Goal: Task Accomplishment & Management: Use online tool/utility

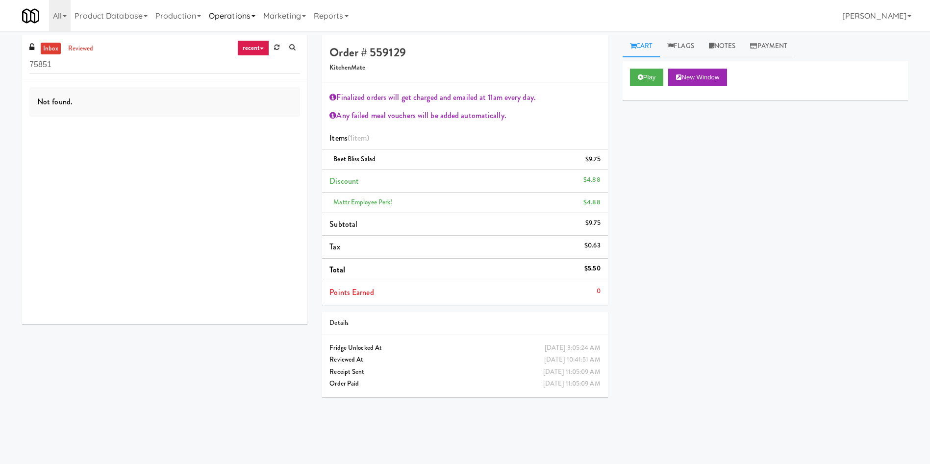
drag, startPoint x: 256, startPoint y: 10, endPoint x: 246, endPoint y: 24, distance: 17.5
click at [256, 10] on link "Operations" at bounding box center [232, 15] width 54 height 31
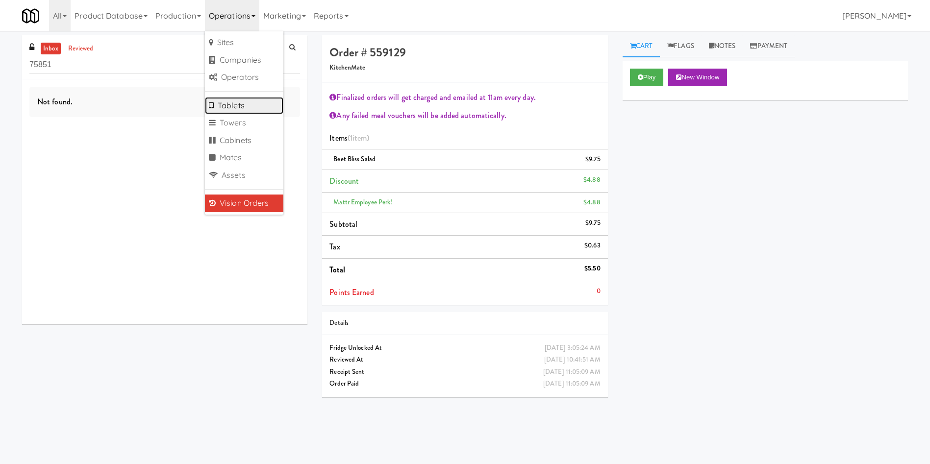
click at [249, 102] on link "Tablets" at bounding box center [244, 106] width 78 height 18
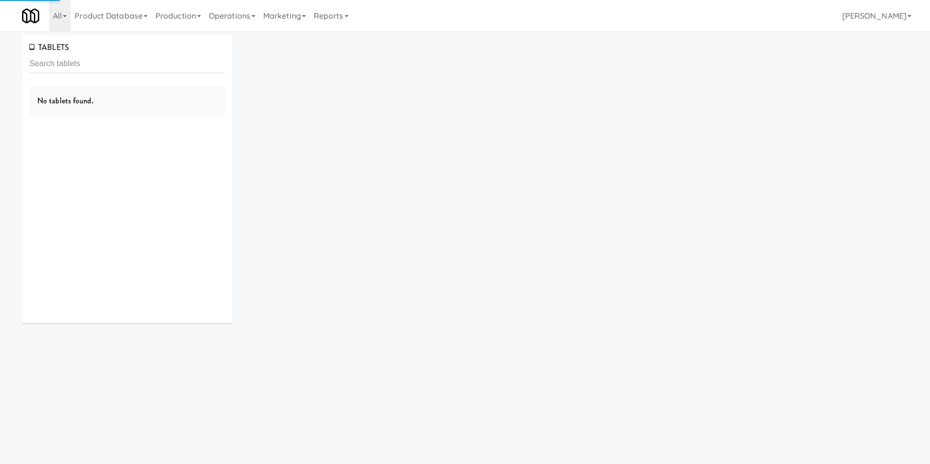
click at [117, 68] on input "text" at bounding box center [127, 64] width 196 height 18
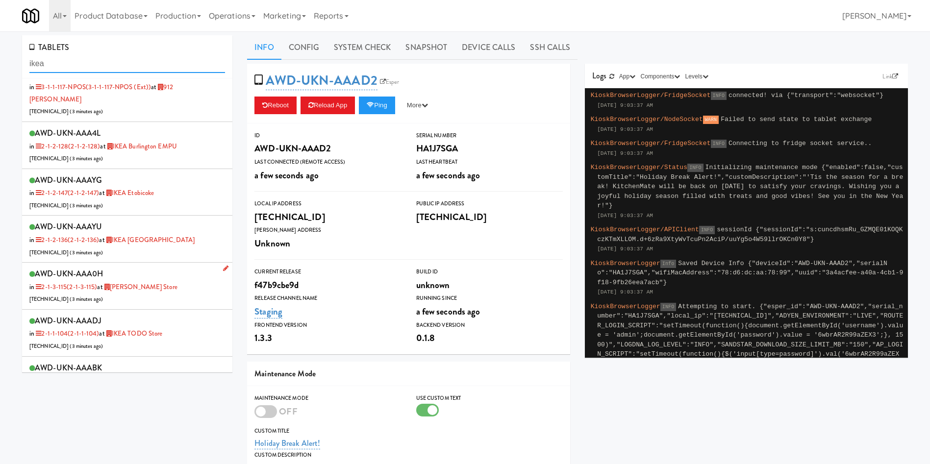
scroll to position [280, 0]
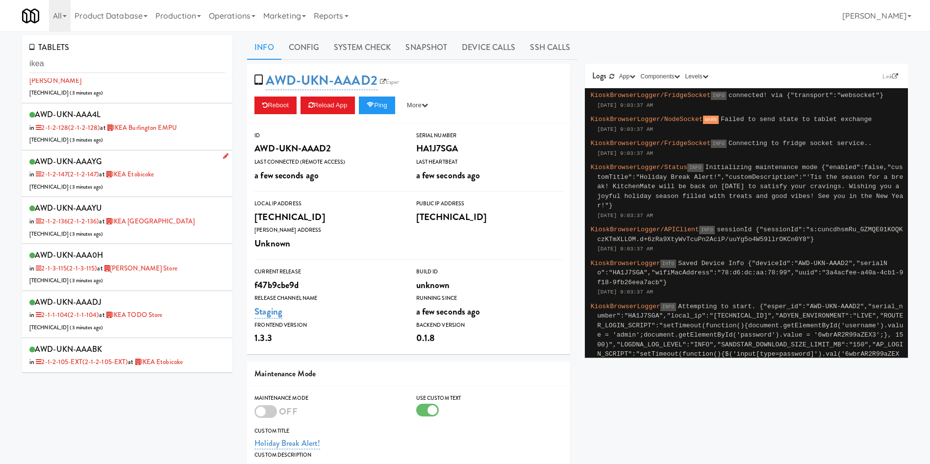
click at [194, 164] on div "AWD-UKN-AAAYG in 2-1-2-147 (2-1-2-147) at IKEA Etobicoke 206.0.69.40 ( 3 minute…" at bounding box center [127, 173] width 196 height 39
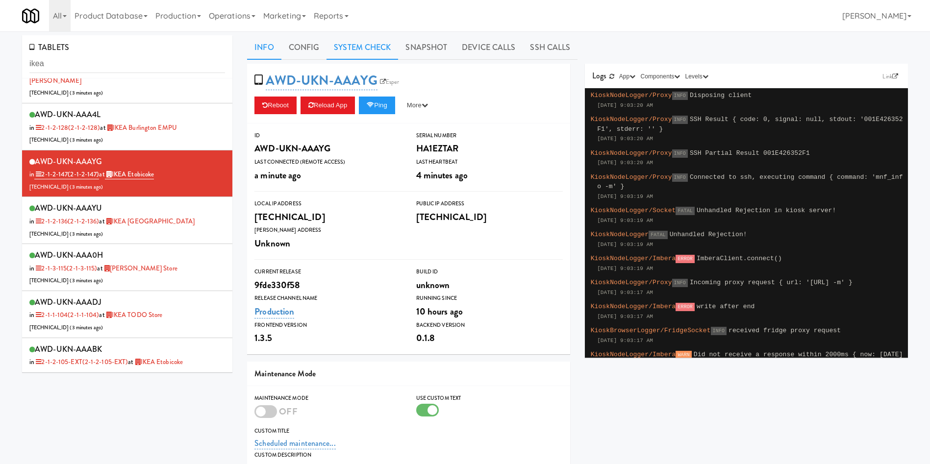
click at [372, 46] on link "System Check" at bounding box center [362, 47] width 72 height 25
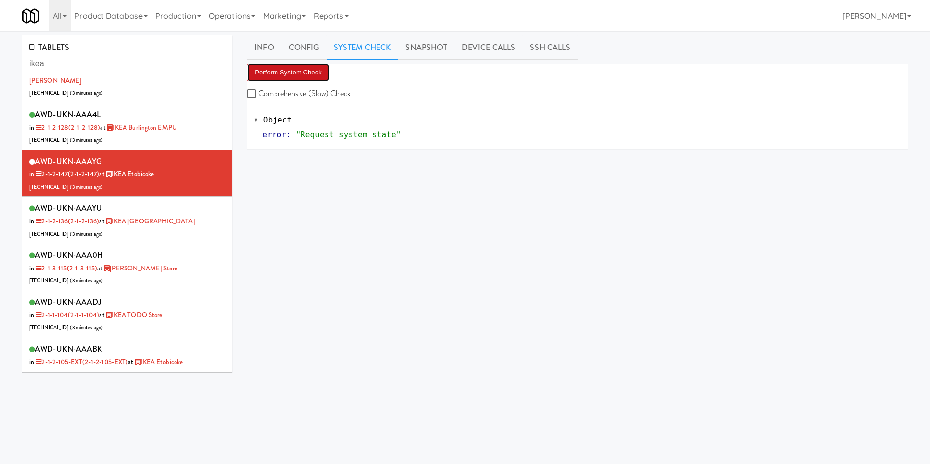
click at [299, 67] on button "Perform System Check" at bounding box center [288, 73] width 82 height 18
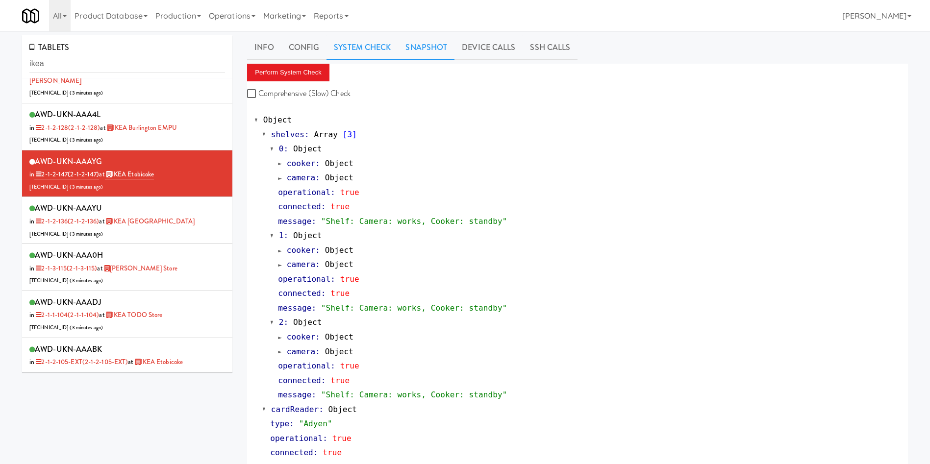
click at [419, 53] on link "Snapshot" at bounding box center [426, 47] width 56 height 25
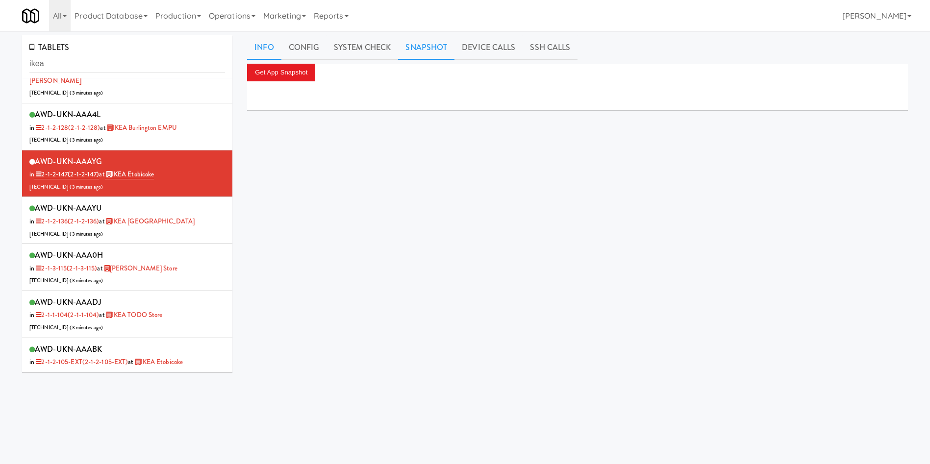
click at [273, 45] on link "Info" at bounding box center [264, 47] width 34 height 25
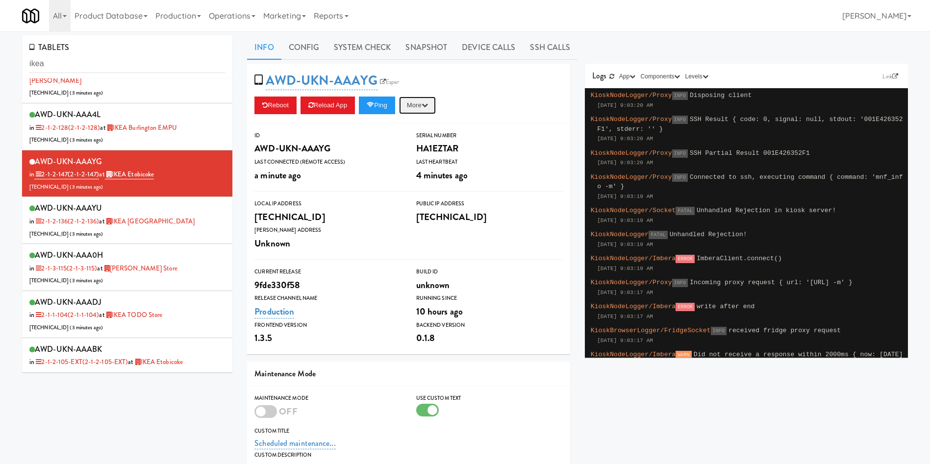
click at [434, 100] on button "More" at bounding box center [417, 106] width 37 height 18
click at [431, 49] on link "Snapshot" at bounding box center [426, 47] width 56 height 25
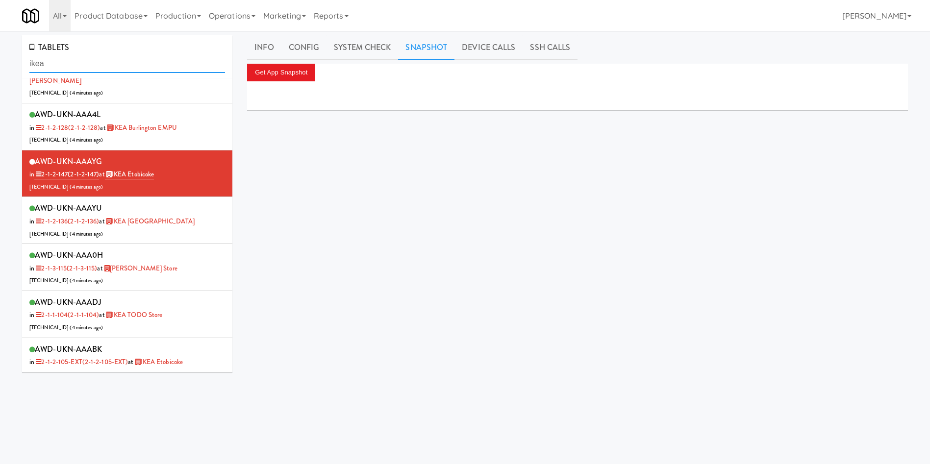
drag, startPoint x: 130, startPoint y: 61, endPoint x: 0, endPoint y: 73, distance: 130.9
click at [0, 73] on div "TABLETS ikea AWD-UKN-AAAAR in 2-1-2-117-EXT (2-1-2-117-EXT) at IKEA CDC Mississ…" at bounding box center [465, 233] width 930 height 396
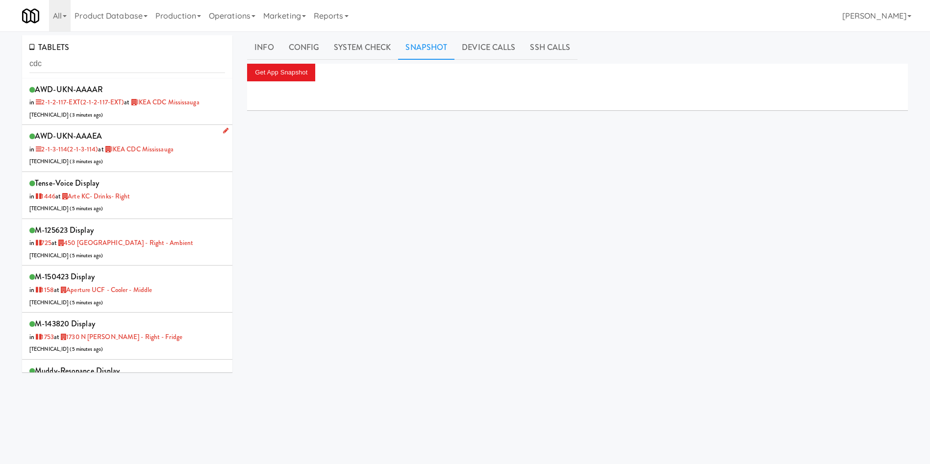
click at [180, 158] on div "AWD-UKN-AAAEA in 2-1-3-114 (2-1-3-114) at IKEA CDC Mississauga 69.157.211.146 (…" at bounding box center [127, 148] width 196 height 39
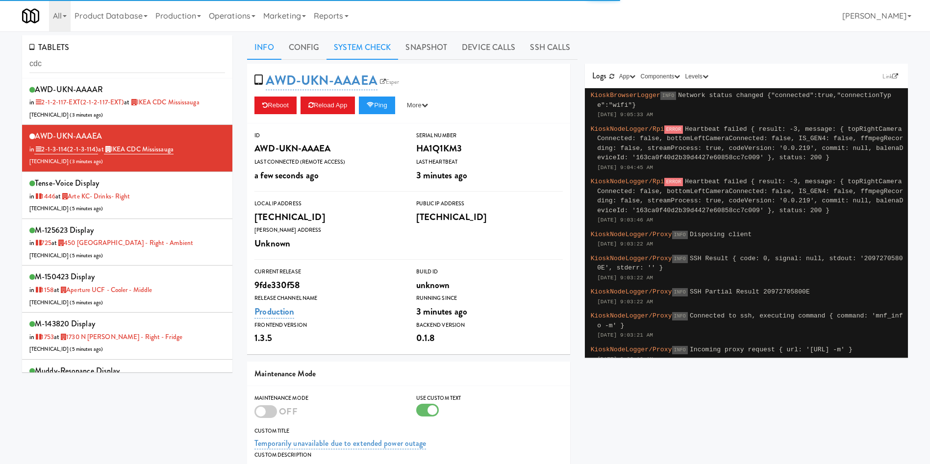
drag, startPoint x: 380, startPoint y: 45, endPoint x: 375, endPoint y: 53, distance: 9.0
click at [379, 44] on link "System Check" at bounding box center [362, 47] width 72 height 25
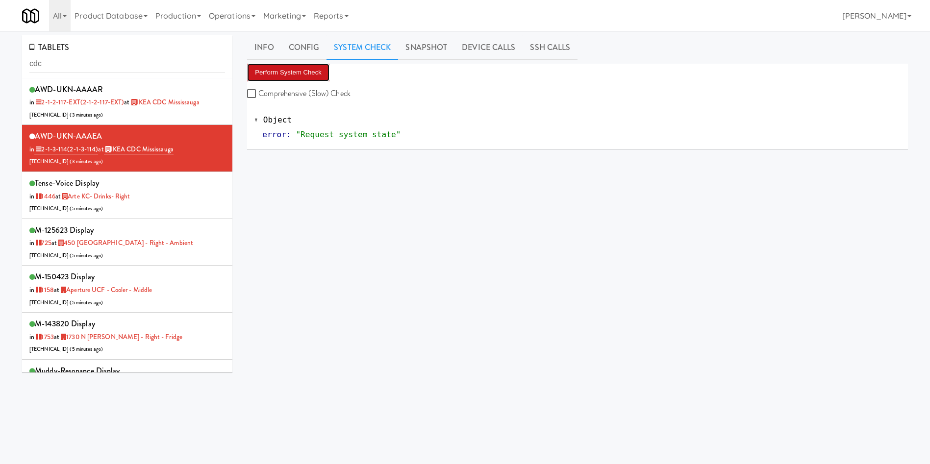
click at [312, 74] on button "Perform System Check" at bounding box center [288, 73] width 82 height 18
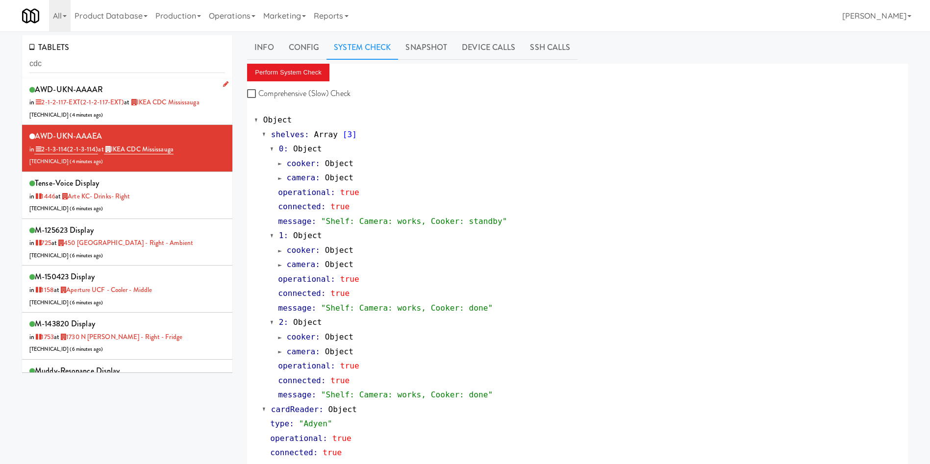
drag, startPoint x: 147, startPoint y: 111, endPoint x: 188, endPoint y: 104, distance: 41.7
click at [148, 111] on div "AWD-UKN-AAAAR in 2-1-2-117-EXT (2-1-2-117-EXT) at IKEA CDC Mississauga 69.157.2…" at bounding box center [127, 101] width 196 height 39
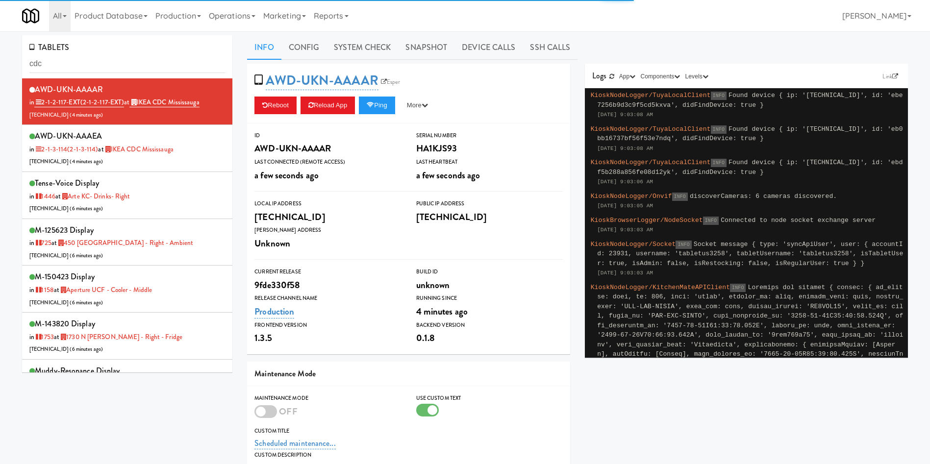
drag, startPoint x: 375, startPoint y: 45, endPoint x: 329, endPoint y: 60, distance: 49.0
click at [368, 55] on link "System Check" at bounding box center [362, 47] width 72 height 25
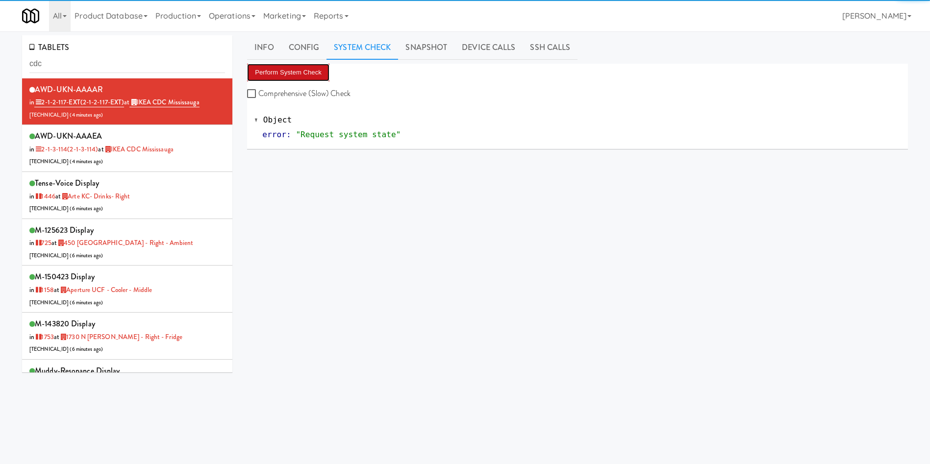
click at [277, 73] on button "Perform System Check" at bounding box center [288, 73] width 82 height 18
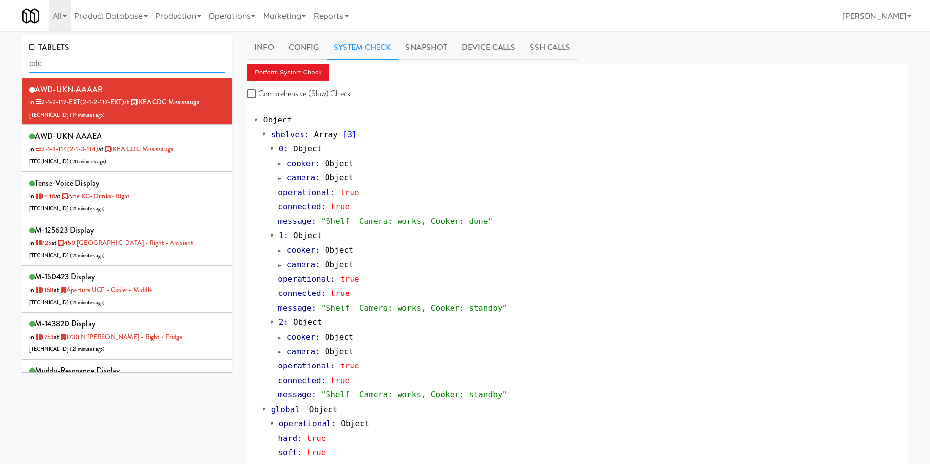
drag, startPoint x: 124, startPoint y: 63, endPoint x: 0, endPoint y: 63, distance: 123.5
click at [0, 63] on div "TABLETS cdc AWD-UKN-AAAAR in 2-1-2-117-EXT (2-1-2-117-EXT) at IKEA CDC Mississa…" at bounding box center [465, 269] width 930 height 469
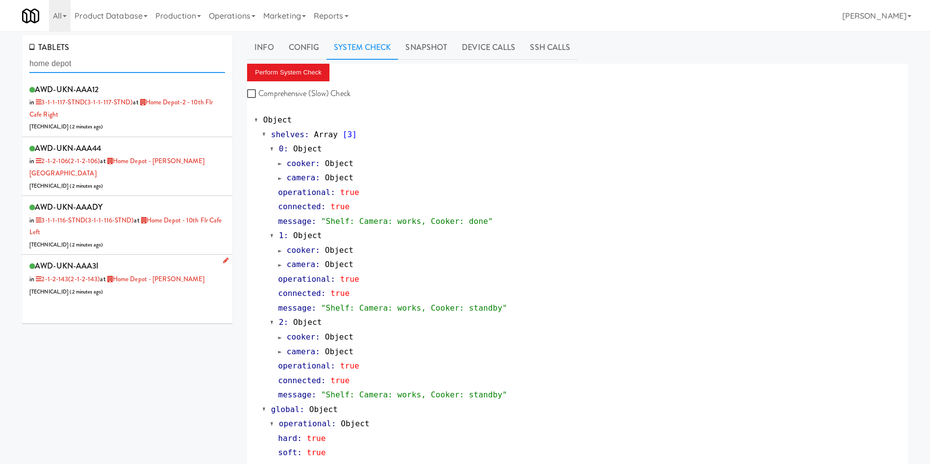
type input "home depot"
click at [161, 282] on div "AWD-UKN-AAA3I in 2-1-2-143 (2-1-2-143) at Home Depot - Vaughn DC 206.0.69.52 ( …" at bounding box center [127, 278] width 196 height 39
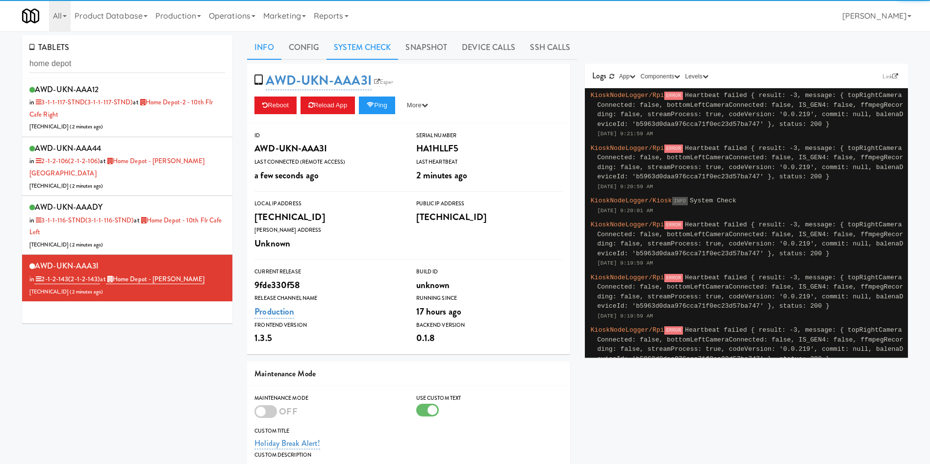
click at [362, 45] on link "System Check" at bounding box center [362, 47] width 72 height 25
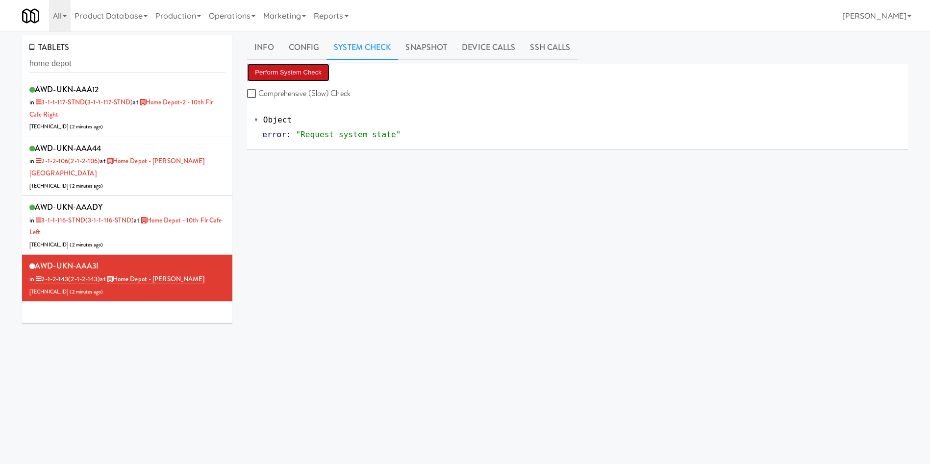
click at [305, 70] on button "Perform System Check" at bounding box center [288, 73] width 82 height 18
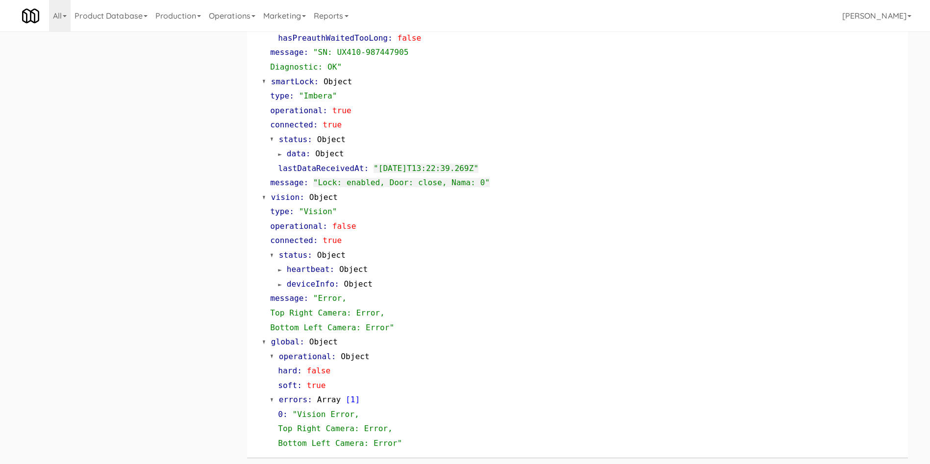
scroll to position [488, 0]
click at [45, 173] on div "TABLETS home depot AWD-UKN-AAA12 in 3-1-1-117-STND (3-1-1-117-STND) at Home Dep…" at bounding box center [465, 5] width 900 height 917
drag, startPoint x: 99, startPoint y: 223, endPoint x: 139, endPoint y: 224, distance: 40.2
click at [99, 223] on div "TABLETS home depot AWD-UKN-AAA12 in 3-1-1-117-STND (3-1-1-117-STND) at Home Dep…" at bounding box center [465, 5] width 900 height 917
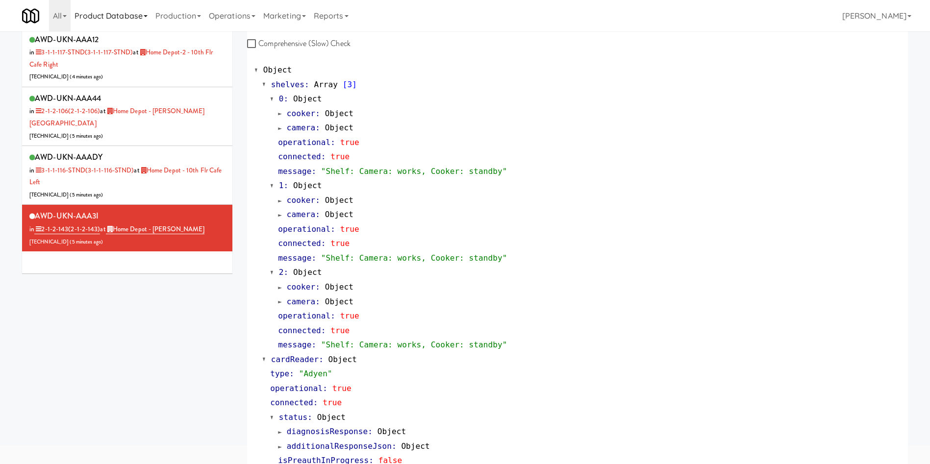
scroll to position [0, 0]
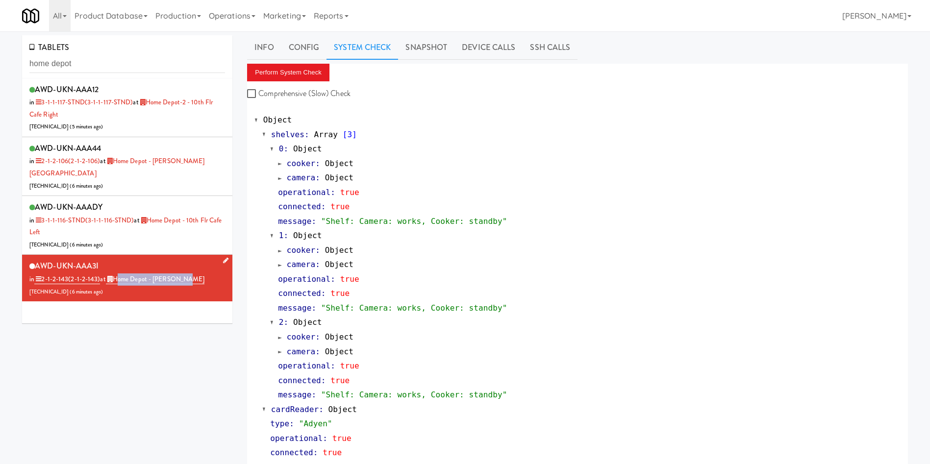
drag, startPoint x: 191, startPoint y: 267, endPoint x: 117, endPoint y: 267, distance: 73.5
click at [117, 267] on div "AWD-UKN-AAA3I in 2-1-2-143 (2-1-2-143) at Home Depot - Vaughn DC 206.0.69.52 ( …" at bounding box center [127, 278] width 196 height 39
copy link "Home Depot - [PERSON_NAME]"
drag, startPoint x: 174, startPoint y: 176, endPoint x: 187, endPoint y: 174, distance: 13.5
click at [174, 176] on div "AWD-UKN-AAA44 in 2-1-2-106 (2-1-2-106) at Home Depot - Bolton IC 206.0.69.181 (…" at bounding box center [127, 166] width 196 height 50
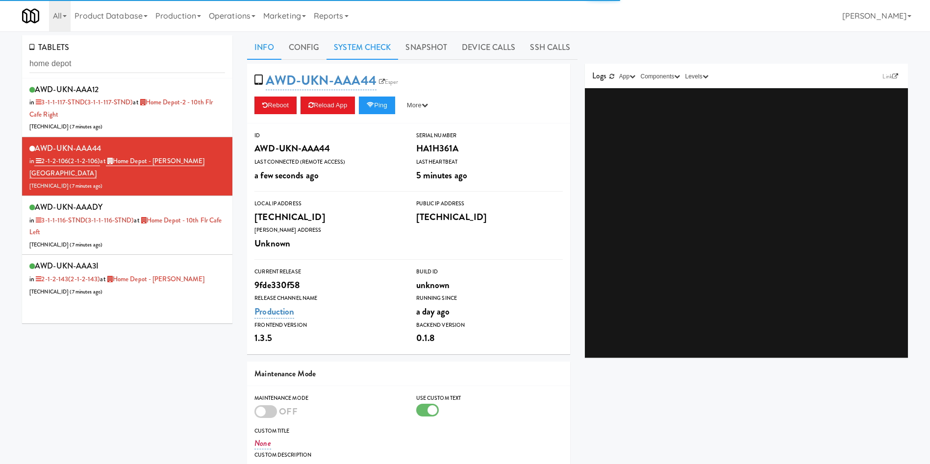
click at [358, 44] on link "System Check" at bounding box center [362, 47] width 72 height 25
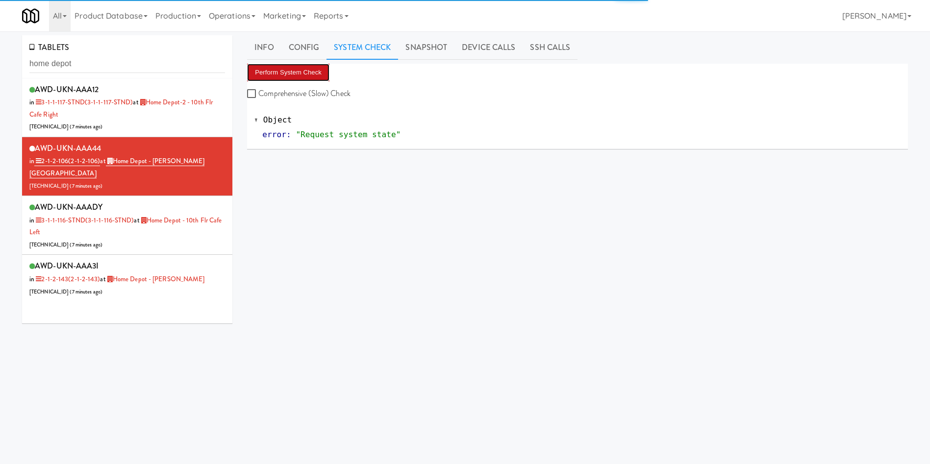
drag, startPoint x: 308, startPoint y: 71, endPoint x: 321, endPoint y: 81, distance: 16.5
click at [307, 72] on button "Perform System Check" at bounding box center [288, 73] width 82 height 18
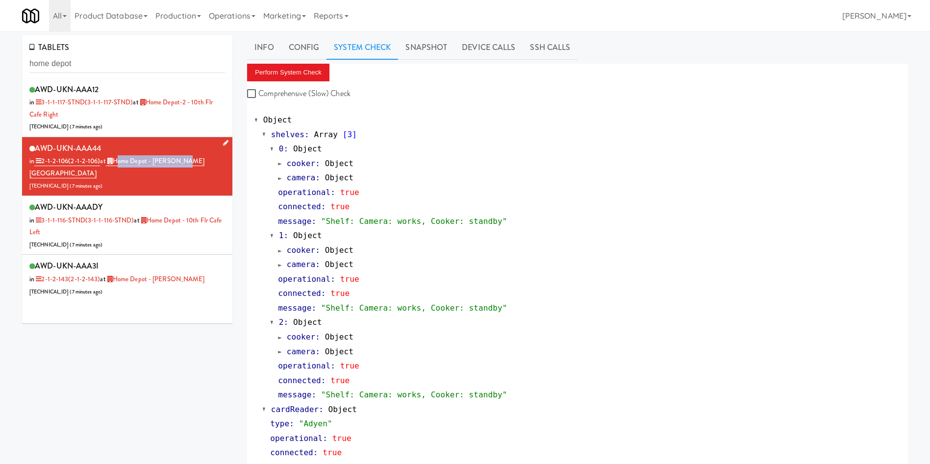
drag, startPoint x: 188, startPoint y: 164, endPoint x: 117, endPoint y: 165, distance: 71.6
click at [117, 165] on div "AWD-UKN-AAA44 in 2-1-2-106 (2-1-2-106) at Home Depot - Bolton IC 206.0.69.181 (…" at bounding box center [127, 166] width 196 height 50
copy link "Home Depot - Bolton IC"
click at [478, 52] on link "Device Calls" at bounding box center [488, 47] width 68 height 25
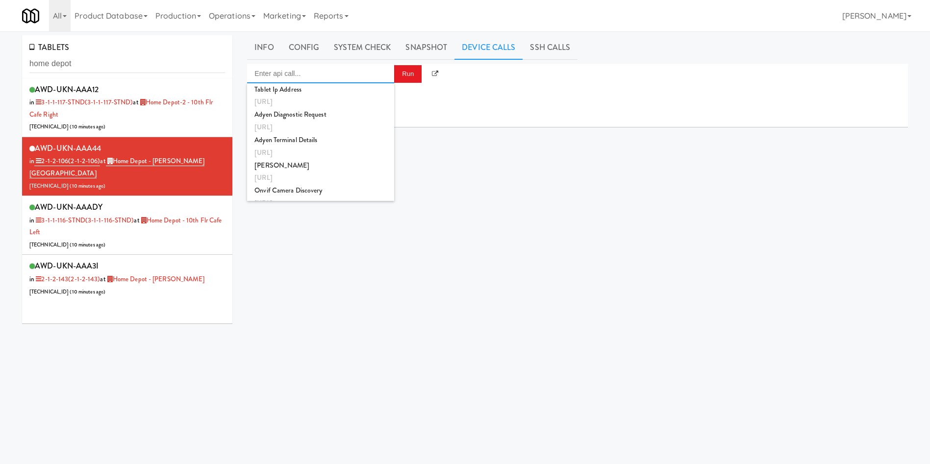
click at [293, 72] on input "Enter api call..." at bounding box center [320, 74] width 147 height 20
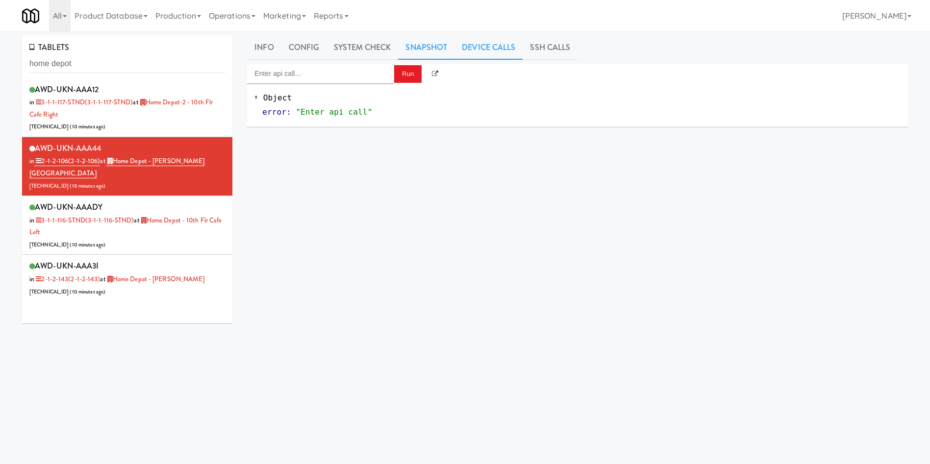
click at [419, 45] on link "Snapshot" at bounding box center [426, 47] width 56 height 25
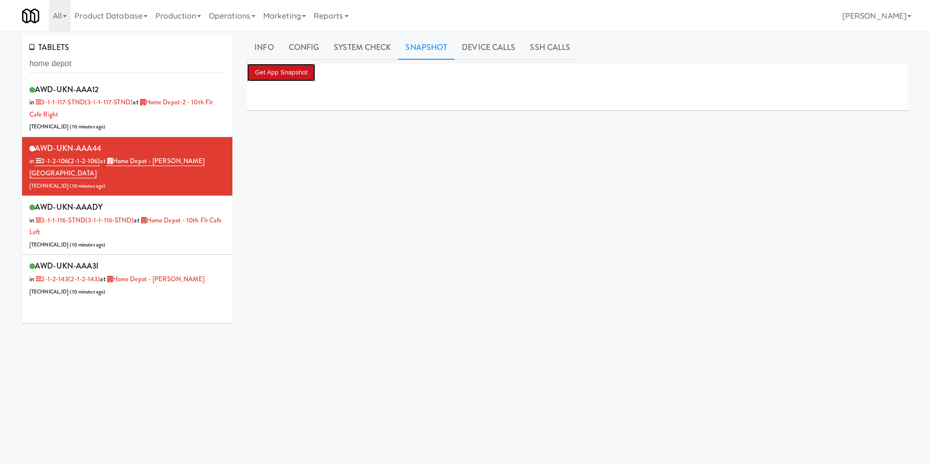
click at [301, 70] on button "Get App Snapshot" at bounding box center [281, 73] width 68 height 18
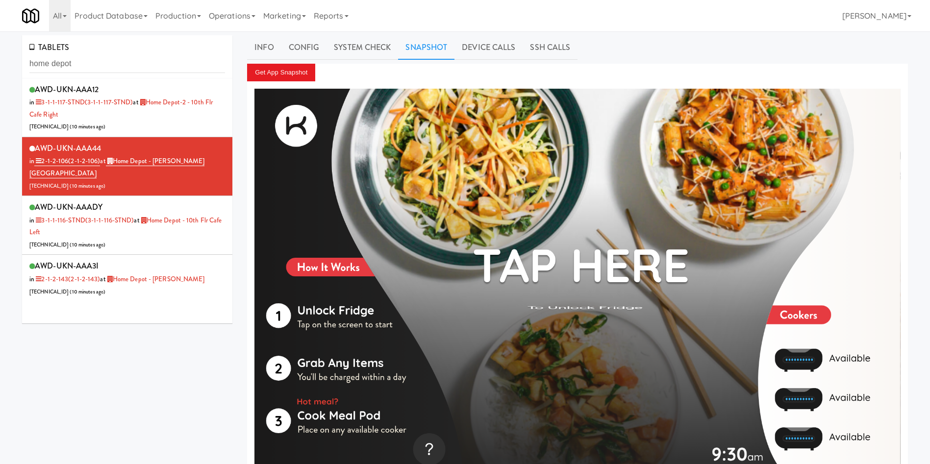
click at [439, 49] on link "Snapshot" at bounding box center [426, 47] width 56 height 25
click at [487, 44] on link "Device Calls" at bounding box center [488, 47] width 68 height 25
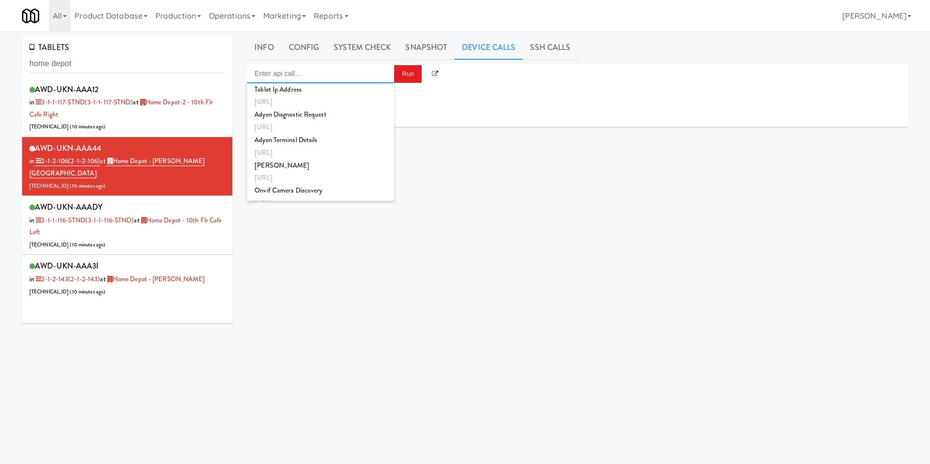
click at [300, 74] on input "Enter api call..." at bounding box center [320, 74] width 147 height 20
click at [321, 152] on div "Vision Gen2 Reboot" at bounding box center [320, 151] width 132 height 13
type input "Vision Gen2 Reboot"
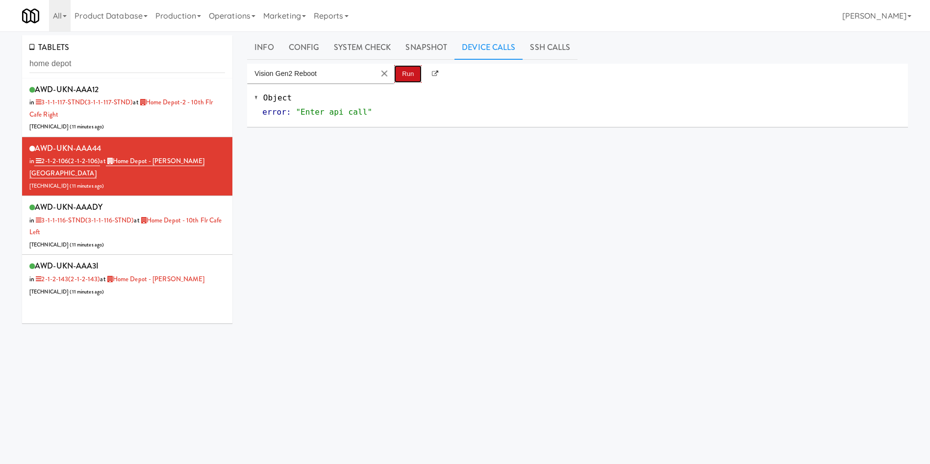
click at [407, 75] on button "Run" at bounding box center [407, 74] width 27 height 18
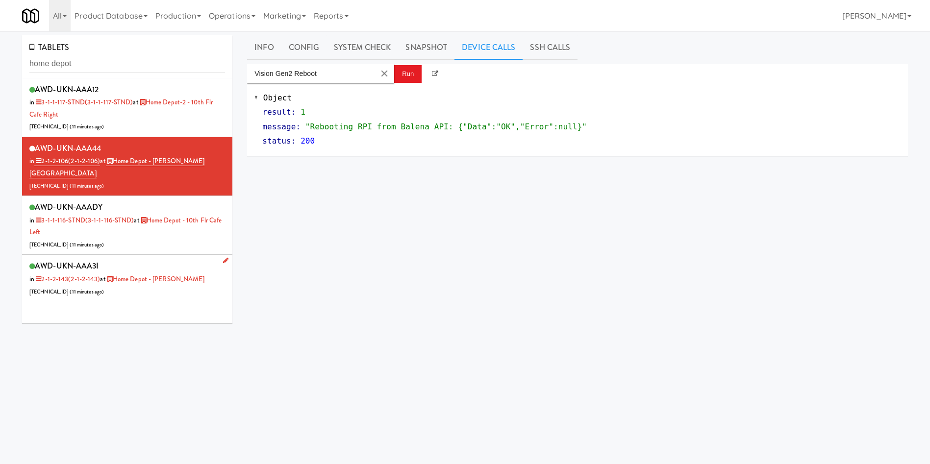
drag, startPoint x: 164, startPoint y: 285, endPoint x: 180, endPoint y: 280, distance: 17.5
click at [164, 285] on div "AWD-UKN-AAA3I in 2-1-2-143 (2-1-2-143) at Home Depot - Vaughn DC 206.0.69.52 ( …" at bounding box center [127, 278] width 196 height 39
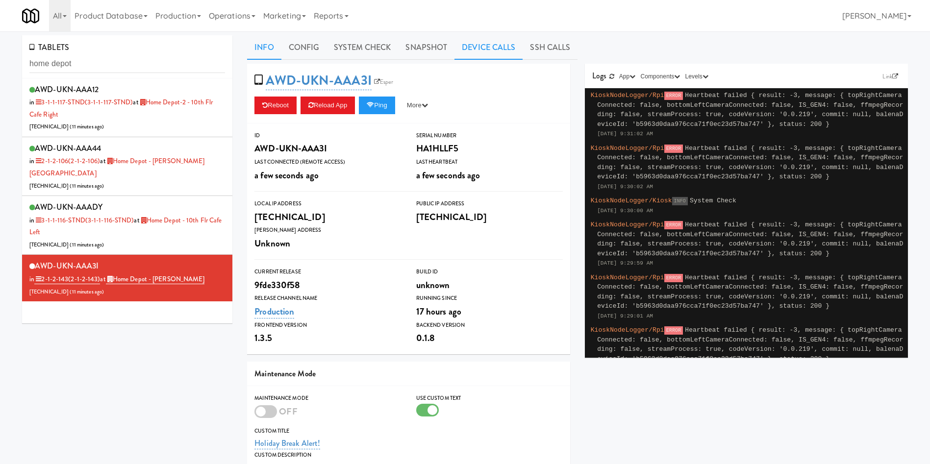
click at [501, 43] on link "Device Calls" at bounding box center [488, 47] width 68 height 25
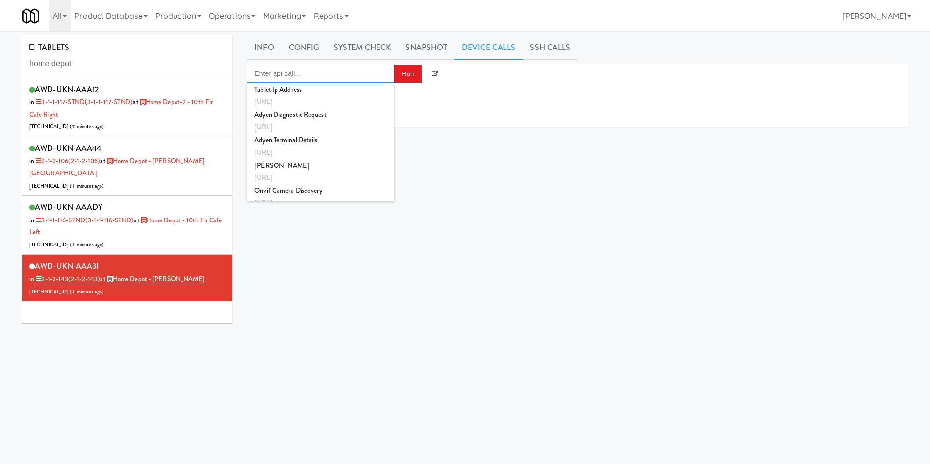
click at [347, 75] on input "Enter api call..." at bounding box center [320, 74] width 147 height 20
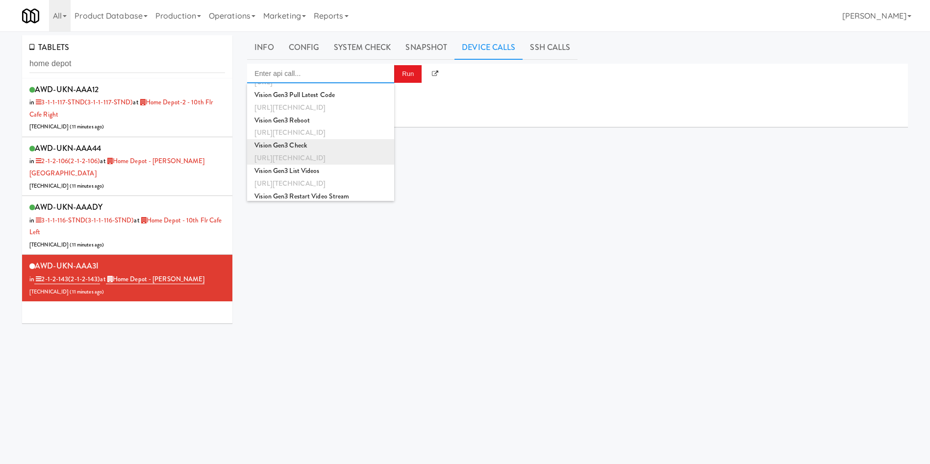
scroll to position [294, 0]
click at [323, 150] on div "Vision Gen2 Reboot" at bounding box center [320, 151] width 132 height 13
type input "Vision Gen2 Reboot"
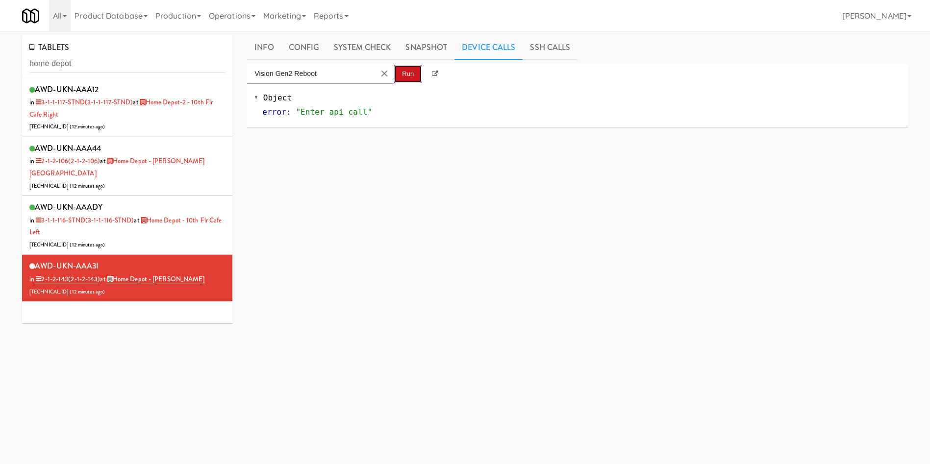
click at [406, 76] on button "Run" at bounding box center [407, 74] width 27 height 18
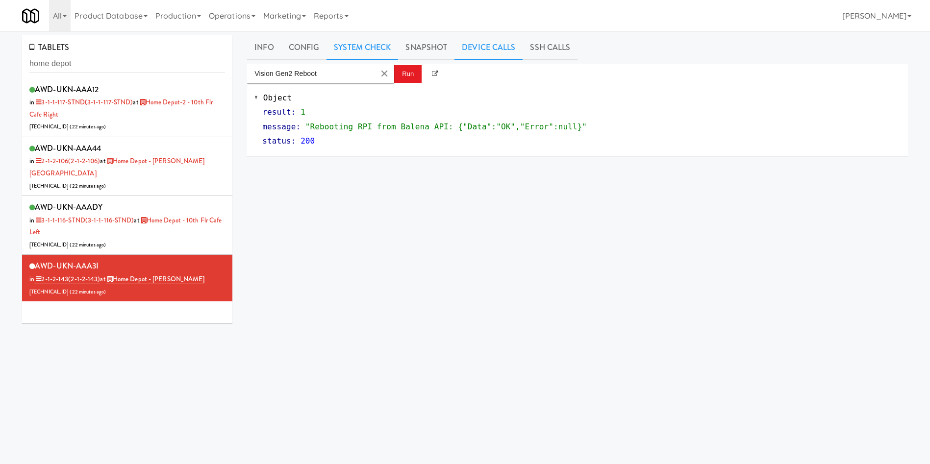
click at [357, 35] on link "System Check" at bounding box center [362, 47] width 72 height 25
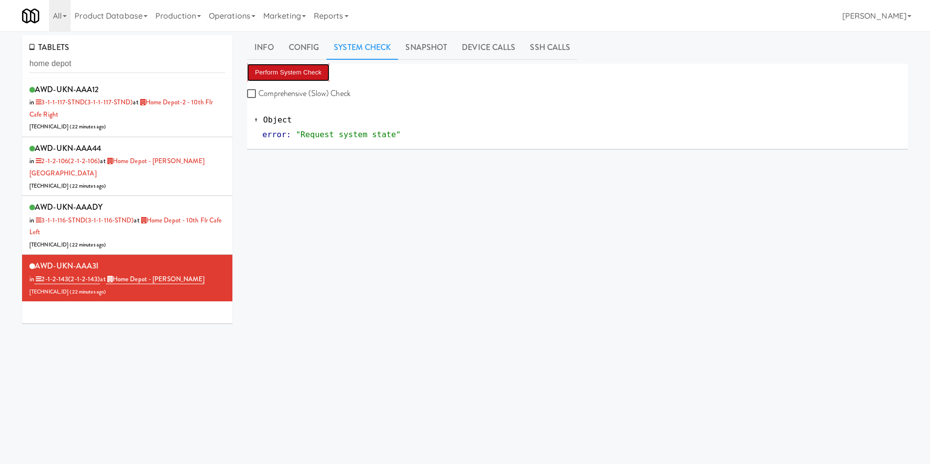
click at [311, 66] on button "Perform System Check" at bounding box center [288, 73] width 82 height 18
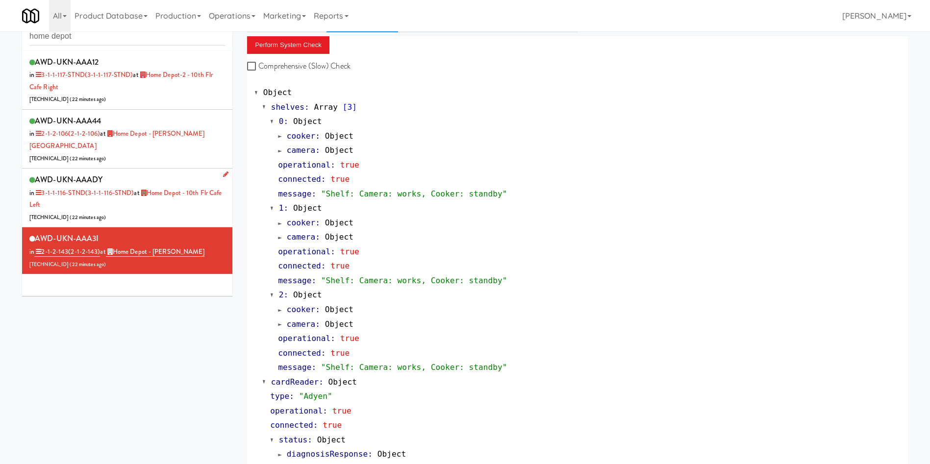
scroll to position [4, 0]
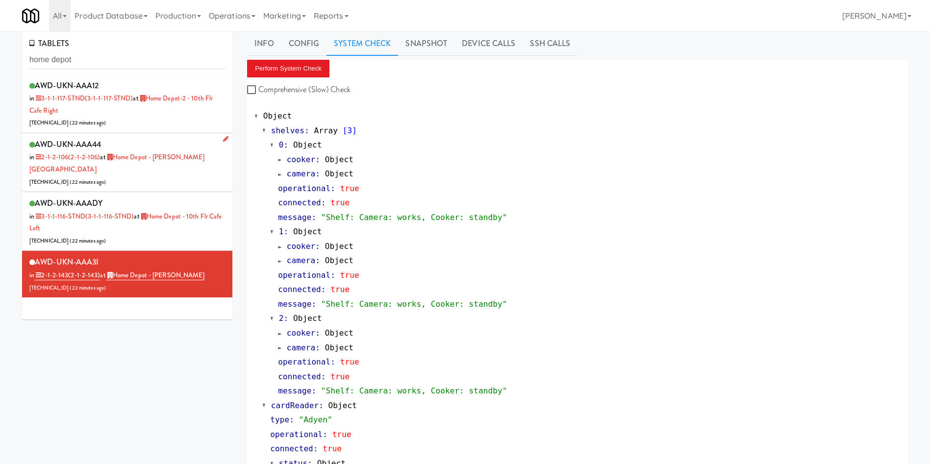
click at [193, 158] on div "AWD-UKN-AAA44 in 2-1-2-106 (2-1-2-106) at Home Depot - Bolton IC 206.0.69.181 (…" at bounding box center [127, 162] width 196 height 50
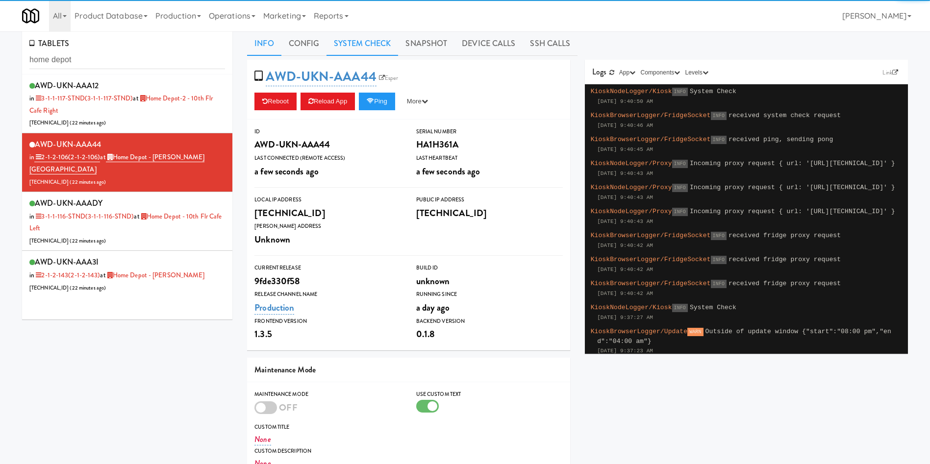
click at [367, 41] on link "System Check" at bounding box center [362, 43] width 72 height 25
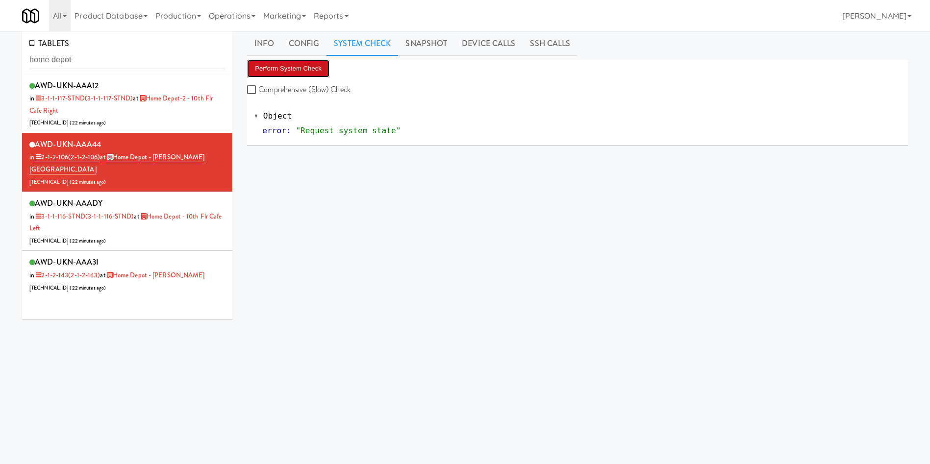
click at [299, 66] on button "Perform System Check" at bounding box center [288, 69] width 82 height 18
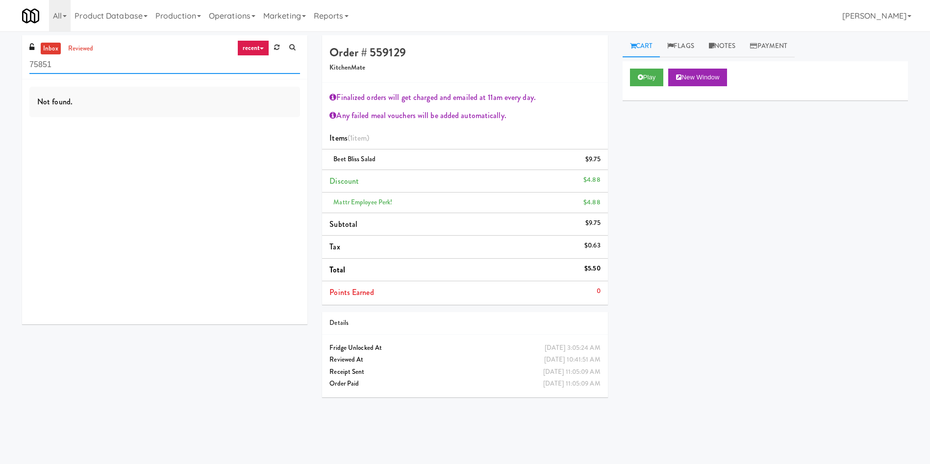
drag, startPoint x: 52, startPoint y: 62, endPoint x: 0, endPoint y: 58, distance: 52.1
click at [0, 58] on div "inbox reviewed recent all unclear take inventory issue suspicious failed recent…" at bounding box center [465, 232] width 930 height 394
paste input "399 Fremont - Pantry"
type input "399 Fremont - Pantry"
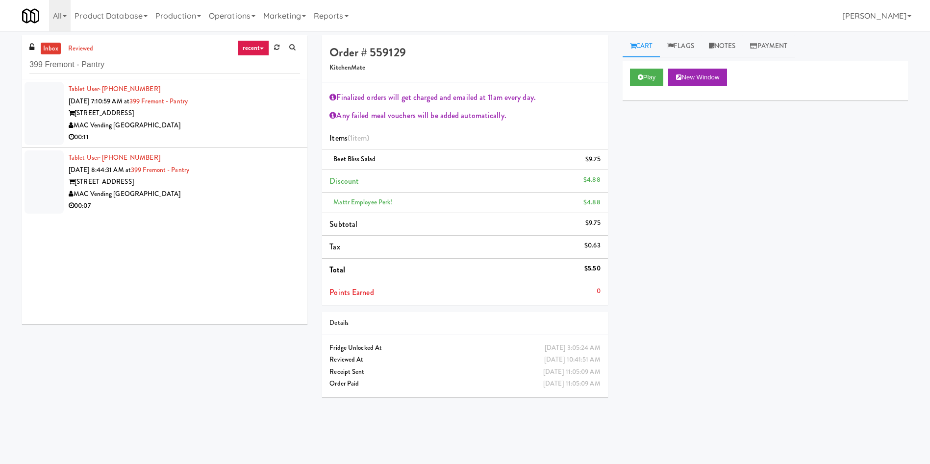
click at [63, 120] on div at bounding box center [44, 113] width 39 height 63
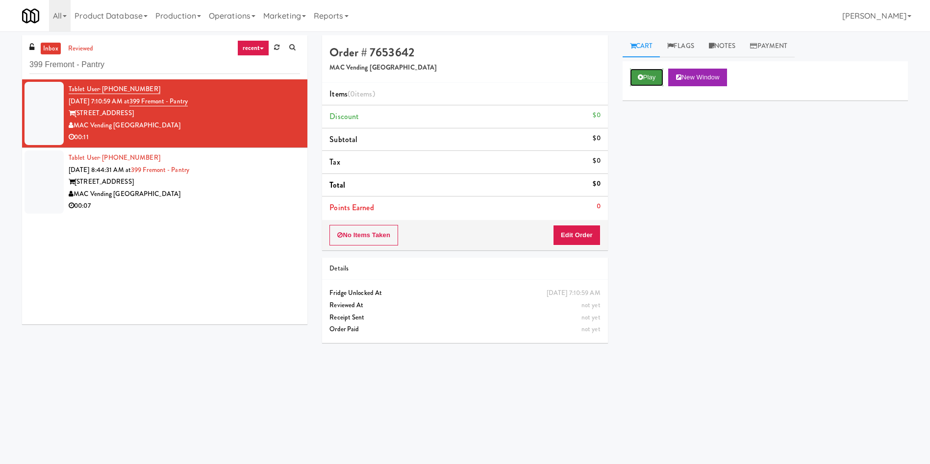
drag, startPoint x: 651, startPoint y: 76, endPoint x: 645, endPoint y: 83, distance: 9.0
click at [651, 76] on button "Play" at bounding box center [647, 78] width 34 height 18
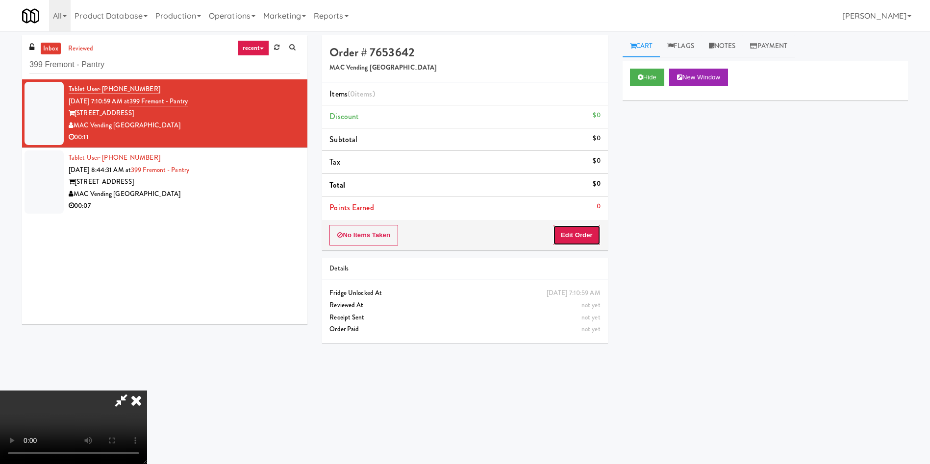
click at [575, 229] on button "Edit Order" at bounding box center [577, 235] width 48 height 21
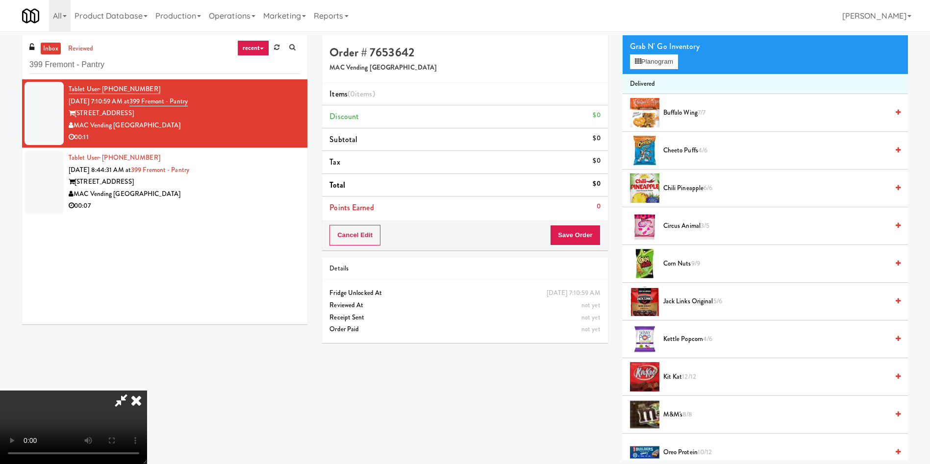
scroll to position [74, 0]
click at [147, 391] on video at bounding box center [73, 428] width 147 height 74
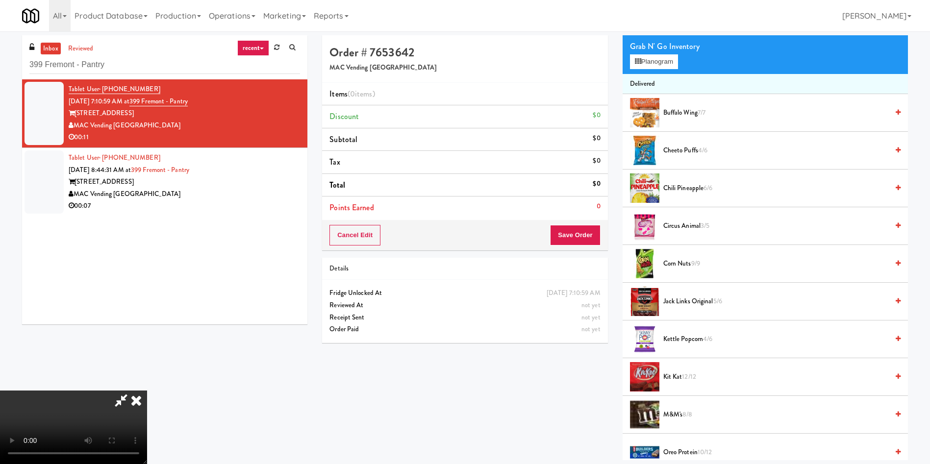
click at [671, 152] on span "Cheeto Puffs 4/6" at bounding box center [775, 151] width 225 height 12
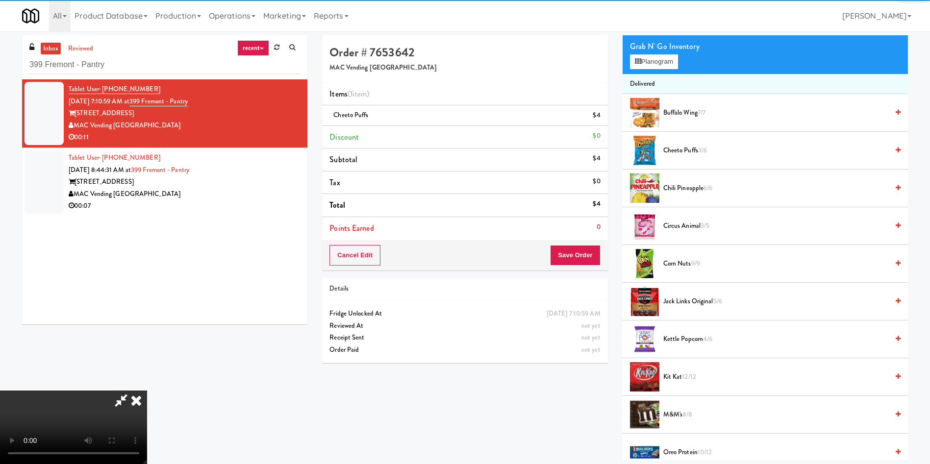
click at [585, 268] on div "Cancel Edit Save Order" at bounding box center [464, 255] width 285 height 30
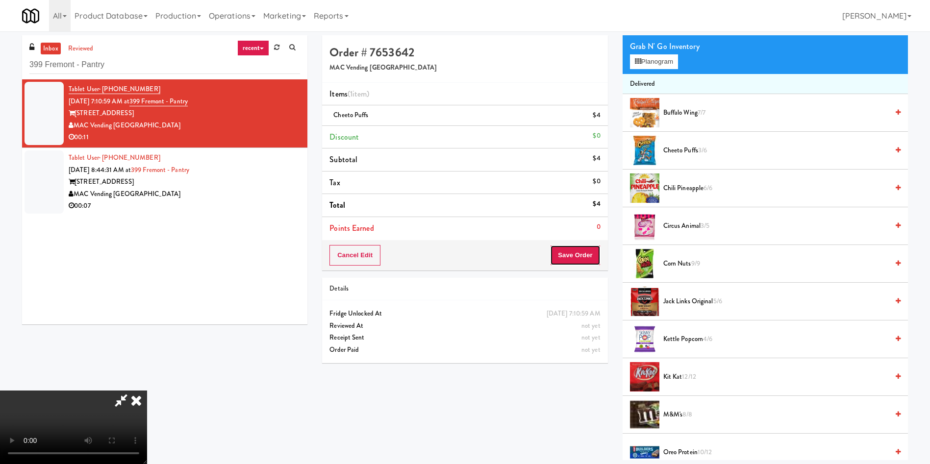
click at [584, 263] on button "Save Order" at bounding box center [575, 255] width 50 height 21
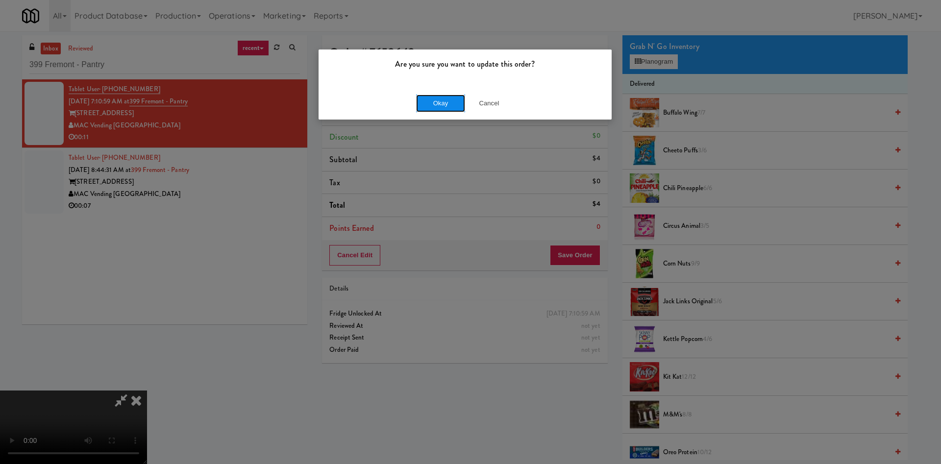
click at [457, 100] on button "Okay" at bounding box center [440, 104] width 49 height 18
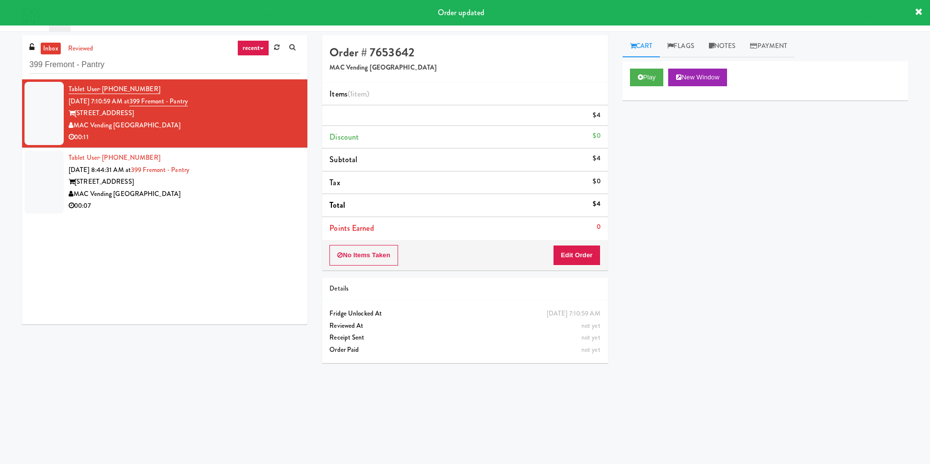
scroll to position [0, 0]
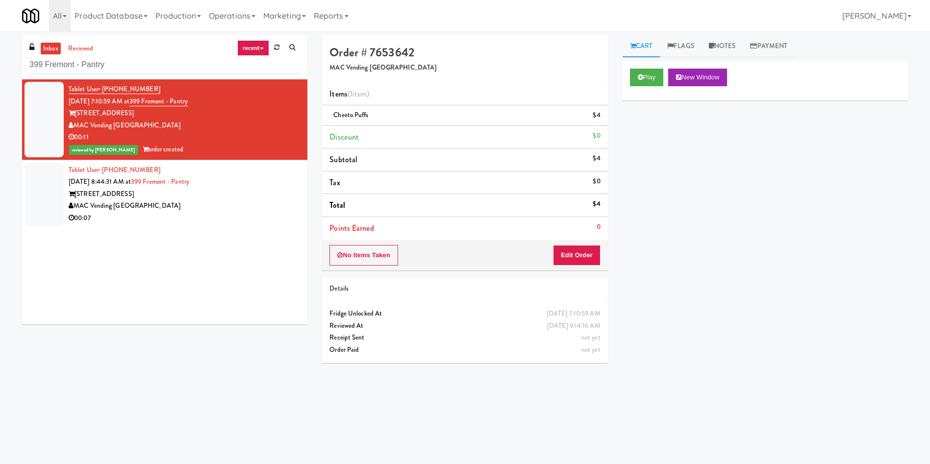
click at [22, 193] on div "inbox reviewed recent all unclear take inventory issue suspicious failed recent…" at bounding box center [165, 183] width 300 height 297
click at [57, 197] on div at bounding box center [44, 194] width 39 height 63
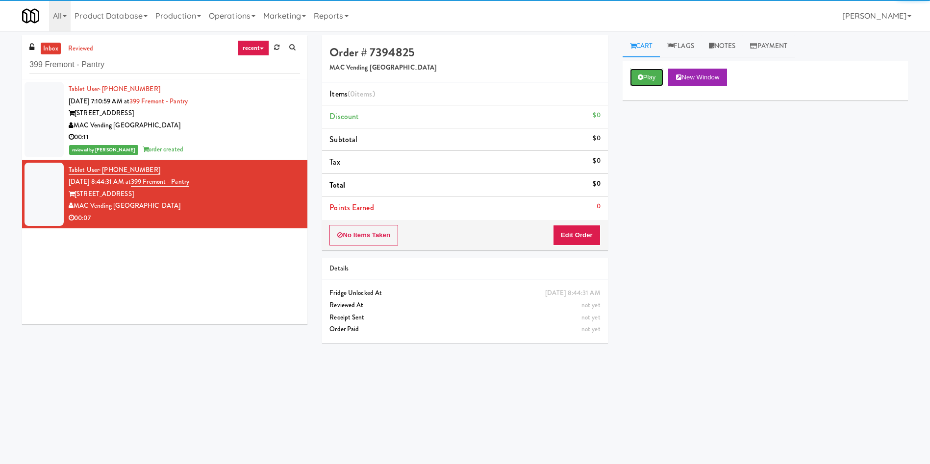
drag, startPoint x: 665, startPoint y: 74, endPoint x: 623, endPoint y: 141, distance: 78.3
click at [664, 75] on button "Play" at bounding box center [647, 78] width 34 height 18
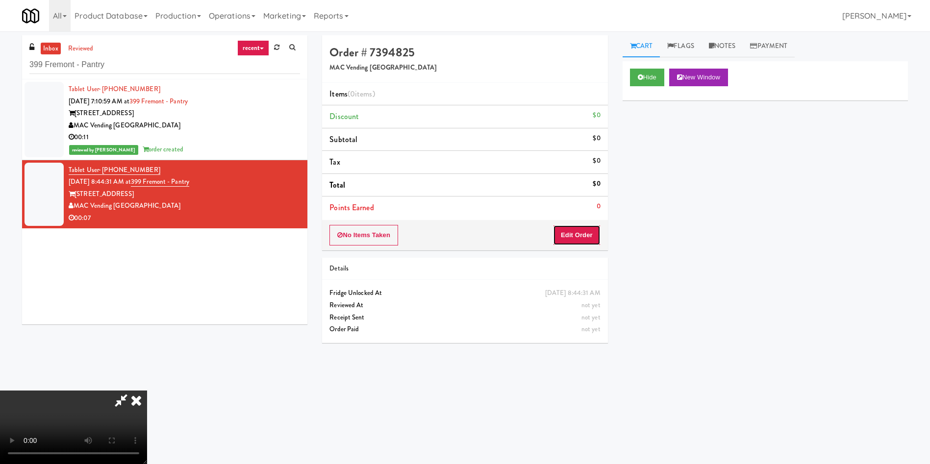
click at [581, 239] on button "Edit Order" at bounding box center [577, 235] width 48 height 21
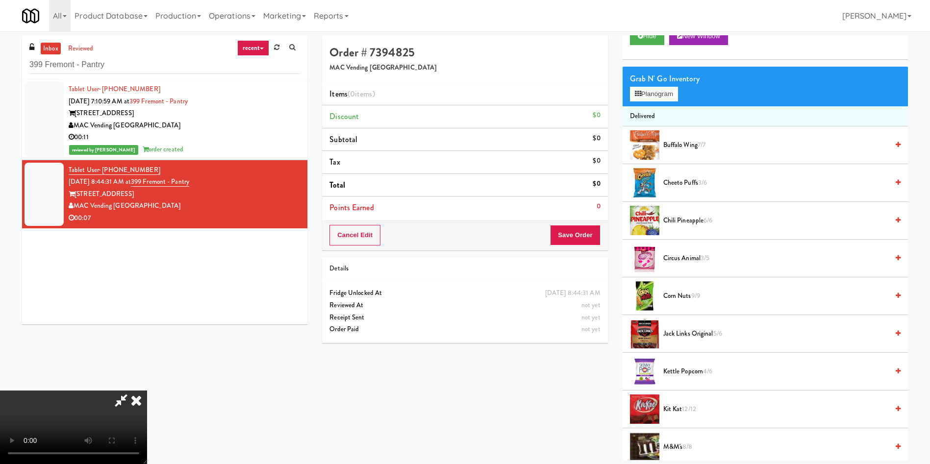
scroll to position [74, 0]
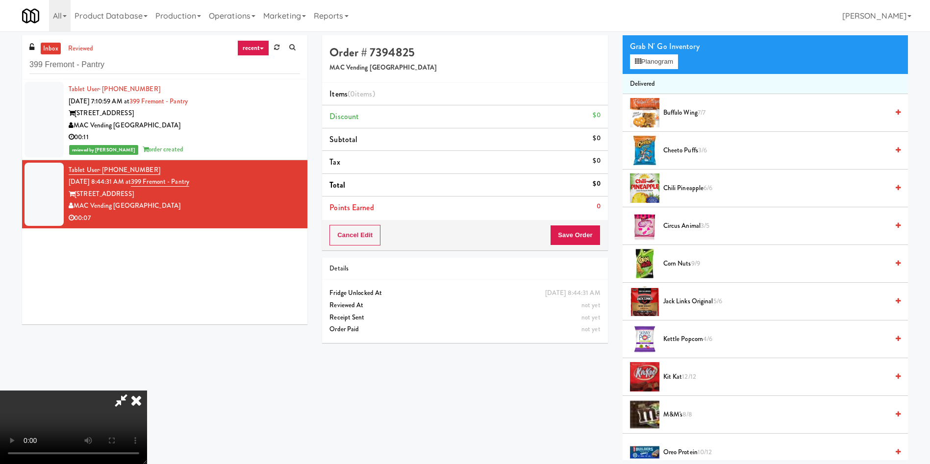
click at [147, 391] on video at bounding box center [73, 428] width 147 height 74
click at [652, 61] on button "Planogram" at bounding box center [654, 61] width 48 height 15
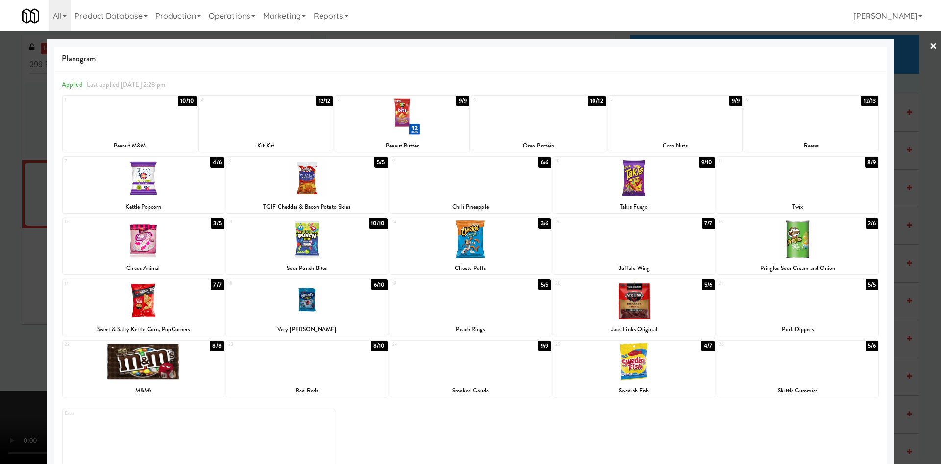
click at [0, 195] on div at bounding box center [470, 232] width 941 height 464
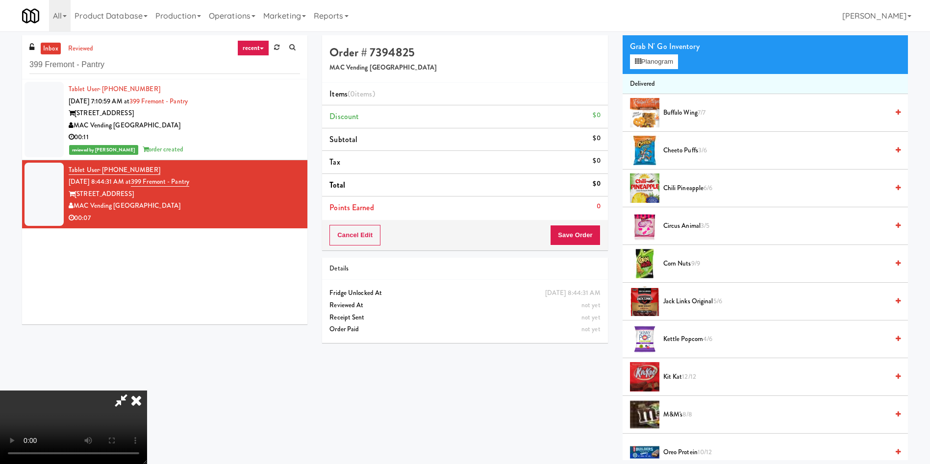
click at [147, 391] on video at bounding box center [73, 428] width 147 height 74
click at [651, 63] on button "Planogram" at bounding box center [654, 61] width 48 height 15
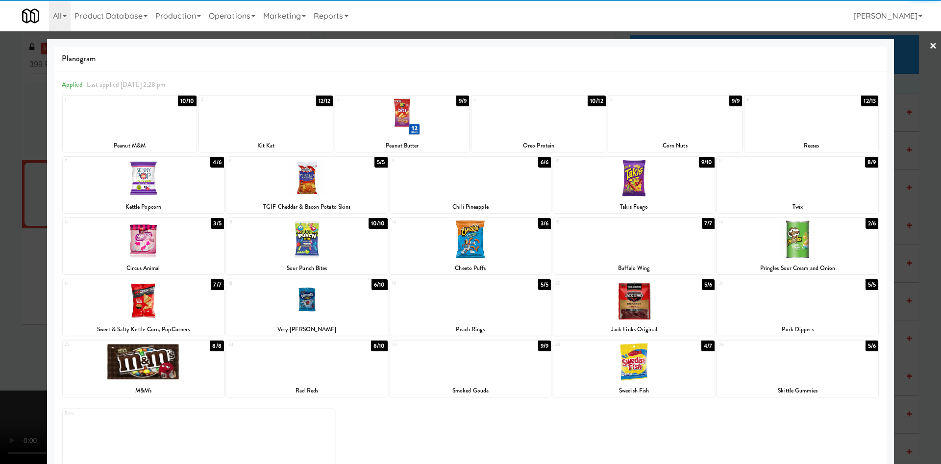
click at [310, 197] on div "8 5/5 TGIF Cheddar & Bacon Potato Skins" at bounding box center [306, 185] width 161 height 56
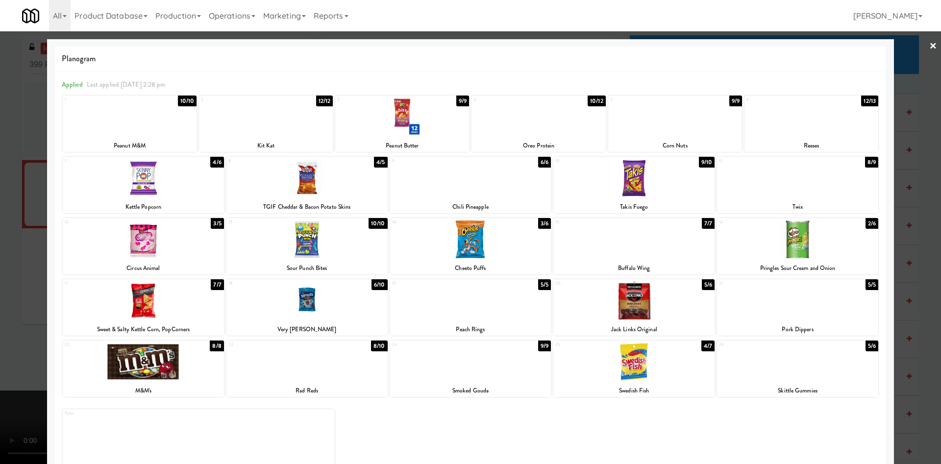
click at [793, 237] on div at bounding box center [797, 240] width 161 height 38
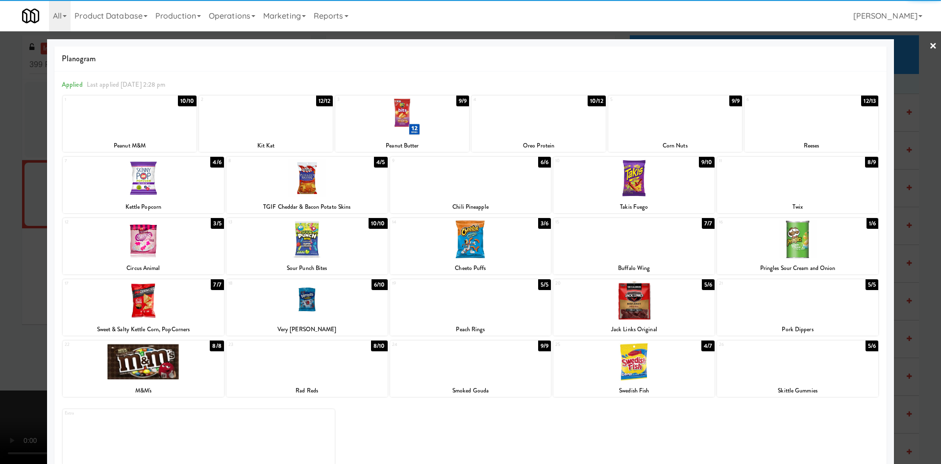
click at [911, 78] on div at bounding box center [470, 232] width 941 height 464
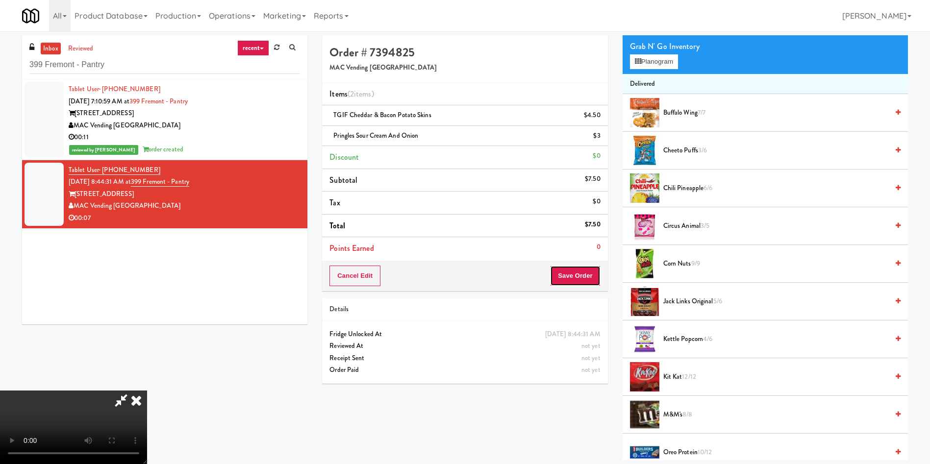
click at [564, 277] on button "Save Order" at bounding box center [575, 276] width 50 height 21
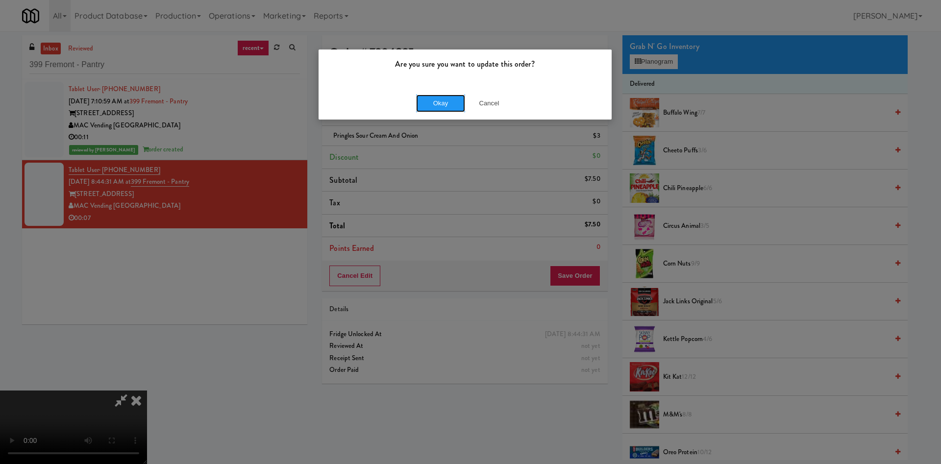
drag, startPoint x: 452, startPoint y: 104, endPoint x: 435, endPoint y: 145, distance: 44.1
click at [452, 103] on button "Okay" at bounding box center [440, 104] width 49 height 18
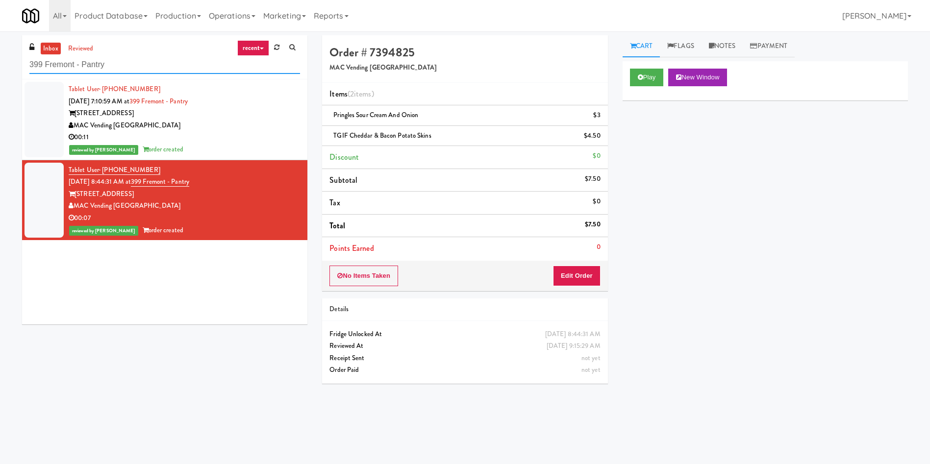
drag, startPoint x: 124, startPoint y: 76, endPoint x: 46, endPoint y: 142, distance: 102.2
click at [26, 109] on div "inbox reviewed recent all unclear take inventory issue suspicious failed recent…" at bounding box center [164, 179] width 285 height 289
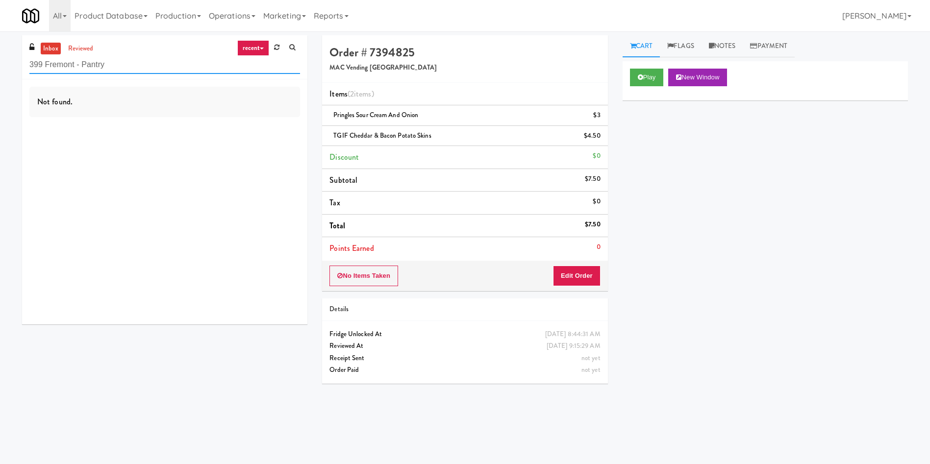
paste input "444 Social Side Lobb"
click at [53, 49] on link "inbox" at bounding box center [51, 49] width 20 height 12
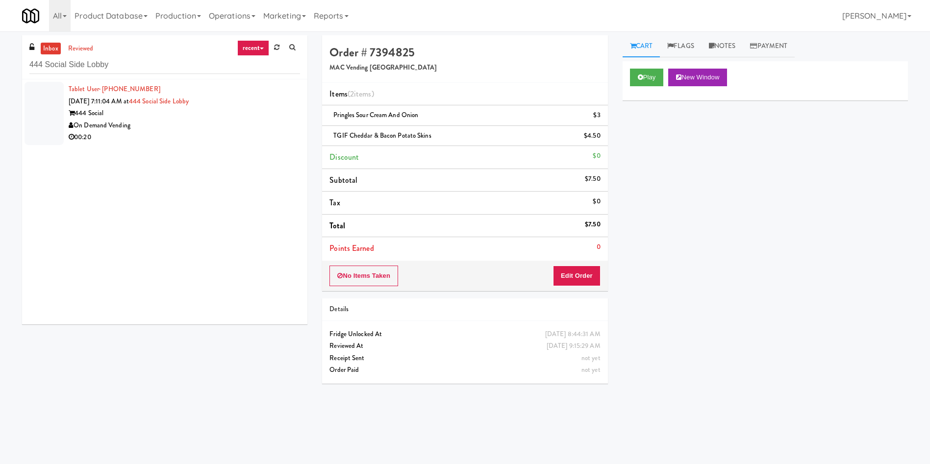
click at [31, 116] on div at bounding box center [44, 113] width 39 height 63
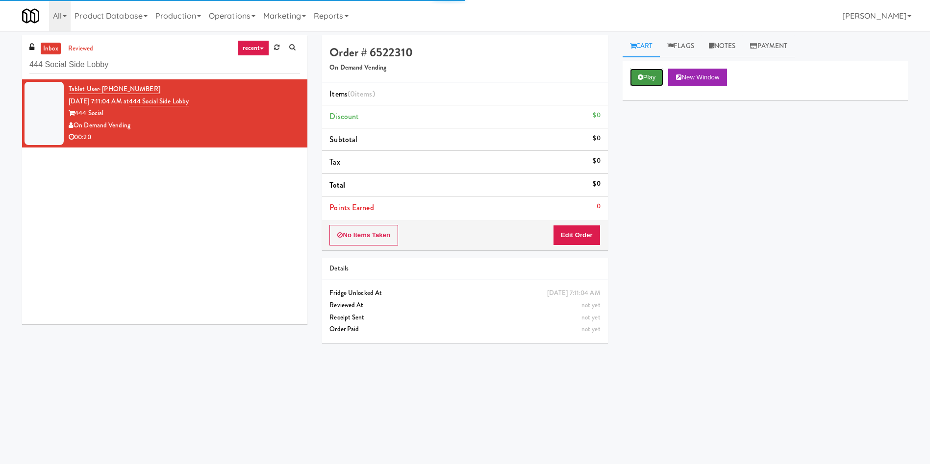
drag, startPoint x: 649, startPoint y: 74, endPoint x: 642, endPoint y: 87, distance: 15.6
click at [648, 74] on button "Play" at bounding box center [647, 78] width 34 height 18
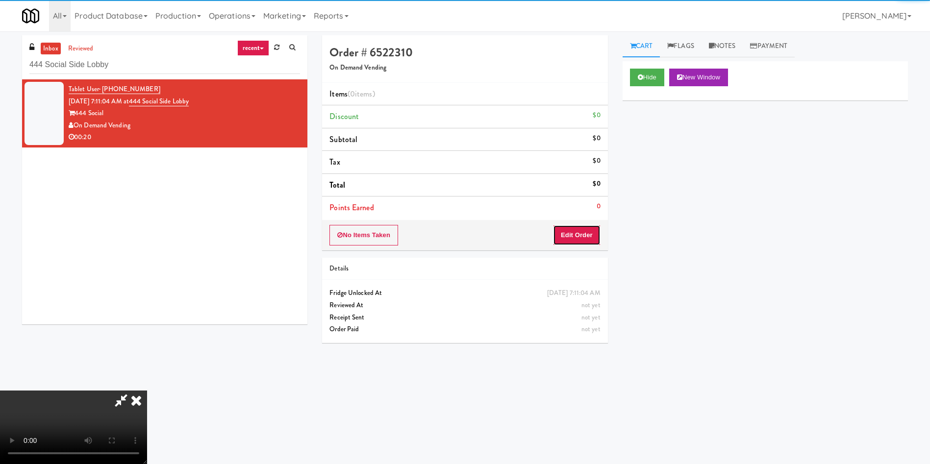
click at [569, 234] on button "Edit Order" at bounding box center [577, 235] width 48 height 21
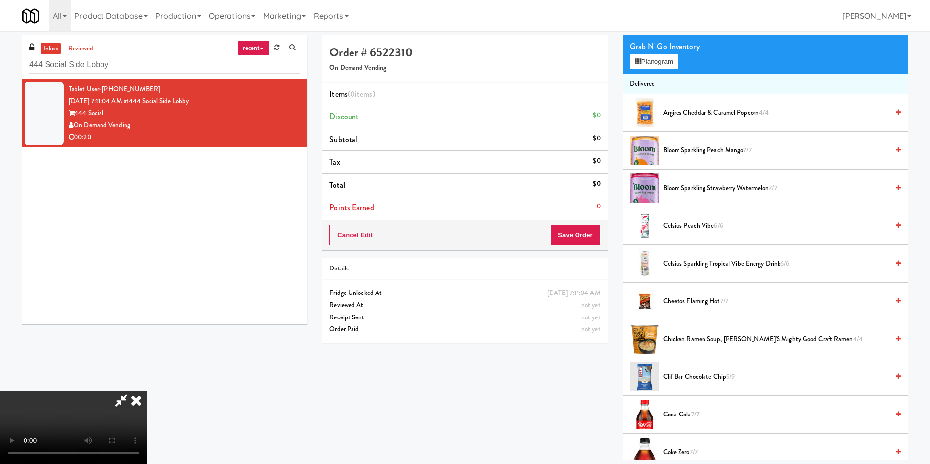
scroll to position [74, 0]
click at [147, 391] on video at bounding box center [73, 428] width 147 height 74
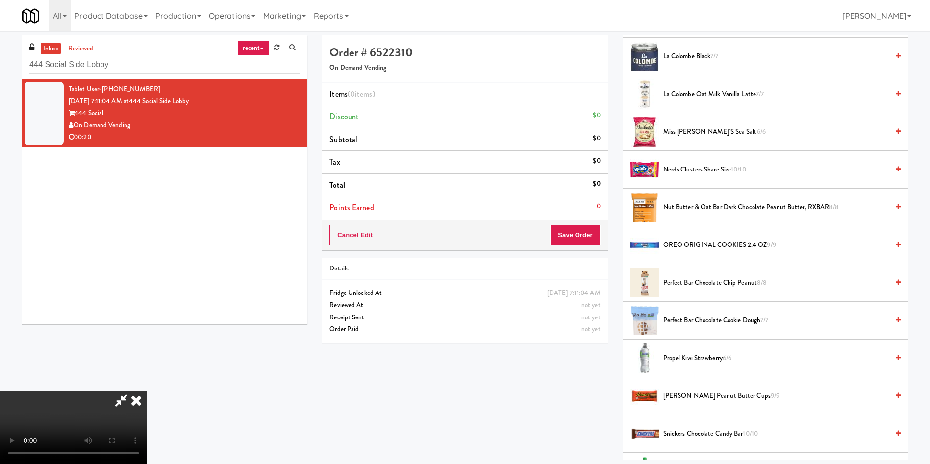
scroll to position [956, 0]
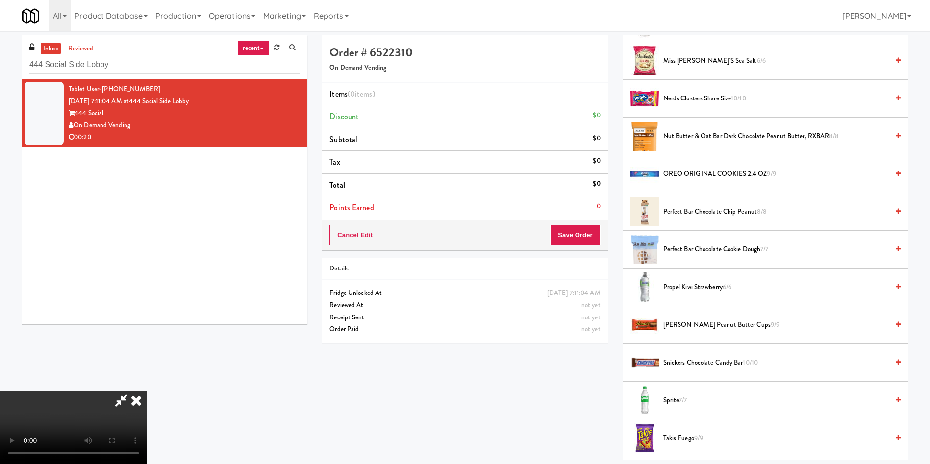
click at [690, 173] on span "OREO ORIGINAL COOKIES 2.4 OZ 9/9" at bounding box center [775, 174] width 225 height 12
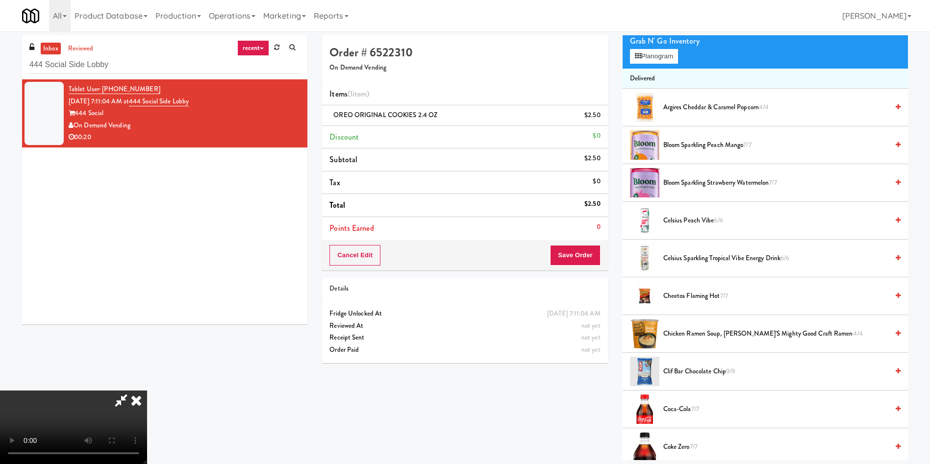
scroll to position [0, 0]
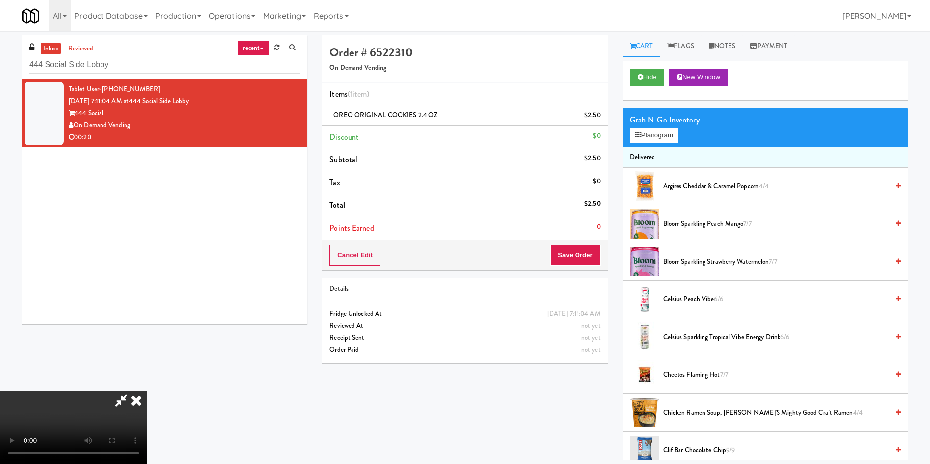
click at [147, 391] on video at bounding box center [73, 428] width 147 height 74
click at [655, 134] on button "Planogram" at bounding box center [654, 135] width 48 height 15
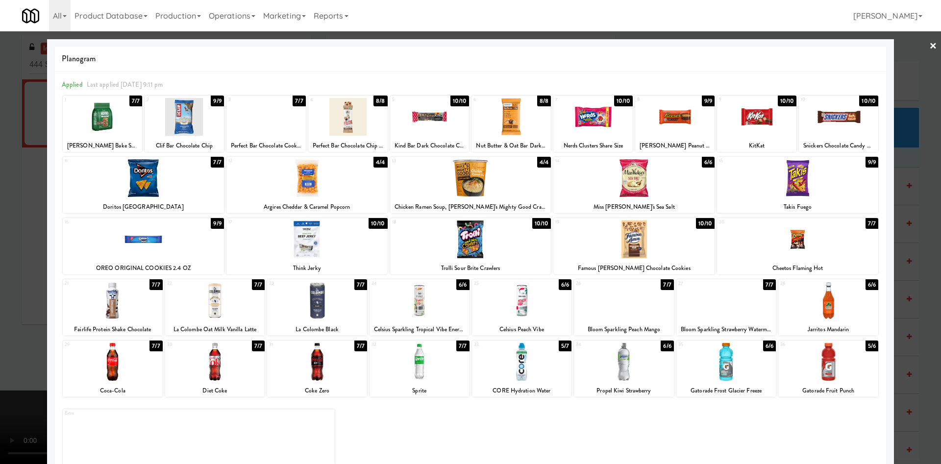
click at [17, 210] on div at bounding box center [470, 232] width 941 height 464
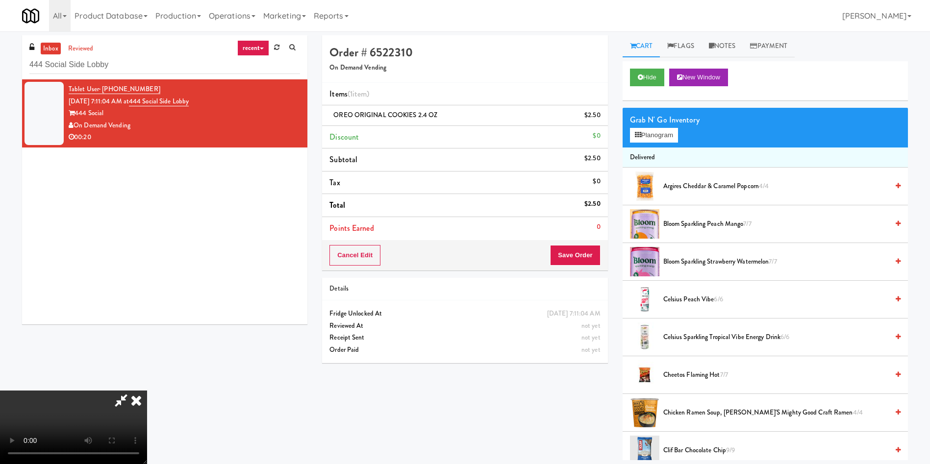
click at [147, 391] on video at bounding box center [73, 428] width 147 height 74
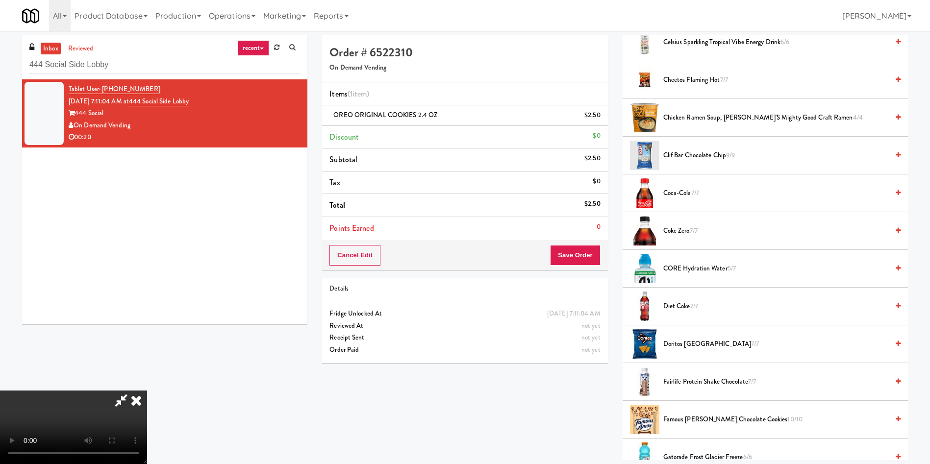
scroll to position [441, 0]
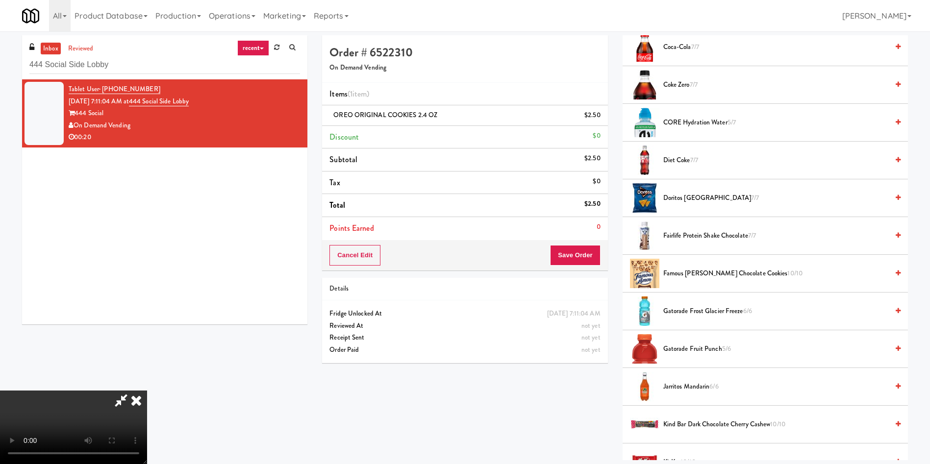
click at [715, 237] on span "Fairlife Protein Shake Chocolate 7/7" at bounding box center [775, 236] width 225 height 12
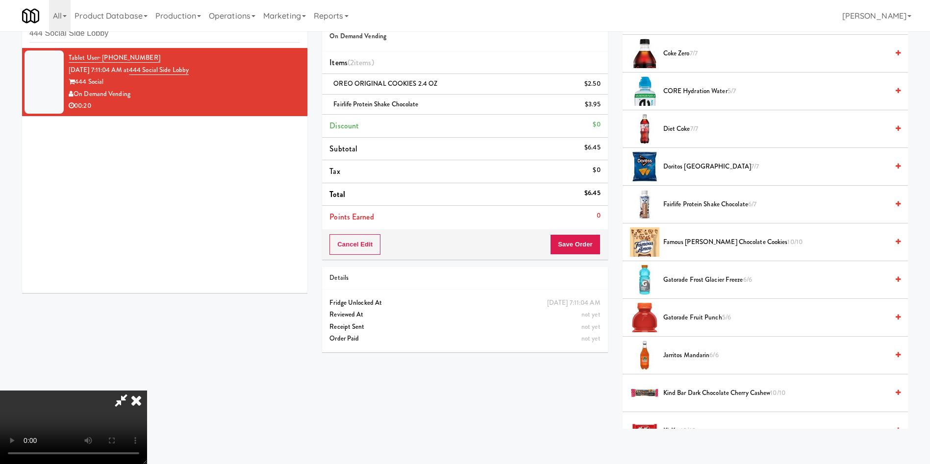
scroll to position [144, 0]
click at [578, 248] on button "Save Order" at bounding box center [575, 244] width 50 height 21
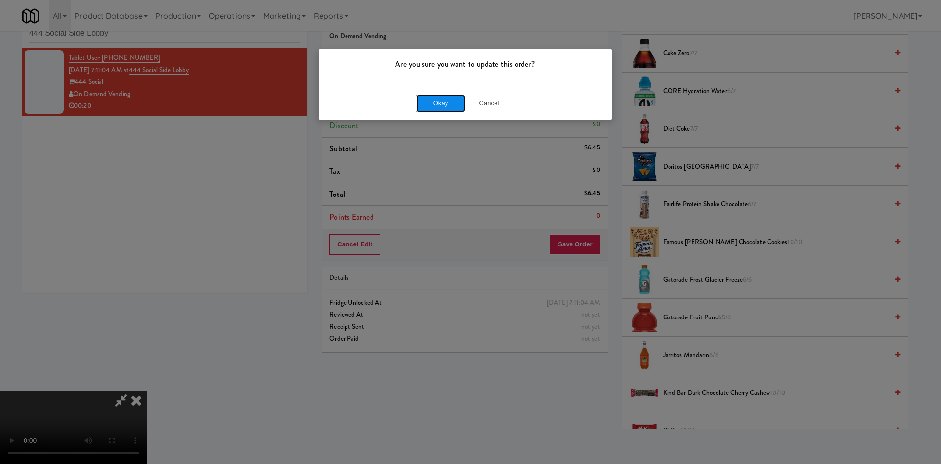
click at [450, 106] on button "Okay" at bounding box center [440, 104] width 49 height 18
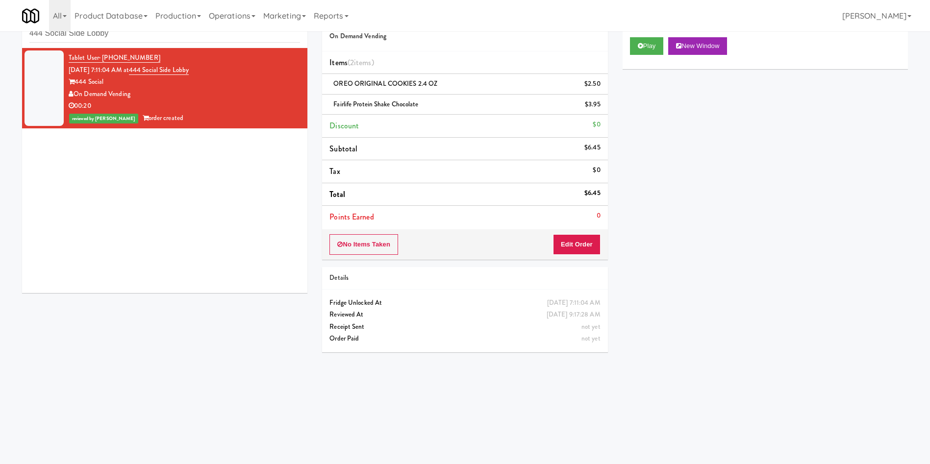
scroll to position [0, 0]
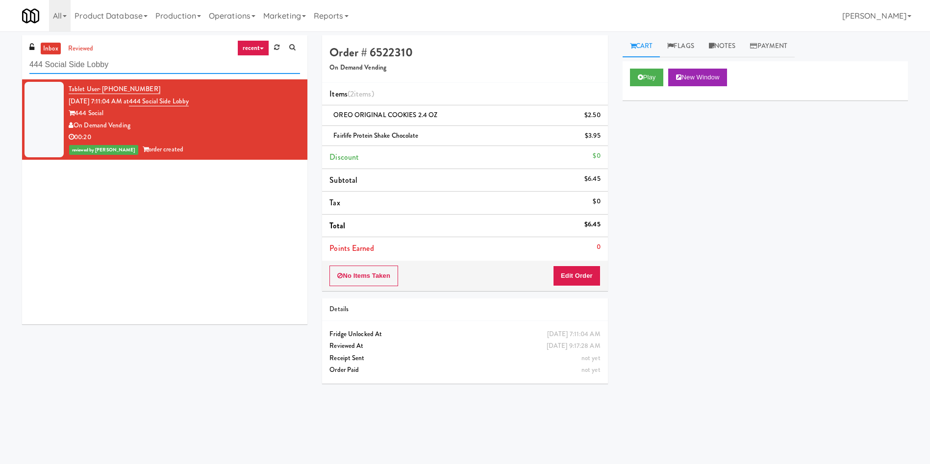
drag, startPoint x: 157, startPoint y: 69, endPoint x: 0, endPoint y: 68, distance: 157.3
click at [0, 68] on div "inbox reviewed recent all unclear take inventory issue suspicious failed recent…" at bounding box center [465, 232] width 930 height 394
paste input "Ring Power Main Breakroom Cabinet 1"
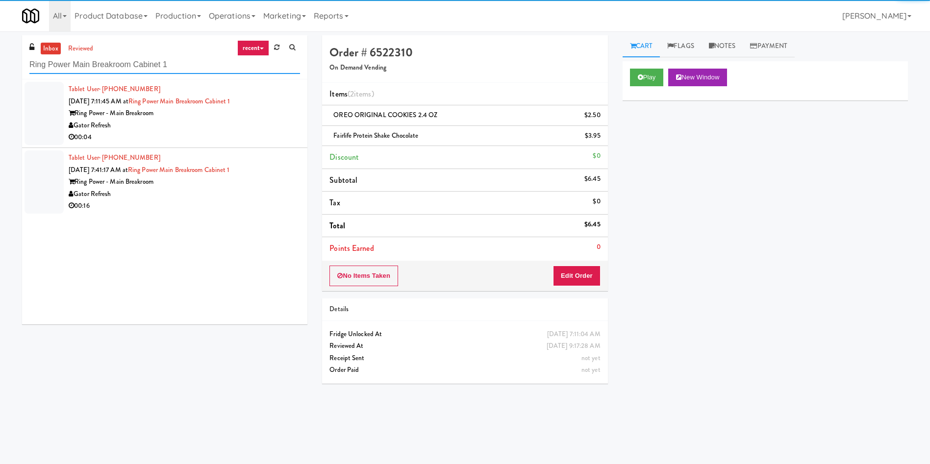
type input "Ring Power Main Breakroom Cabinet 1"
drag, startPoint x: 56, startPoint y: 117, endPoint x: 340, endPoint y: 114, distance: 283.8
click at [65, 98] on li "Tablet User · (210) 919-6451 Sep 9, 2025 7:11:45 AM at Ring Power Main Breakroo…" at bounding box center [164, 113] width 285 height 69
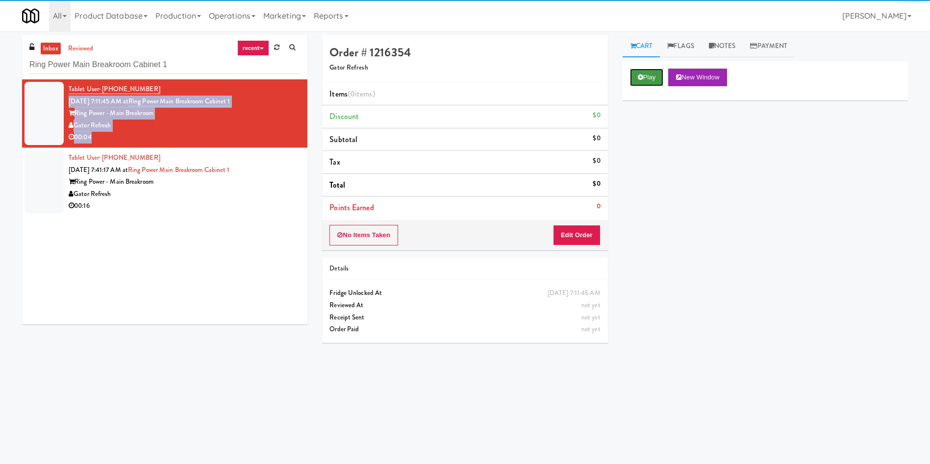
click at [650, 77] on button "Play" at bounding box center [647, 78] width 34 height 18
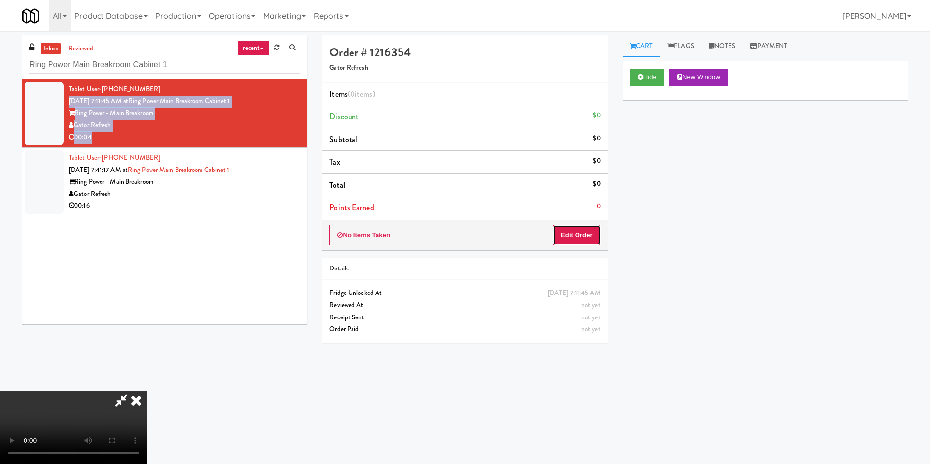
click at [573, 231] on button "Edit Order" at bounding box center [577, 235] width 48 height 21
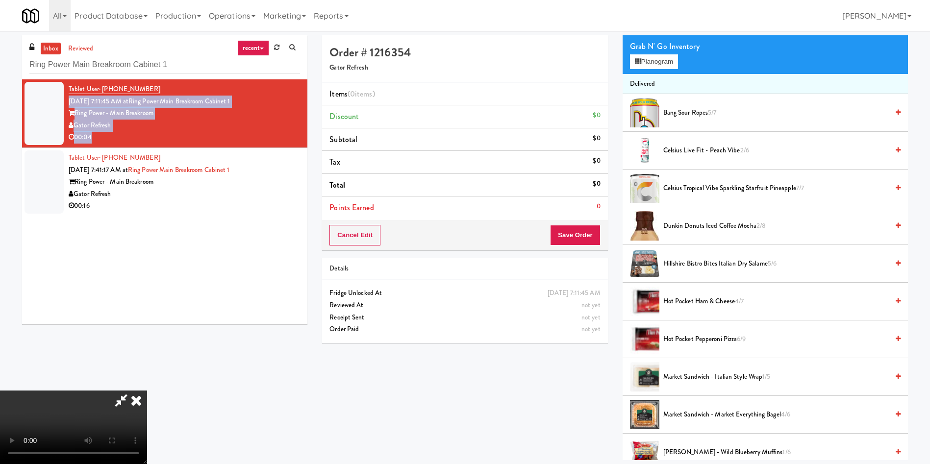
scroll to position [144, 0]
click at [147, 391] on video at bounding box center [73, 428] width 147 height 74
click at [648, 59] on button "Planogram" at bounding box center [654, 61] width 48 height 15
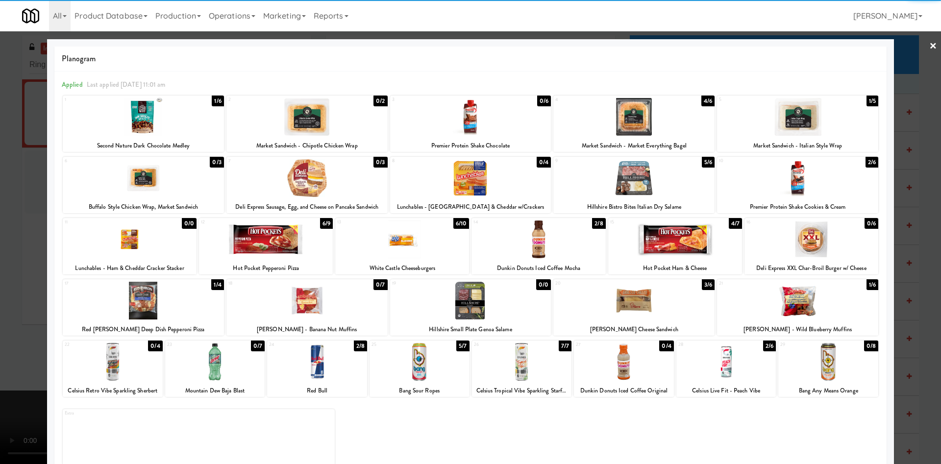
click at [711, 375] on div at bounding box center [726, 362] width 100 height 38
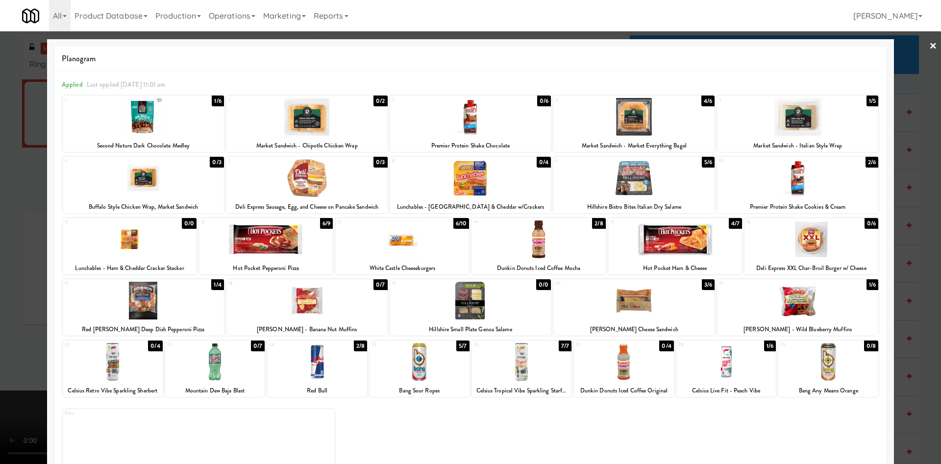
click at [921, 67] on div at bounding box center [470, 232] width 941 height 464
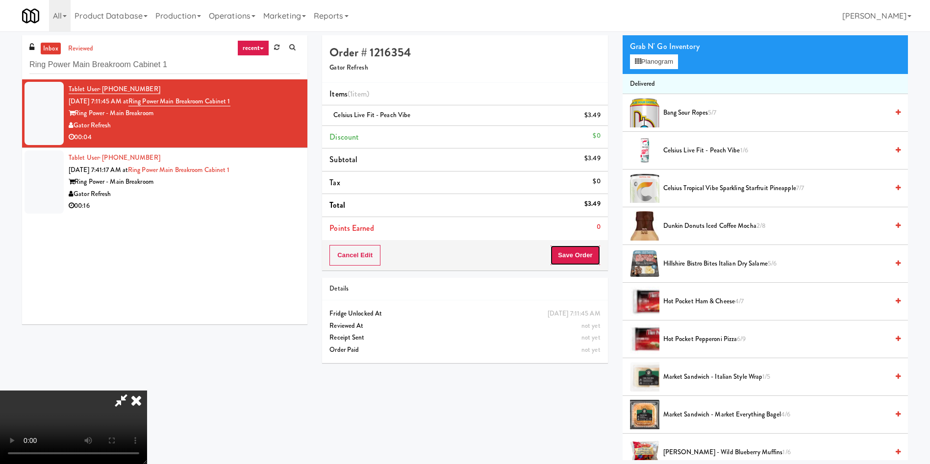
click at [586, 259] on button "Save Order" at bounding box center [575, 255] width 50 height 21
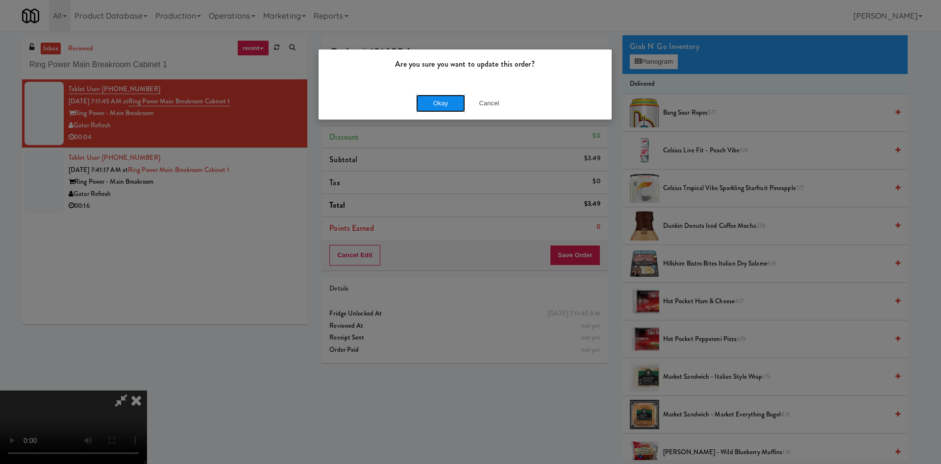
click at [453, 99] on button "Okay" at bounding box center [440, 104] width 49 height 18
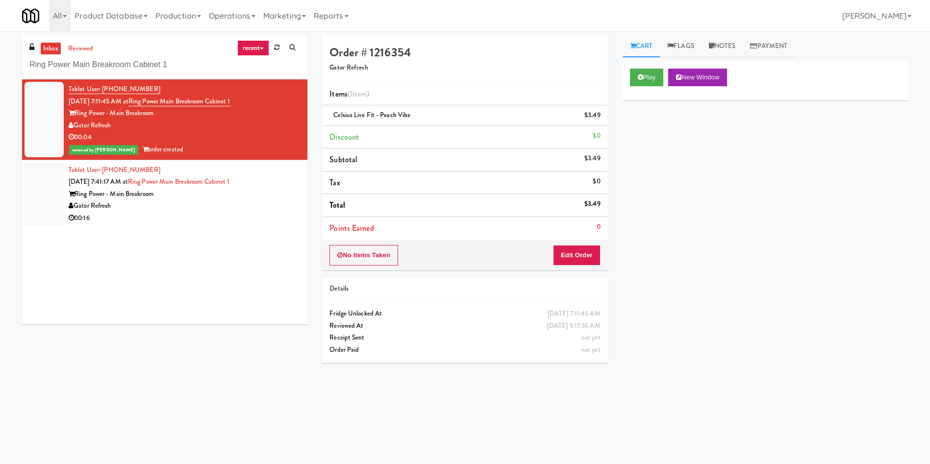
click at [33, 200] on div at bounding box center [44, 194] width 39 height 63
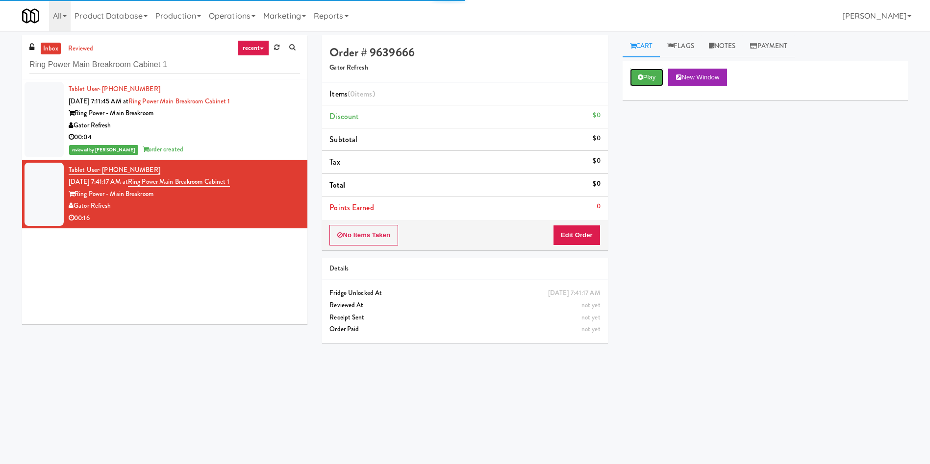
click at [640, 78] on icon at bounding box center [640, 77] width 5 height 6
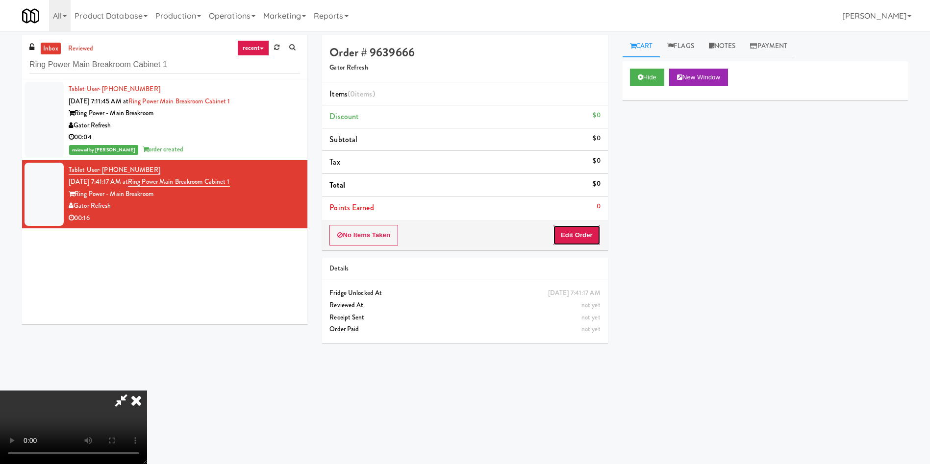
click at [587, 240] on button "Edit Order" at bounding box center [577, 235] width 48 height 21
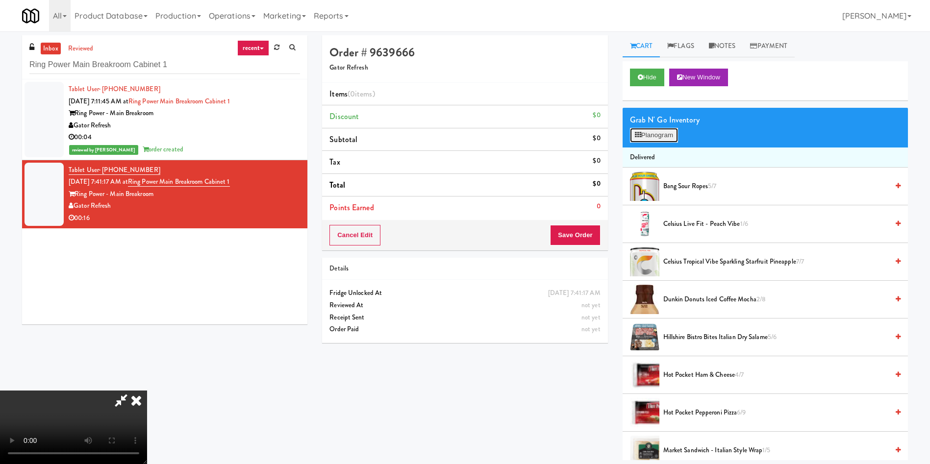
click at [657, 131] on button "Planogram" at bounding box center [654, 135] width 48 height 15
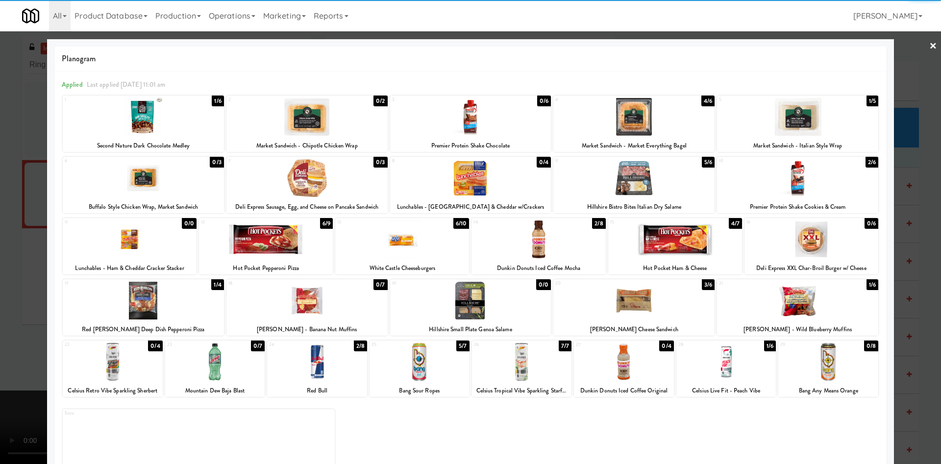
click at [499, 368] on div at bounding box center [522, 362] width 100 height 38
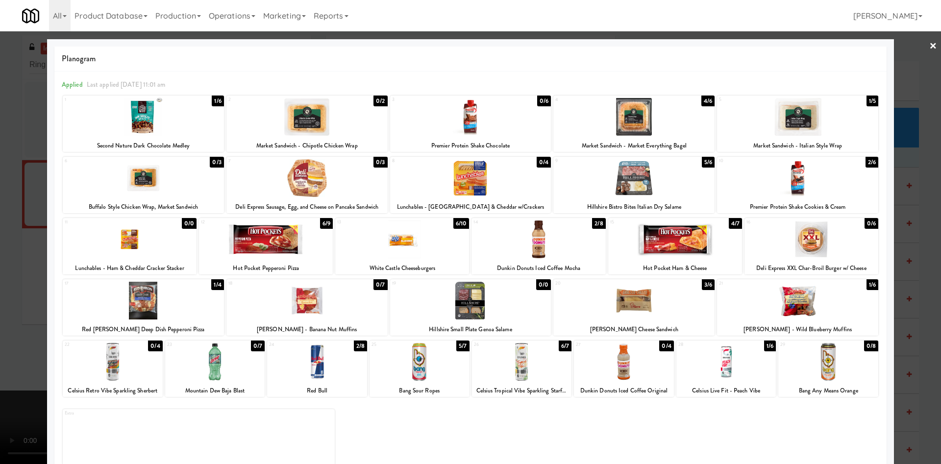
click at [20, 235] on div at bounding box center [470, 232] width 941 height 464
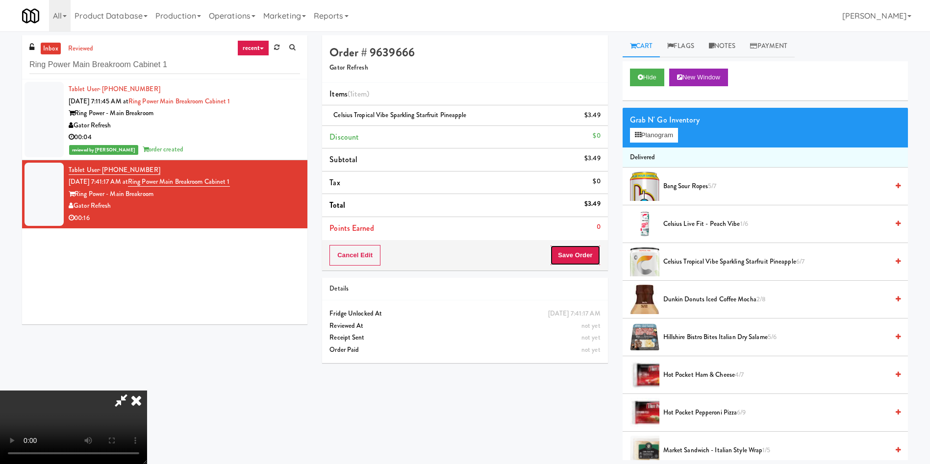
click at [579, 253] on button "Save Order" at bounding box center [575, 255] width 50 height 21
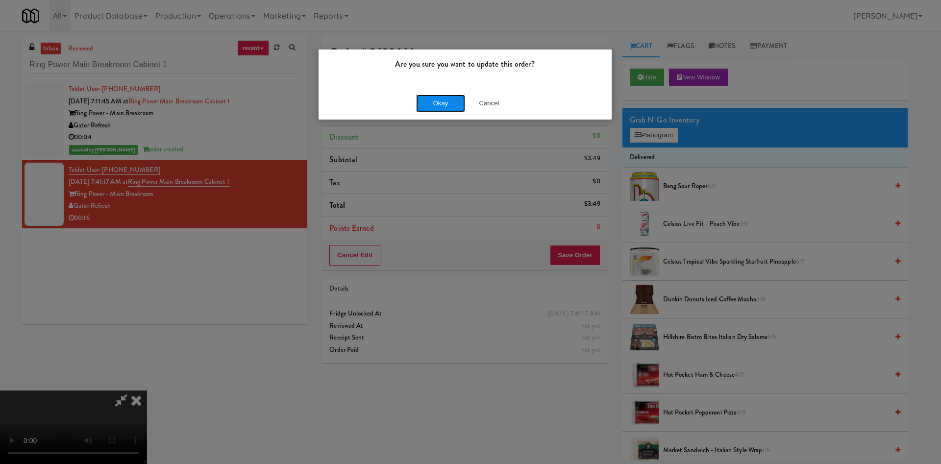
click at [422, 101] on button "Okay" at bounding box center [440, 104] width 49 height 18
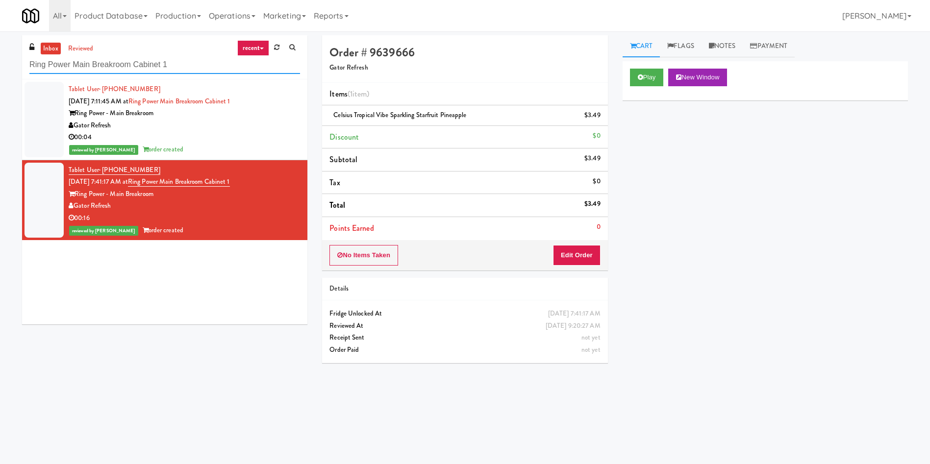
paste input "Taylor Right"
drag, startPoint x: 182, startPoint y: 65, endPoint x: 0, endPoint y: 50, distance: 183.0
click at [0, 50] on div "inbox reviewed recent all unclear take inventory issue suspicious failed recent…" at bounding box center [465, 232] width 930 height 394
type input "Taylor Right"
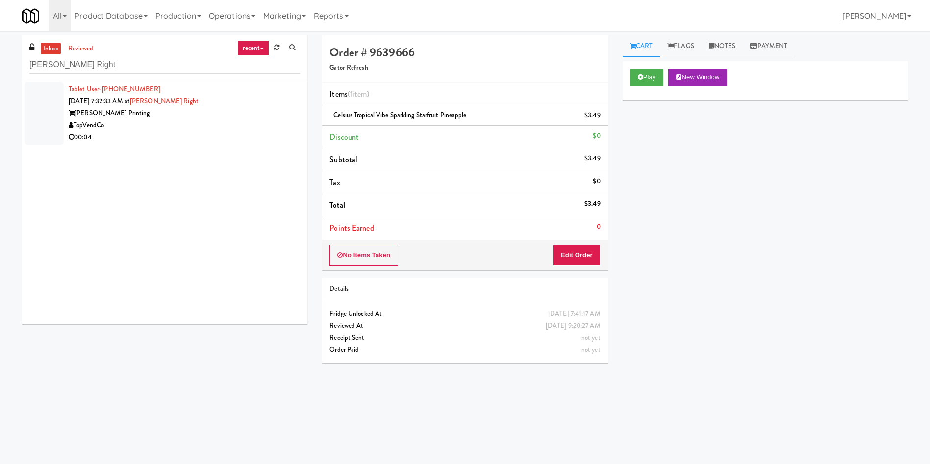
click at [36, 117] on div at bounding box center [44, 113] width 39 height 63
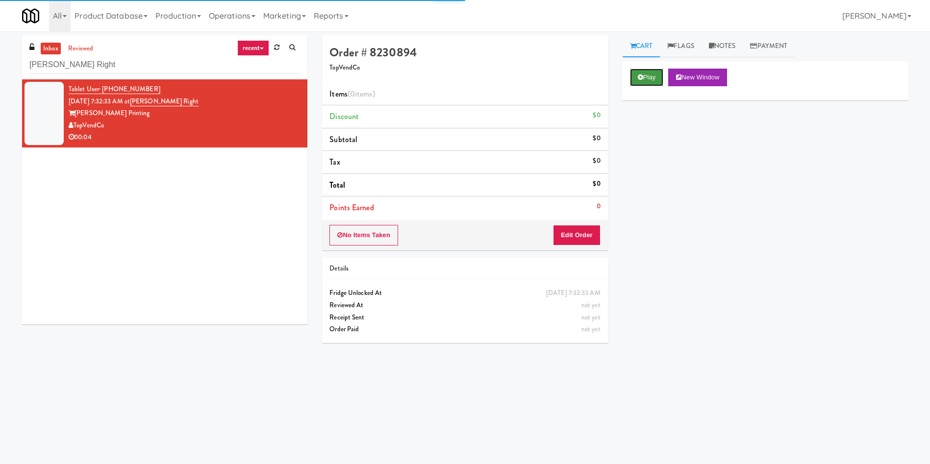
click at [650, 76] on button "Play" at bounding box center [647, 78] width 34 height 18
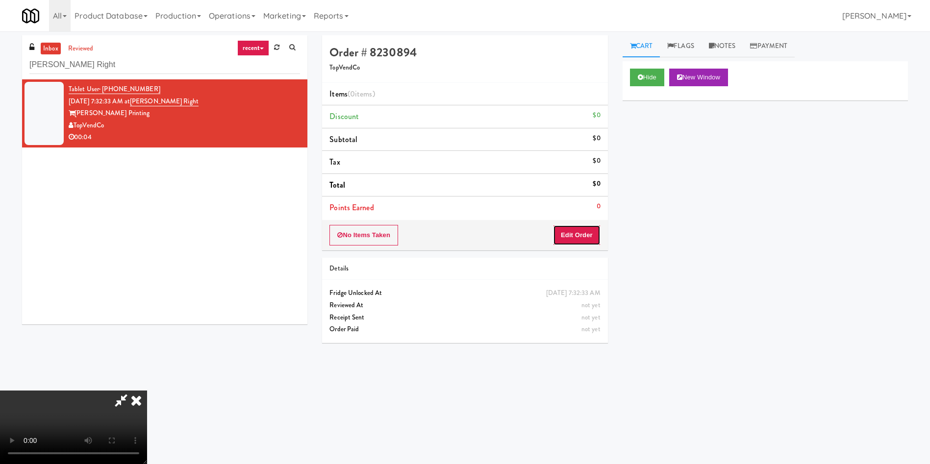
click at [590, 231] on button "Edit Order" at bounding box center [577, 235] width 48 height 21
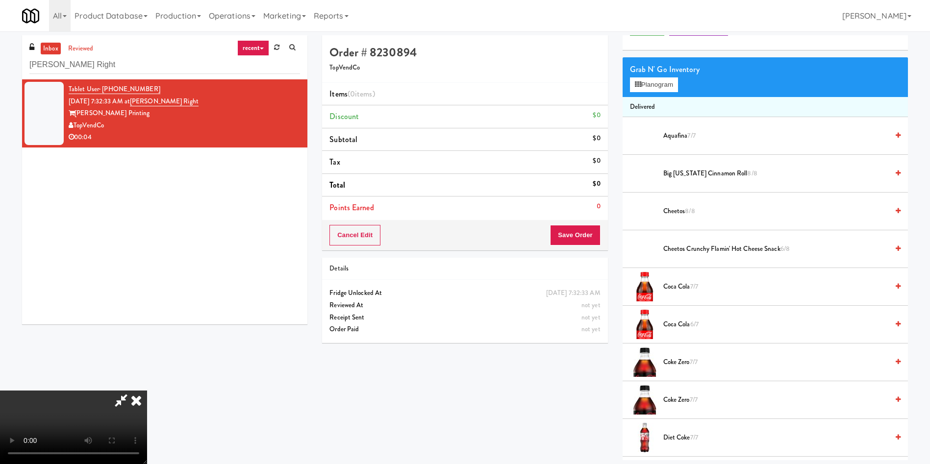
scroll to position [74, 0]
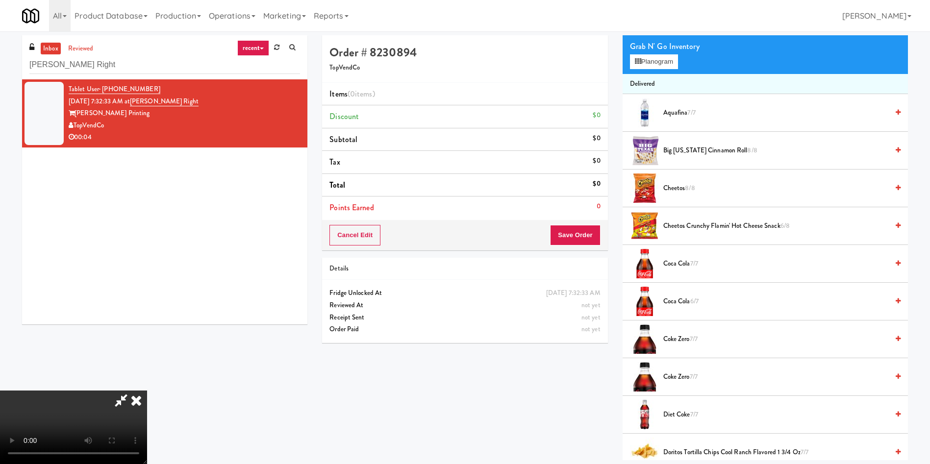
click at [147, 391] on video at bounding box center [73, 428] width 147 height 74
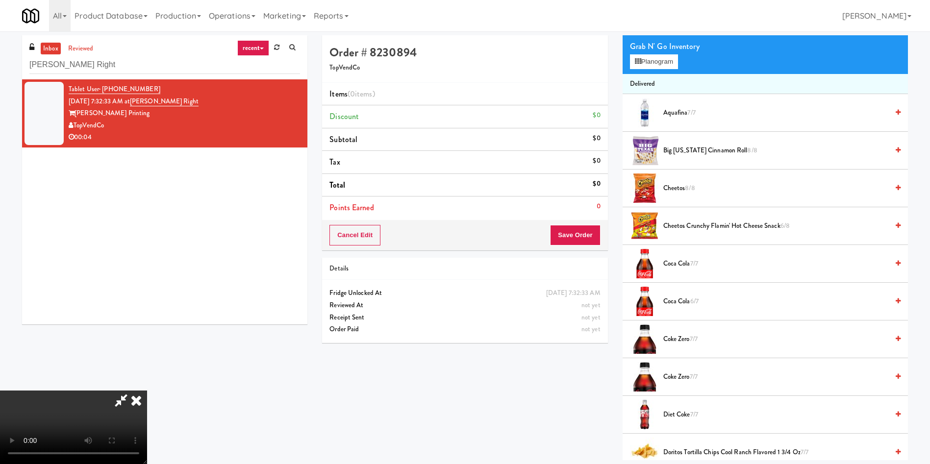
click at [147, 391] on video at bounding box center [73, 428] width 147 height 74
click at [725, 150] on span "Big Texas Cinnamon Roll 8/8" at bounding box center [775, 151] width 225 height 12
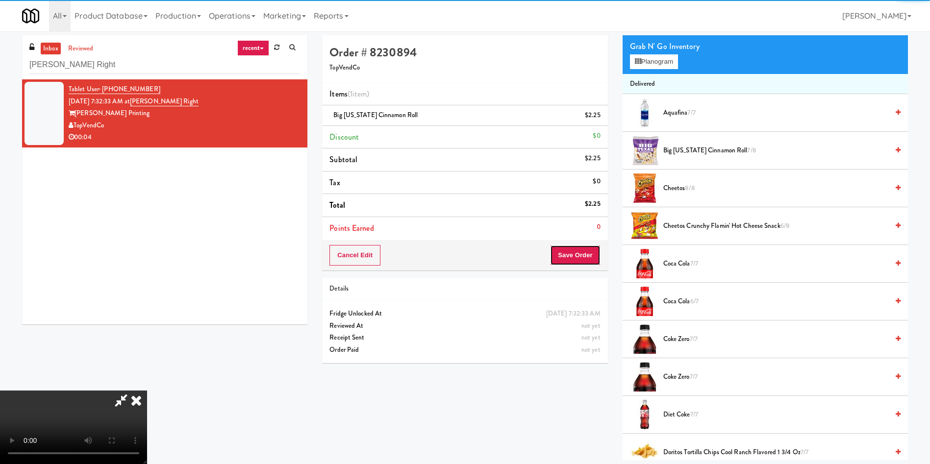
click at [561, 254] on button "Save Order" at bounding box center [575, 255] width 50 height 21
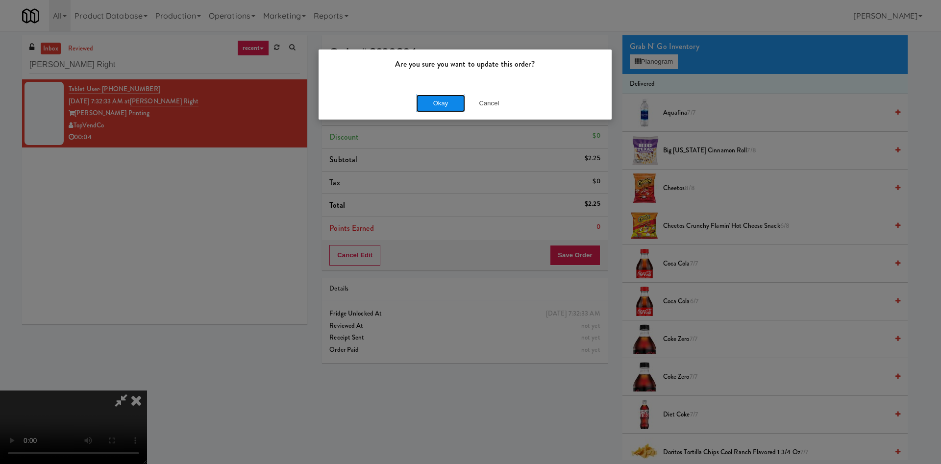
click at [421, 99] on button "Okay" at bounding box center [440, 104] width 49 height 18
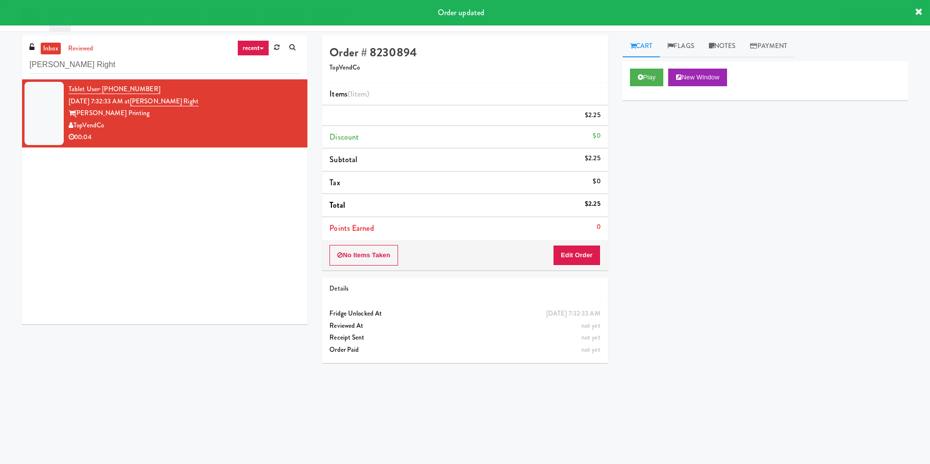
scroll to position [0, 0]
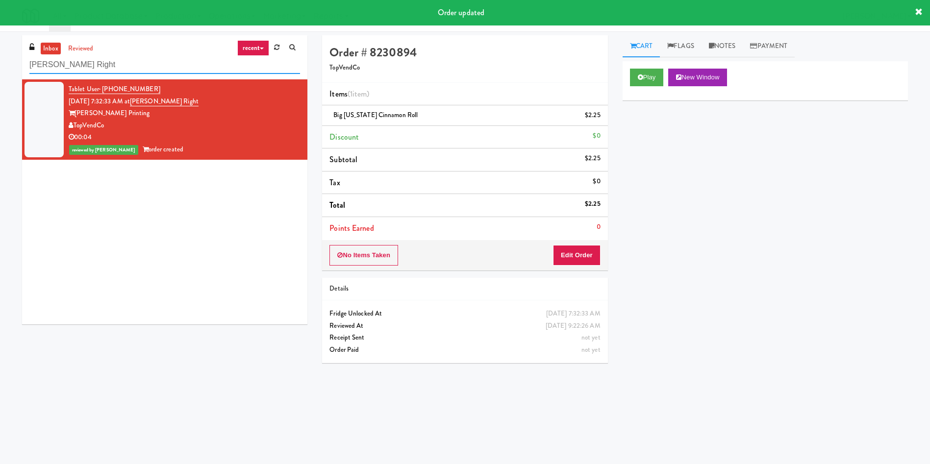
paste input "Market @ 3500 Steeles"
click at [0, 55] on div "inbox reviewed recent all unclear take inventory issue suspicious failed recent…" at bounding box center [465, 232] width 930 height 394
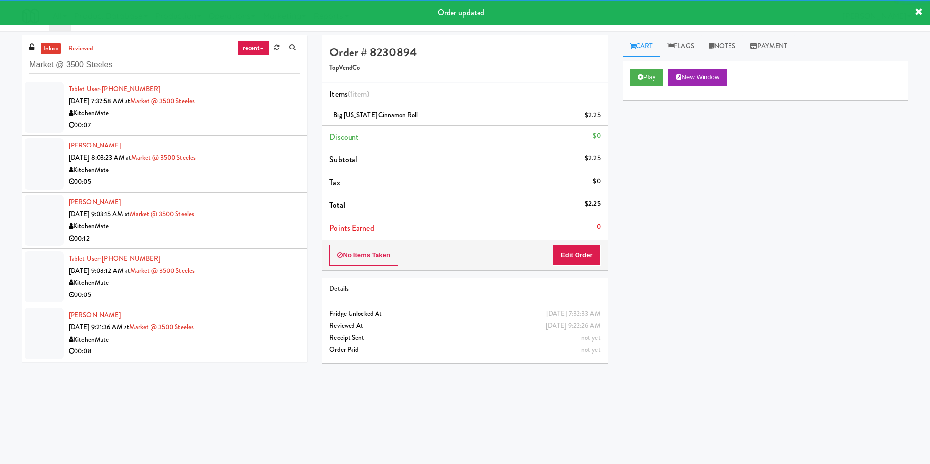
click at [46, 103] on div at bounding box center [44, 107] width 39 height 51
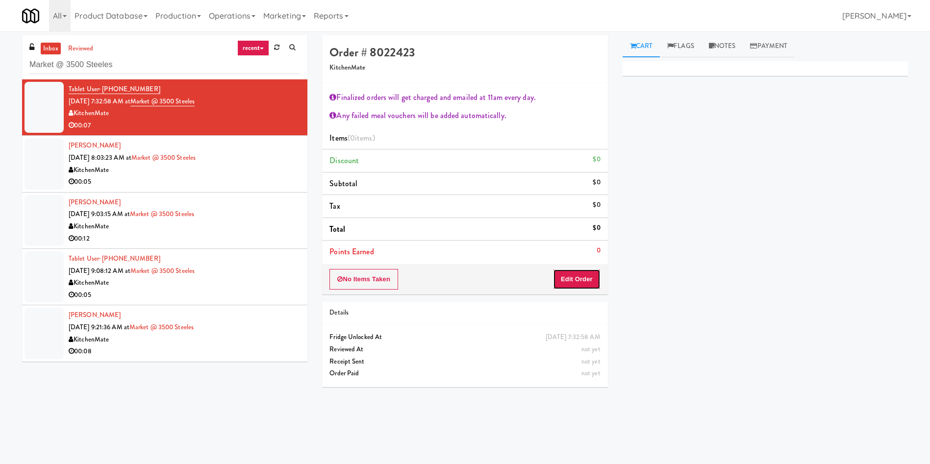
click at [592, 278] on button "Edit Order" at bounding box center [577, 279] width 48 height 21
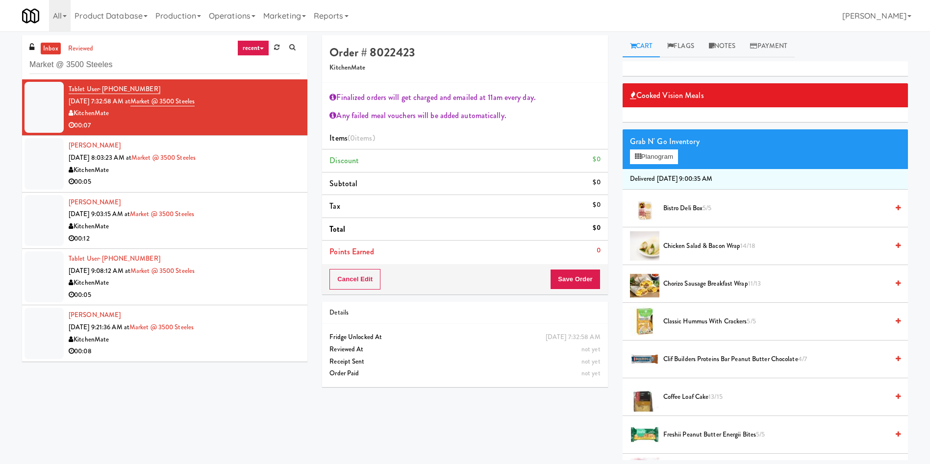
click at [679, 248] on span "Chicken Salad & Bacon Wrap 14/18" at bounding box center [775, 246] width 225 height 12
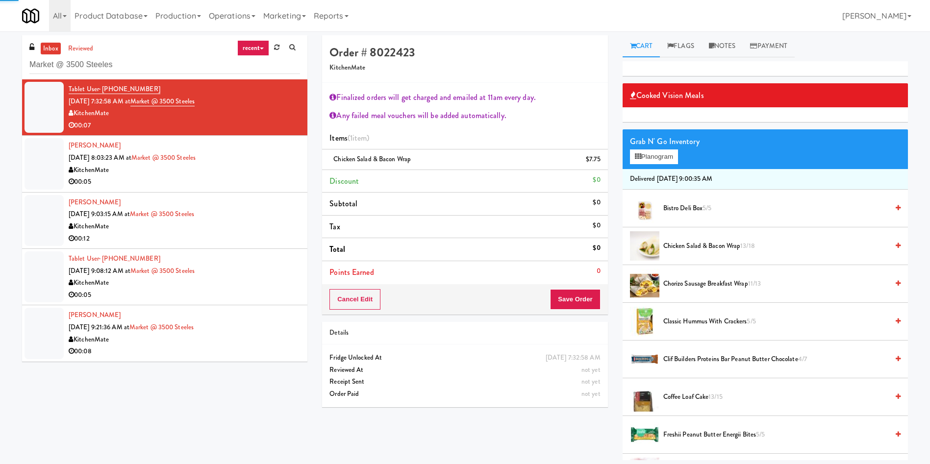
scroll to position [294, 0]
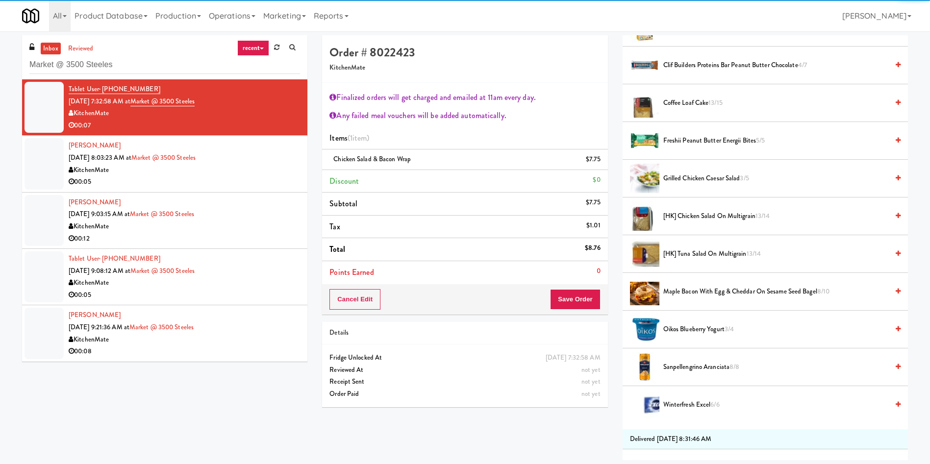
click at [702, 98] on span "Coffee Loaf Cake 13/15" at bounding box center [775, 103] width 225 height 12
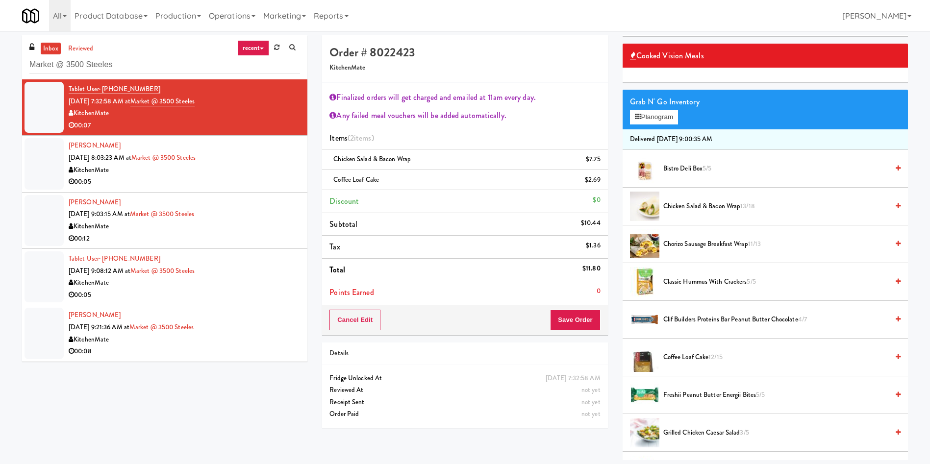
scroll to position [74, 0]
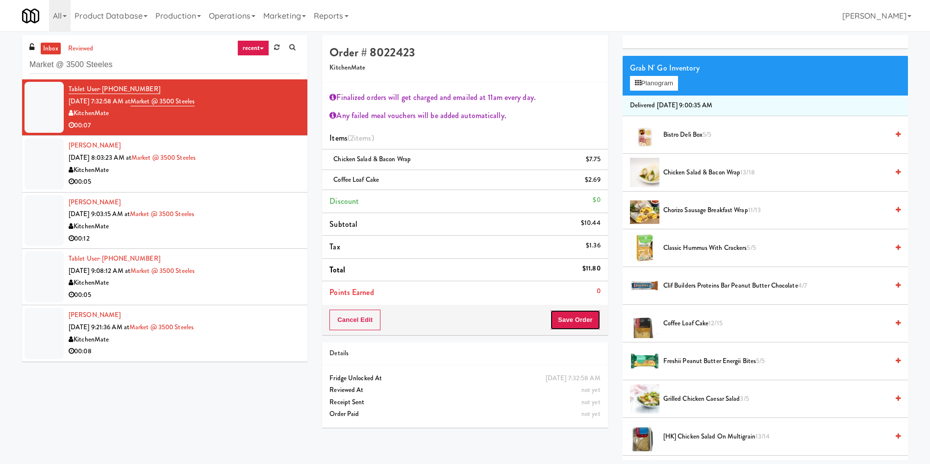
click at [581, 320] on button "Save Order" at bounding box center [575, 320] width 50 height 21
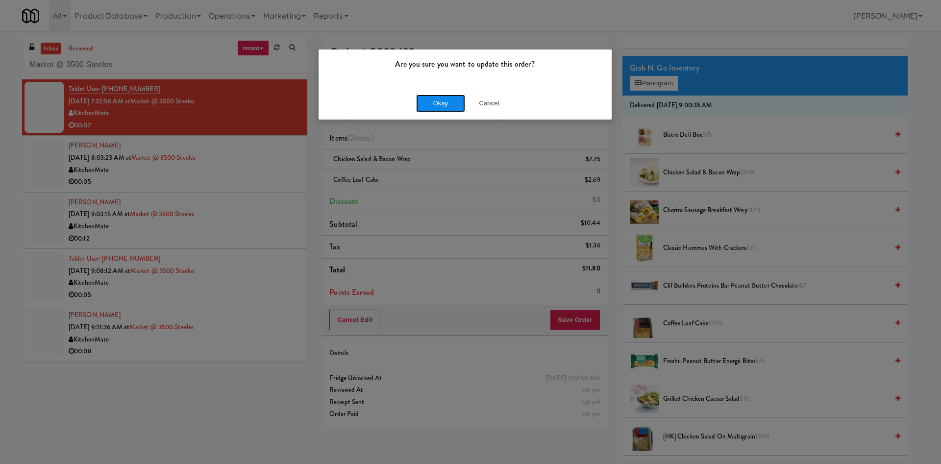
click at [453, 98] on button "Okay" at bounding box center [440, 104] width 49 height 18
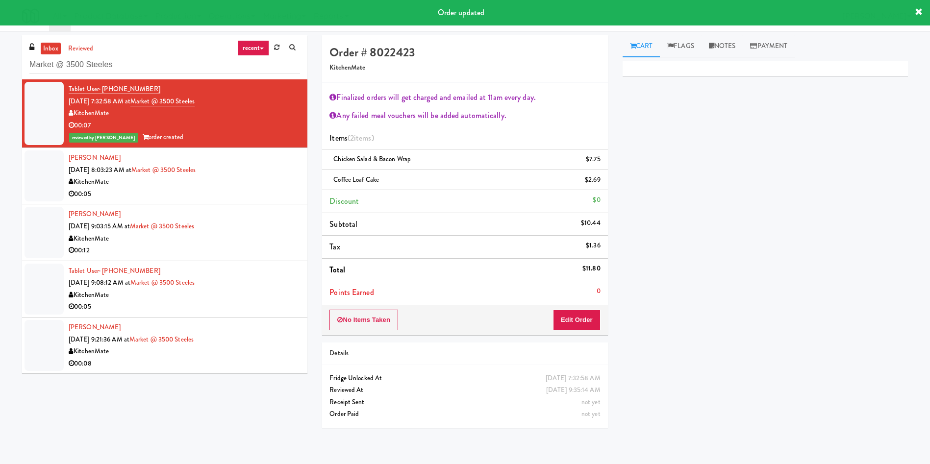
scroll to position [0, 0]
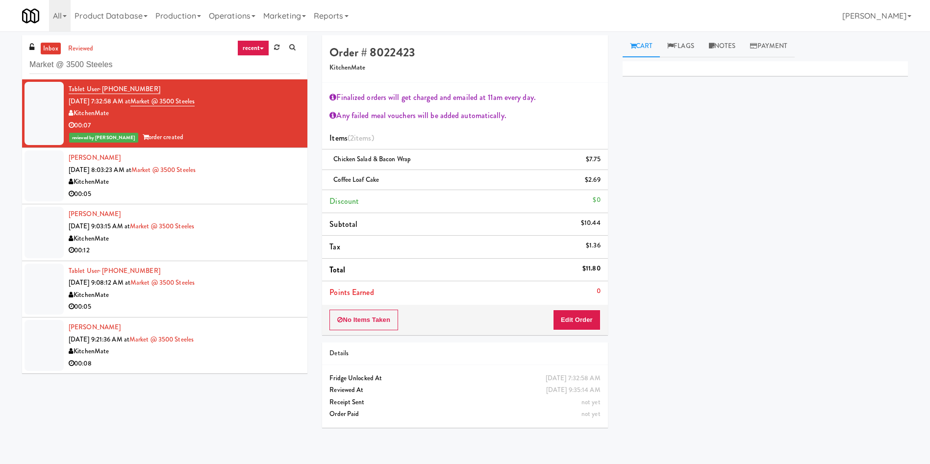
click at [56, 166] on div at bounding box center [44, 175] width 39 height 51
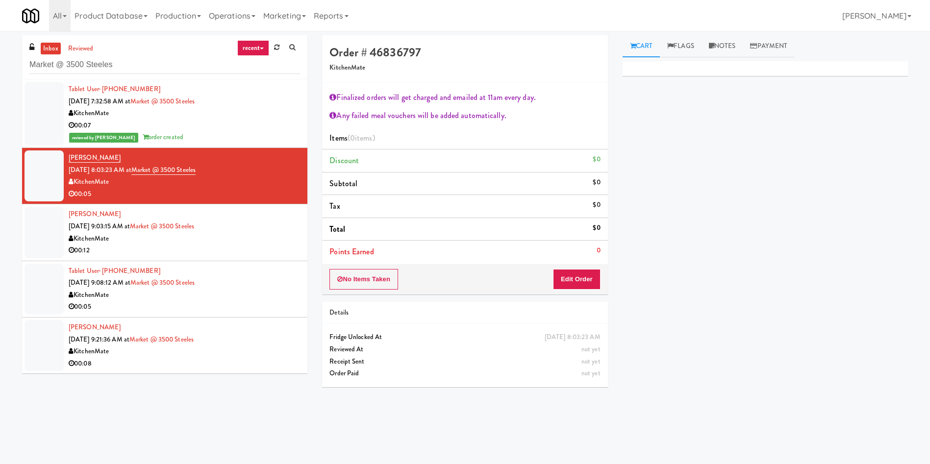
drag, startPoint x: 337, startPoint y: 418, endPoint x: 398, endPoint y: 397, distance: 64.5
click at [337, 418] on div "Order # 46836797 KitchenMate Finalized orders will get charged and emailed at 1…" at bounding box center [615, 232] width 600 height 394
click at [569, 286] on button "Edit Order" at bounding box center [577, 279] width 48 height 21
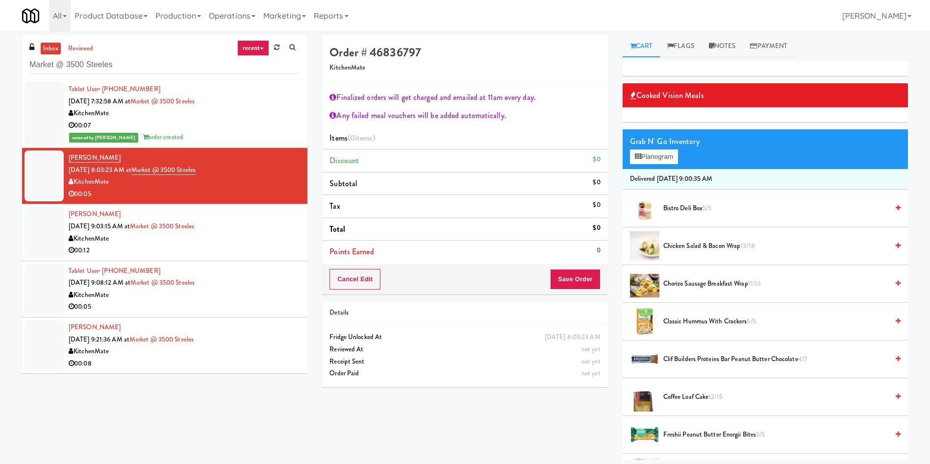
click at [714, 248] on span "Chicken Salad & Bacon Wrap 13/18" at bounding box center [775, 246] width 225 height 12
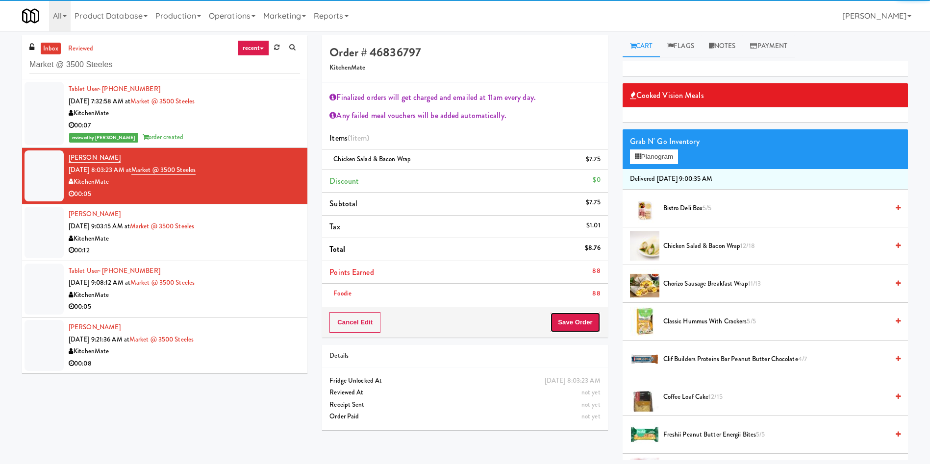
click at [580, 317] on button "Save Order" at bounding box center [575, 322] width 50 height 21
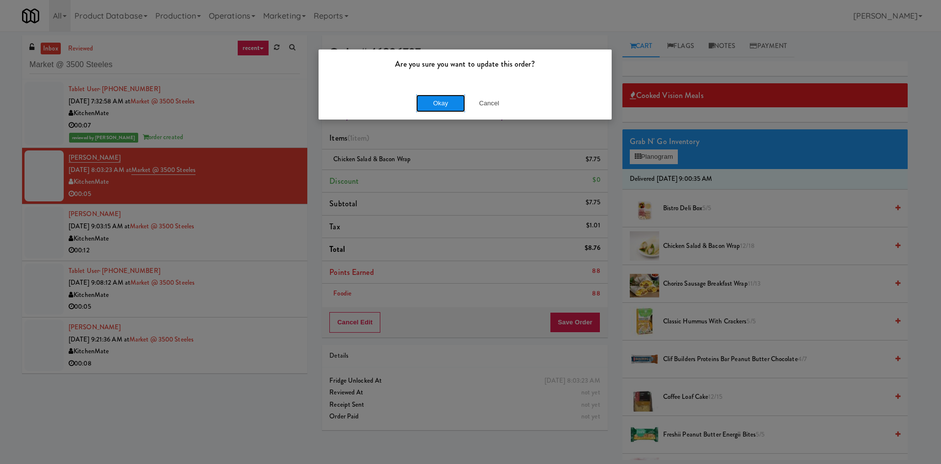
click at [437, 97] on button "Okay" at bounding box center [440, 104] width 49 height 18
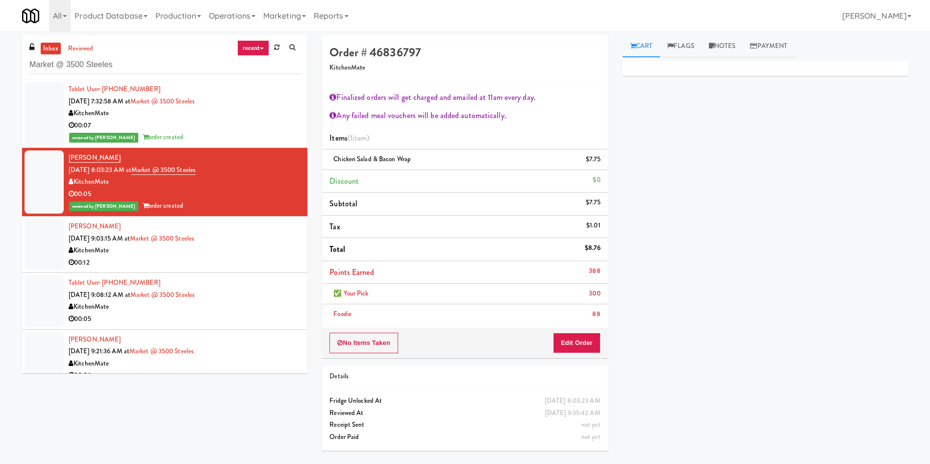
drag, startPoint x: 32, startPoint y: 254, endPoint x: 61, endPoint y: 251, distance: 29.0
click at [32, 254] on div at bounding box center [44, 244] width 39 height 51
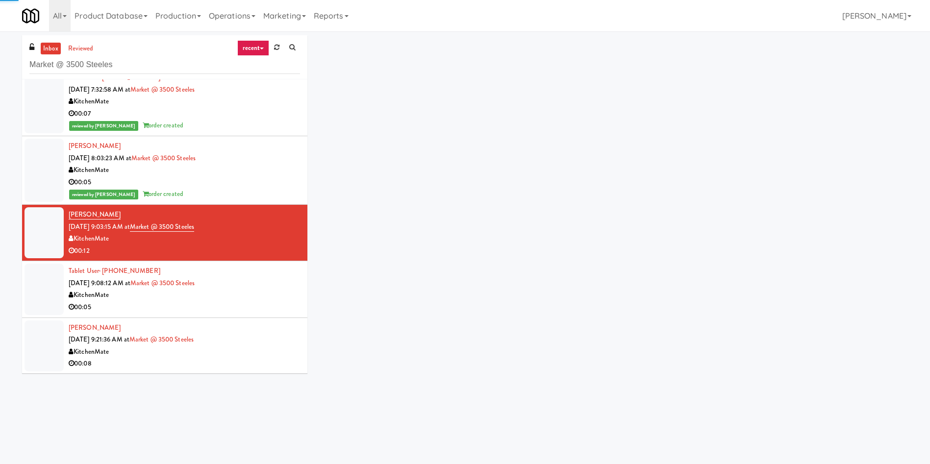
scroll to position [12, 0]
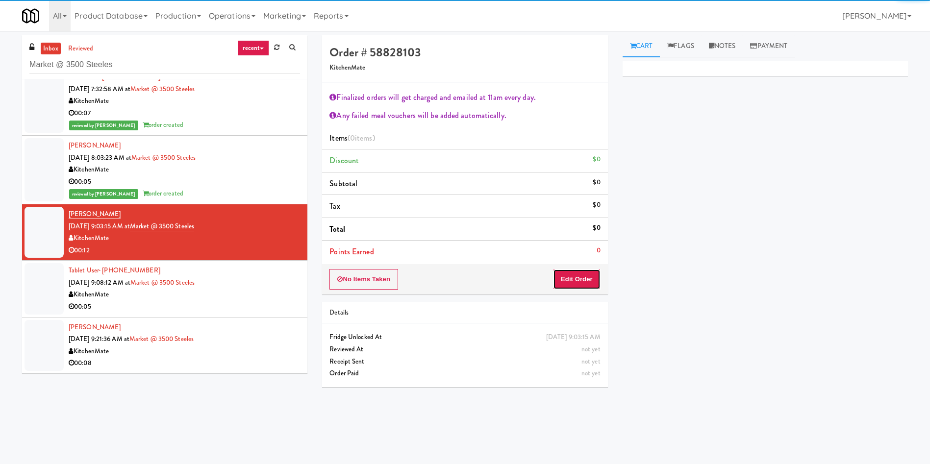
click at [576, 278] on button "Edit Order" at bounding box center [577, 279] width 48 height 21
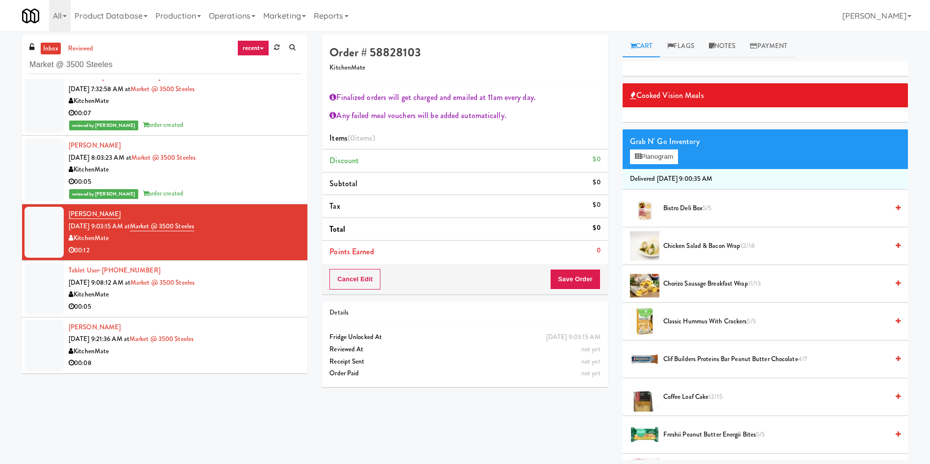
click at [690, 283] on span "Chorizo Sausage Breakfast Wrap 11/13" at bounding box center [775, 284] width 225 height 12
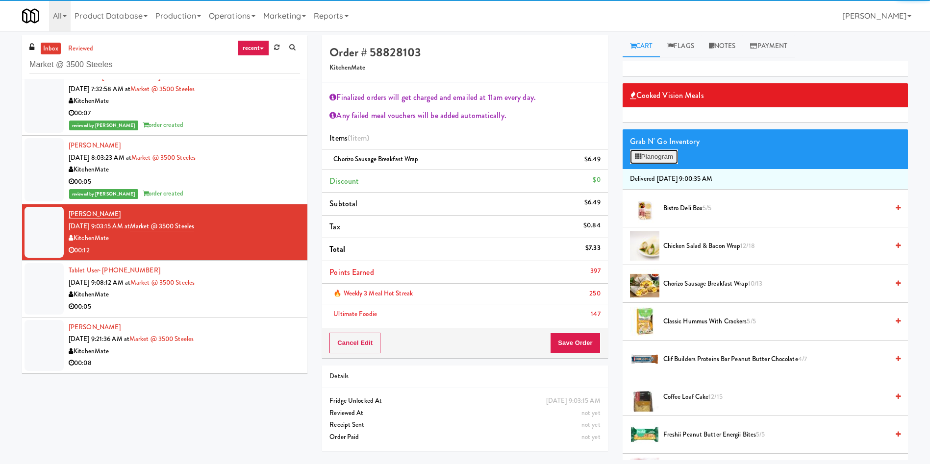
click at [658, 160] on button "Planogram" at bounding box center [654, 156] width 48 height 15
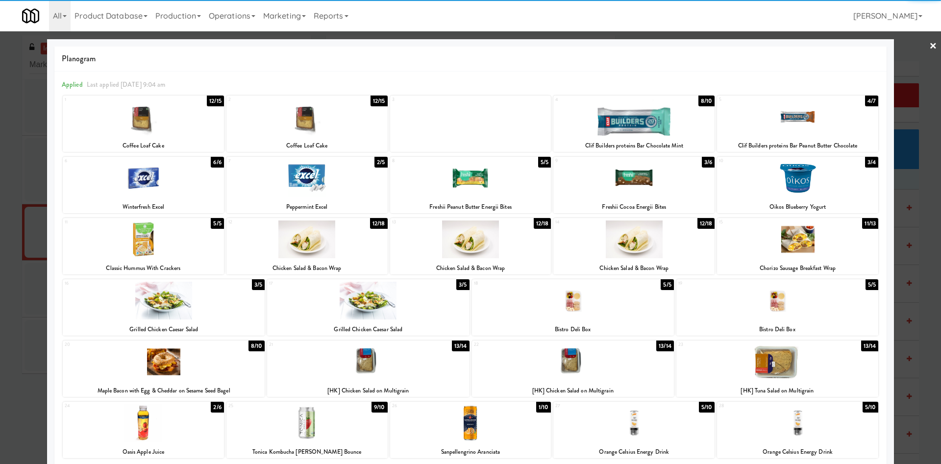
drag, startPoint x: 812, startPoint y: 120, endPoint x: 889, endPoint y: 83, distance: 85.5
click at [812, 120] on div at bounding box center [797, 117] width 161 height 38
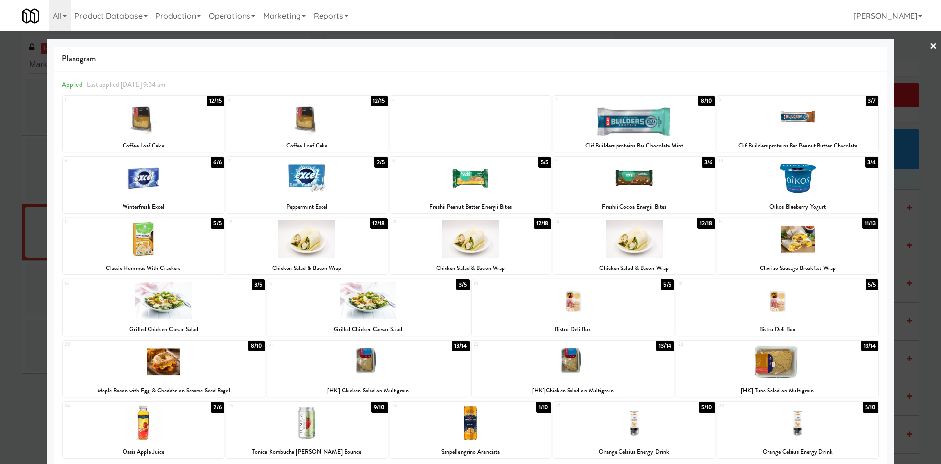
click at [897, 72] on div at bounding box center [470, 232] width 941 height 464
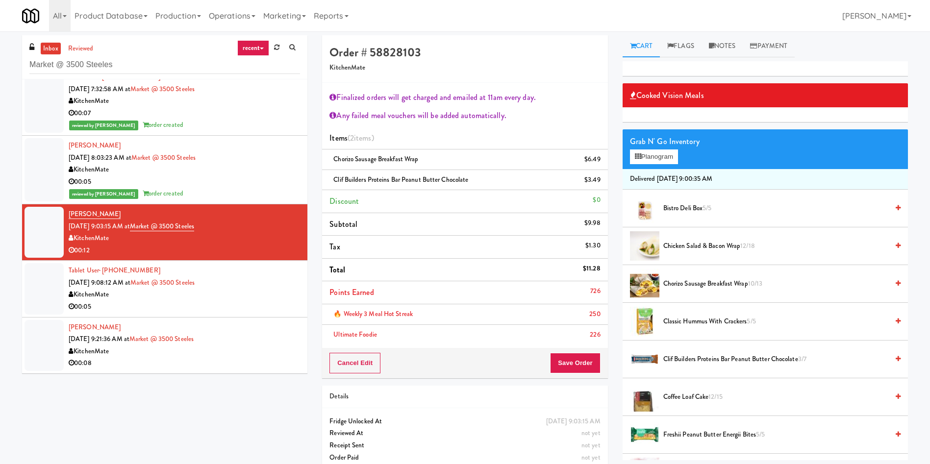
click at [579, 373] on div "Cancel Edit Save Order" at bounding box center [464, 363] width 285 height 30
click at [581, 360] on button "Save Order" at bounding box center [575, 363] width 50 height 21
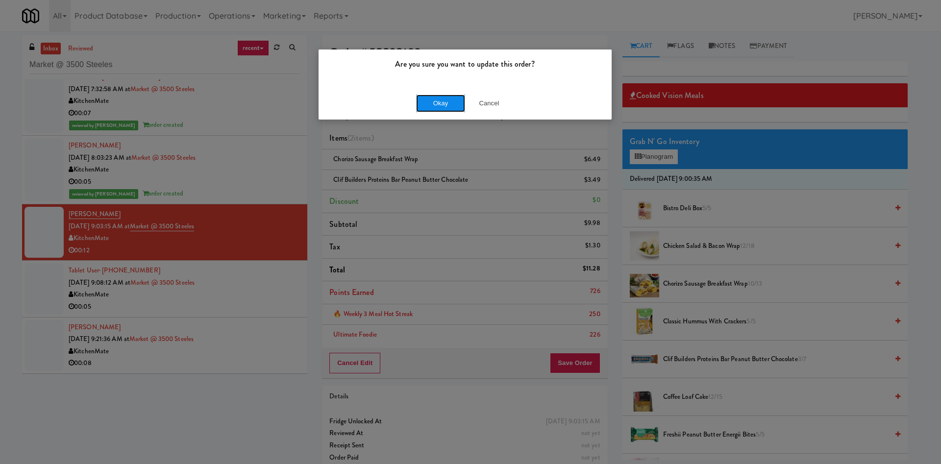
click at [443, 104] on button "Okay" at bounding box center [440, 104] width 49 height 18
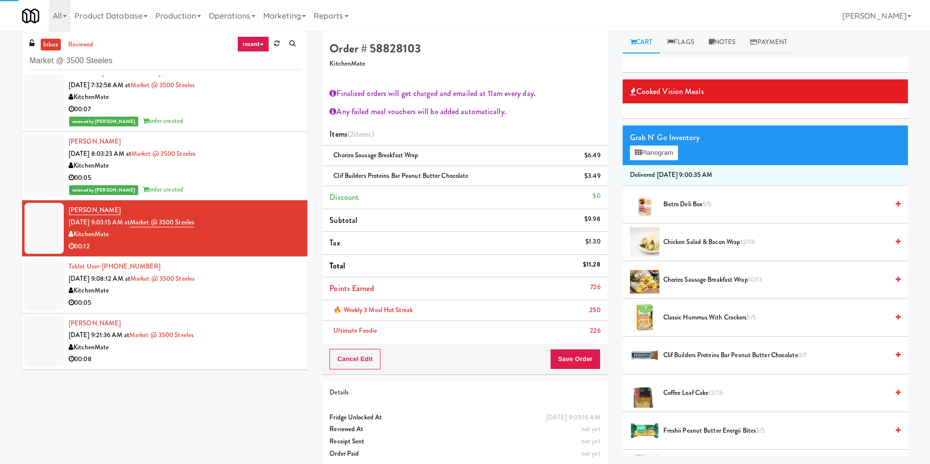
scroll to position [31, 0]
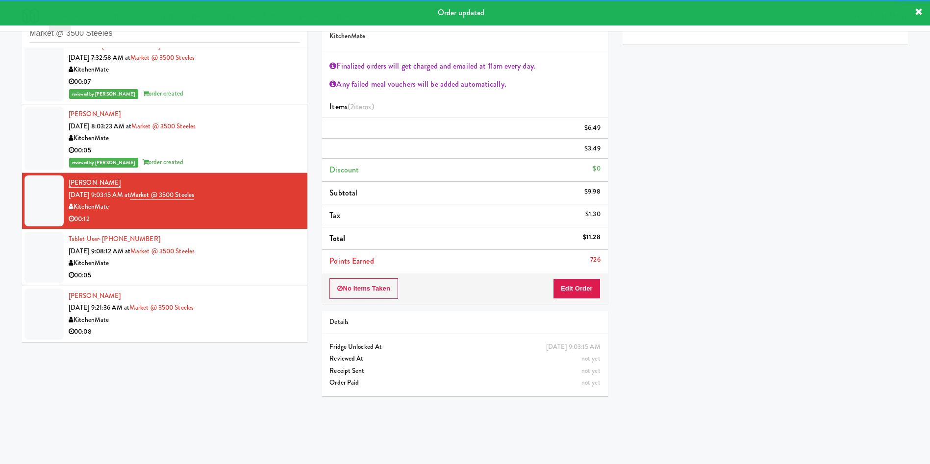
click at [31, 266] on div at bounding box center [44, 257] width 39 height 51
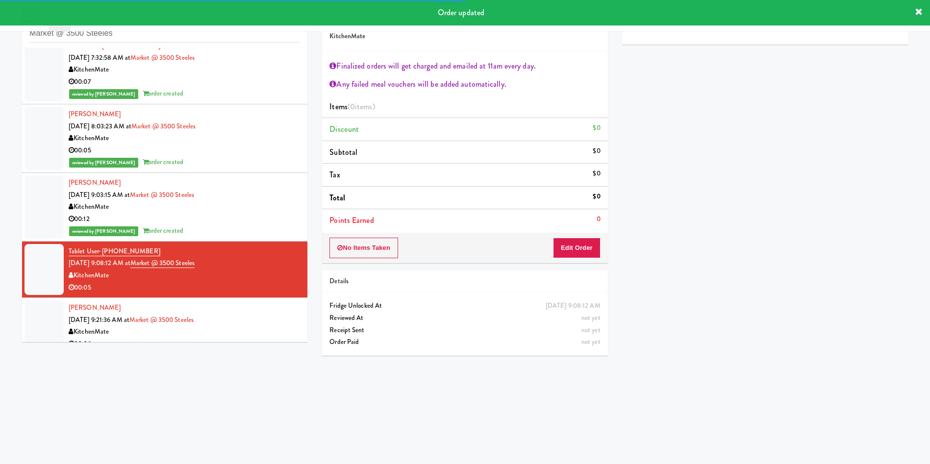
click at [593, 235] on div "No Items Taken Edit Order" at bounding box center [464, 248] width 285 height 30
click at [581, 248] on button "Edit Order" at bounding box center [577, 248] width 48 height 21
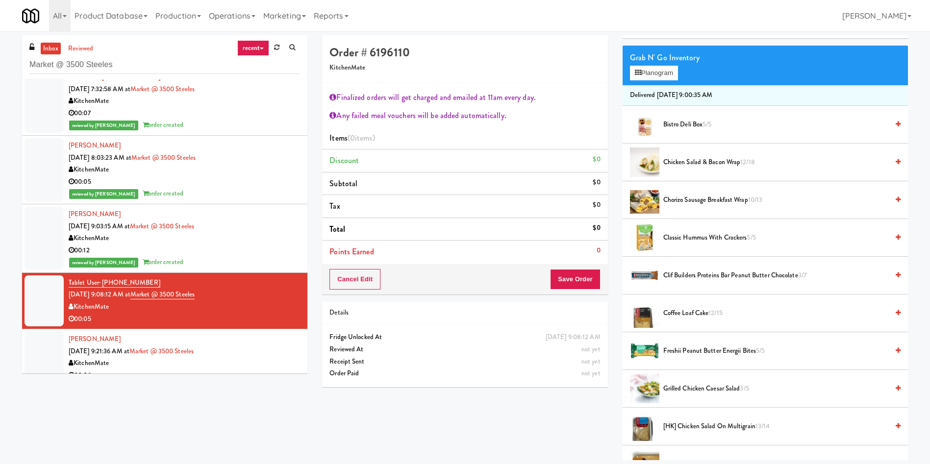
scroll to position [147, 0]
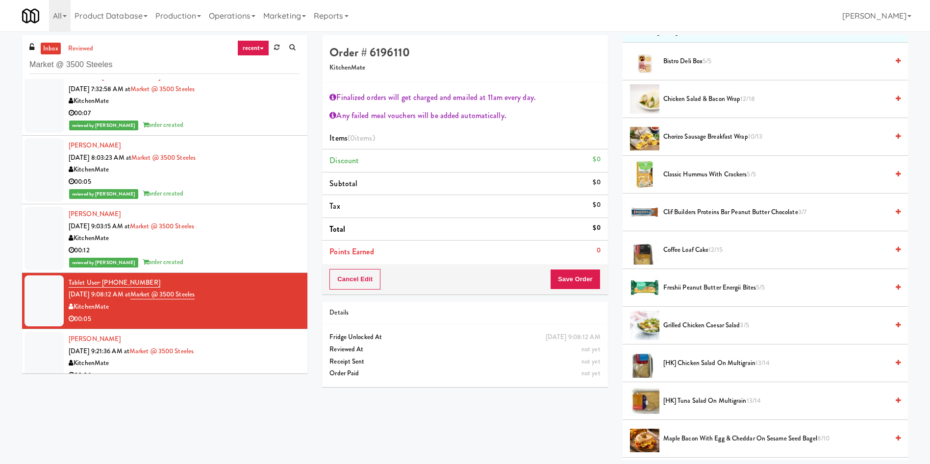
click at [706, 251] on span "Coffee Loaf Cake 12/15" at bounding box center [775, 250] width 225 height 12
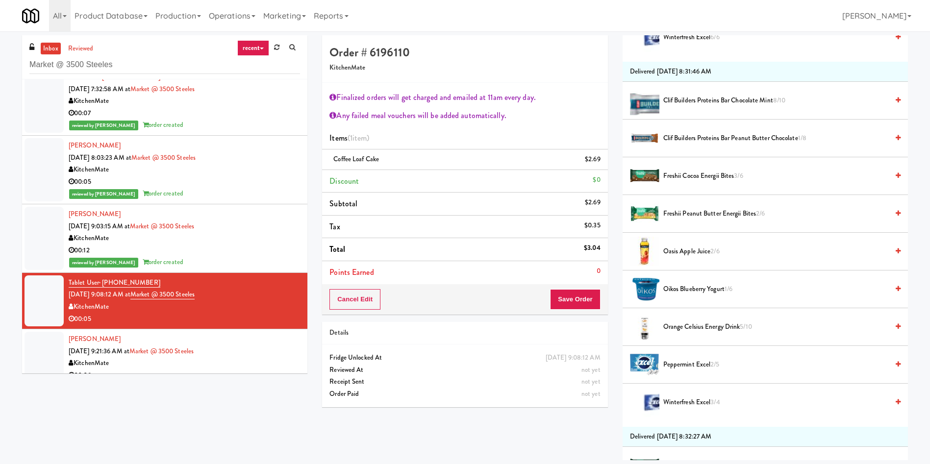
click at [712, 289] on span "Oikos Blueberry Yogurt 1/6" at bounding box center [775, 289] width 225 height 12
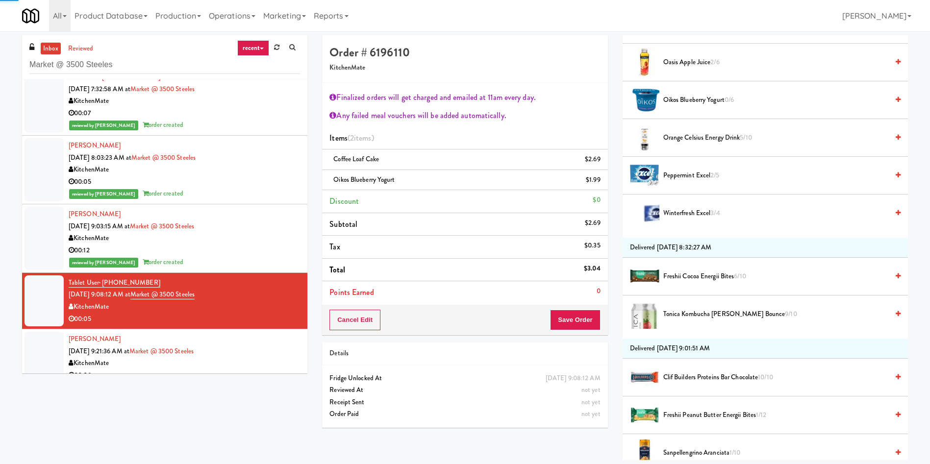
scroll to position [956, 0]
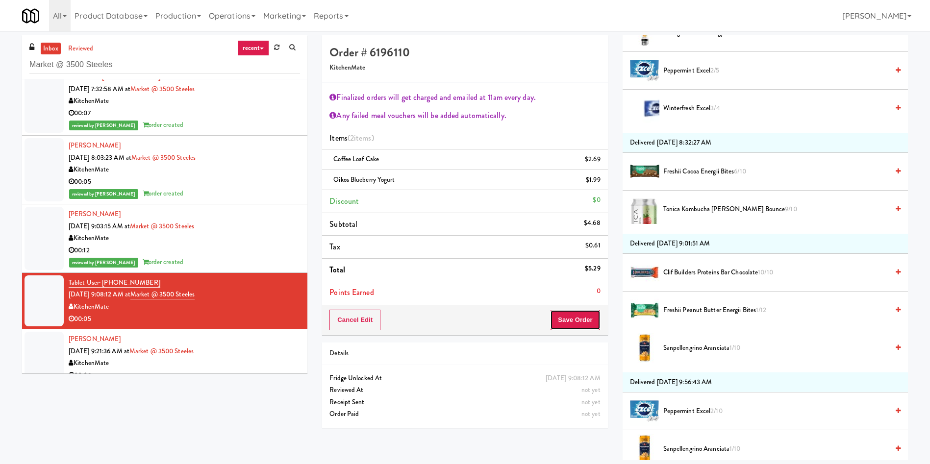
drag, startPoint x: 589, startPoint y: 326, endPoint x: 409, endPoint y: 195, distance: 222.8
click at [589, 326] on button "Save Order" at bounding box center [575, 320] width 50 height 21
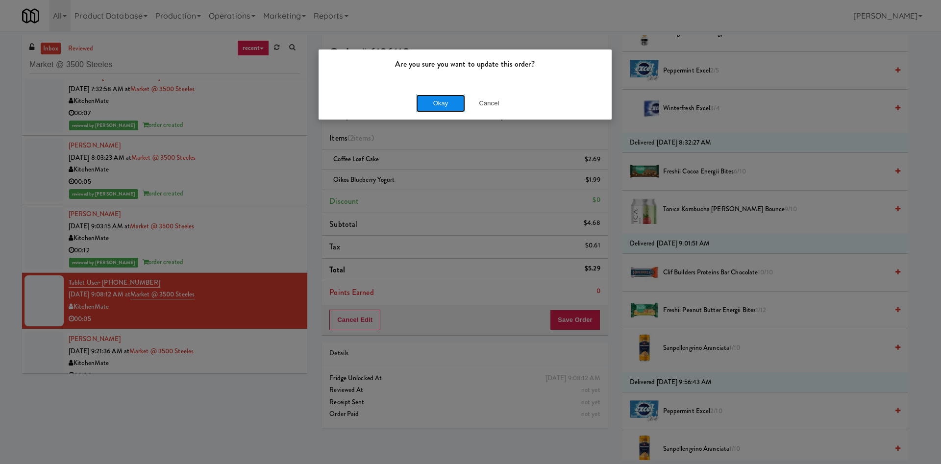
click at [437, 102] on button "Okay" at bounding box center [440, 104] width 49 height 18
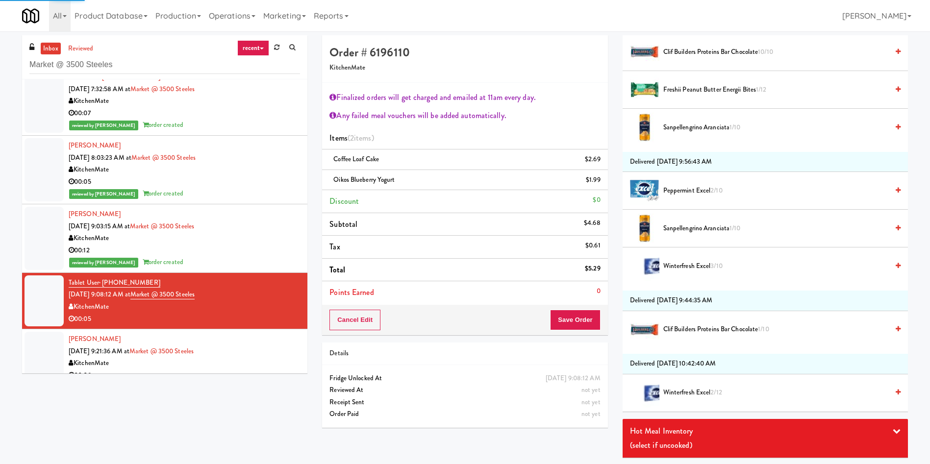
scroll to position [0, 0]
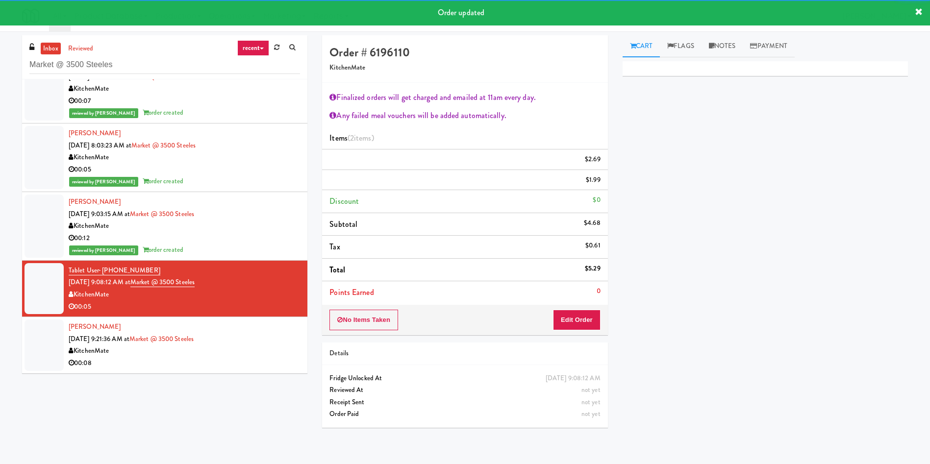
drag, startPoint x: 28, startPoint y: 334, endPoint x: 86, endPoint y: 334, distance: 58.3
click at [28, 334] on div at bounding box center [44, 345] width 39 height 51
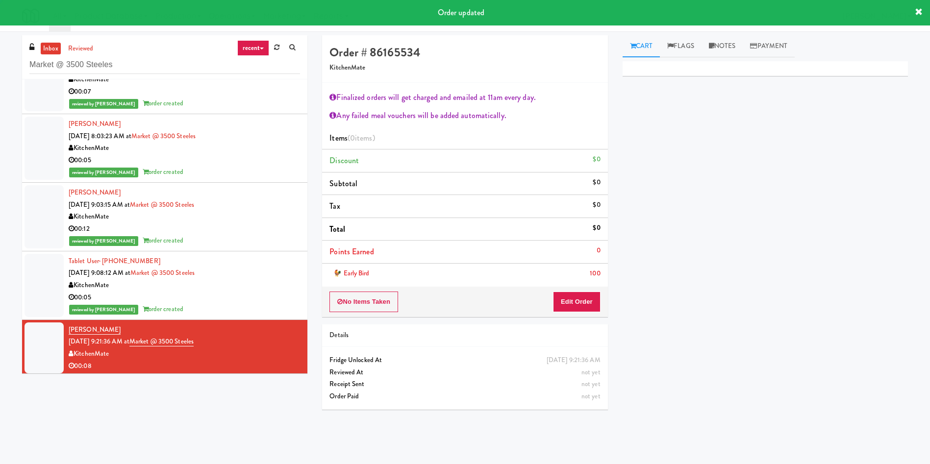
scroll to position [36, 0]
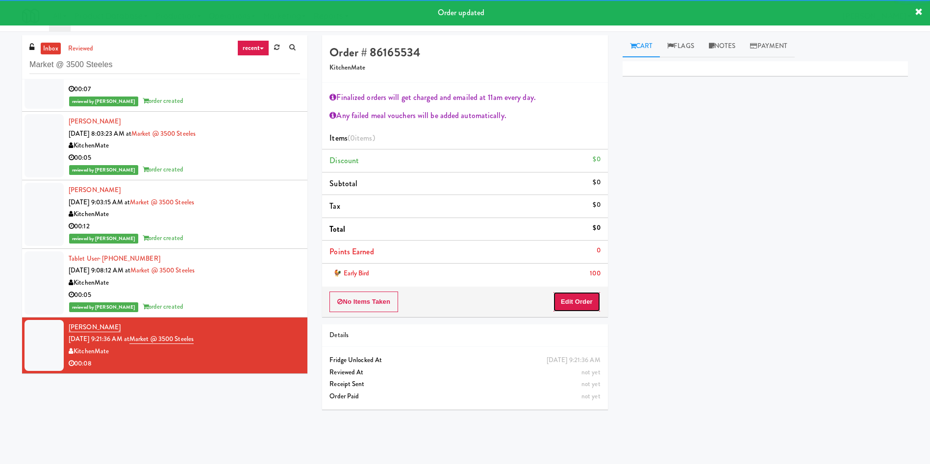
click at [573, 307] on button "Edit Order" at bounding box center [577, 302] width 48 height 21
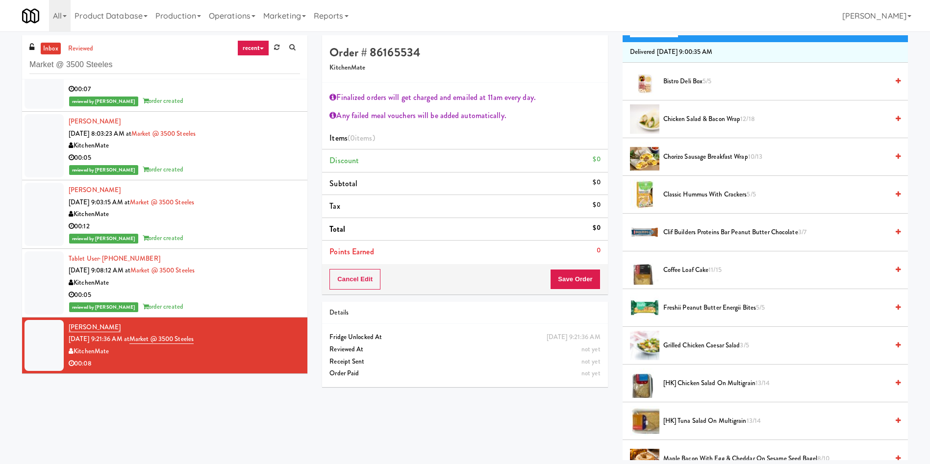
scroll to position [221, 0]
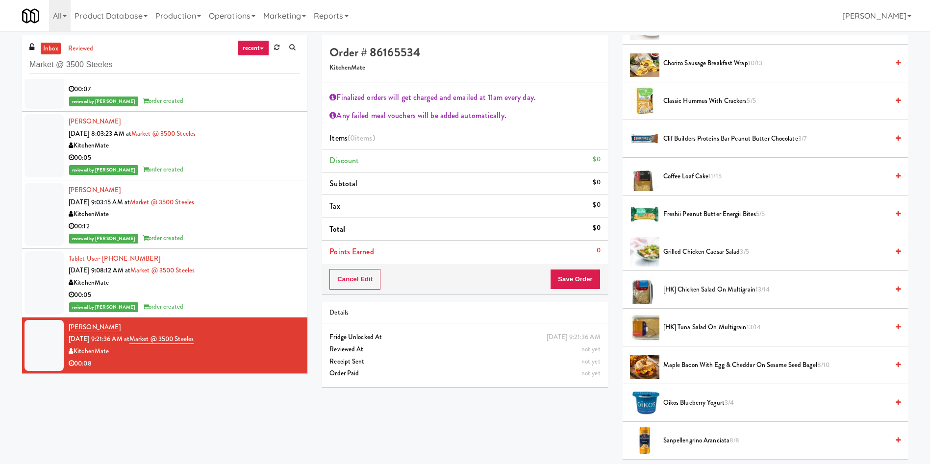
click at [690, 171] on span "Coffee Loaf Cake 11/15" at bounding box center [775, 177] width 225 height 12
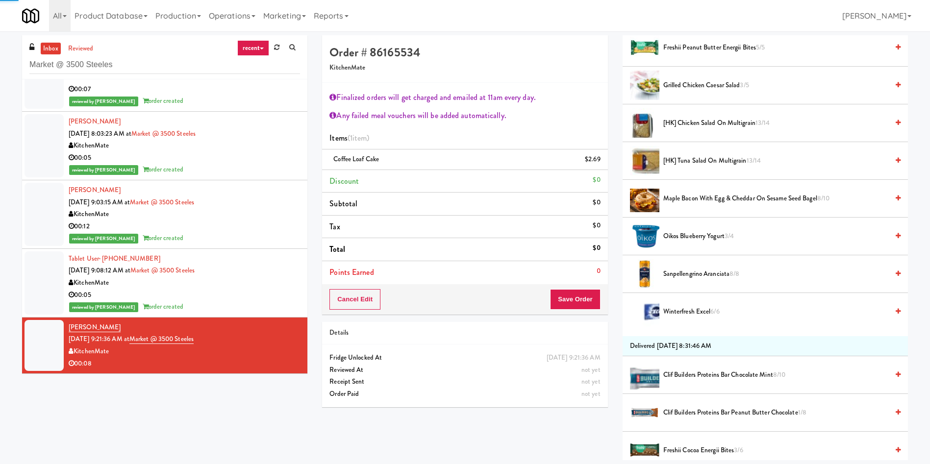
scroll to position [441, 0]
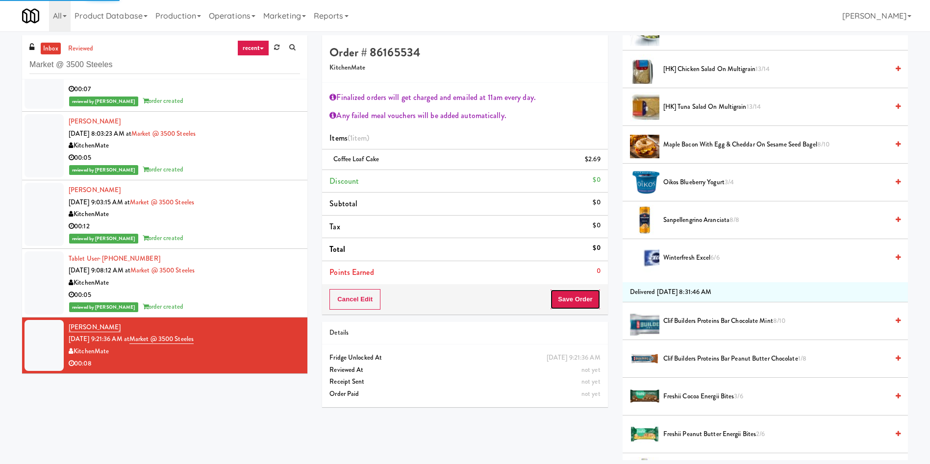
click at [581, 301] on button "Save Order" at bounding box center [575, 299] width 50 height 21
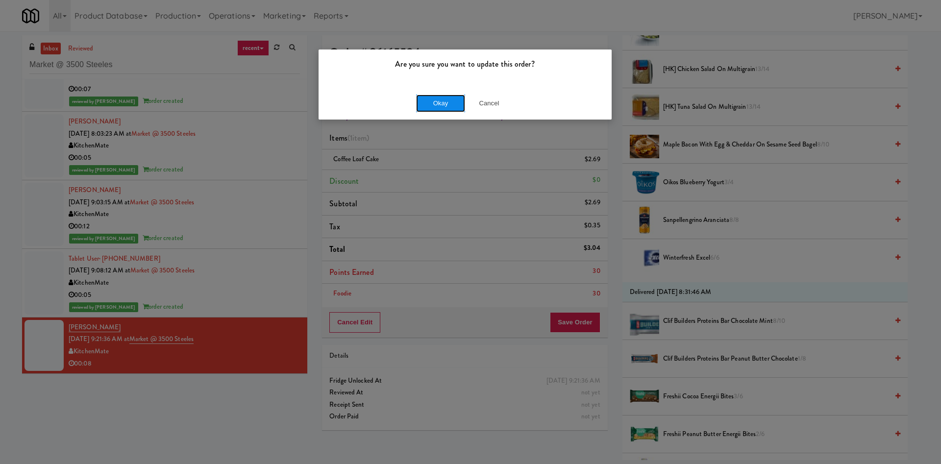
click at [454, 105] on button "Okay" at bounding box center [440, 104] width 49 height 18
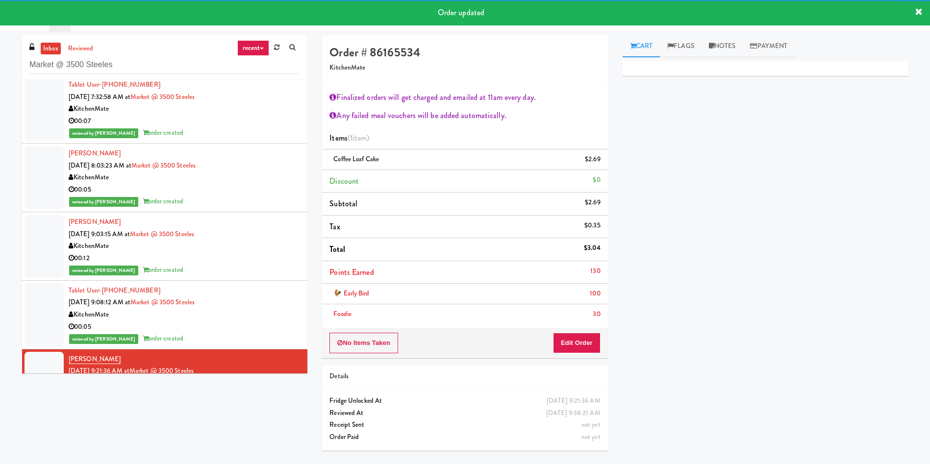
scroll to position [0, 0]
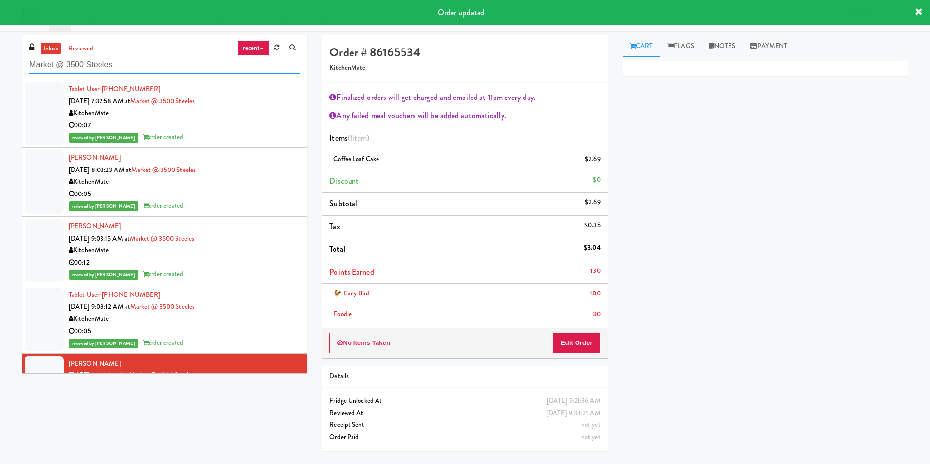
drag, startPoint x: 0, startPoint y: 64, endPoint x: 0, endPoint y: 58, distance: 5.9
click at [0, 58] on div "inbox reviewed recent all unclear take inventory issue suspicious failed recent…" at bounding box center [465, 246] width 930 height 423
paste input "Pyramid Center - Cooler - Left"
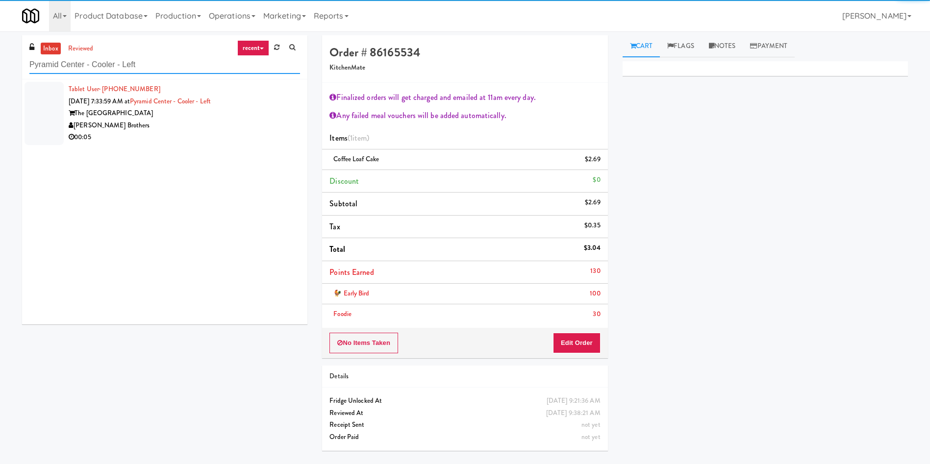
type input "Pyramid Center - Cooler - Left"
click at [59, 113] on div at bounding box center [44, 113] width 39 height 63
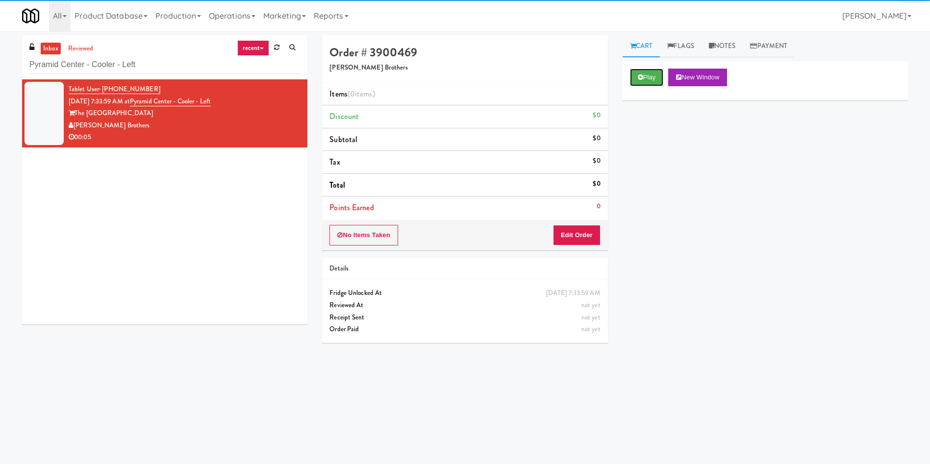
drag, startPoint x: 641, startPoint y: 74, endPoint x: 619, endPoint y: 146, distance: 75.8
click at [641, 77] on icon at bounding box center [640, 77] width 5 height 6
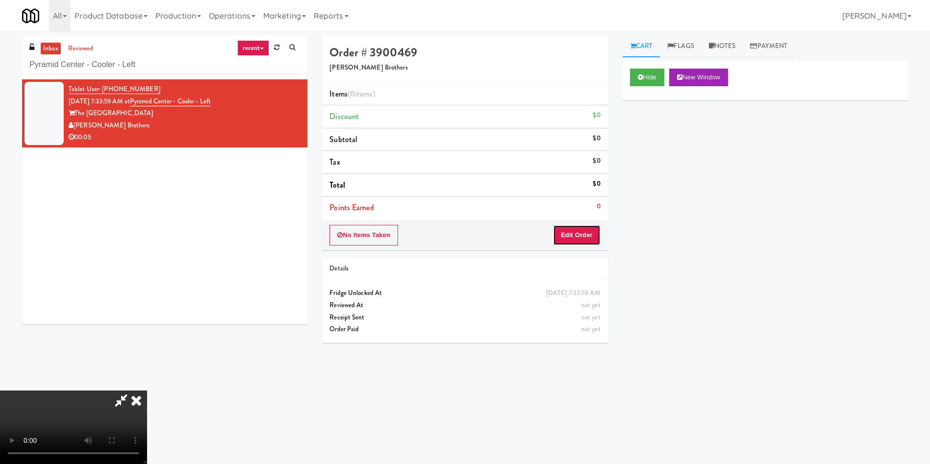
click at [589, 230] on button "Edit Order" at bounding box center [577, 235] width 48 height 21
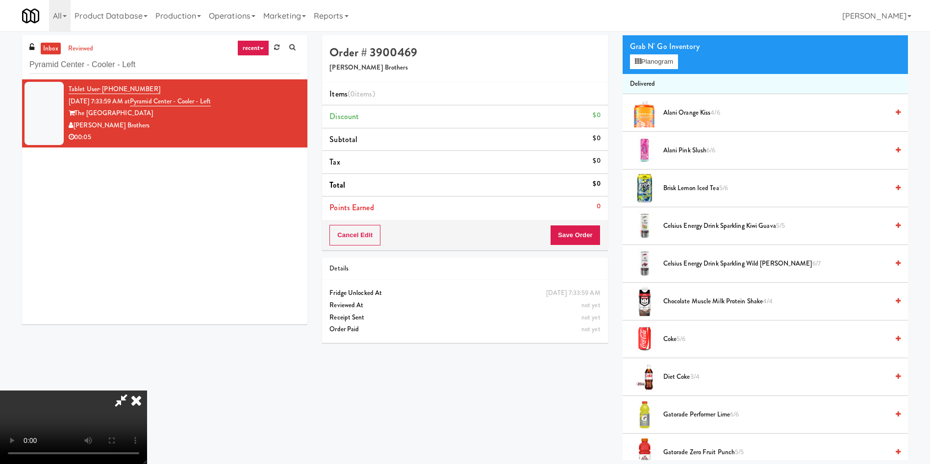
scroll to position [144, 0]
click at [147, 391] on video at bounding box center [73, 428] width 147 height 74
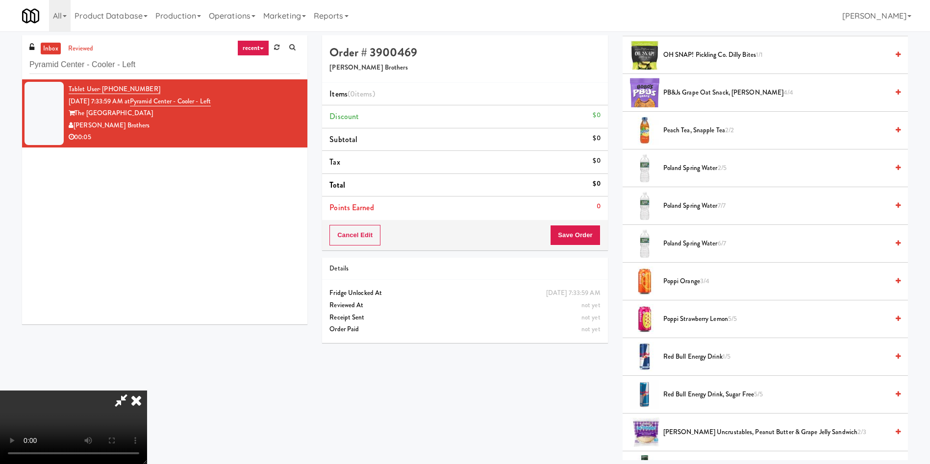
scroll to position [916, 0]
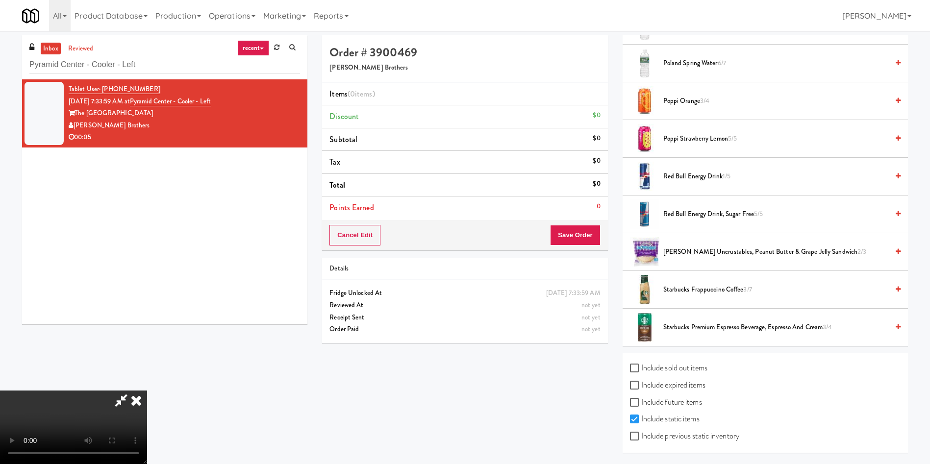
click at [692, 172] on span "Red Bull Energy Drink 1/5" at bounding box center [775, 177] width 225 height 12
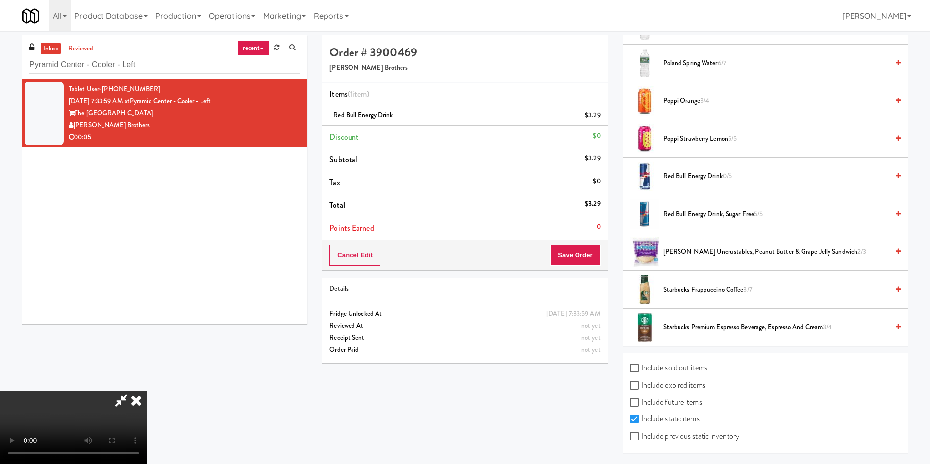
click at [147, 391] on video at bounding box center [73, 428] width 147 height 74
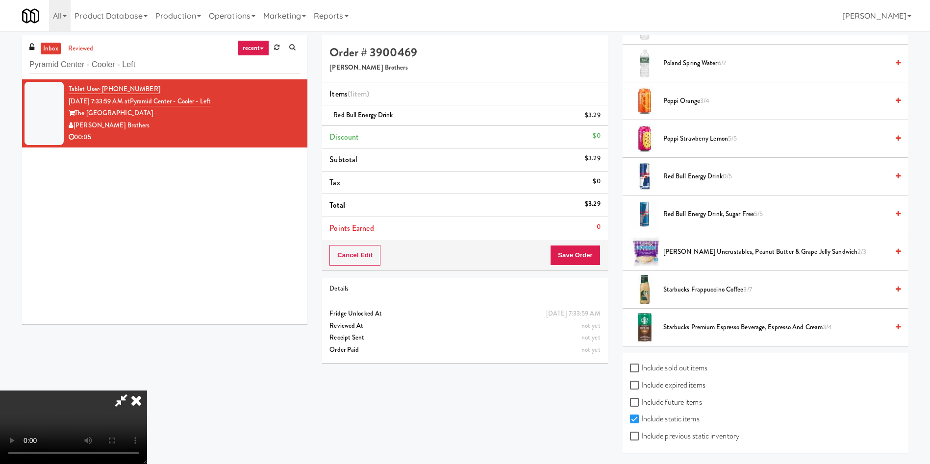
click at [147, 391] on video at bounding box center [73, 428] width 147 height 74
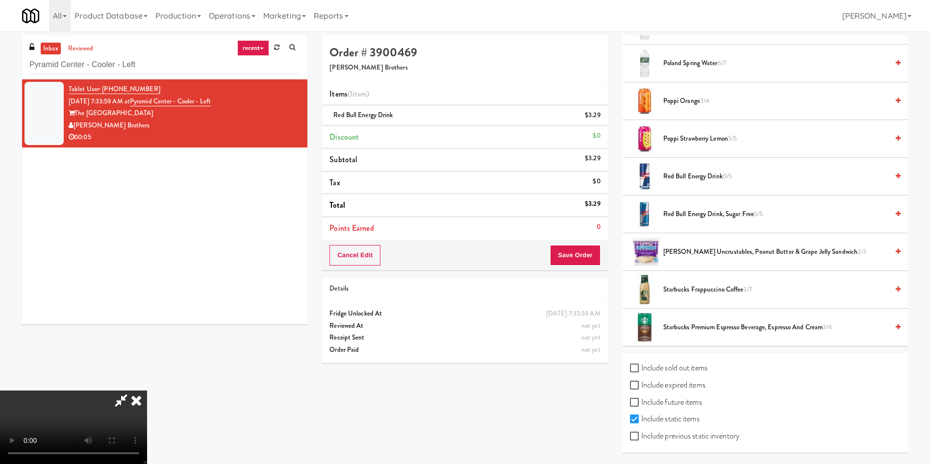
click at [147, 391] on video at bounding box center [73, 428] width 147 height 74
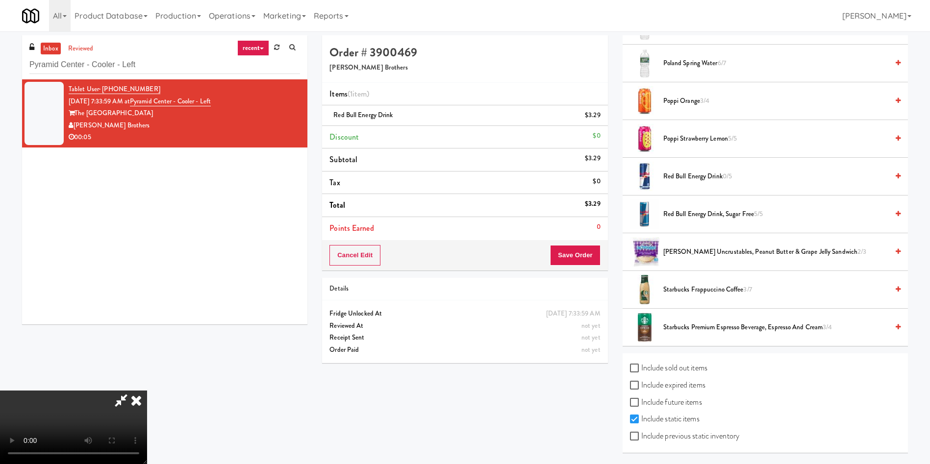
click at [147, 391] on video at bounding box center [73, 428] width 147 height 74
drag, startPoint x: 218, startPoint y: 266, endPoint x: 727, endPoint y: 158, distance: 520.5
click at [147, 391] on video at bounding box center [73, 428] width 147 height 74
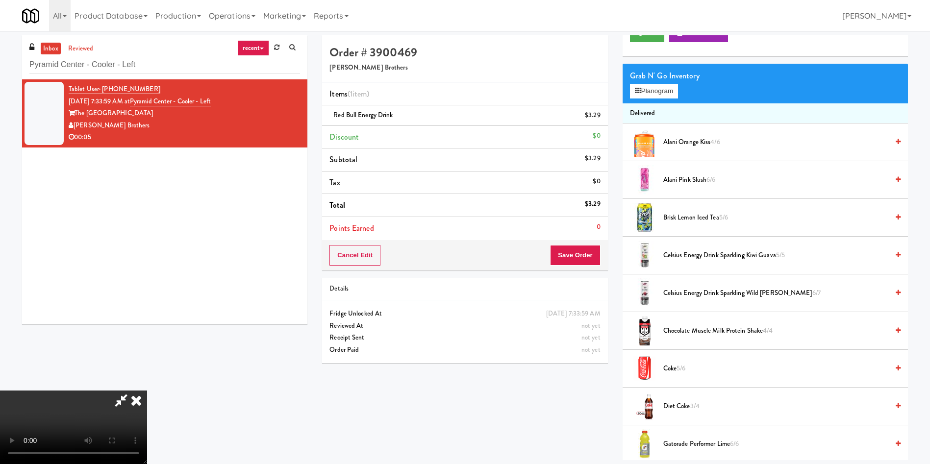
scroll to position [0, 0]
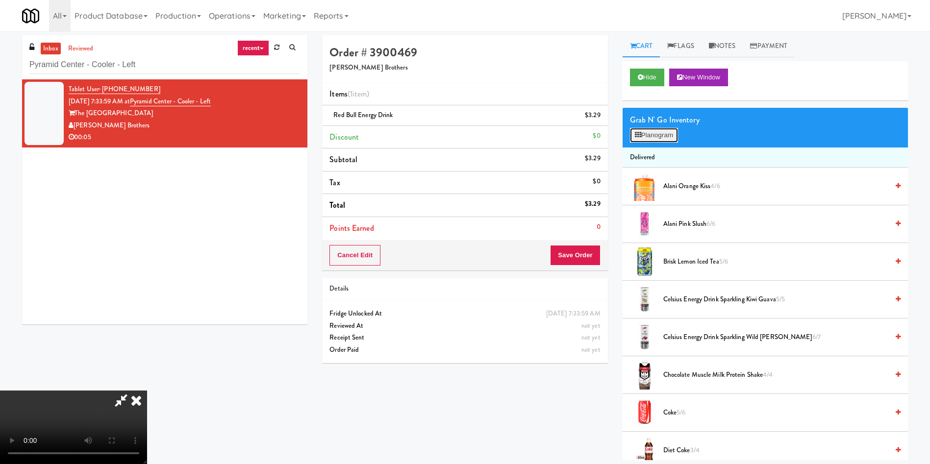
click at [646, 133] on button "Planogram" at bounding box center [654, 135] width 48 height 15
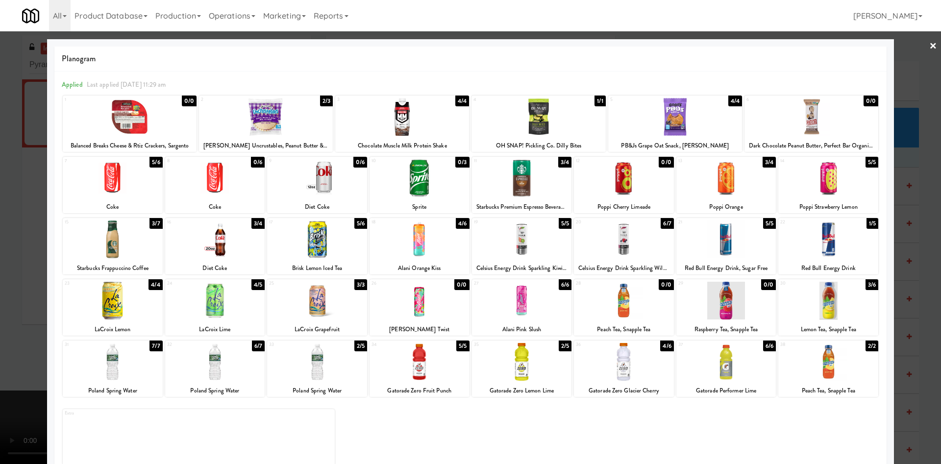
click at [823, 245] on div at bounding box center [828, 240] width 100 height 38
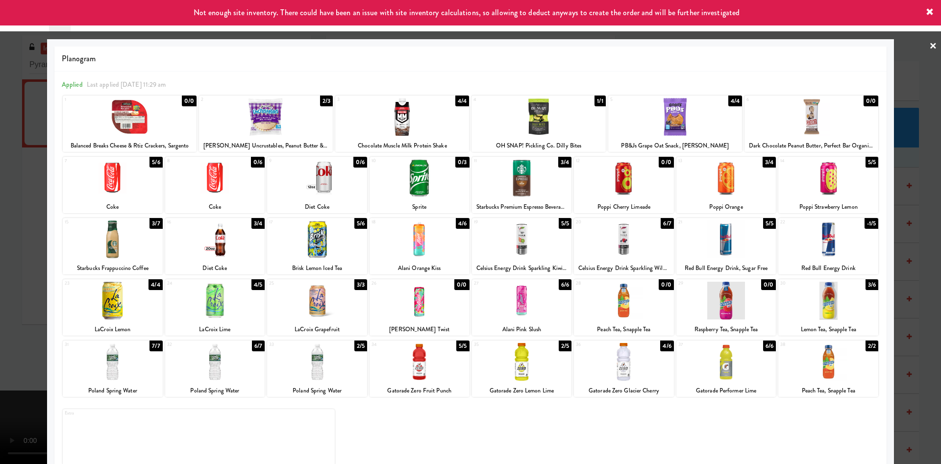
click at [905, 67] on div at bounding box center [470, 232] width 941 height 464
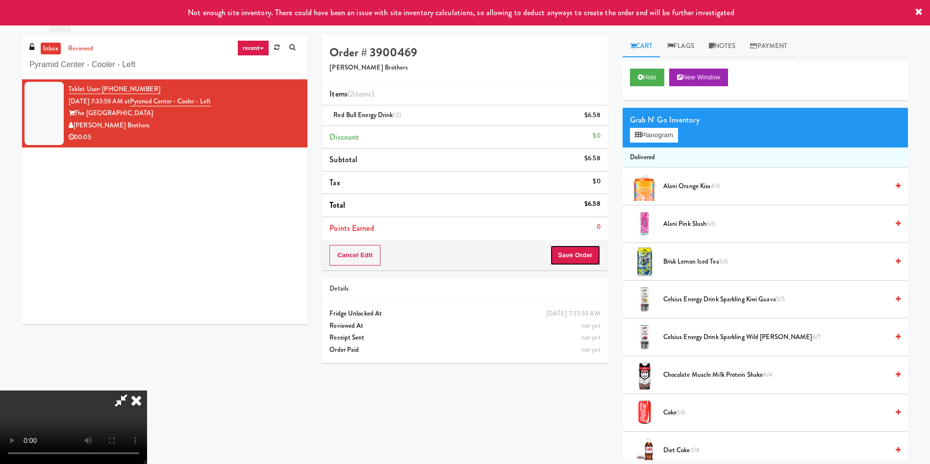
drag, startPoint x: 582, startPoint y: 253, endPoint x: 589, endPoint y: 453, distance: 199.6
click at [589, 453] on div "Order # 3900469 Blum Brothers Items (2 items ) Red Bull Energy Drink (2) $6.58 …" at bounding box center [615, 247] width 600 height 425
click at [604, 119] on li "Red Bull Energy Drink (2) $6.58" at bounding box center [464, 115] width 285 height 21
click at [598, 118] on link at bounding box center [599, 119] width 9 height 12
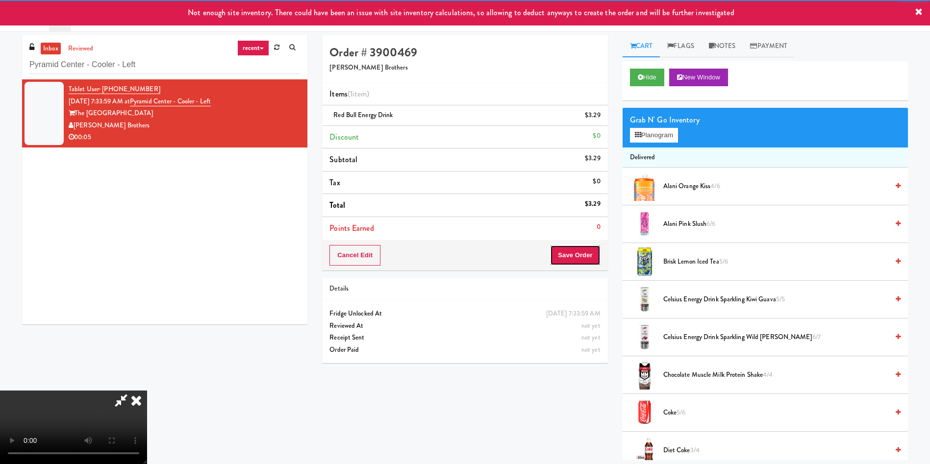
click at [580, 252] on button "Save Order" at bounding box center [575, 255] width 50 height 21
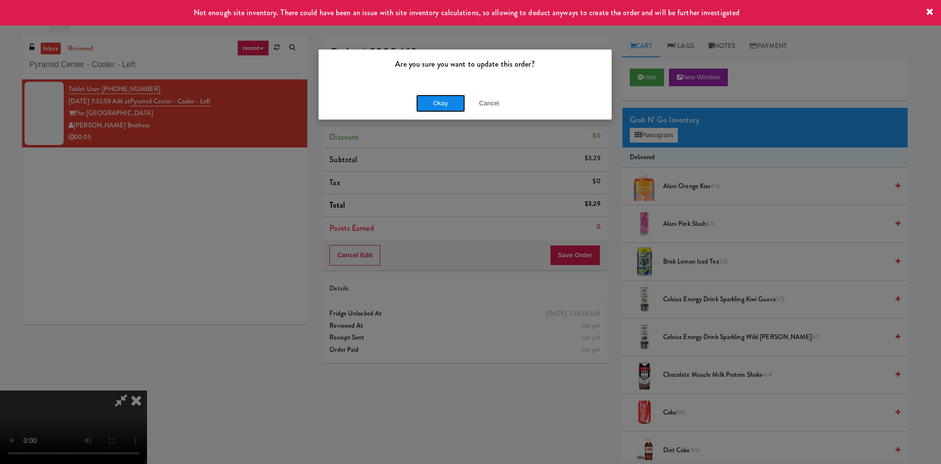
click at [437, 99] on button "Okay" at bounding box center [440, 104] width 49 height 18
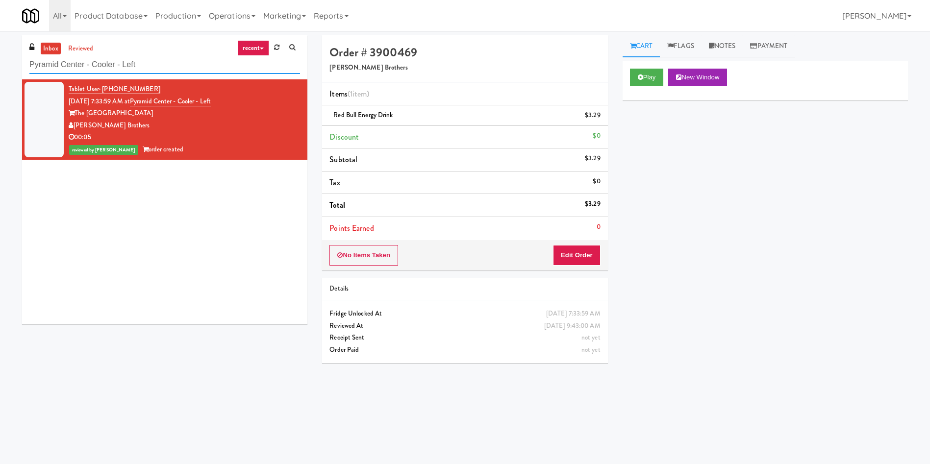
drag, startPoint x: 178, startPoint y: 70, endPoint x: 0, endPoint y: 63, distance: 178.6
click at [0, 63] on div "inbox reviewed recent all unclear take inventory issue suspicious failed recent…" at bounding box center [465, 232] width 930 height 394
paste input "(Food, Snack & Drink) Passaic County Sheriff's Office"
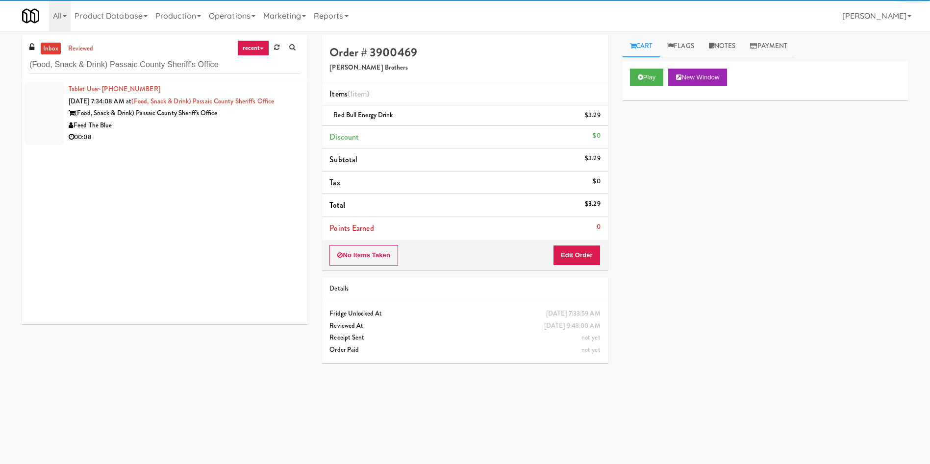
drag, startPoint x: 43, startPoint y: 99, endPoint x: 397, endPoint y: 99, distance: 354.4
click at [45, 99] on div at bounding box center [44, 113] width 39 height 63
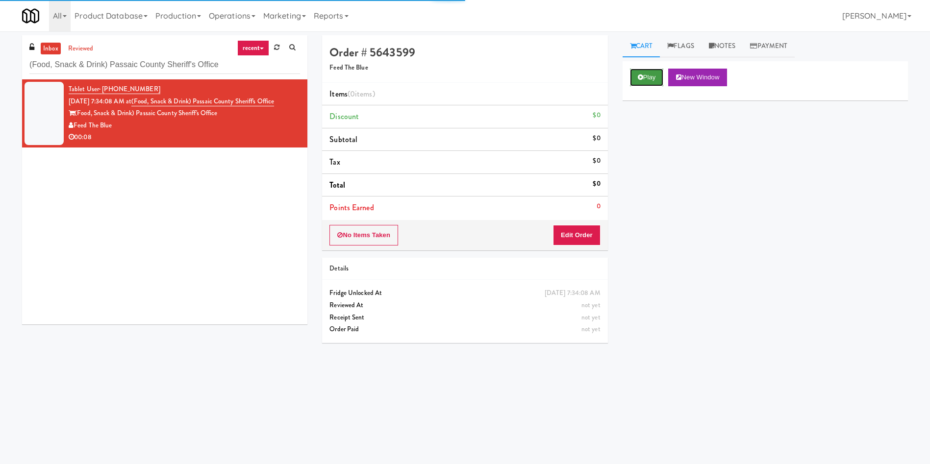
click at [664, 73] on button "Play" at bounding box center [647, 78] width 34 height 18
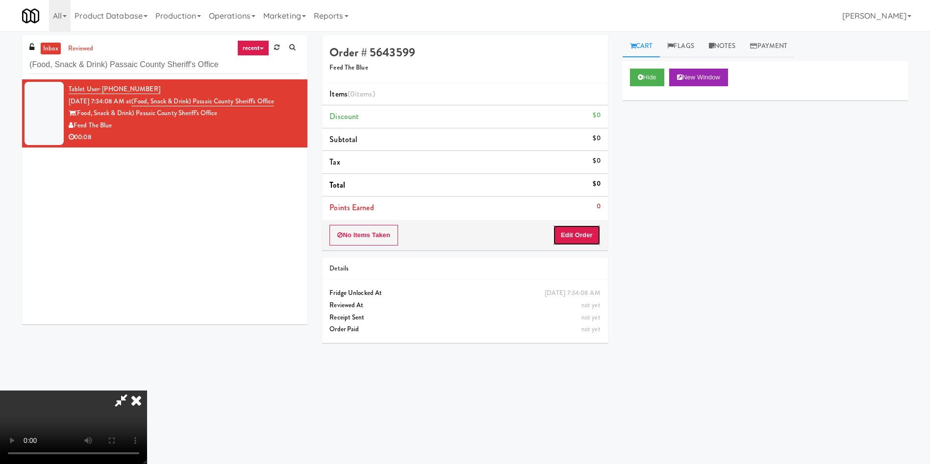
click at [580, 232] on button "Edit Order" at bounding box center [577, 235] width 48 height 21
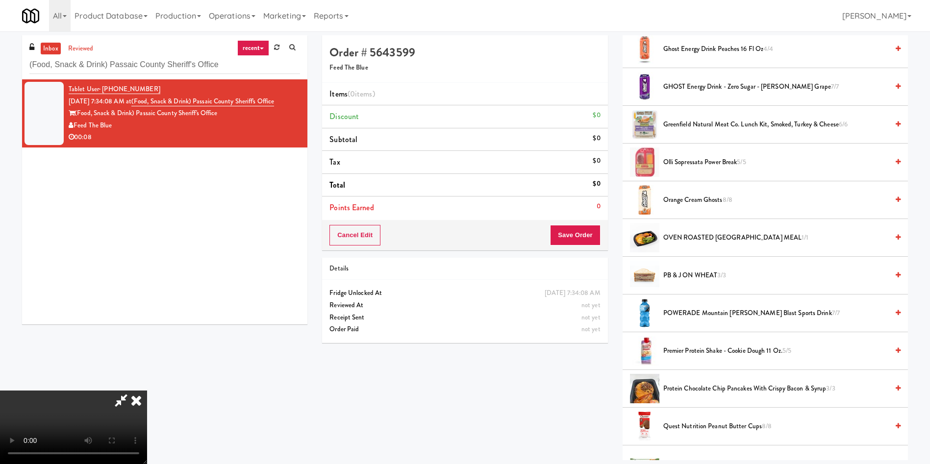
scroll to position [294, 0]
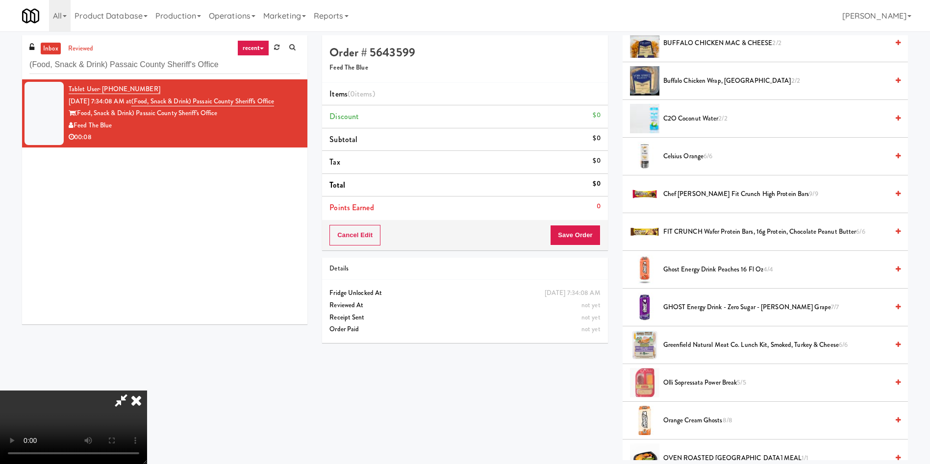
click at [697, 154] on span "Celsius Orange 6/6" at bounding box center [775, 156] width 225 height 12
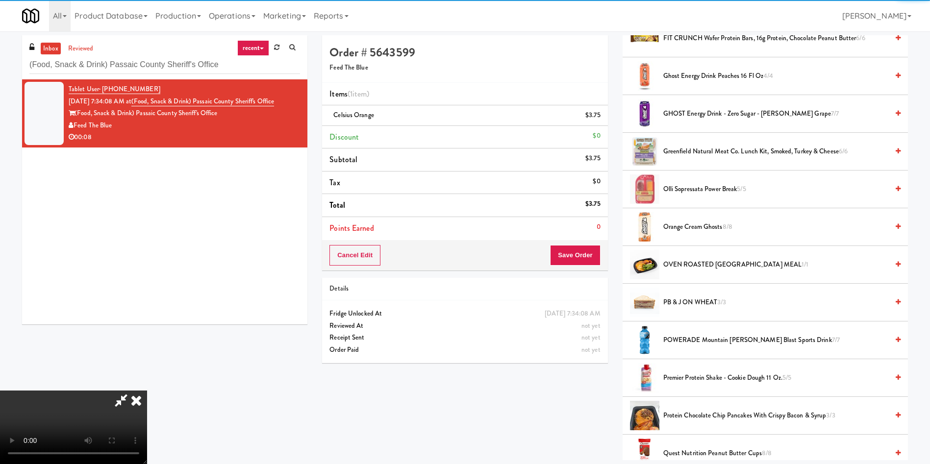
scroll to position [515, 0]
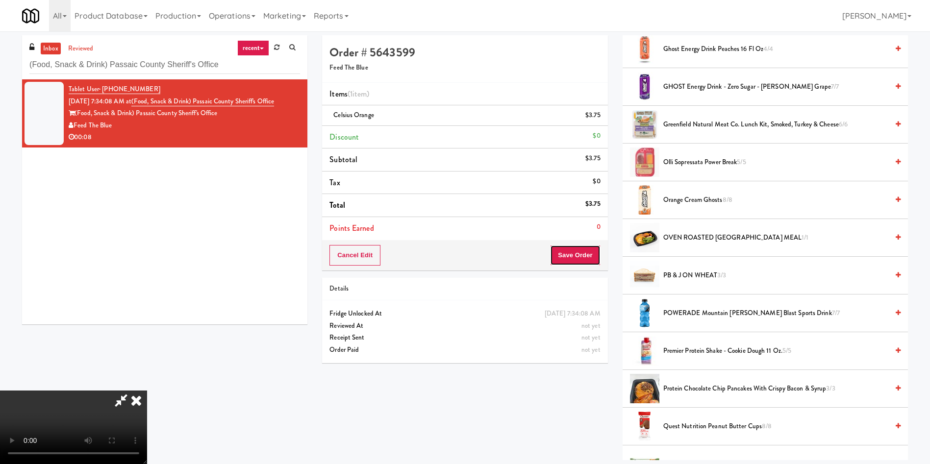
click at [587, 255] on button "Save Order" at bounding box center [575, 255] width 50 height 21
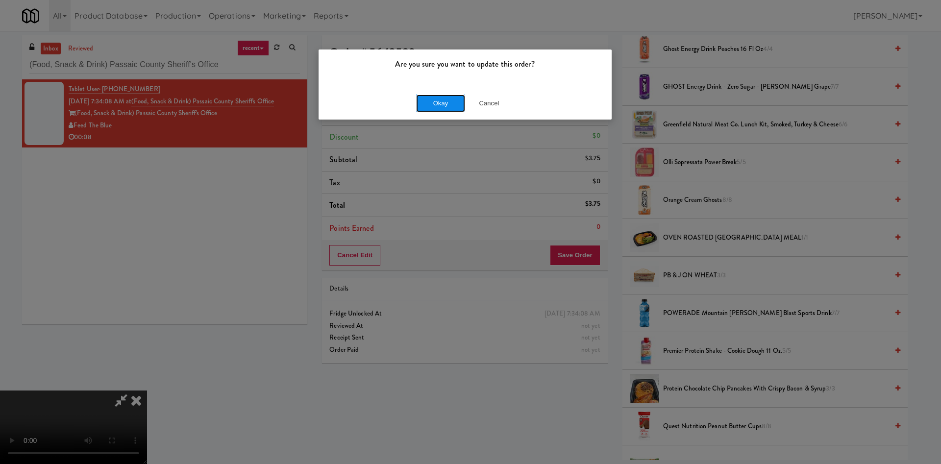
click at [454, 106] on button "Okay" at bounding box center [440, 104] width 49 height 18
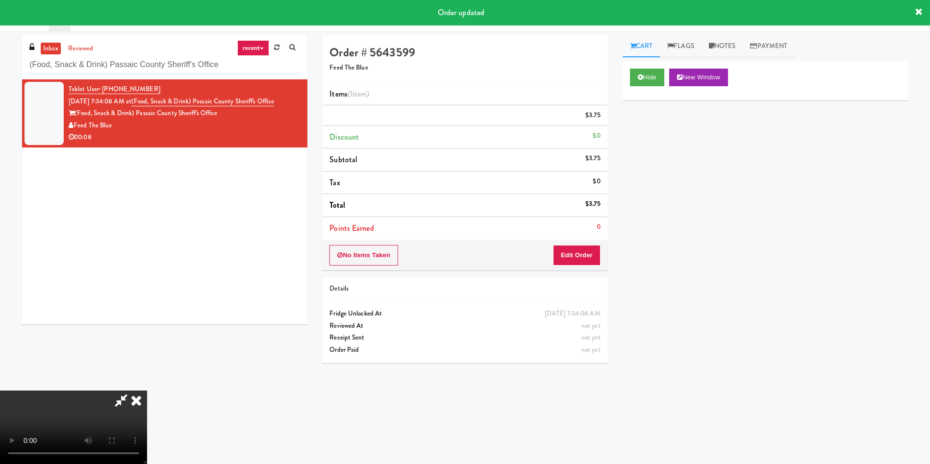
scroll to position [0, 0]
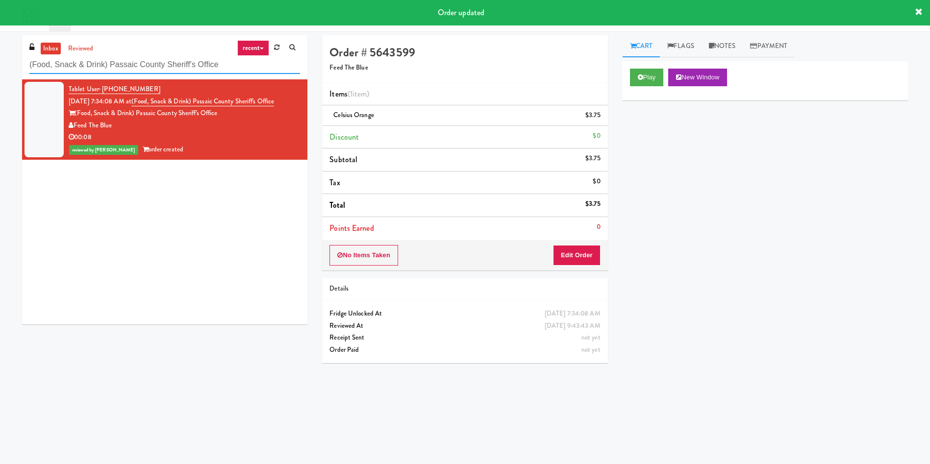
drag, startPoint x: 248, startPoint y: 64, endPoint x: 0, endPoint y: 64, distance: 248.0
click at [0, 64] on div "inbox reviewed recent all unclear take inventory issue suspicious failed recent…" at bounding box center [465, 232] width 930 height 394
paste input "Home Depot - [PERSON_NAME]"
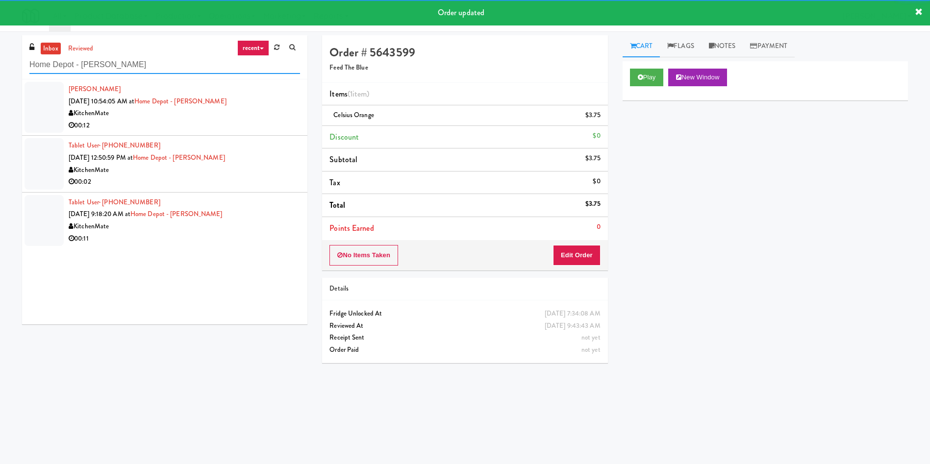
type input "Home Depot - [PERSON_NAME]"
click at [49, 109] on div at bounding box center [44, 107] width 39 height 51
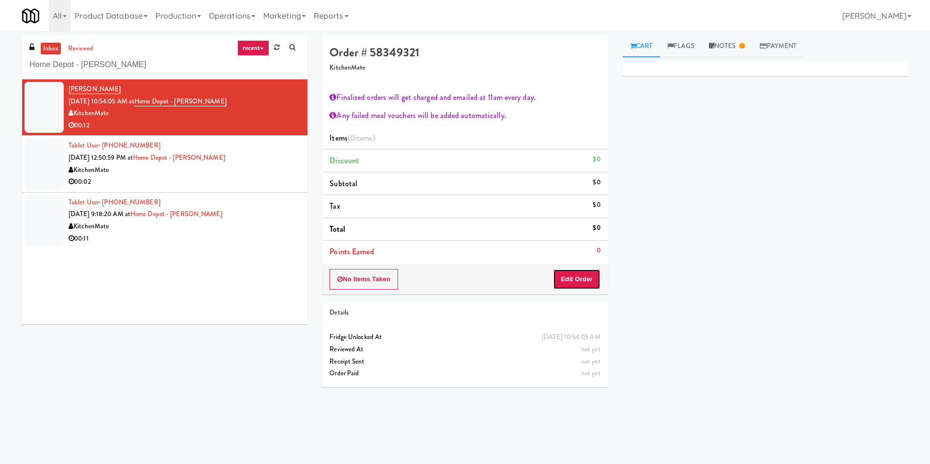
click at [572, 277] on button "Edit Order" at bounding box center [577, 279] width 48 height 21
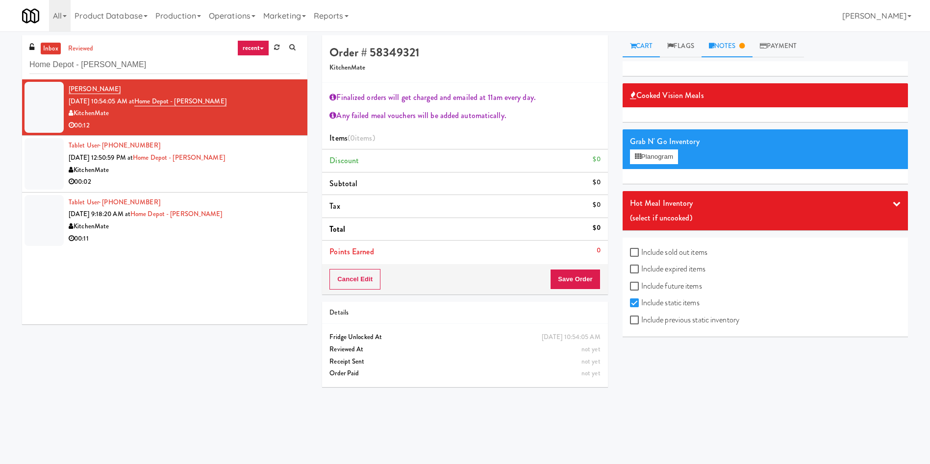
click at [730, 41] on link "Notes" at bounding box center [726, 46] width 51 height 22
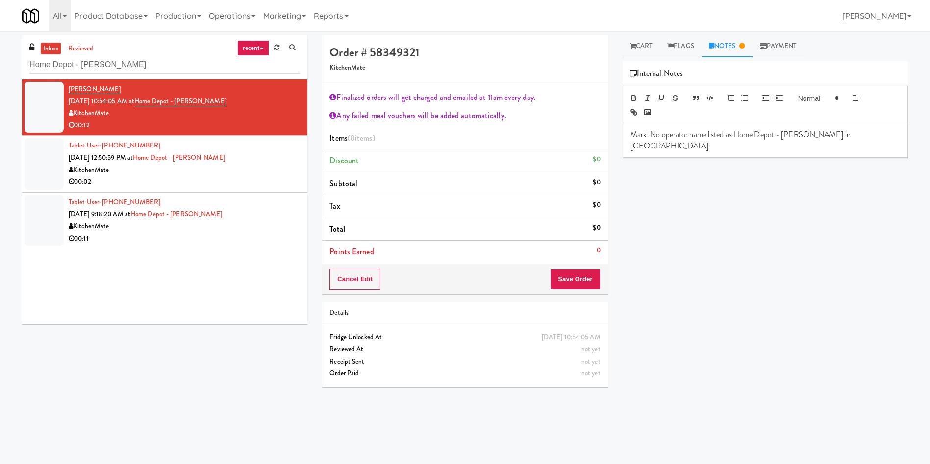
click at [861, 135] on p "Mark: No operator name listed as Home Depot - [PERSON_NAME] in [GEOGRAPHIC_DATA…" at bounding box center [765, 140] width 270 height 22
click at [48, 159] on div at bounding box center [44, 163] width 39 height 51
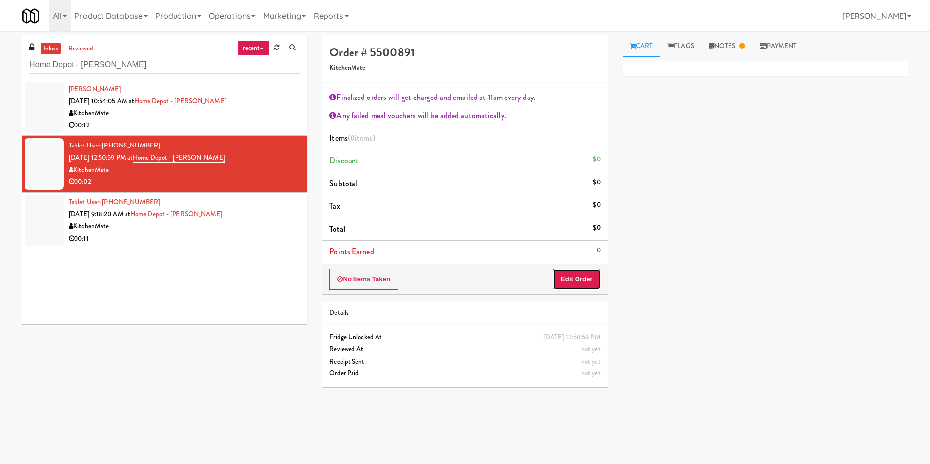
click at [570, 273] on button "Edit Order" at bounding box center [577, 279] width 48 height 21
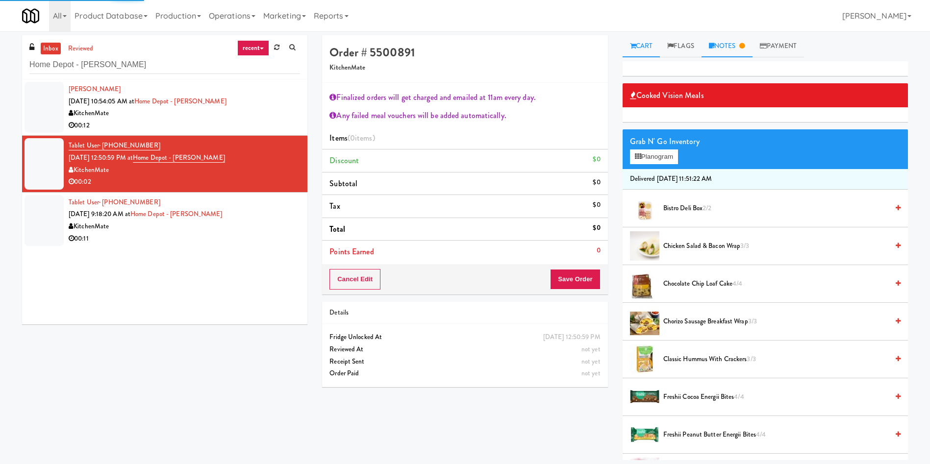
click at [723, 41] on link "Notes" at bounding box center [726, 46] width 51 height 22
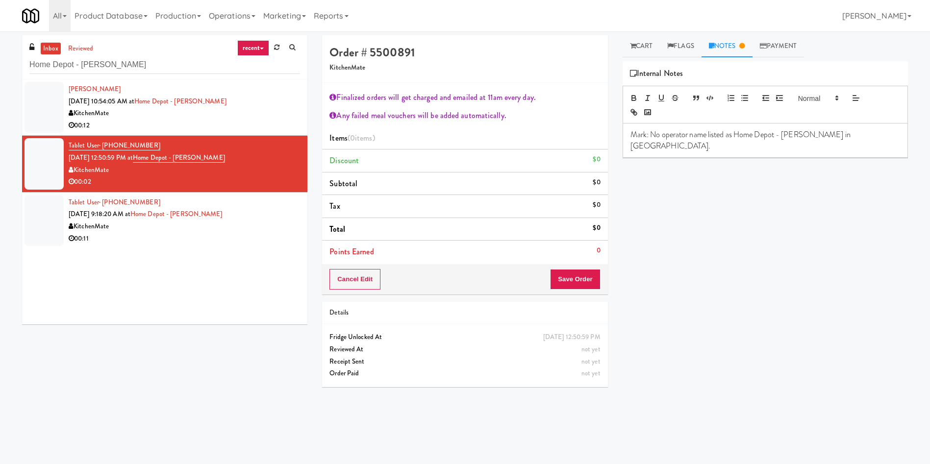
click at [35, 216] on div at bounding box center [44, 220] width 39 height 51
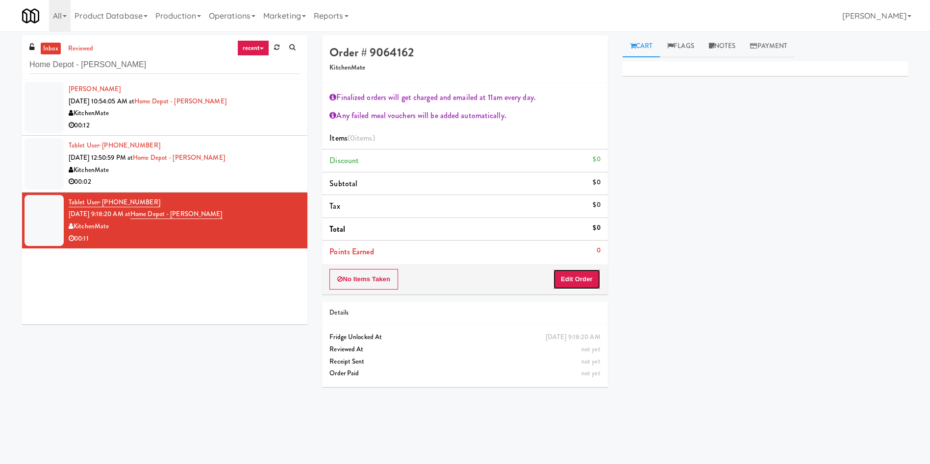
click at [563, 271] on button "Edit Order" at bounding box center [577, 279] width 48 height 21
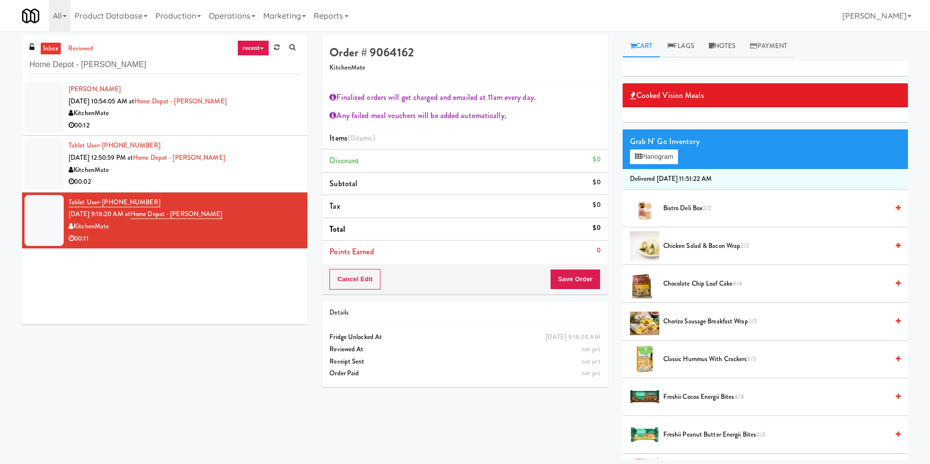
click at [38, 162] on div at bounding box center [44, 163] width 39 height 51
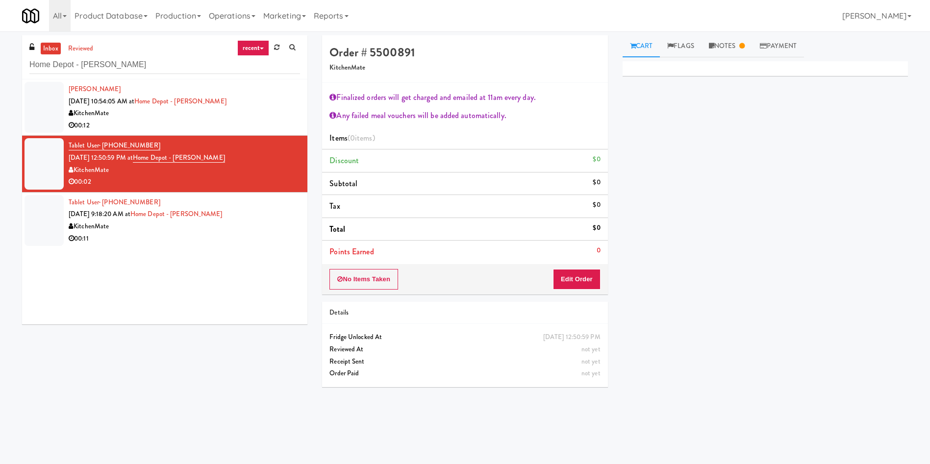
click at [36, 210] on div at bounding box center [44, 220] width 39 height 51
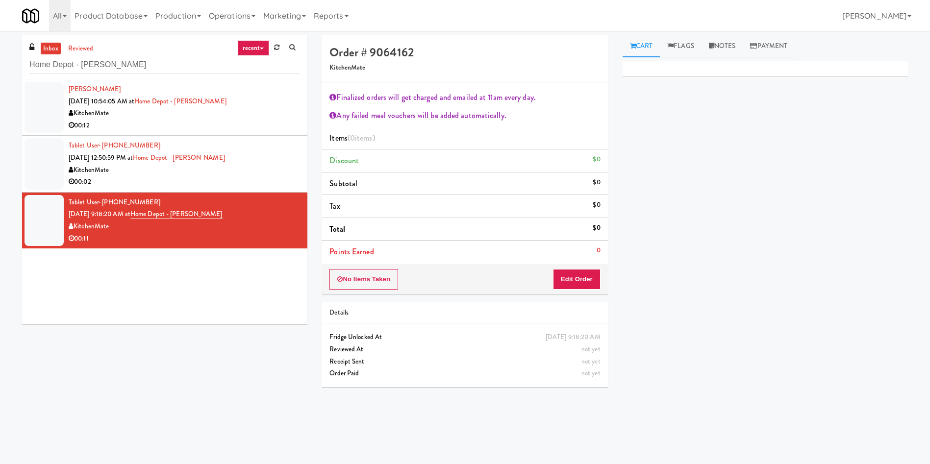
click at [51, 103] on div at bounding box center [44, 107] width 39 height 51
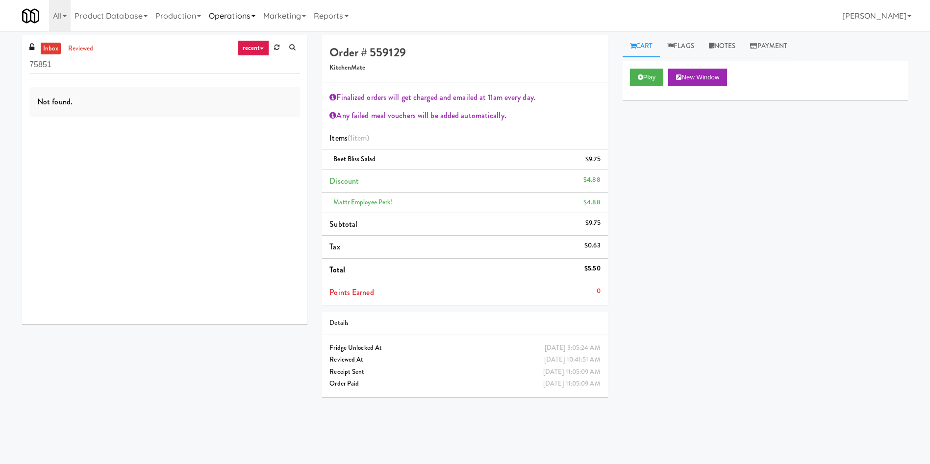
click at [224, 12] on link "Operations" at bounding box center [232, 15] width 54 height 31
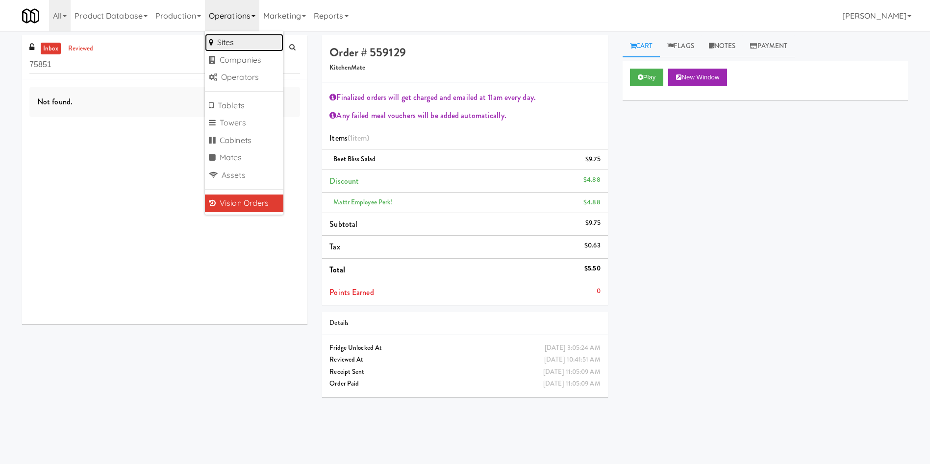
click at [242, 40] on link "Sites" at bounding box center [244, 43] width 78 height 18
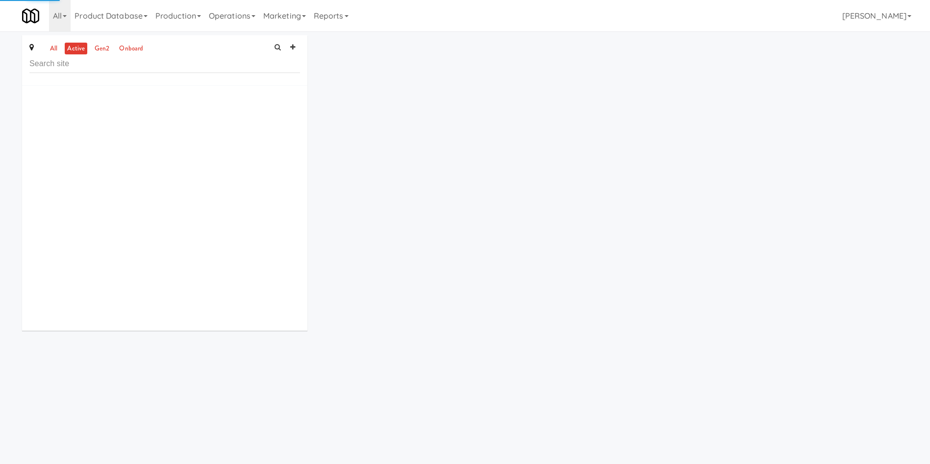
click at [174, 61] on input "text" at bounding box center [164, 64] width 271 height 18
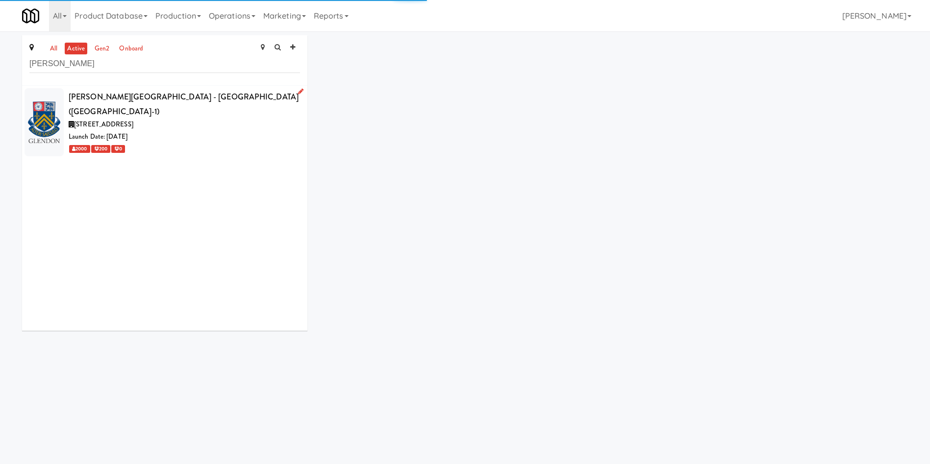
type input "glendon"
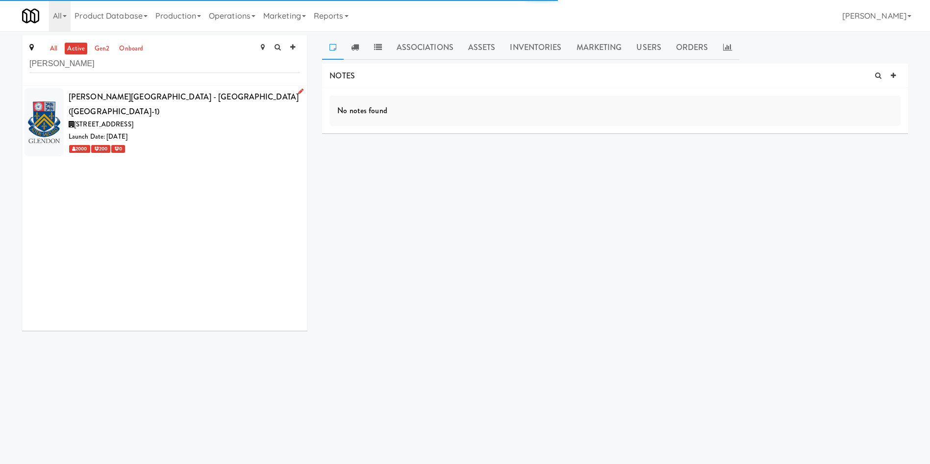
click at [198, 131] on div "Launch Date: Nov 07, 2022" at bounding box center [184, 137] width 231 height 12
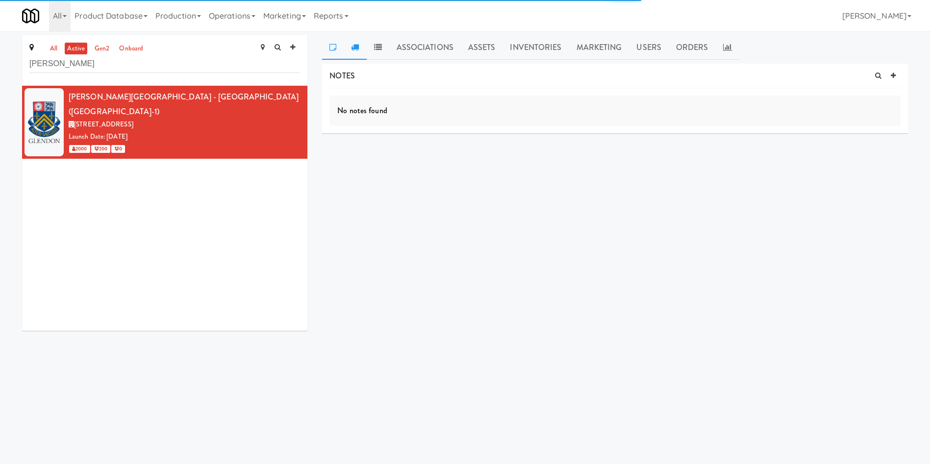
click at [353, 50] on icon at bounding box center [355, 47] width 8 height 8
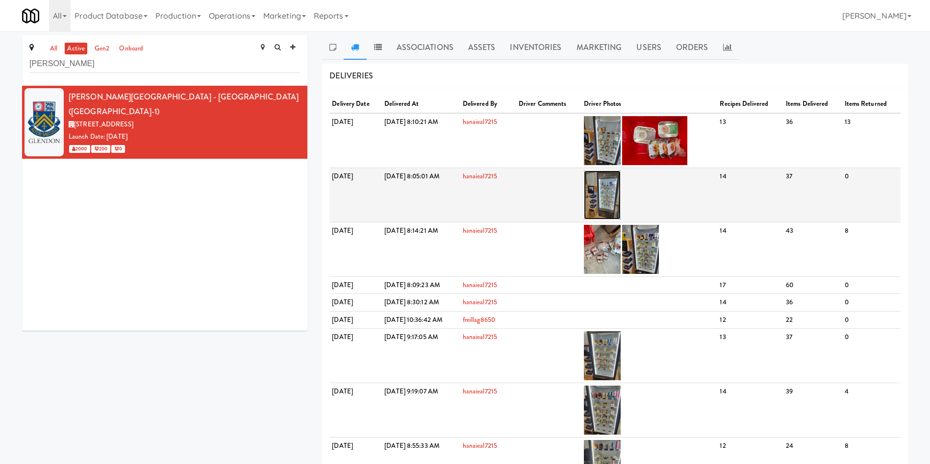
click at [621, 202] on img at bounding box center [602, 195] width 37 height 49
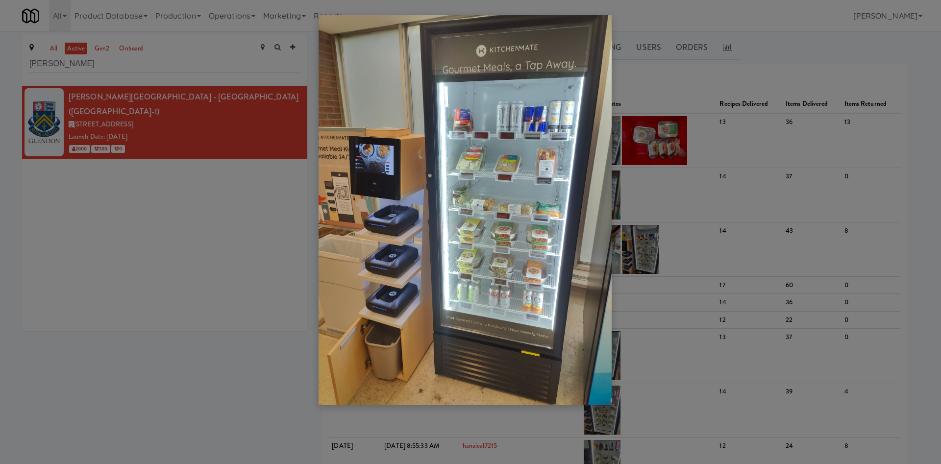
click at [455, 292] on img at bounding box center [465, 210] width 293 height 390
click at [142, 248] on div at bounding box center [470, 232] width 941 height 464
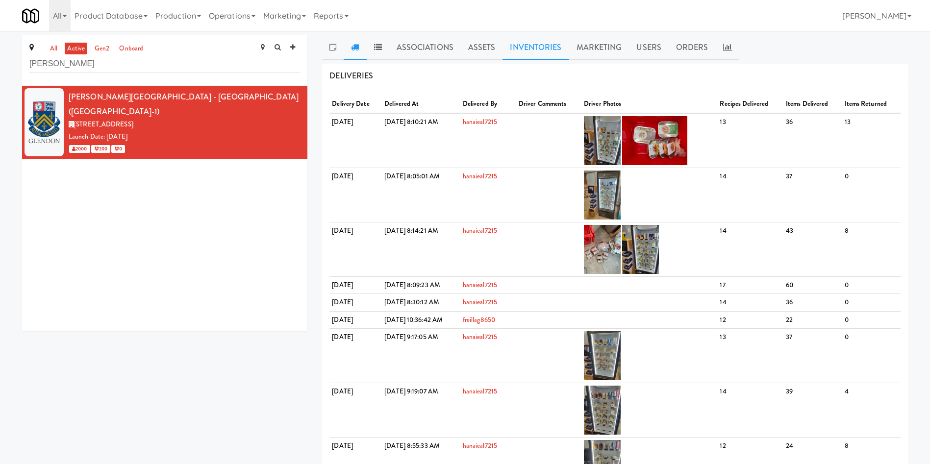
click at [532, 40] on link "Inventories" at bounding box center [535, 47] width 66 height 25
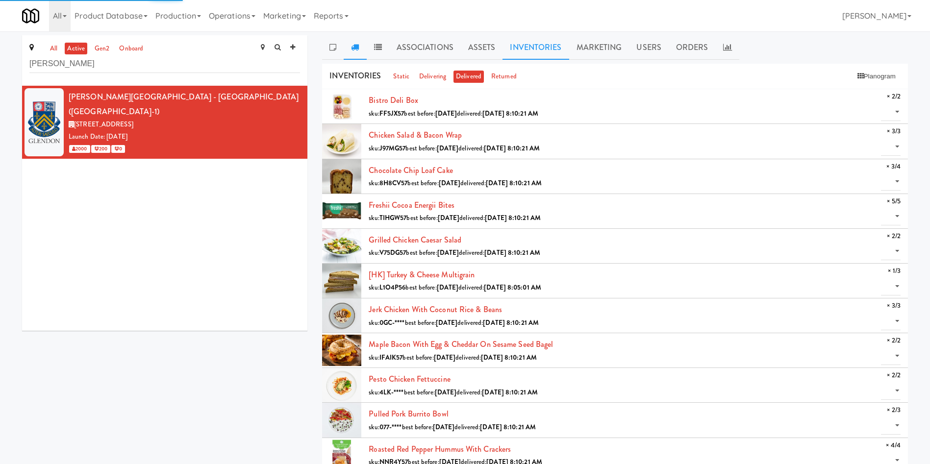
click at [355, 50] on icon at bounding box center [355, 47] width 8 height 8
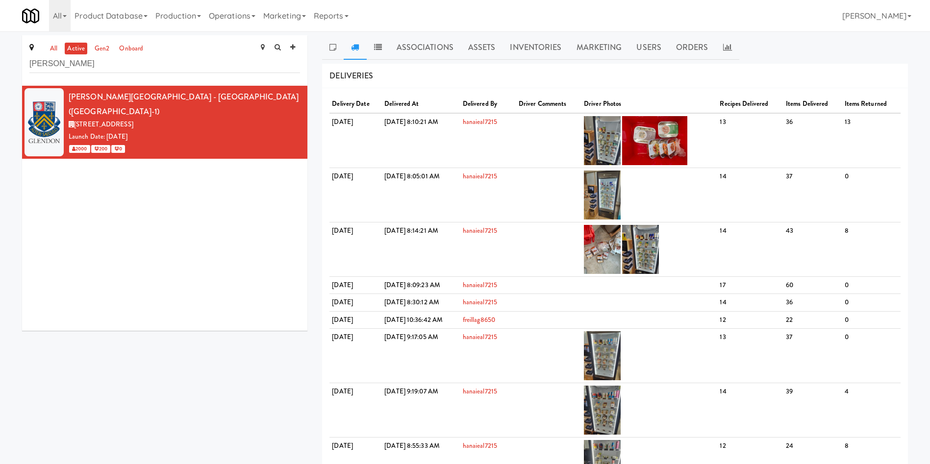
click at [112, 280] on div "Glendon Campus - York University (YORKU-1) 2275 Bayview Ave, Toronto ON Launch …" at bounding box center [164, 208] width 285 height 245
click at [361, 50] on link at bounding box center [355, 47] width 23 height 25
click at [334, 44] on icon at bounding box center [332, 47] width 7 height 8
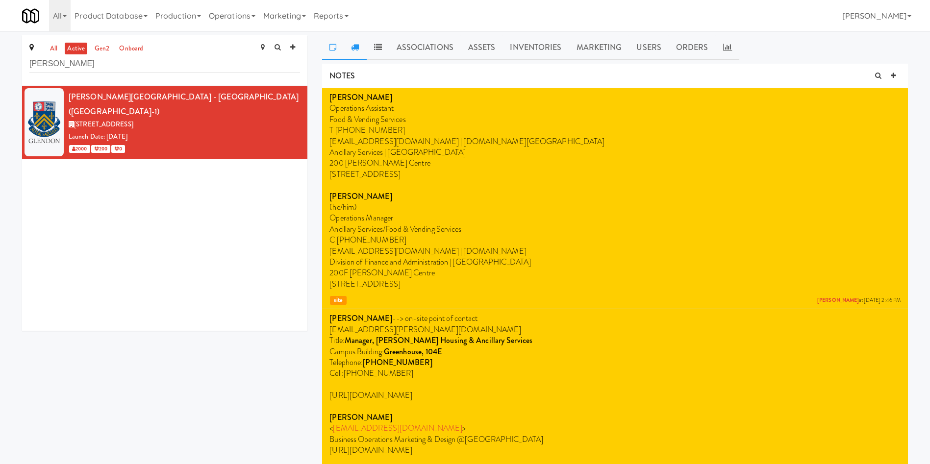
click at [360, 39] on link at bounding box center [355, 47] width 23 height 25
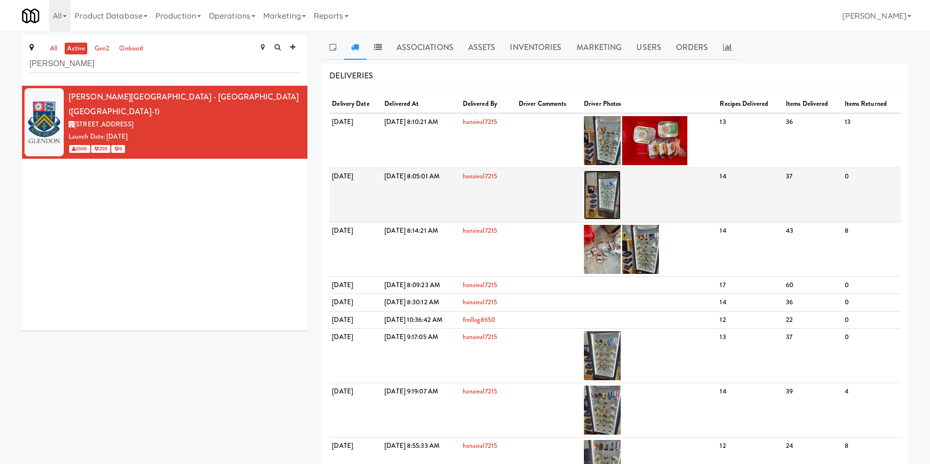
click at [621, 193] on img at bounding box center [602, 195] width 37 height 49
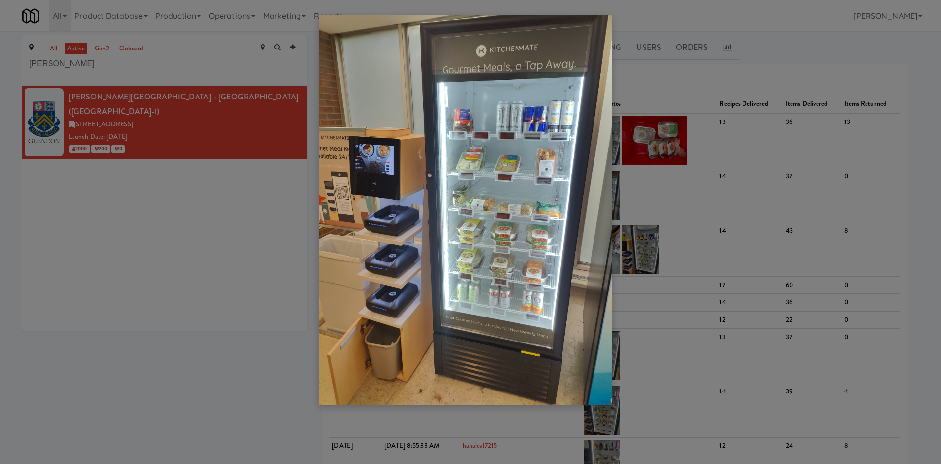
drag, startPoint x: 21, startPoint y: 164, endPoint x: 506, endPoint y: 164, distance: 485.7
click at [26, 164] on div at bounding box center [470, 232] width 941 height 464
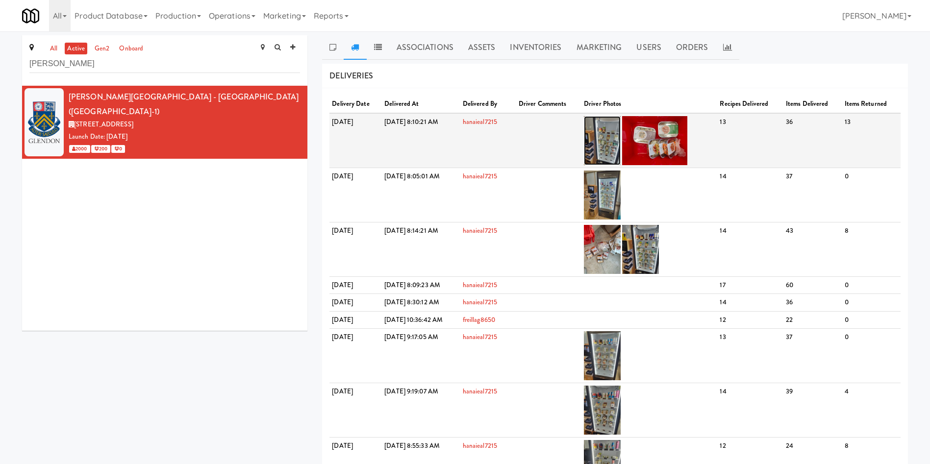
click at [621, 134] on img at bounding box center [602, 140] width 37 height 49
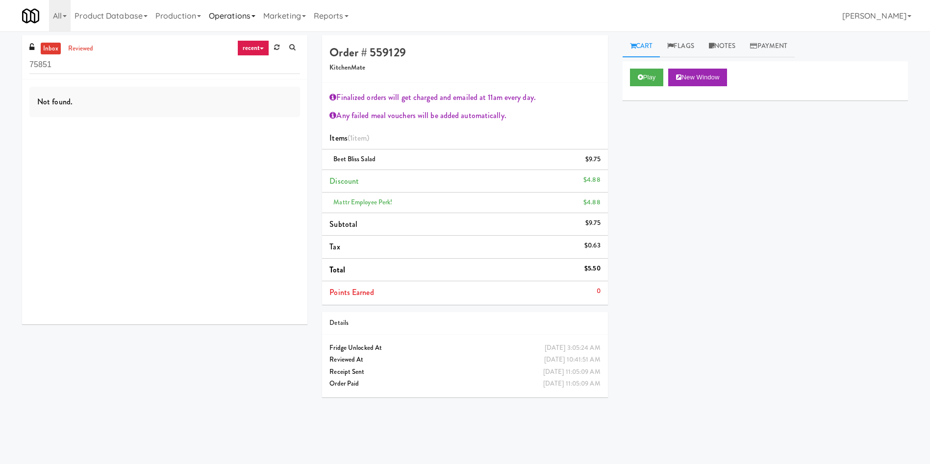
click at [236, 21] on link "Operations" at bounding box center [232, 15] width 54 height 31
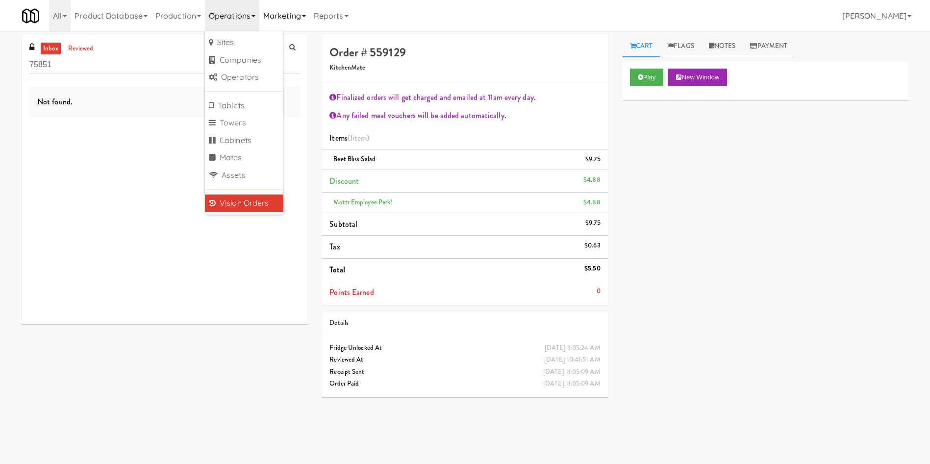
click at [304, 12] on link "Marketing" at bounding box center [284, 15] width 50 height 31
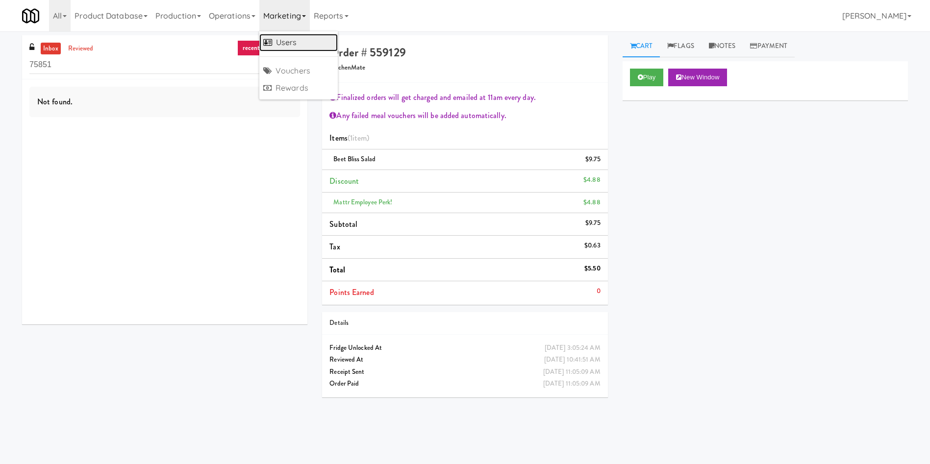
click at [304, 41] on link "Users" at bounding box center [298, 43] width 78 height 18
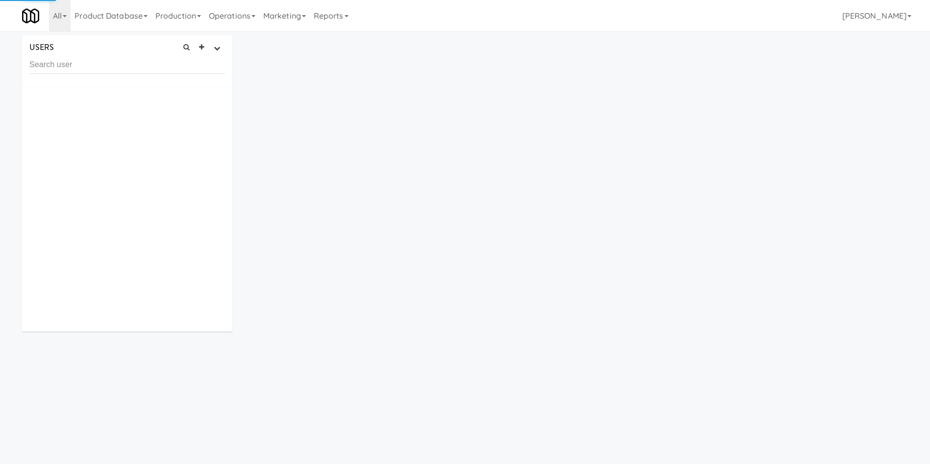
click at [121, 65] on input "text" at bounding box center [127, 65] width 196 height 18
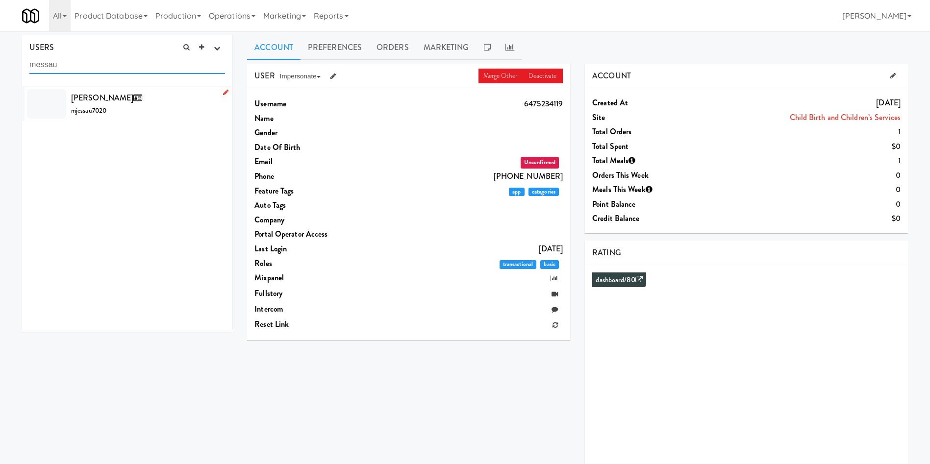
type input "messau"
click at [135, 112] on div "Mj Essau mjessau7020" at bounding box center [148, 104] width 154 height 26
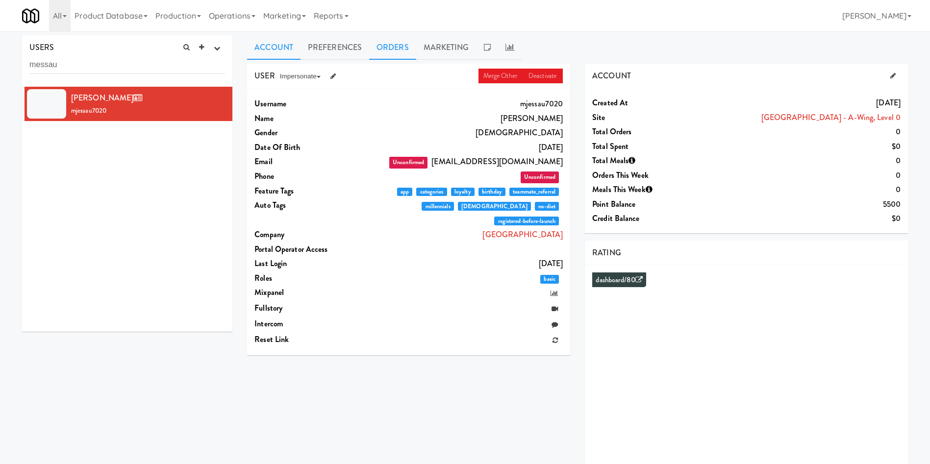
click at [397, 47] on link "Orders" at bounding box center [392, 47] width 47 height 25
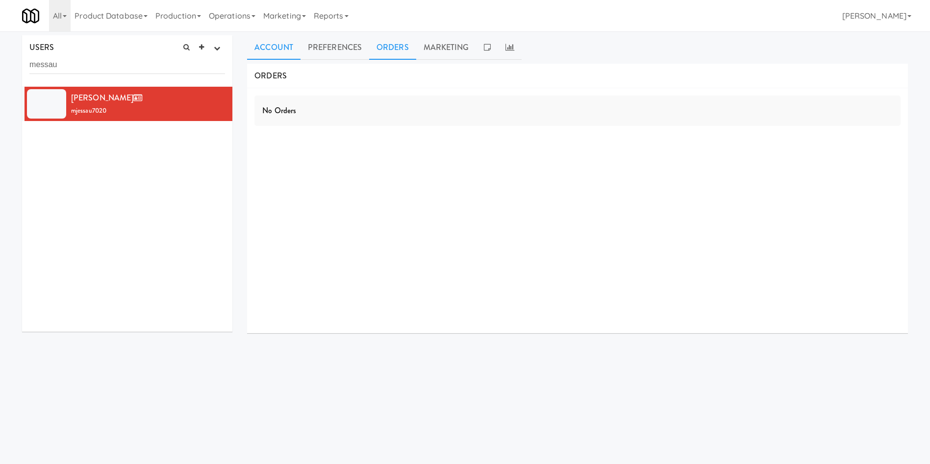
click at [289, 42] on link "Account" at bounding box center [273, 47] width 53 height 25
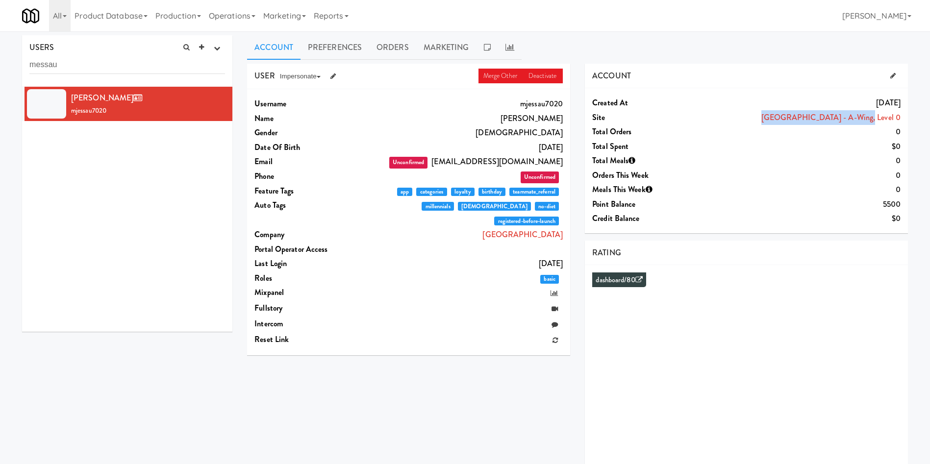
drag, startPoint x: 746, startPoint y: 118, endPoint x: 843, endPoint y: 117, distance: 97.1
click at [843, 117] on div "Cambridge Memorial Hospital - A-Wing, Level 0" at bounding box center [808, 117] width 185 height 15
copy link "Cambridge Memorial Hospital"
drag, startPoint x: 531, startPoint y: 116, endPoint x: 563, endPoint y: 118, distance: 32.4
click at [563, 118] on div "Username mjessau7020 Name Mj Essau Gender Female Date Of Birth September 9, 199…" at bounding box center [408, 222] width 323 height 266
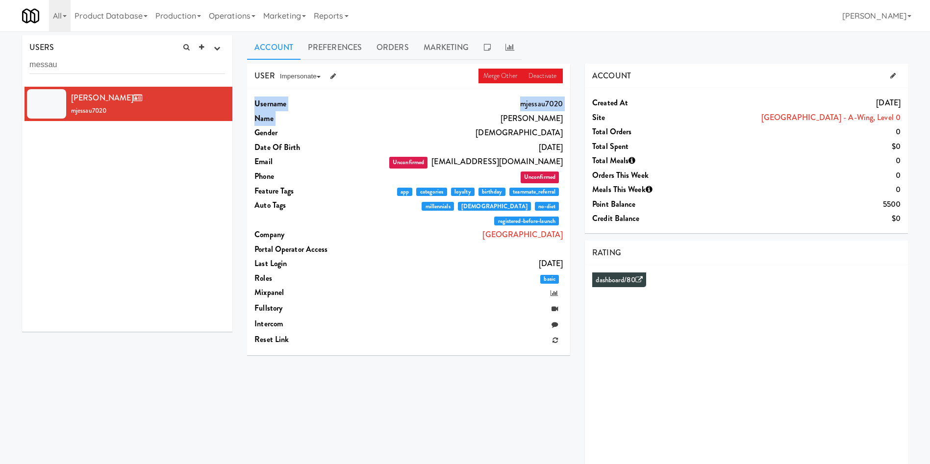
click at [533, 124] on dd "Mj Essau" at bounding box center [470, 118] width 185 height 15
drag, startPoint x: 532, startPoint y: 119, endPoint x: 563, endPoint y: 117, distance: 30.4
click at [563, 117] on dd "Mj Essau" at bounding box center [470, 118] width 185 height 15
copy dd "Mj Essau"
click at [395, 50] on link "Orders" at bounding box center [392, 47] width 47 height 25
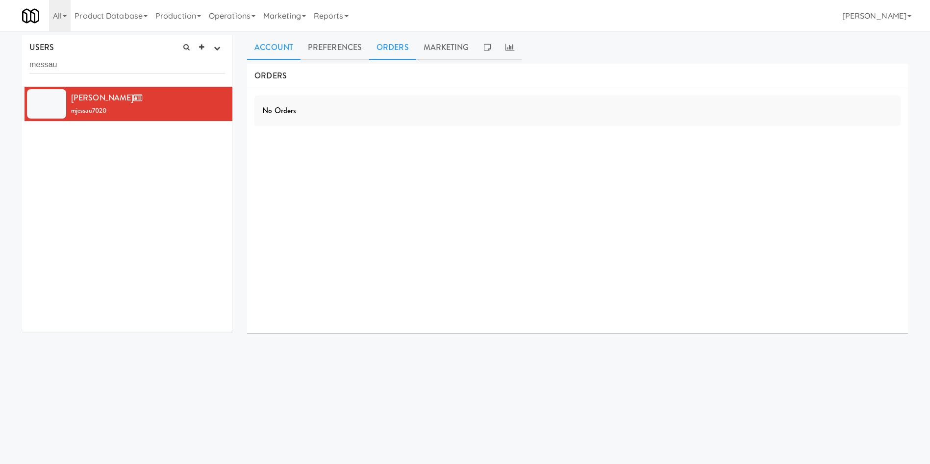
click at [274, 50] on link "Account" at bounding box center [273, 47] width 53 height 25
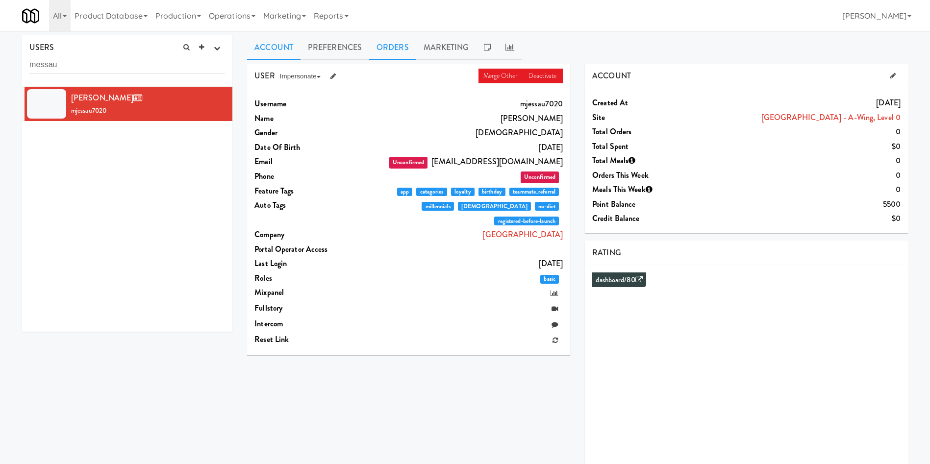
click at [389, 48] on link "Orders" at bounding box center [392, 47] width 47 height 25
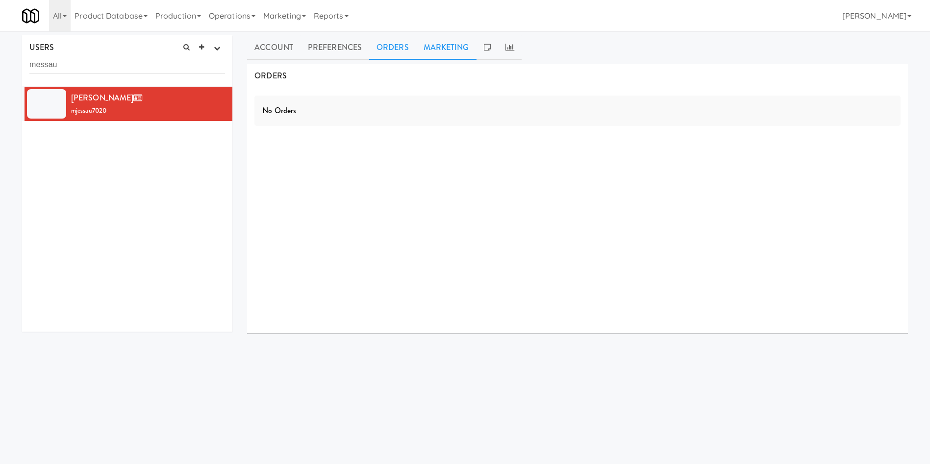
click at [462, 47] on link "Marketing" at bounding box center [446, 47] width 60 height 25
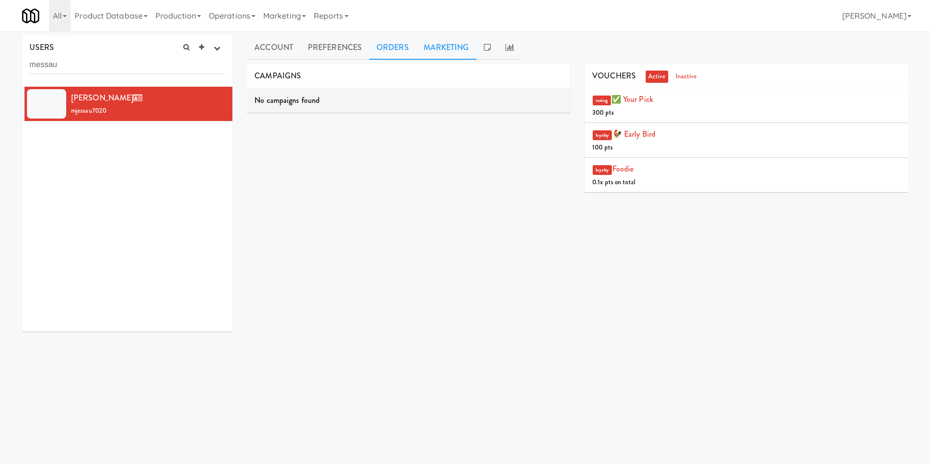
click at [389, 48] on link "Orders" at bounding box center [392, 47] width 47 height 25
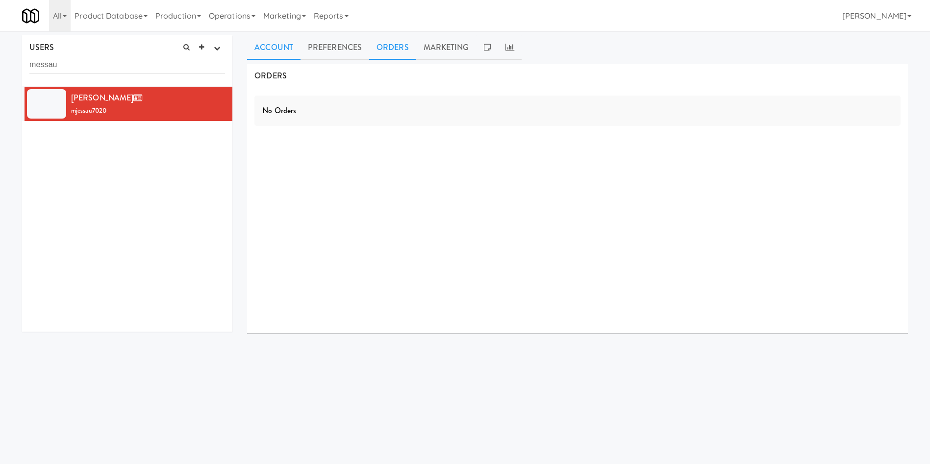
click at [288, 49] on link "Account" at bounding box center [273, 47] width 53 height 25
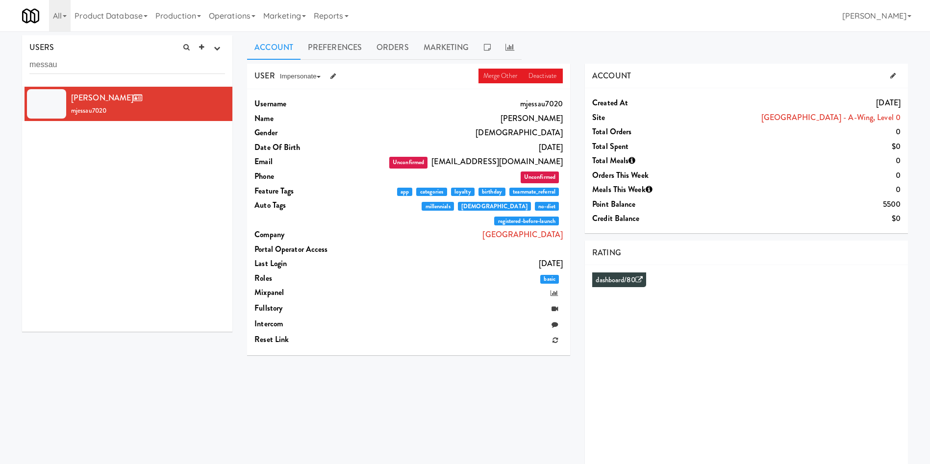
click at [263, 44] on link "Account" at bounding box center [273, 47] width 53 height 25
click at [264, 49] on link "Account" at bounding box center [273, 47] width 53 height 25
click at [274, 49] on link "Account" at bounding box center [273, 47] width 53 height 25
click at [479, 48] on link at bounding box center [487, 47] width 22 height 25
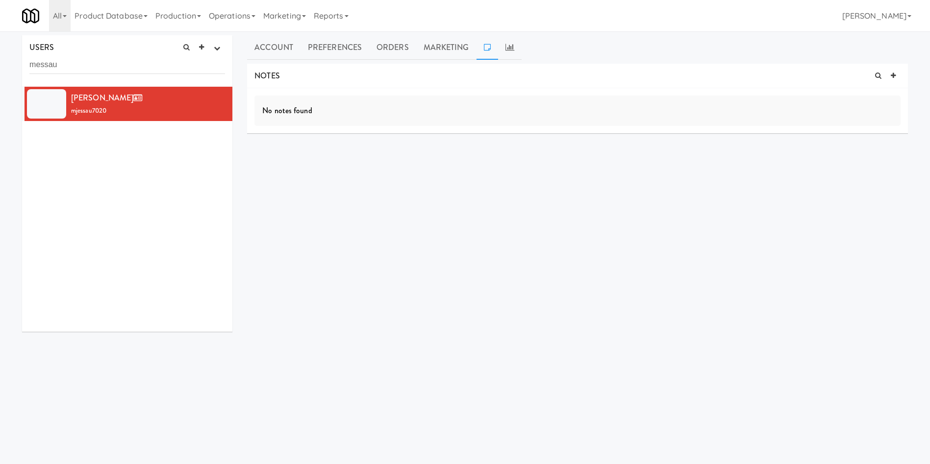
click at [362, 108] on div "No notes found" at bounding box center [577, 111] width 646 height 30
click at [891, 77] on icon at bounding box center [893, 76] width 5 height 6
click at [290, 131] on div at bounding box center [577, 124] width 645 height 23
drag, startPoint x: 561, startPoint y: 122, endPoint x: 435, endPoint y: 127, distance: 126.1
click at [435, 127] on p "User reached to claim a birthday reward, upon checking no birthday rewards were…" at bounding box center [577, 124] width 630 height 11
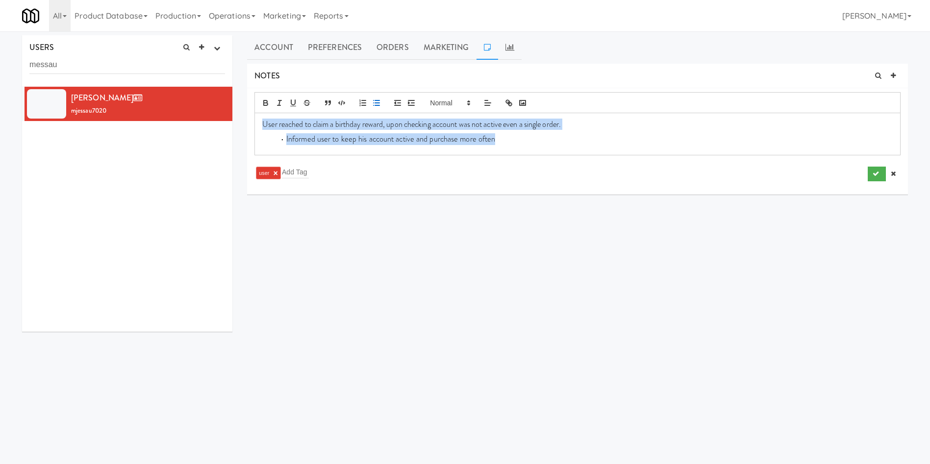
drag, startPoint x: 538, startPoint y: 146, endPoint x: 250, endPoint y: 122, distance: 288.7
click at [250, 122] on li "User reached to claim a birthday reward, upon checking account was not active e…" at bounding box center [577, 141] width 661 height 106
copy div "User reached to claim a birthday reward, upon checking account was not active e…"
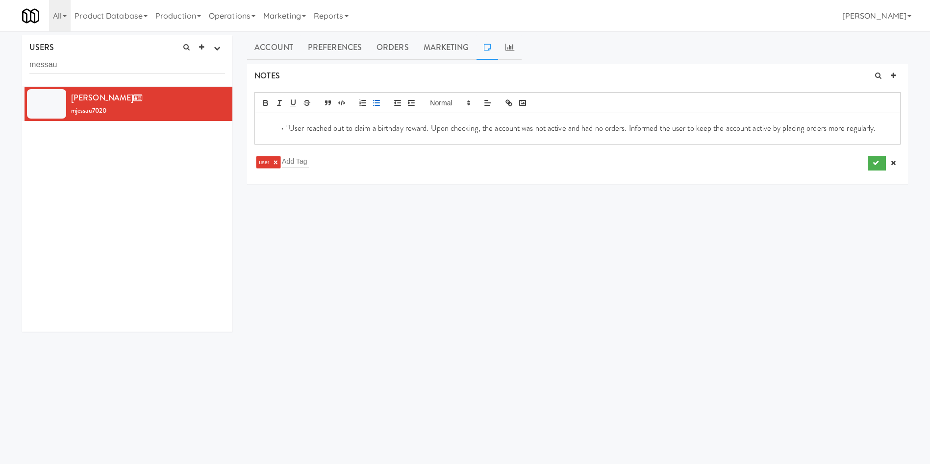
click at [289, 125] on li ""User reached out to claim a birthday reward. Upon checking, the account was no…" at bounding box center [583, 128] width 618 height 11
click at [870, 152] on button "submit" at bounding box center [877, 155] width 18 height 15
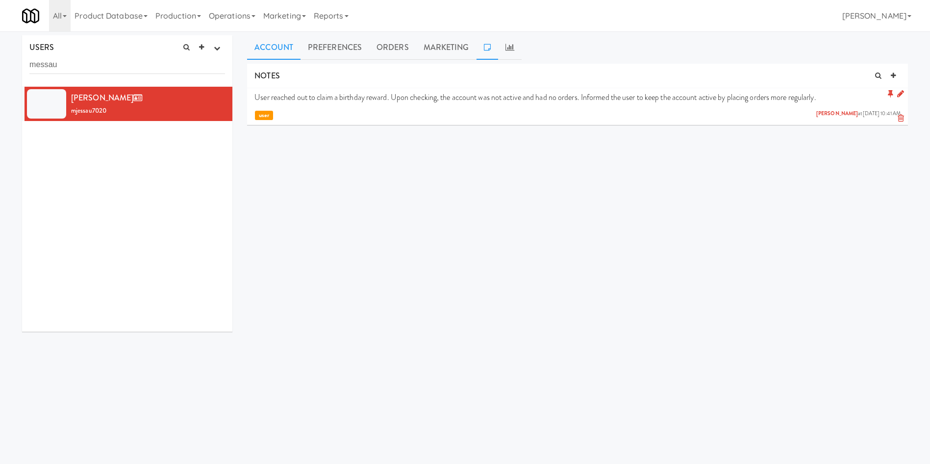
click at [269, 44] on link "Account" at bounding box center [273, 47] width 53 height 25
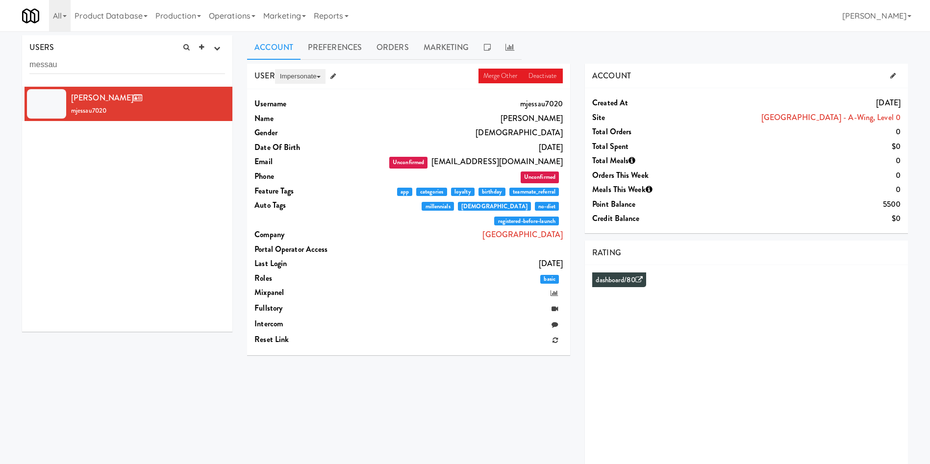
click at [297, 75] on button "Impersonate" at bounding box center [300, 76] width 50 height 15
click at [292, 96] on link "on App" at bounding box center [316, 95] width 82 height 18
drag, startPoint x: 93, startPoint y: 66, endPoint x: 0, endPoint y: 66, distance: 93.1
click at [0, 66] on div "USERS active Ordered this week Didn't order this week 1 this week 2 this week 3…" at bounding box center [465, 261] width 930 height 453
paste input "Mohamoud Ali"
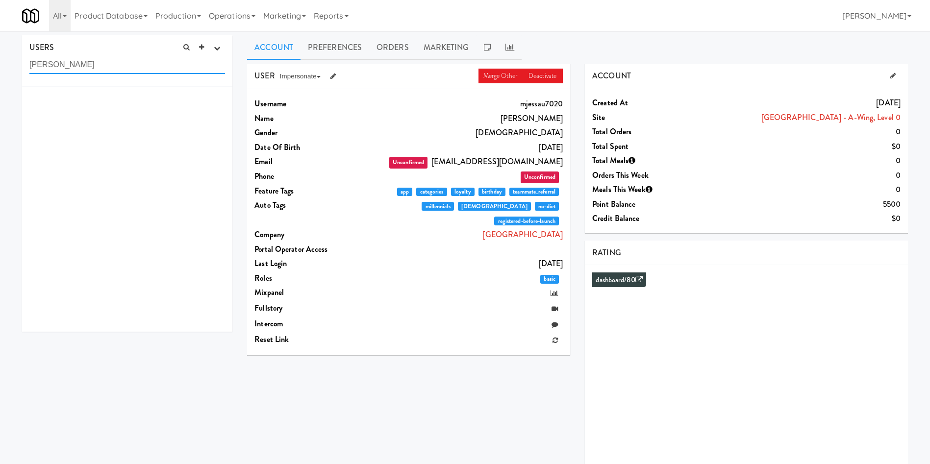
drag, startPoint x: 112, startPoint y: 67, endPoint x: 0, endPoint y: 66, distance: 112.2
click at [0, 66] on div "USERS active Ordered this week Didn't order this week 1 this week 2 this week 3…" at bounding box center [465, 261] width 930 height 453
paste input "mohamoudali@me.com"
drag, startPoint x: 126, startPoint y: 69, endPoint x: 0, endPoint y: 46, distance: 128.5
click at [0, 46] on div "USERS active Ordered this week Didn't order this week 1 this week 2 this week 3…" at bounding box center [465, 261] width 930 height 453
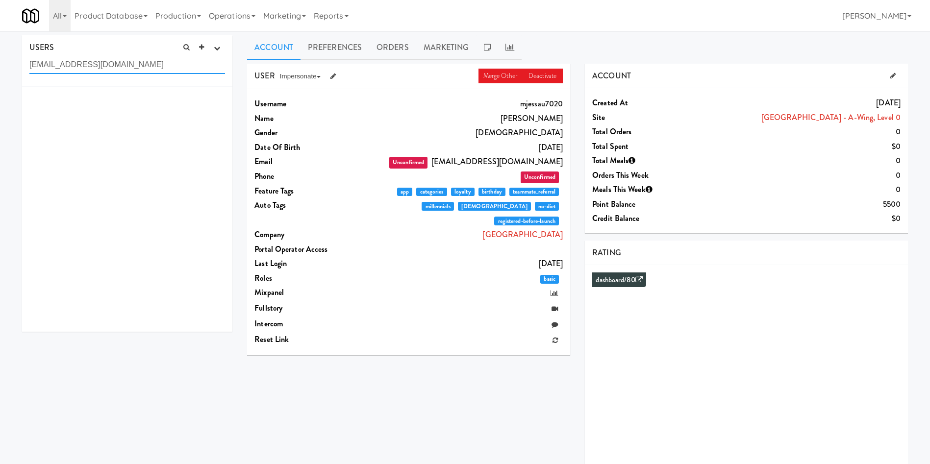
drag, startPoint x: 131, startPoint y: 61, endPoint x: 0, endPoint y: 62, distance: 130.9
click at [0, 62] on div "USERS active Ordered this week Didn't order this week 1 this week 2 this week 3…" at bounding box center [465, 261] width 930 height 453
paste input "Mohamoud Ali"
type input "Mohamoud"
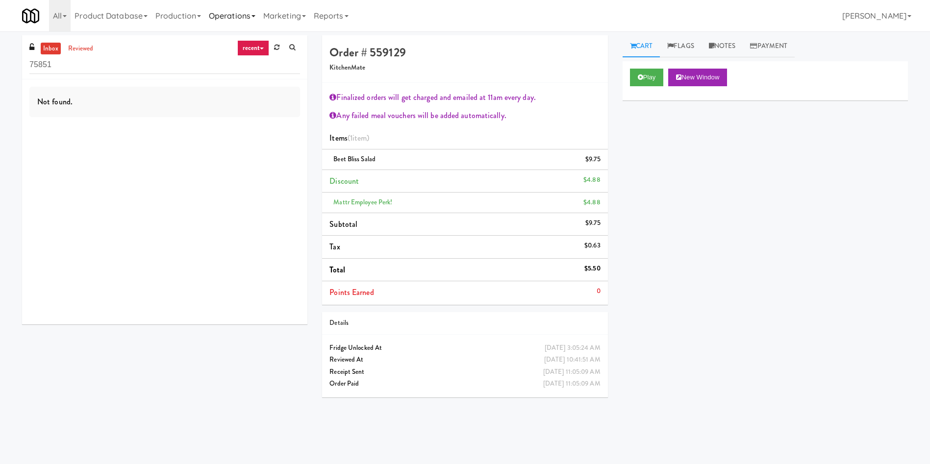
click at [228, 20] on link "Operations" at bounding box center [232, 15] width 54 height 31
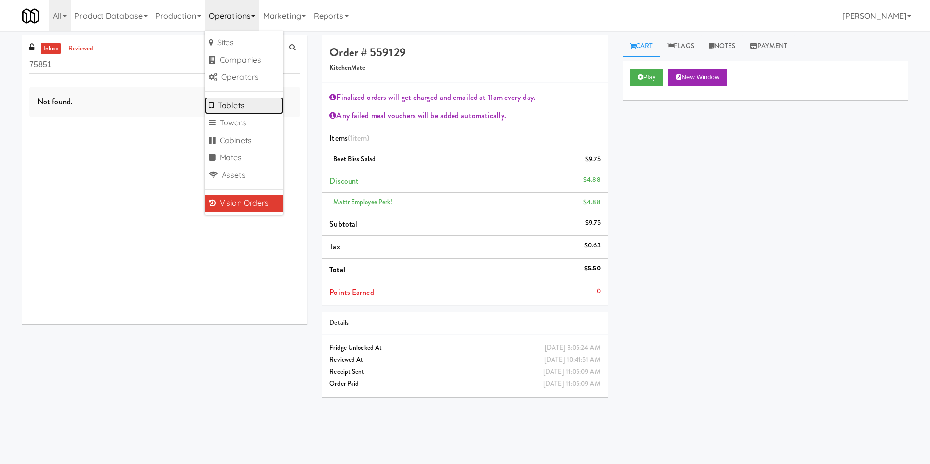
click at [239, 100] on link "Tablets" at bounding box center [244, 106] width 78 height 18
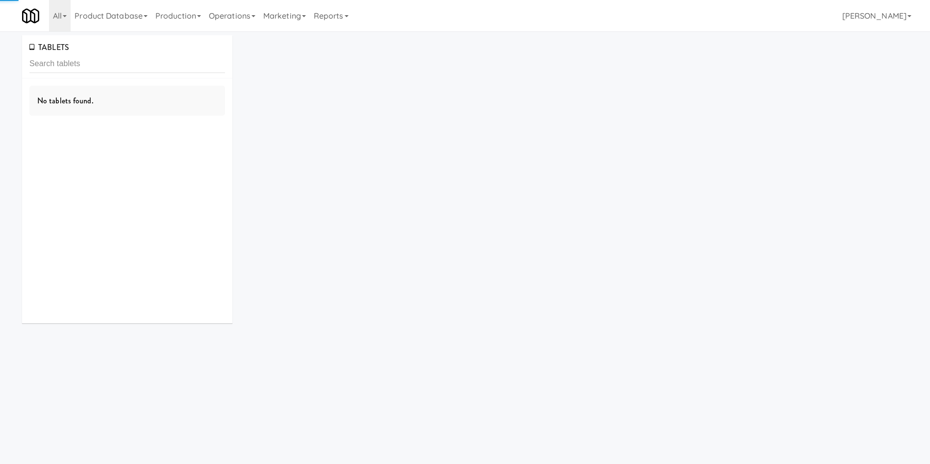
click at [174, 64] on input "text" at bounding box center [127, 64] width 196 height 18
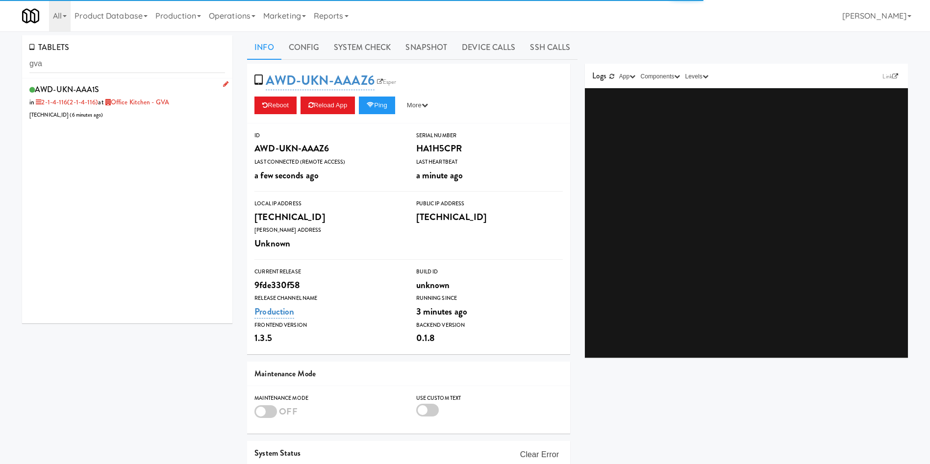
type input "gva"
click at [168, 117] on div "AWD-UKN-AAA1S in 2-1-4-116 (2-1-4-116) at Office Kitchen - GVA [TECHNICAL_ID] (…" at bounding box center [127, 101] width 196 height 39
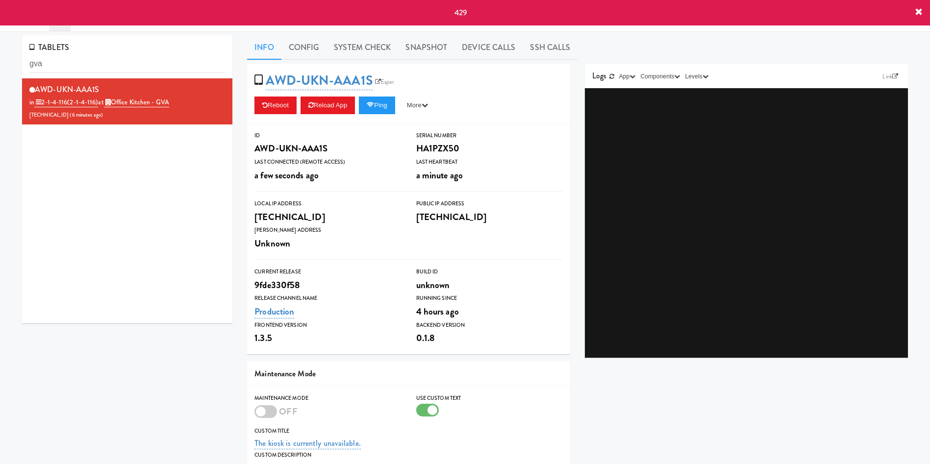
click at [212, 39] on div "TABLETS gva" at bounding box center [127, 56] width 210 height 43
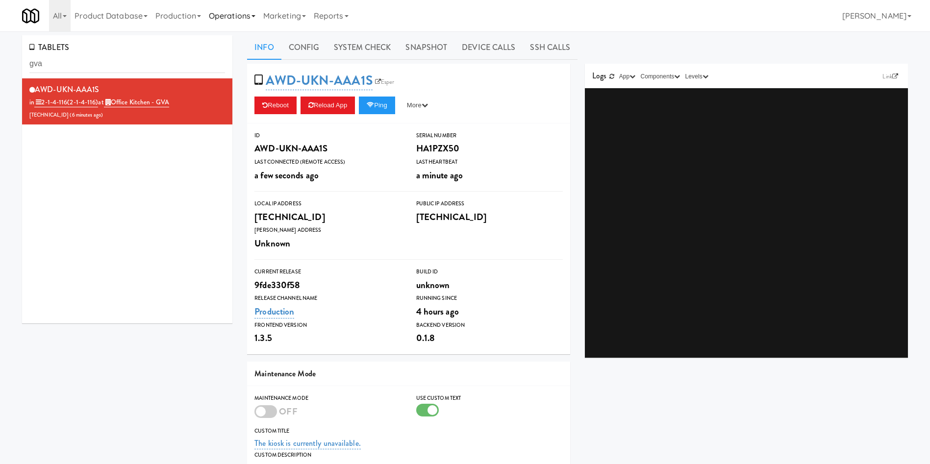
click at [255, 20] on link "Operations" at bounding box center [232, 15] width 54 height 31
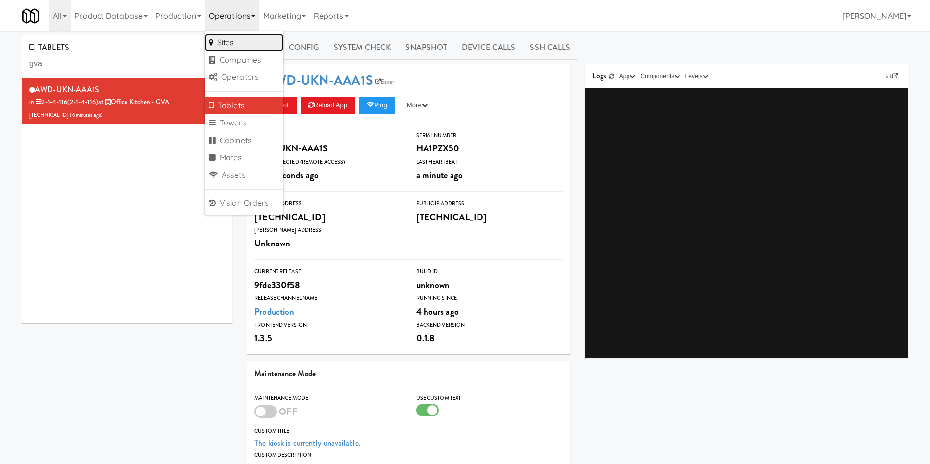
click at [246, 45] on link "Sites" at bounding box center [244, 43] width 78 height 18
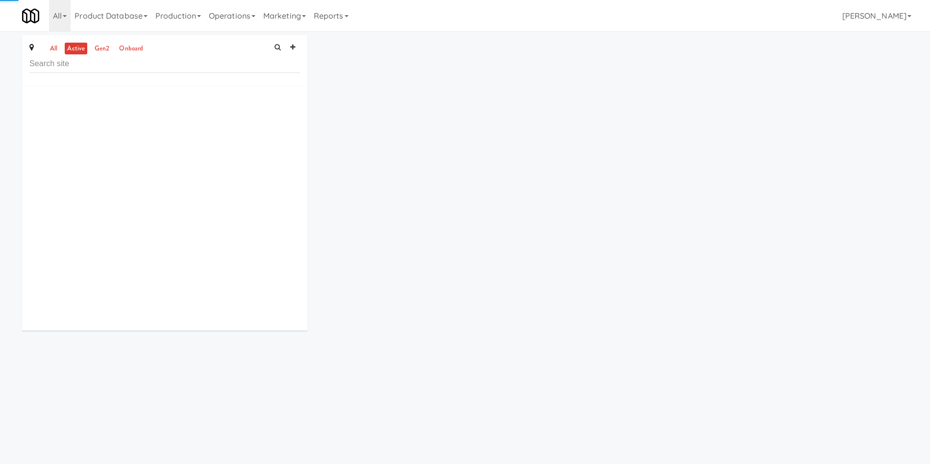
click at [162, 63] on input "text" at bounding box center [164, 64] width 271 height 18
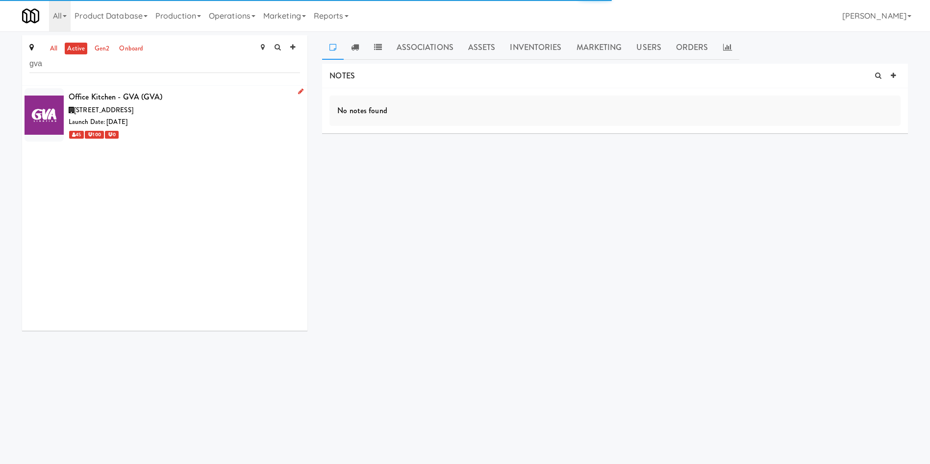
type input "gva"
click at [170, 116] on div "Launch Date: [DATE]" at bounding box center [184, 122] width 231 height 12
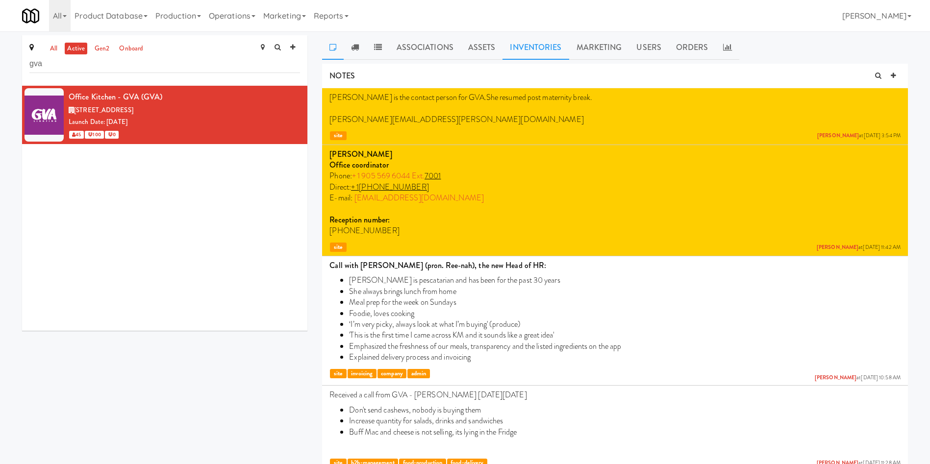
click at [541, 42] on link "Inventories" at bounding box center [535, 47] width 66 height 25
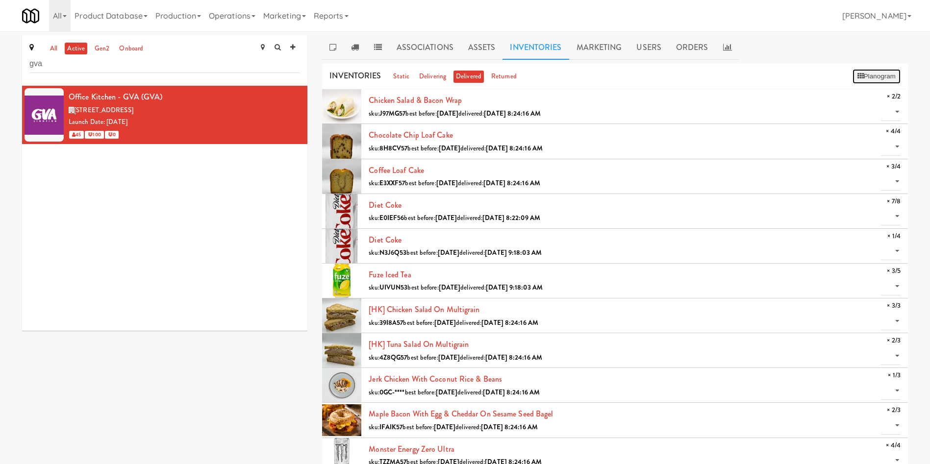
click at [864, 78] on button "Planogram" at bounding box center [876, 76] width 48 height 15
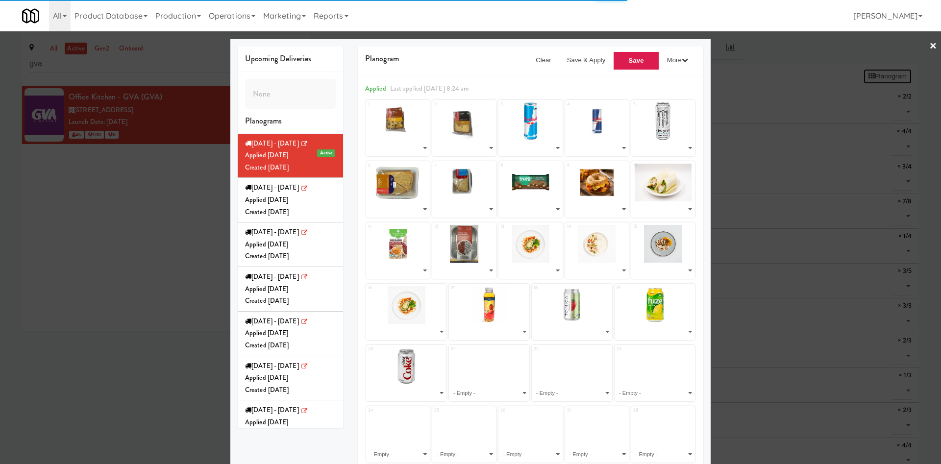
select select "number:279479"
select select "number:279348"
select select "number:264104"
select select "number:250828"
select select "number:279232"
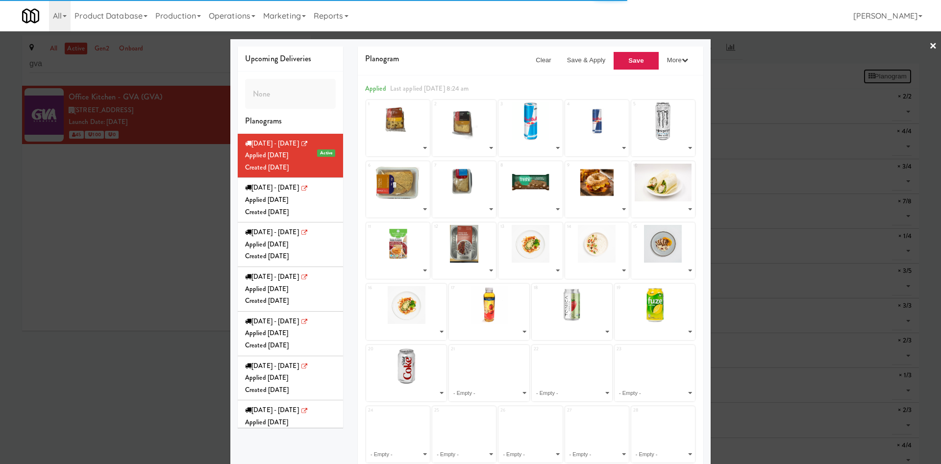
select select "number:279597"
select select "number:279542"
select select "number:275908"
select select "number:279132"
select select "number:279085"
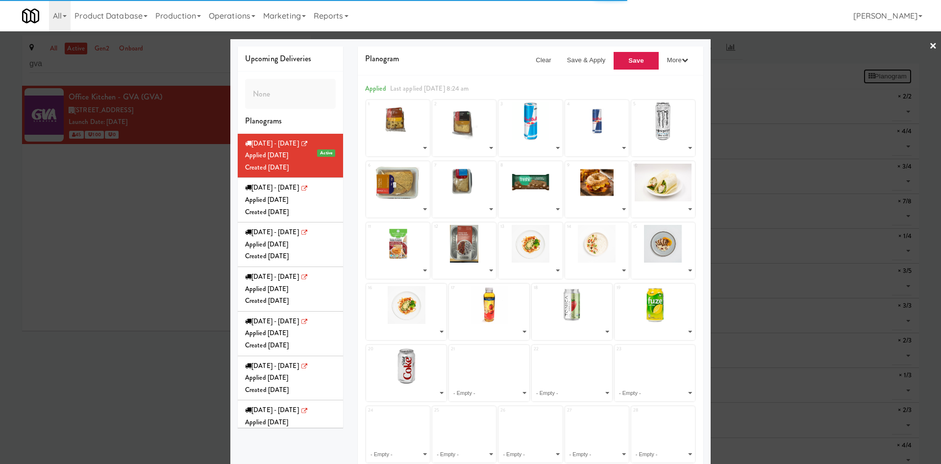
select select "number:279414"
select select "number:277664"
select select "number:277784"
select select "number:277601"
select select "number:277726"
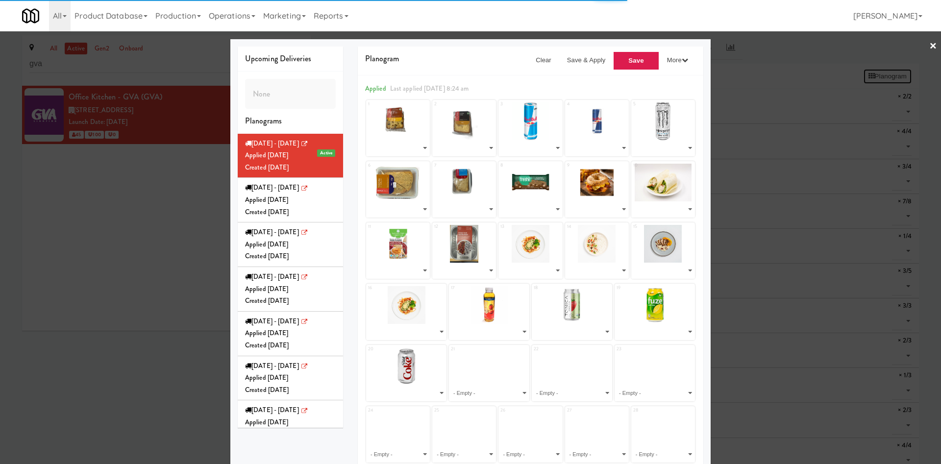
select select "number:277784"
select select "number:275597"
select select "number:268415"
select select "number:264082"
select select "number:275563"
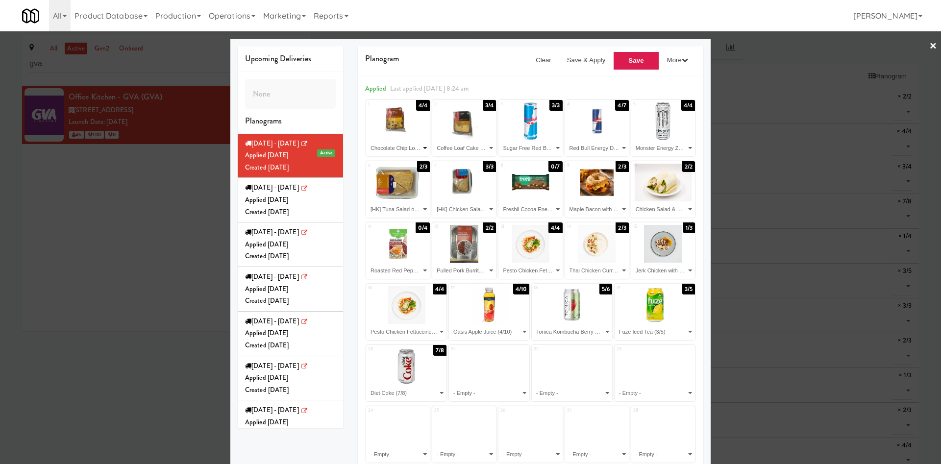
drag, startPoint x: 406, startPoint y: 149, endPoint x: 410, endPoint y: 152, distance: 5.9
click at [406, 149] on select "- Empty - Chicken Salad & Bacon Wrap (2/2) Chocolate Chip Loaf Cake (4/4) Coffe…" at bounding box center [398, 148] width 61 height 16
select select "number:279597"
click at [368, 140] on select "- Empty - Chicken Salad & Bacon Wrap (2/2) Chocolate Chip Loaf Cake (4/4) Coffe…" at bounding box center [398, 148] width 61 height 16
click at [473, 149] on select "- Empty - Chicken Salad & Bacon Wrap (2/2) Chocolate Chip Loaf Cake (4/4) Coffe…" at bounding box center [464, 148] width 61 height 16
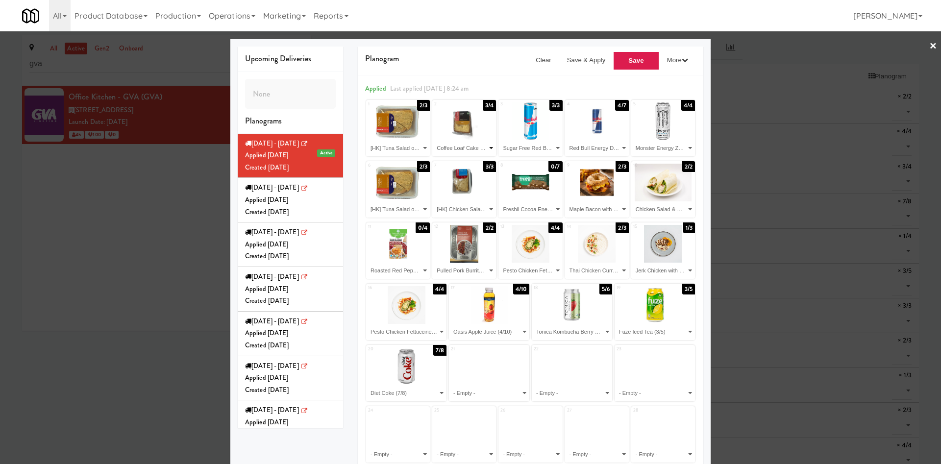
select select "number:279597"
click at [434, 140] on select "- Empty - Chicken Salad & Bacon Wrap (2/2) Chocolate Chip Loaf Cake (4/4) Coffe…" at bounding box center [464, 148] width 61 height 16
click at [530, 149] on select "- Empty - Chicken Salad & Bacon Wrap (2/2) Chocolate Chip Loaf Cake (4/4) Coffe…" at bounding box center [530, 148] width 61 height 16
select select "number:279542"
click at [500, 140] on select "- Empty - Chicken Salad & Bacon Wrap (2/2) Chocolate Chip Loaf Cake (4/4) Coffe…" at bounding box center [530, 148] width 61 height 16
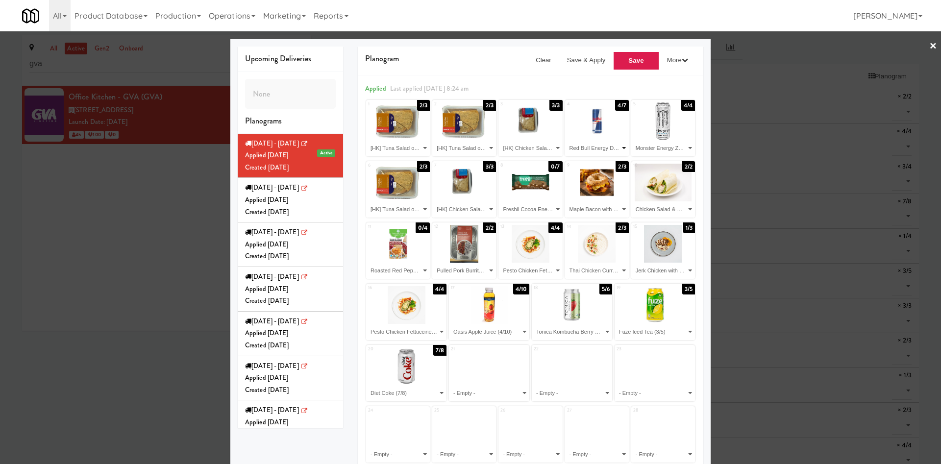
drag, startPoint x: 574, startPoint y: 149, endPoint x: 575, endPoint y: 155, distance: 5.9
click at [574, 149] on select "- Empty - Chicken Salad & Bacon Wrap (2/2) Chocolate Chip Loaf Cake (4/4) Coffe…" at bounding box center [597, 148] width 61 height 16
select select "number:279542"
click at [567, 140] on select "- Empty - Chicken Salad & Bacon Wrap (2/2) Chocolate Chip Loaf Cake (4/4) Coffe…" at bounding box center [597, 148] width 61 height 16
click at [644, 149] on select "- Empty - Chicken Salad & Bacon Wrap (2/2) Chocolate Chip Loaf Cake (4/4) Coffe…" at bounding box center [663, 148] width 61 height 16
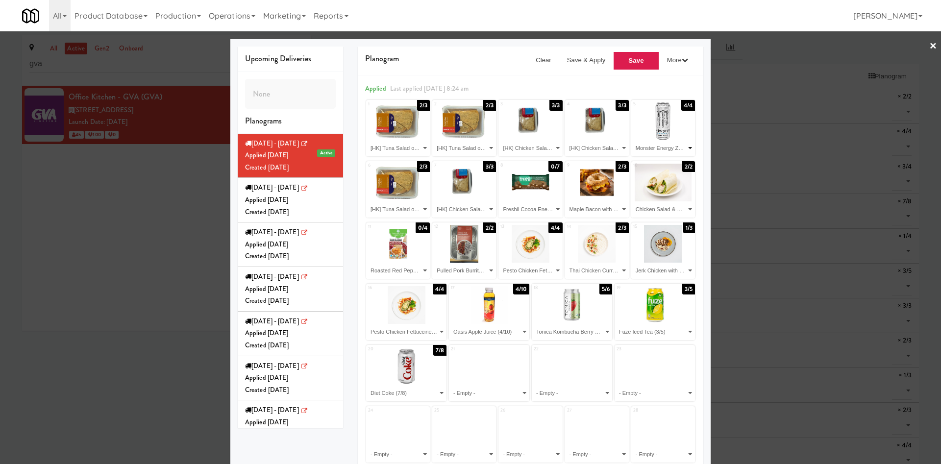
select select "number:279542"
click at [633, 140] on select "- Empty - Chicken Salad & Bacon Wrap (2/2) Chocolate Chip Loaf Cake (4/4) Coffe…" at bounding box center [663, 148] width 61 height 16
click at [408, 210] on select "- Empty - Chicken Salad & Bacon Wrap (2/2) Chocolate Chip Loaf Cake (4/4) Coffe…" at bounding box center [398, 209] width 61 height 16
select select
click at [368, 201] on select "- Empty - Chicken Salad & Bacon Wrap (2/2) Chocolate Chip Loaf Cake (4/4) Coffe…" at bounding box center [398, 209] width 61 height 16
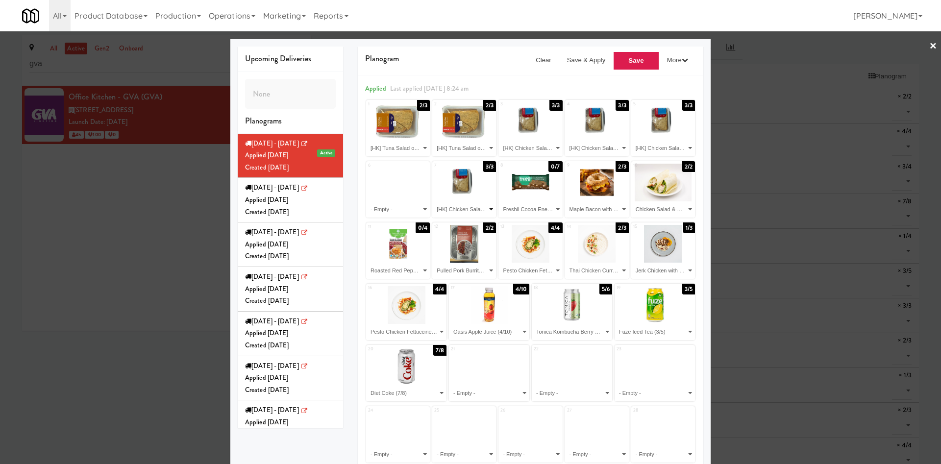
drag, startPoint x: 481, startPoint y: 211, endPoint x: 491, endPoint y: 202, distance: 13.2
click at [481, 211] on select "- Empty - Chicken Salad & Bacon Wrap (2/2) Chocolate Chip Loaf Cake (4/4) Coffe…" at bounding box center [464, 209] width 61 height 16
select select "number:279479"
click at [434, 201] on select "- Empty - Chicken Salad & Bacon Wrap (2/2) Chocolate Chip Loaf Cake (4/4) Coffe…" at bounding box center [464, 209] width 61 height 16
drag, startPoint x: 540, startPoint y: 213, endPoint x: 541, endPoint y: 205, distance: 7.5
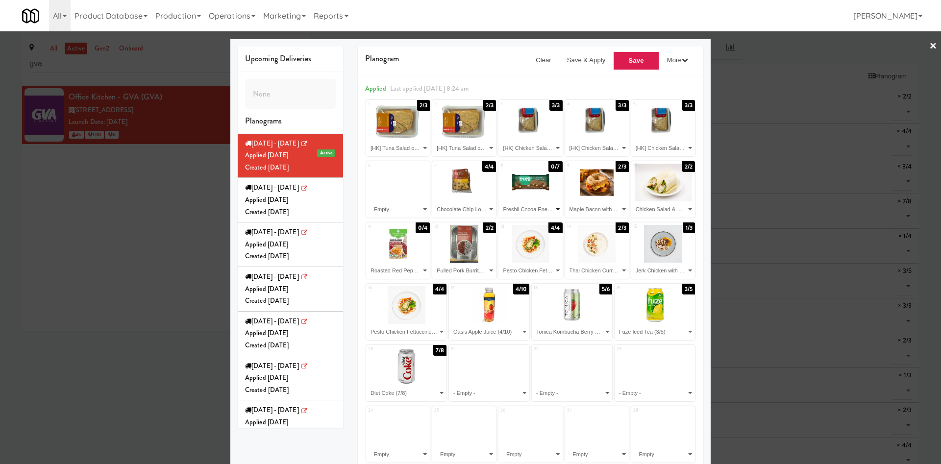
click at [540, 212] on select "- Empty - Chicken Salad & Bacon Wrap (2/2) Chocolate Chip Loaf Cake (4/4) Coffe…" at bounding box center [530, 209] width 61 height 16
select select "number:279479"
click at [500, 201] on select "- Empty - Chicken Salad & Bacon Wrap (2/2) Chocolate Chip Loaf Cake (4/4) Coffe…" at bounding box center [530, 209] width 61 height 16
click at [599, 209] on select "- Empty - Chicken Salad & Bacon Wrap (2/2) Chocolate Chip Loaf Cake (4/4) Coffe…" at bounding box center [597, 209] width 61 height 16
select select "number:279348"
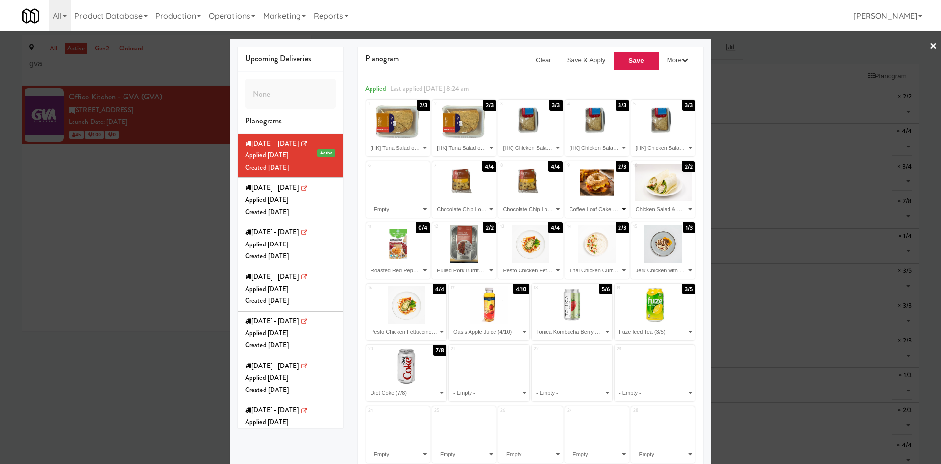
click at [567, 201] on select "- Empty - Chicken Salad & Bacon Wrap (2/2) Chocolate Chip Loaf Cake (4/4) Coffe…" at bounding box center [597, 209] width 61 height 16
click at [648, 202] on select "- Empty - Chicken Salad & Bacon Wrap (2/2) Chocolate Chip Loaf Cake (4/4) Coffe…" at bounding box center [663, 209] width 61 height 16
select select "number:279348"
click at [633, 201] on select "- Empty - Chicken Salad & Bacon Wrap (2/2) Chocolate Chip Loaf Cake (4/4) Coffe…" at bounding box center [663, 209] width 61 height 16
click at [412, 271] on select "- Empty - Chicken Salad & Bacon Wrap (2/2) Chocolate Chip Loaf Cake (4/4) Coffe…" at bounding box center [398, 271] width 61 height 16
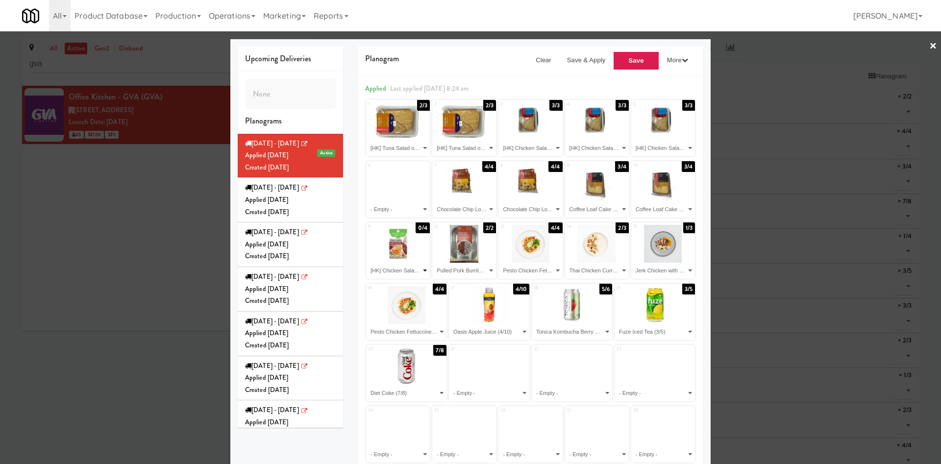
click at [368, 263] on select "- Empty - Chicken Salad & Bacon Wrap (2/2) Chocolate Chip Loaf Cake (4/4) Coffe…" at bounding box center [398, 271] width 61 height 16
click at [412, 273] on select "- Empty - Chicken Salad & Bacon Wrap (2/2) Chocolate Chip Loaf Cake (4/4) Coffe…" at bounding box center [398, 271] width 61 height 16
select select "number:279085"
click at [368, 263] on select "- Empty - Chicken Salad & Bacon Wrap (2/2) Chocolate Chip Loaf Cake (4/4) Coffe…" at bounding box center [398, 271] width 61 height 16
drag, startPoint x: 461, startPoint y: 269, endPoint x: 467, endPoint y: 263, distance: 8.0
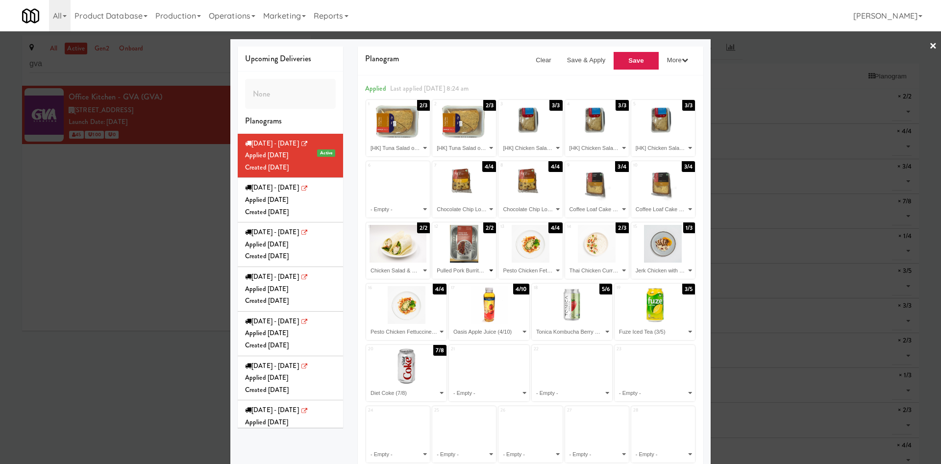
click at [463, 269] on select "- Empty - Chicken Salad & Bacon Wrap (2/2) Chocolate Chip Loaf Cake (4/4) Coffe…" at bounding box center [464, 271] width 61 height 16
select select "number:279085"
click at [434, 263] on select "- Empty - Chicken Salad & Bacon Wrap (2/2) Chocolate Chip Loaf Cake (4/4) Coffe…" at bounding box center [464, 271] width 61 height 16
click at [542, 271] on select "- Empty - Chicken Salad & Bacon Wrap (2/2) Chocolate Chip Loaf Cake (4/4) Coffe…" at bounding box center [530, 271] width 61 height 16
select select "number:279132"
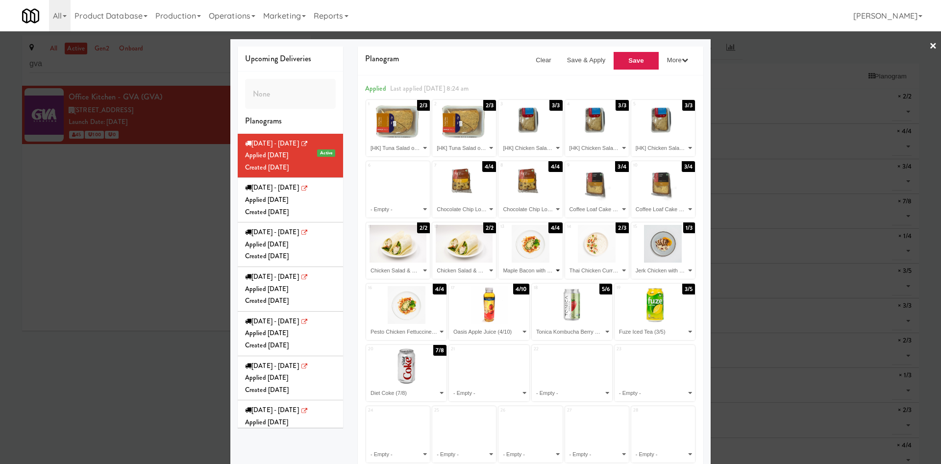
click at [500, 263] on select "- Empty - Chicken Salad & Bacon Wrap (2/2) Chocolate Chip Loaf Cake (4/4) Coffe…" at bounding box center [530, 271] width 61 height 16
click at [599, 270] on select "- Empty - Chicken Salad & Bacon Wrap (2/2) Chocolate Chip Loaf Cake (4/4) Coffe…" at bounding box center [597, 271] width 61 height 16
select select
click at [567, 263] on select "- Empty - Chicken Salad & Bacon Wrap (2/2) Chocolate Chip Loaf Cake (4/4) Coffe…" at bounding box center [597, 271] width 61 height 16
click at [655, 278] on select "- Empty - Chicken Salad & Bacon Wrap (2/2) Chocolate Chip Loaf Cake (4/4) Coffe…" at bounding box center [663, 271] width 61 height 16
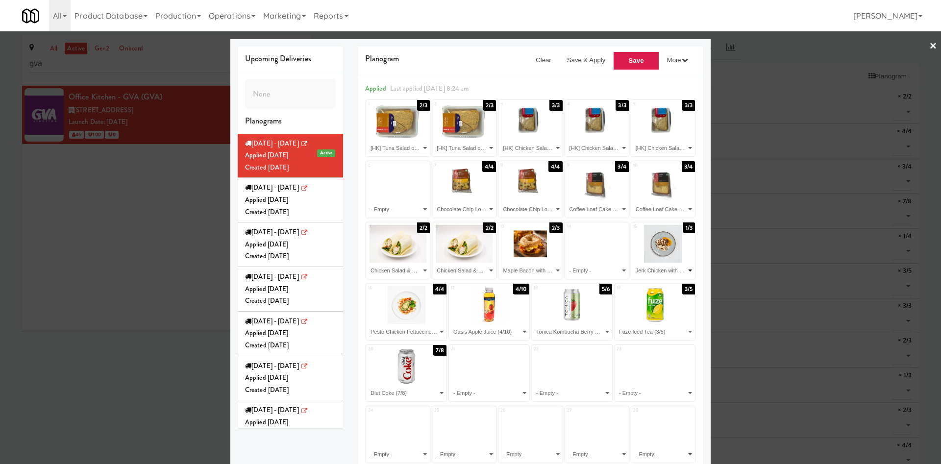
select select
click at [633, 263] on select "- Empty - Chicken Salad & Bacon Wrap (2/2) Chocolate Chip Loaf Cake (4/4) Coffe…" at bounding box center [663, 271] width 61 height 16
click at [397, 334] on select "- Empty - Chicken Salad & Bacon Wrap (2/2) Chocolate Chip Loaf Cake (4/4) Coffe…" at bounding box center [406, 332] width 77 height 16
select select "number:277664"
click at [368, 324] on select "- Empty - Chicken Salad & Bacon Wrap (2/2) Chocolate Chip Loaf Cake (4/4) Coffe…" at bounding box center [406, 332] width 77 height 16
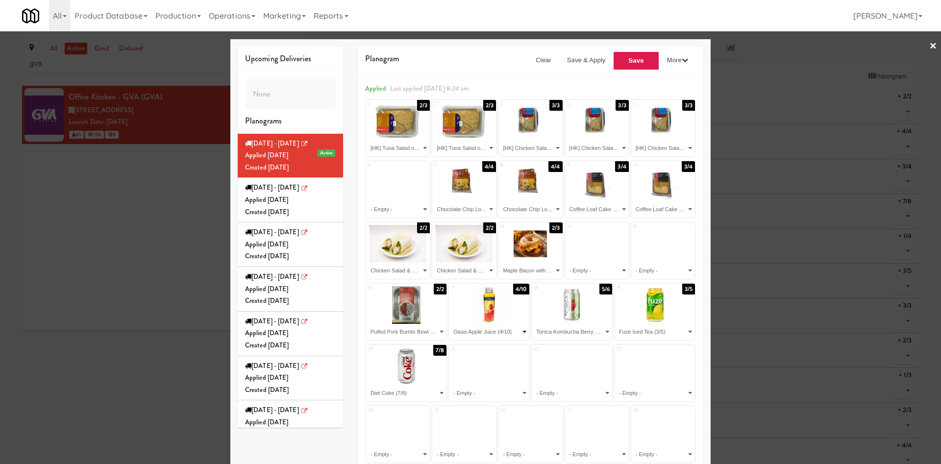
drag, startPoint x: 476, startPoint y: 333, endPoint x: 488, endPoint y: 324, distance: 14.8
click at [476, 333] on select "- Empty - Chicken Salad & Bacon Wrap (2/2) Chocolate Chip Loaf Cake (4/4) Coffe…" at bounding box center [488, 332] width 77 height 16
select select "number:277784"
click at [450, 324] on select "- Empty - Chicken Salad & Bacon Wrap (2/2) Chocolate Chip Loaf Cake (4/4) Coffe…" at bounding box center [488, 332] width 77 height 16
click at [565, 328] on select "- Empty - Chicken Salad & Bacon Wrap (2/2) Chocolate Chip Loaf Cake (4/4) Coffe…" at bounding box center [571, 332] width 77 height 16
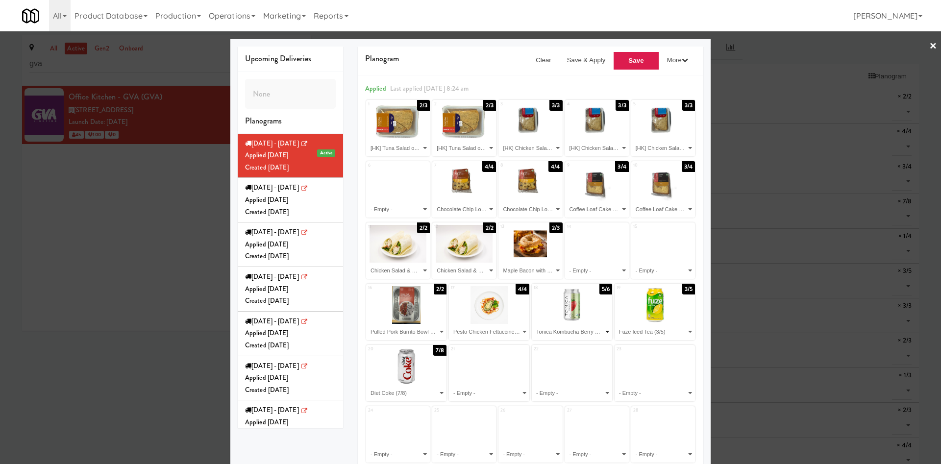
select select "number:277601"
click at [533, 324] on select "- Empty - Chicken Salad & Bacon Wrap (2/2) Chocolate Chip Loaf Cake (4/4) Coffe…" at bounding box center [571, 332] width 77 height 16
drag, startPoint x: 623, startPoint y: 332, endPoint x: 626, endPoint y: 325, distance: 7.0
click at [624, 332] on select "- Empty - Chicken Salad & Bacon Wrap (2/2) Chocolate Chip Loaf Cake (4/4) Coffe…" at bounding box center [654, 332] width 77 height 16
select select "number:277726"
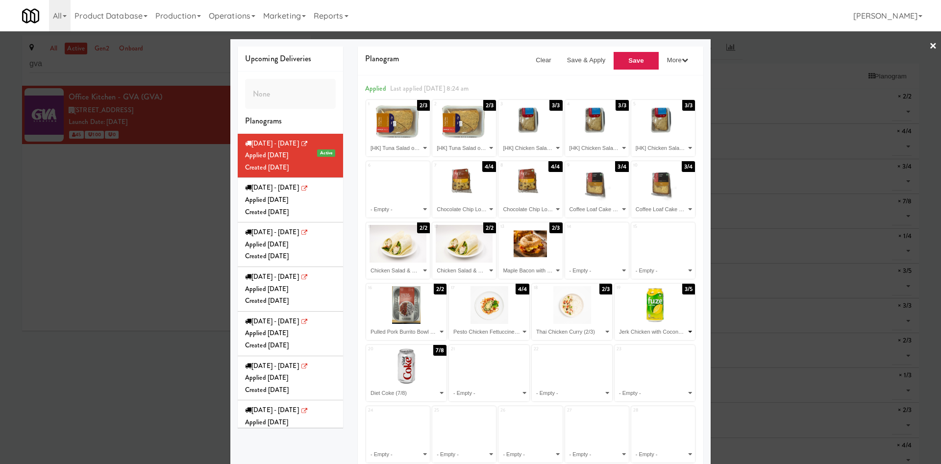
click at [616, 324] on select "- Empty - Chicken Salad & Bacon Wrap (2/2) Chocolate Chip Loaf Cake (4/4) Coffe…" at bounding box center [654, 332] width 77 height 16
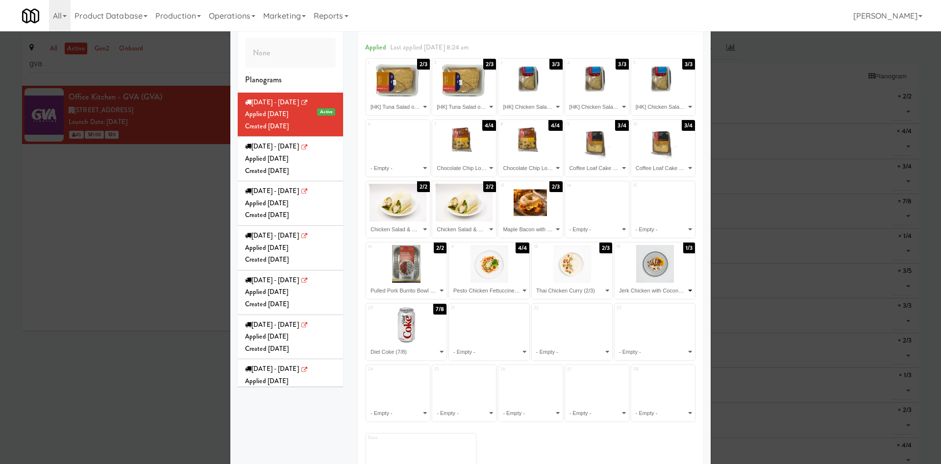
scroll to position [74, 0]
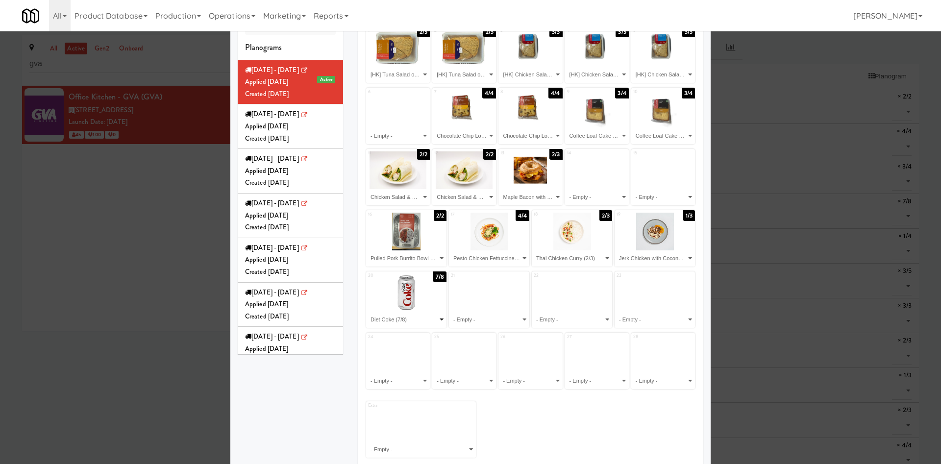
click at [430, 316] on select "- Empty - Chicken Salad & Bacon Wrap (2/2) Chocolate Chip Loaf Cake (4/4) Coffe…" at bounding box center [406, 320] width 77 height 16
select select "number:250828"
click at [368, 312] on select "- Empty - Chicken Salad & Bacon Wrap (2/2) Chocolate Chip Loaf Cake (4/4) Coffe…" at bounding box center [406, 320] width 77 height 16
click at [480, 317] on select "- Empty - Chicken Salad & Bacon Wrap (2/2) Chocolate Chip Loaf Cake (4/4) Coffe…" at bounding box center [488, 320] width 77 height 16
select select "number:279232"
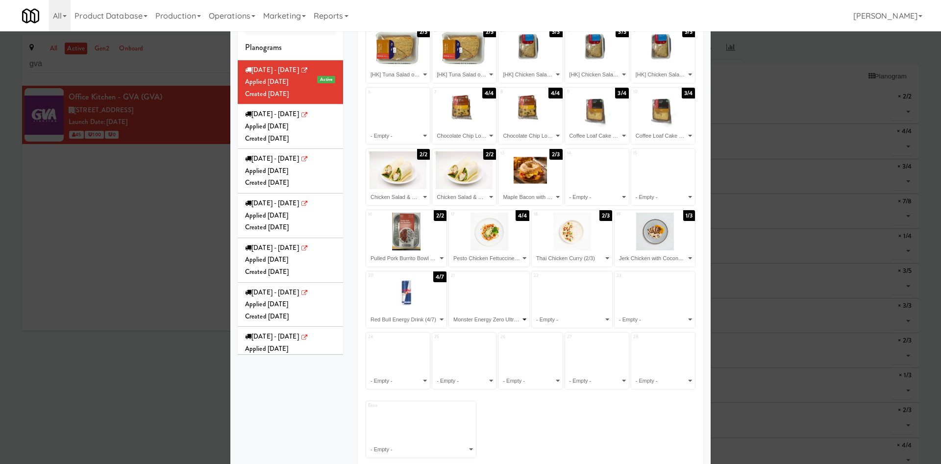
click at [450, 312] on select "- Empty - Chicken Salad & Bacon Wrap (2/2) Chocolate Chip Loaf Cake (4/4) Coffe…" at bounding box center [488, 320] width 77 height 16
click at [559, 316] on select "- Empty - Chicken Salad & Bacon Wrap (2/2) Chocolate Chip Loaf Cake (4/4) Coffe…" at bounding box center [571, 320] width 77 height 16
select select "number:264082"
click at [533, 312] on select "- Empty - Chicken Salad & Bacon Wrap (2/2) Chocolate Chip Loaf Cake (4/4) Coffe…" at bounding box center [571, 320] width 77 height 16
click at [629, 319] on select "- Empty - Chicken Salad & Bacon Wrap (2/2) Chocolate Chip Loaf Cake (4/4) Coffe…" at bounding box center [654, 320] width 77 height 16
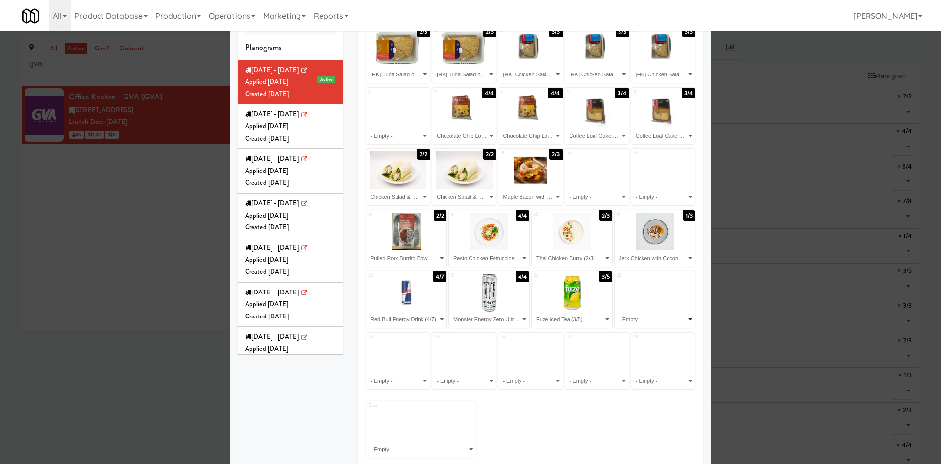
select select "number:275597"
click at [616, 312] on select "- Empty - Chicken Salad & Bacon Wrap (2/2) Chocolate Chip Loaf Cake (4/4) Coffe…" at bounding box center [654, 320] width 77 height 16
click at [397, 378] on select "- Empty - Chicken Salad & Bacon Wrap (2/2) Chocolate Chip Loaf Cake (4/4) Coffe…" at bounding box center [398, 381] width 61 height 16
select select "number:257159"
click at [368, 373] on select "- Empty - Chicken Salad & Bacon Wrap (2/2) Chocolate Chip Loaf Cake (4/4) Coffe…" at bounding box center [398, 381] width 61 height 16
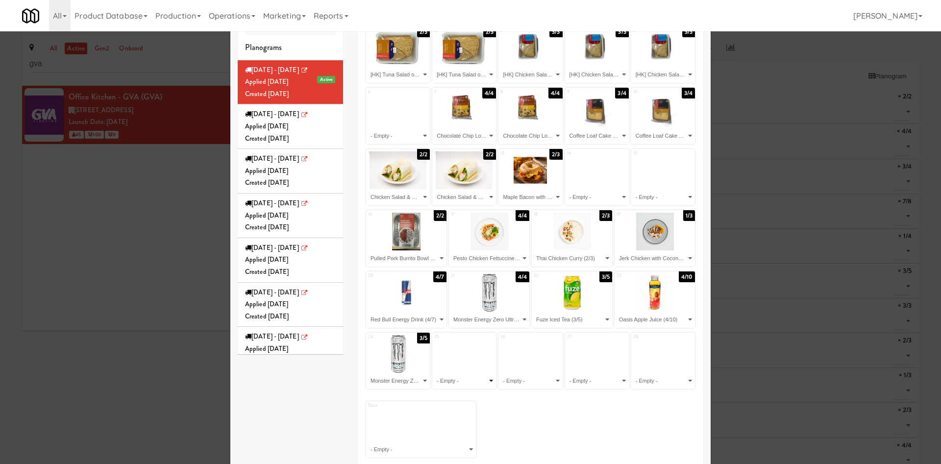
click at [467, 378] on select "- Empty - Chicken Salad & Bacon Wrap (2/2) Chocolate Chip Loaf Cake (4/4) Coffe…" at bounding box center [464, 381] width 61 height 16
select select "number:250828"
click at [434, 373] on select "- Empty - Chicken Salad & Bacon Wrap (2/2) Chocolate Chip Loaf Cake (4/4) Coffe…" at bounding box center [464, 381] width 61 height 16
drag, startPoint x: 526, startPoint y: 380, endPoint x: 526, endPoint y: 373, distance: 6.4
click at [526, 380] on select "- Empty - Chicken Salad & Bacon Wrap (2/2) Chocolate Chip Loaf Cake (4/4) Coffe…" at bounding box center [530, 381] width 61 height 16
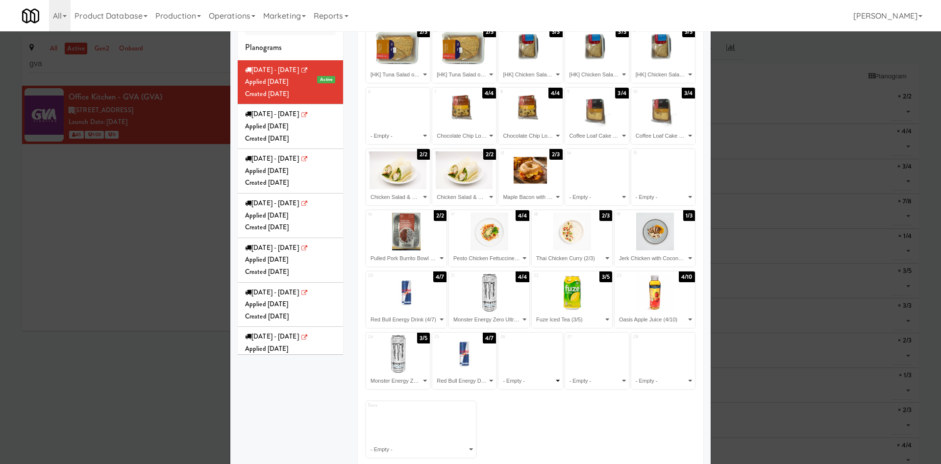
select select "number:264104"
click at [500, 373] on select "- Empty - Chicken Salad & Bacon Wrap (2/2) Chocolate Chip Loaf Cake (4/4) Coffe…" at bounding box center [530, 381] width 61 height 16
drag, startPoint x: 592, startPoint y: 381, endPoint x: 592, endPoint y: 375, distance: 5.9
click at [592, 382] on select "- Empty - Chicken Salad & Bacon Wrap (2/2) Chocolate Chip Loaf Cake (4/4) Coffe…" at bounding box center [597, 381] width 61 height 16
select select "number:268415"
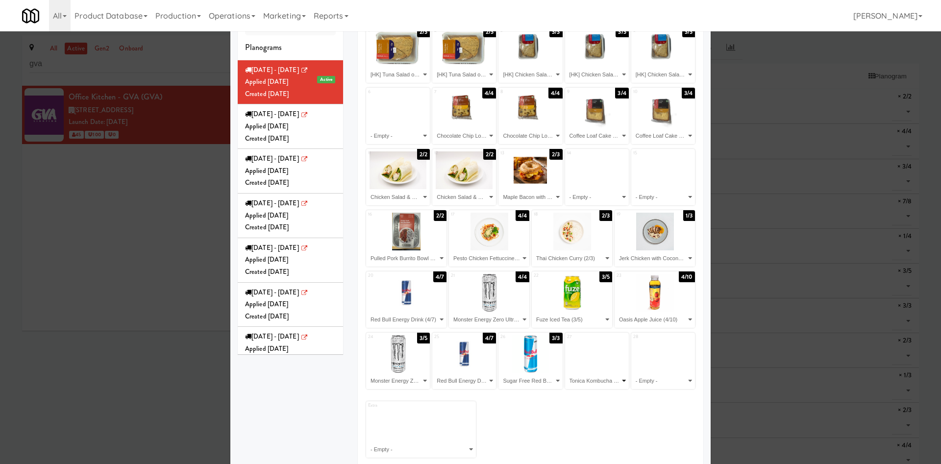
click at [567, 373] on select "- Empty - Chicken Salad & Bacon Wrap (2/2) Chocolate Chip Loaf Cake (4/4) Coffe…" at bounding box center [597, 381] width 61 height 16
click at [651, 375] on select "- Empty - Chicken Salad & Bacon Wrap (2/2) Chocolate Chip Loaf Cake (4/4) Coffe…" at bounding box center [663, 381] width 61 height 16
select select "number:275563"
click at [633, 373] on select "- Empty - Chicken Salad & Bacon Wrap (2/2) Chocolate Chip Loaf Cake (4/4) Coffe…" at bounding box center [663, 381] width 61 height 16
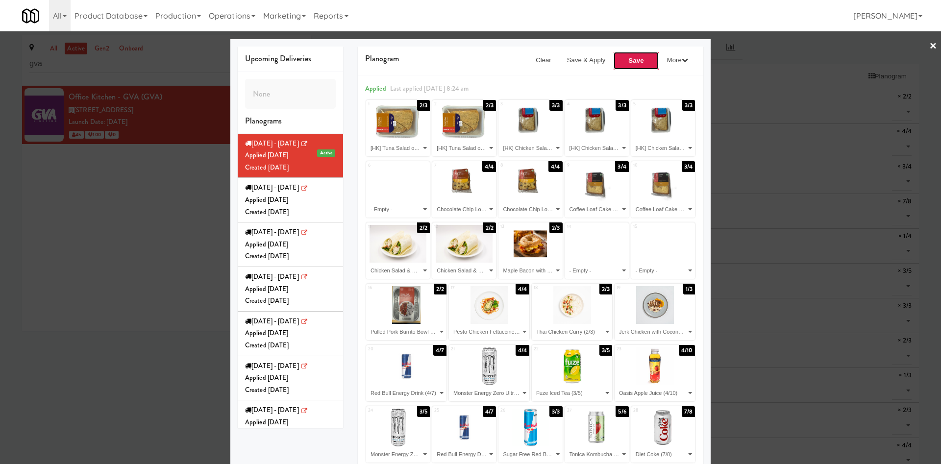
click at [629, 65] on button "Save" at bounding box center [636, 60] width 46 height 19
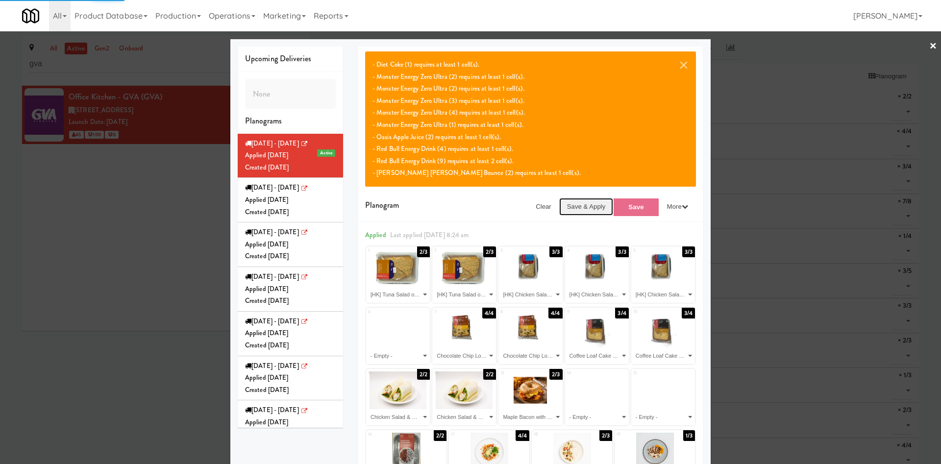
click at [584, 206] on button "Save & Apply" at bounding box center [586, 207] width 54 height 18
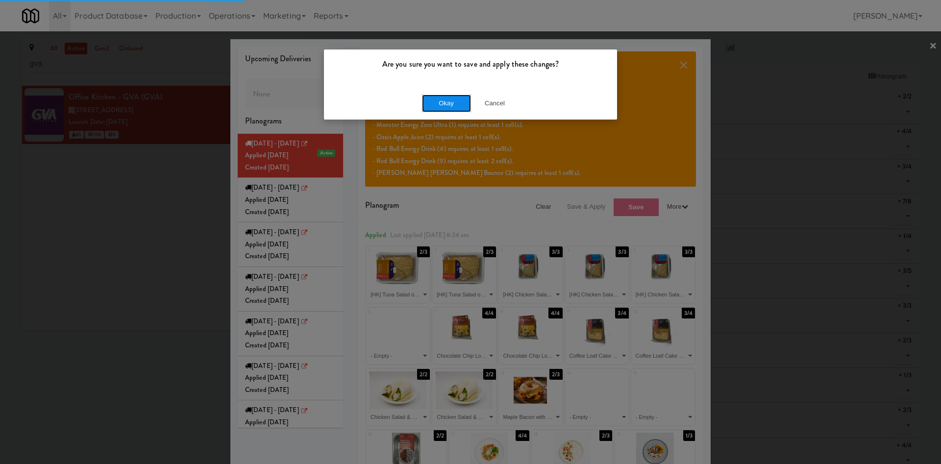
click at [446, 102] on button "Okay" at bounding box center [446, 104] width 49 height 18
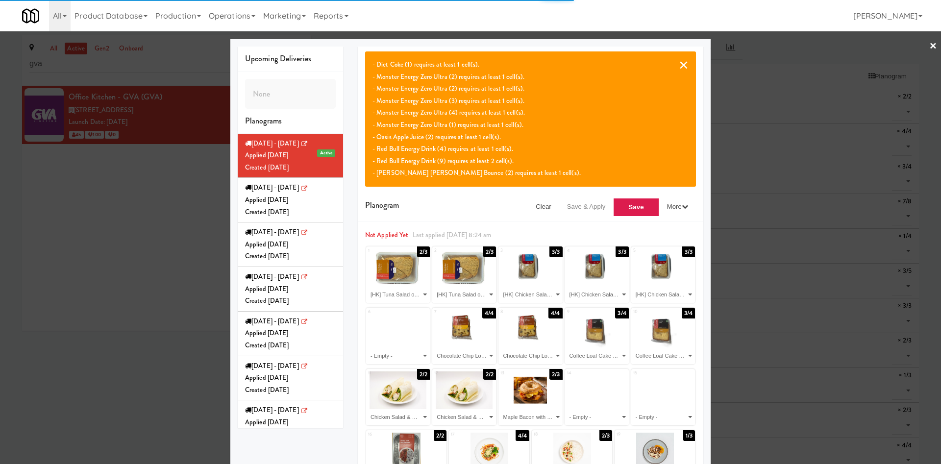
click at [682, 64] on button "×" at bounding box center [684, 65] width 10 height 12
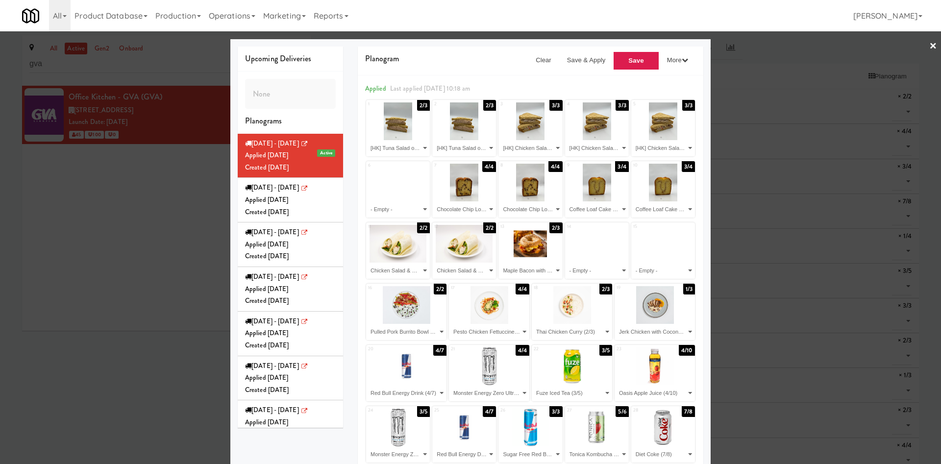
click at [159, 208] on div at bounding box center [470, 232] width 941 height 464
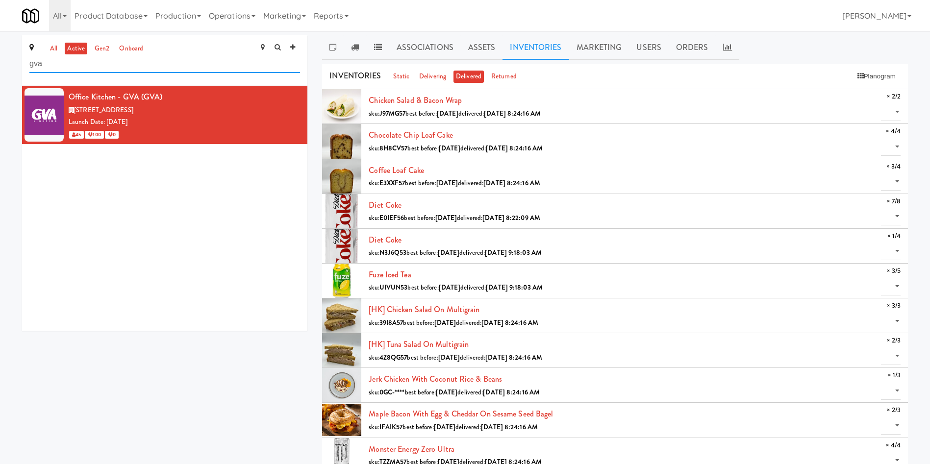
drag, startPoint x: 114, startPoint y: 68, endPoint x: 0, endPoint y: 68, distance: 114.2
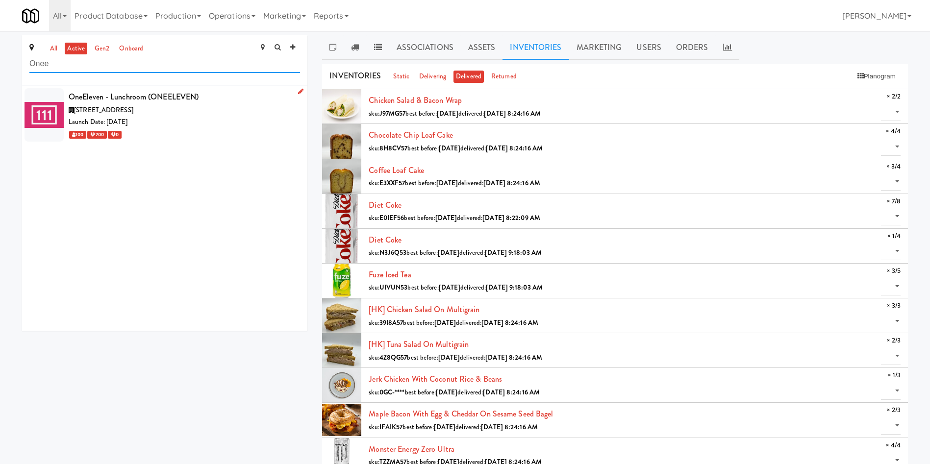
type input "Onee"
drag, startPoint x: 206, startPoint y: 124, endPoint x: 232, endPoint y: 119, distance: 26.1
click at [206, 124] on div "Launch Date: Aug 21, 2023" at bounding box center [184, 122] width 231 height 12
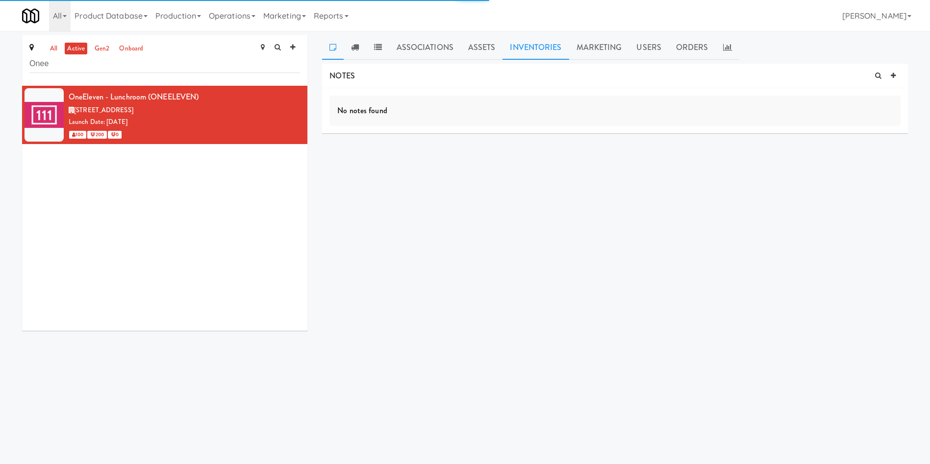
click at [551, 50] on link "Inventories" at bounding box center [535, 47] width 66 height 25
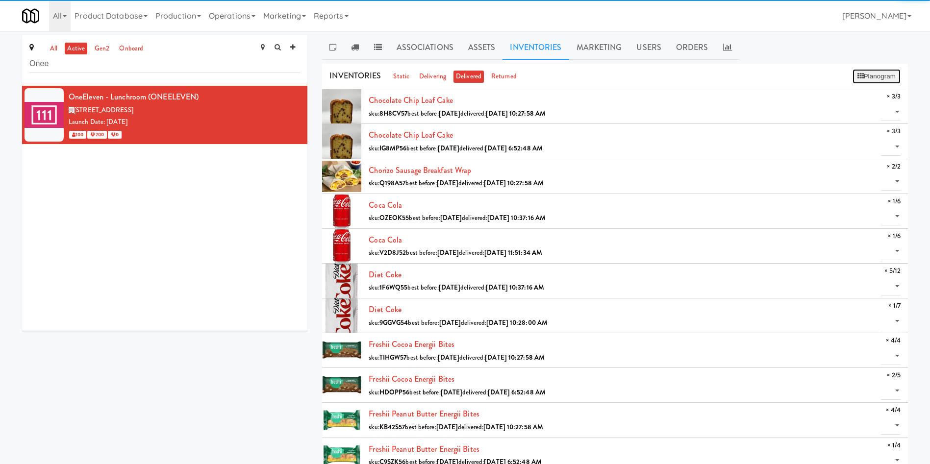
click at [871, 78] on button "Planogram" at bounding box center [876, 76] width 48 height 15
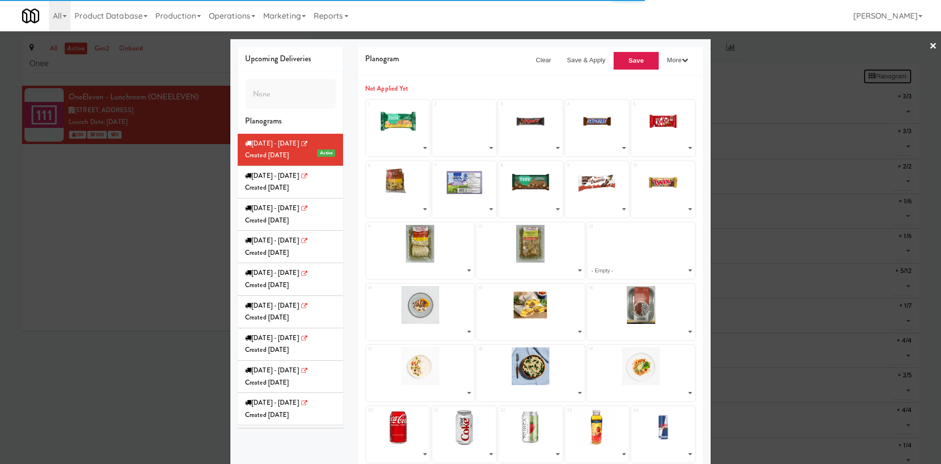
select select "number:279628"
select select "number:275626"
select select "number:257260"
select select "number:275598"
select select "number:275509"
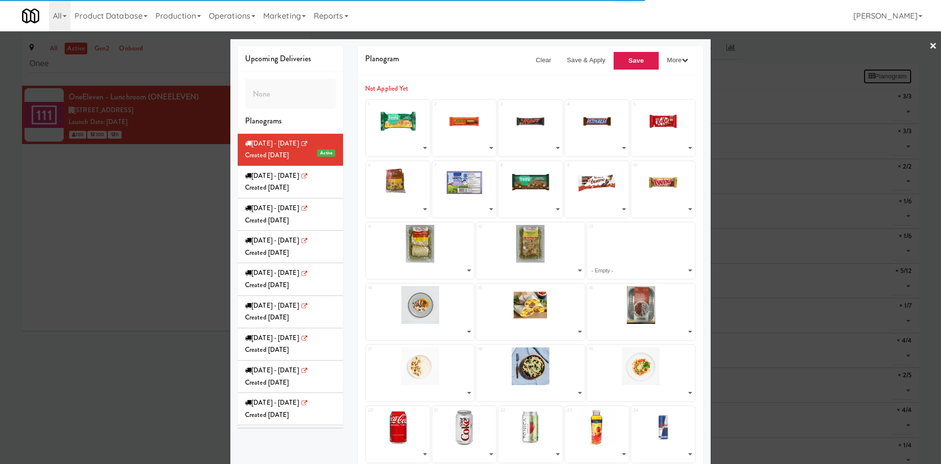
select select "number:279388"
select select "number:275971"
select select "number:279454"
select select "number:275564"
select select "number:231438"
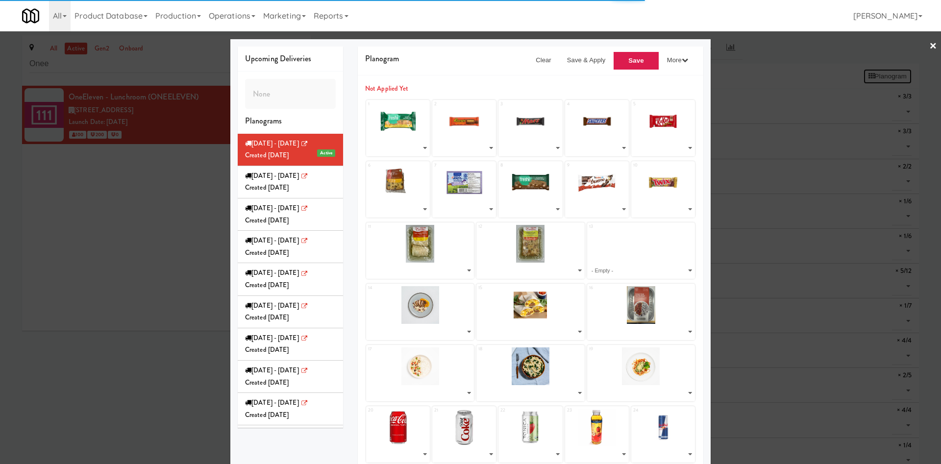
select select "number:279580"
select select "number:279518"
select select "number:277728"
select select "number:279111"
select select "number:277666"
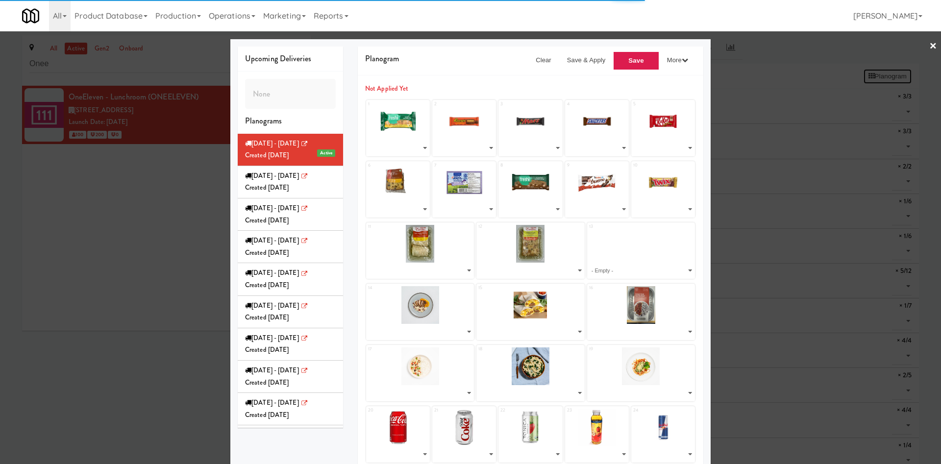
select select "number:277833"
select select "number:277603"
select select "number:277786"
select select "number:271671"
select select "number:271650"
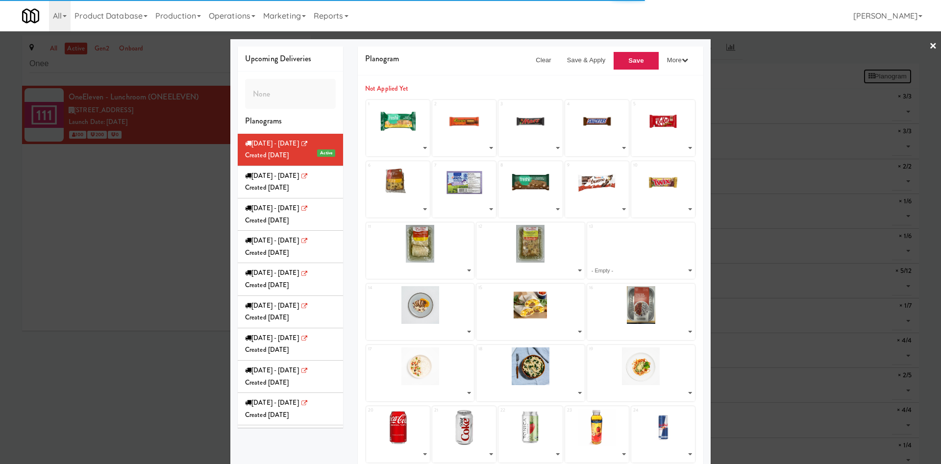
select select "number:268480"
select select "number:241032"
select select "number:268137"
select select "number:250872"
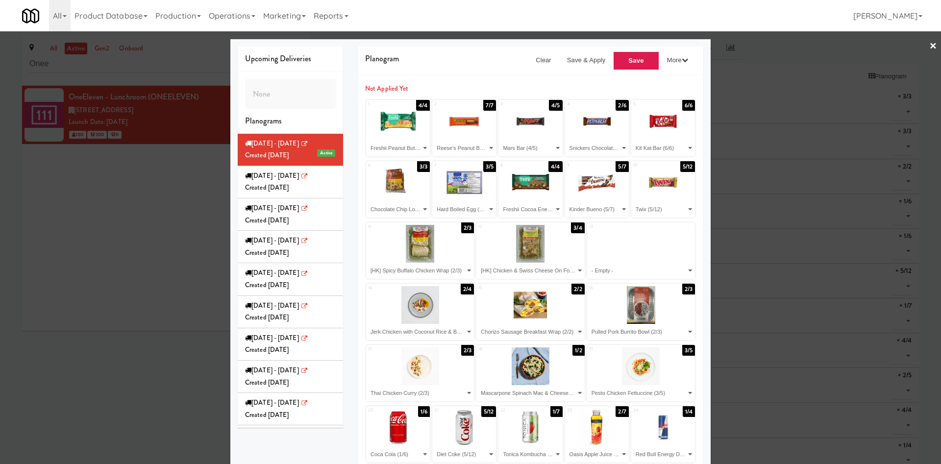
click at [50, 218] on div at bounding box center [470, 232] width 941 height 464
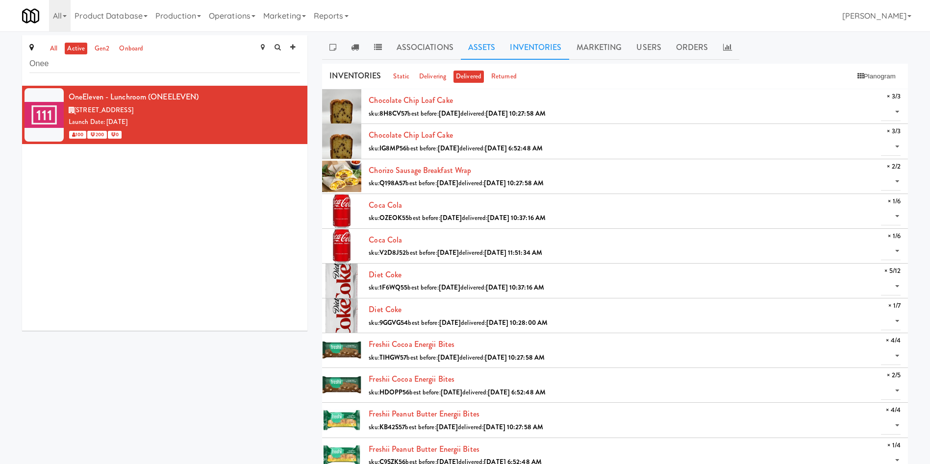
click at [472, 47] on link "Assets" at bounding box center [482, 47] width 42 height 25
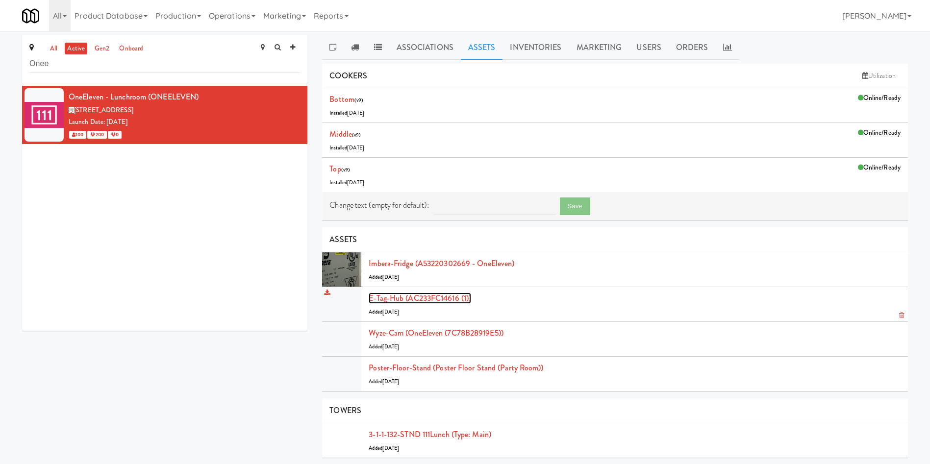
click at [409, 299] on link "E-tag-hub (AC233FC14616 (1))" at bounding box center [420, 298] width 102 height 11
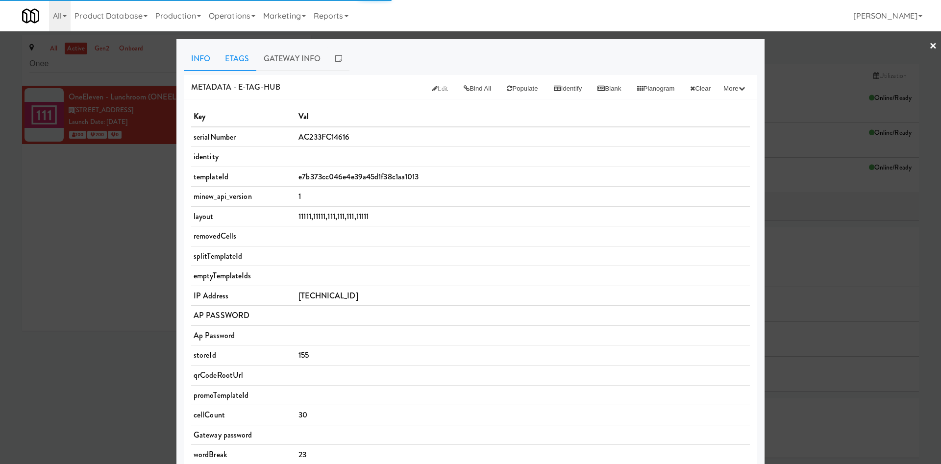
click at [233, 56] on link "Etags" at bounding box center [237, 59] width 39 height 25
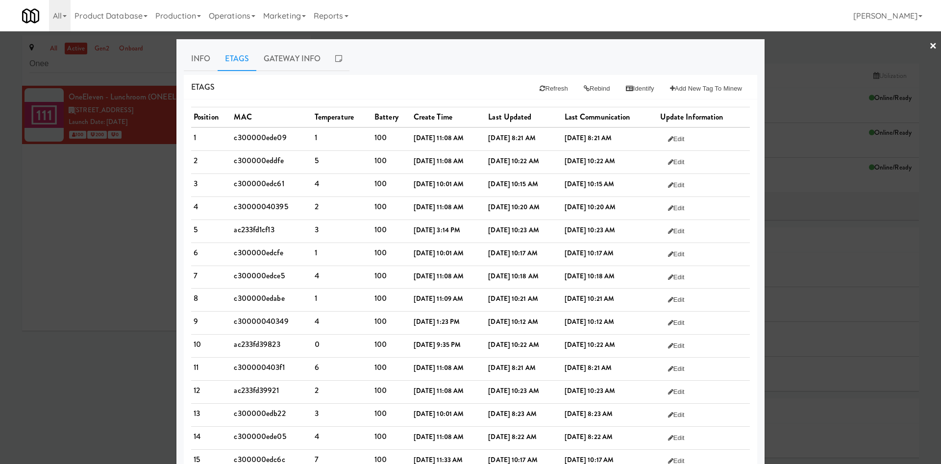
click at [114, 242] on div at bounding box center [470, 232] width 941 height 464
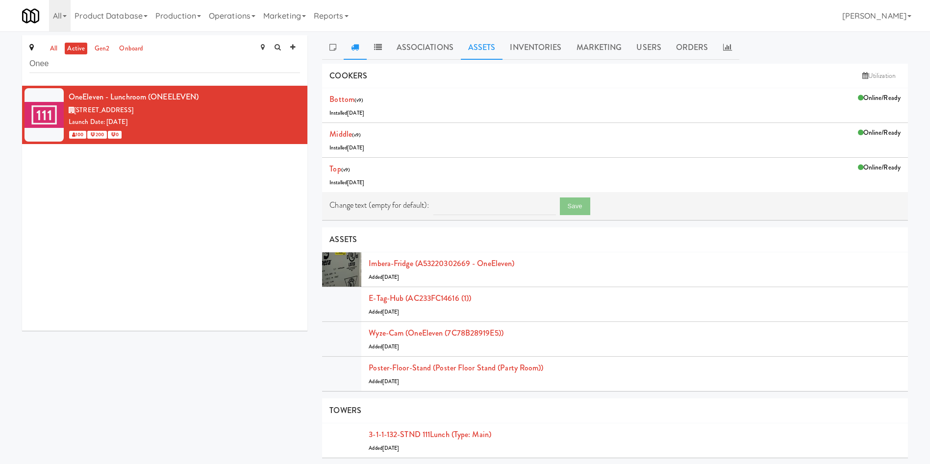
click at [358, 44] on icon at bounding box center [355, 47] width 8 height 8
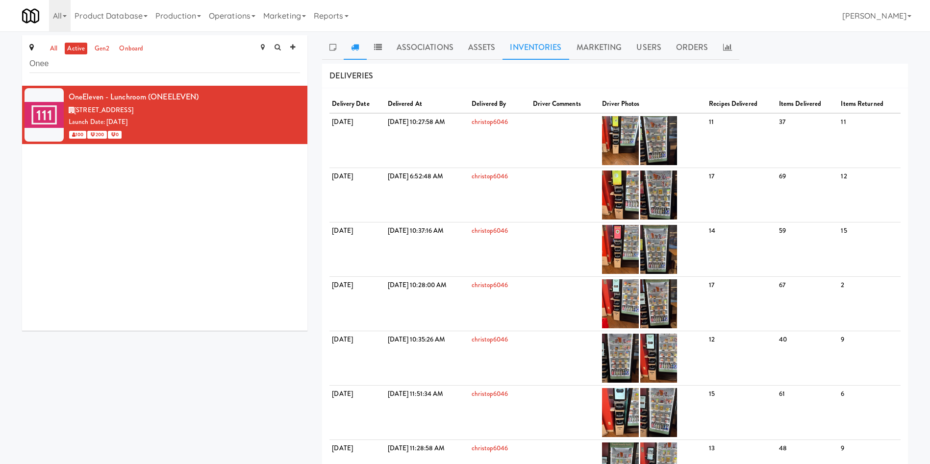
click at [521, 45] on link "Inventories" at bounding box center [535, 47] width 66 height 25
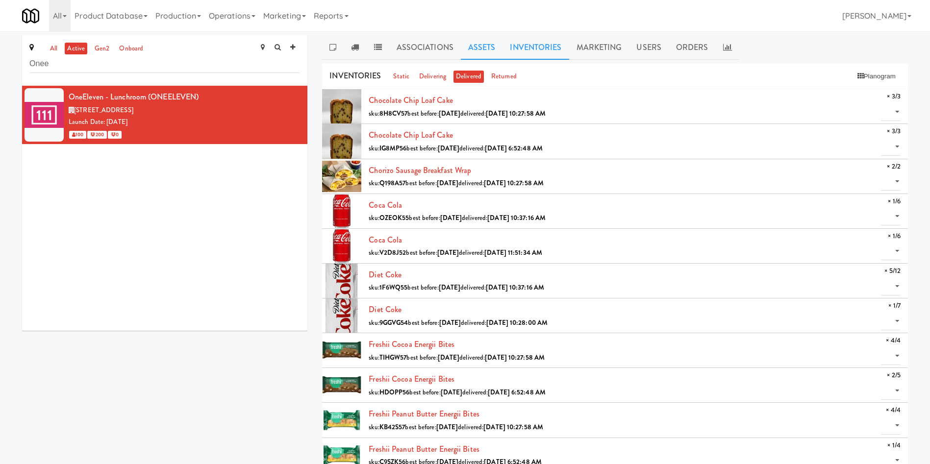
click at [486, 45] on link "Assets" at bounding box center [482, 47] width 42 height 25
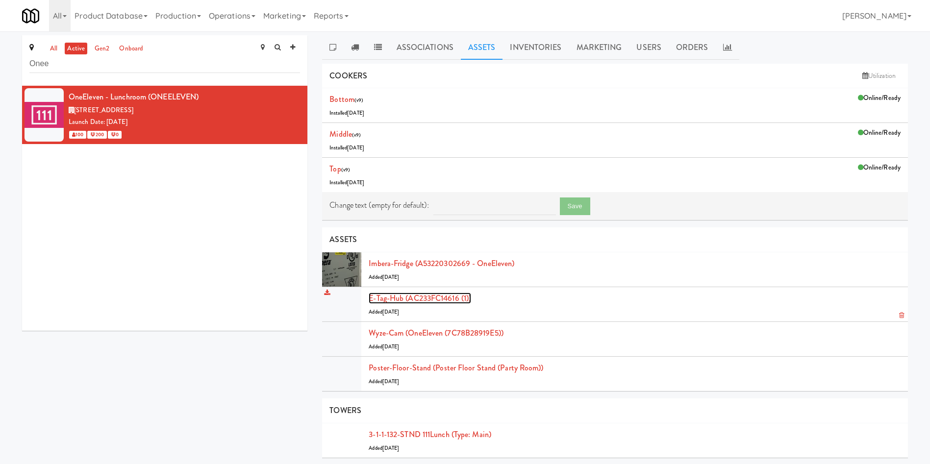
click at [402, 298] on link "E-tag-hub (AC233FC14616 (1))" at bounding box center [420, 298] width 102 height 11
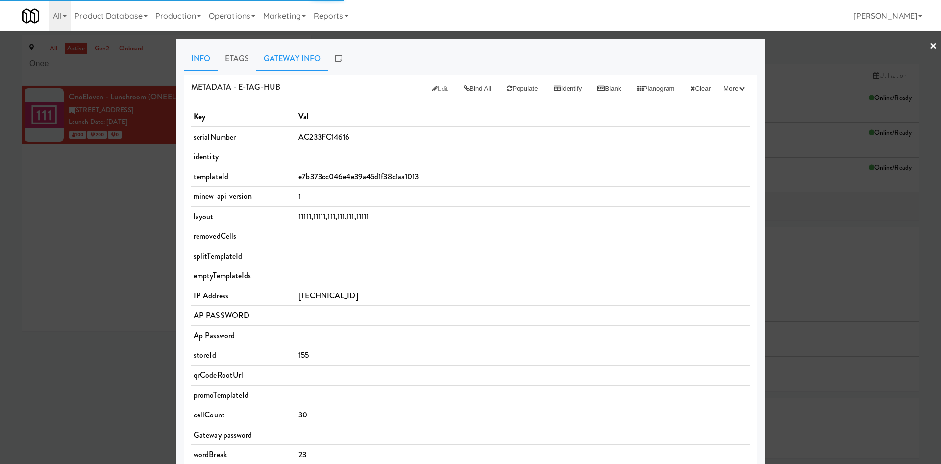
click at [295, 56] on link "Gateway Info" at bounding box center [292, 59] width 72 height 25
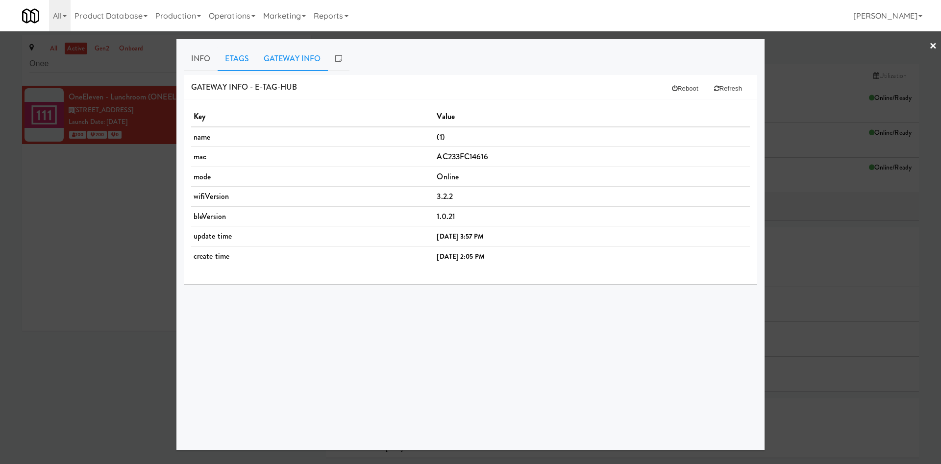
click at [244, 55] on link "Etags" at bounding box center [237, 59] width 39 height 25
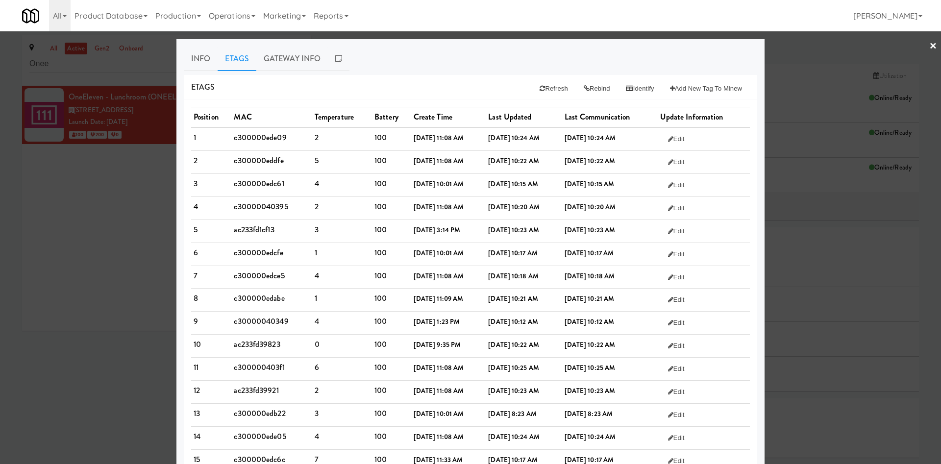
click at [803, 89] on div at bounding box center [470, 232] width 941 height 464
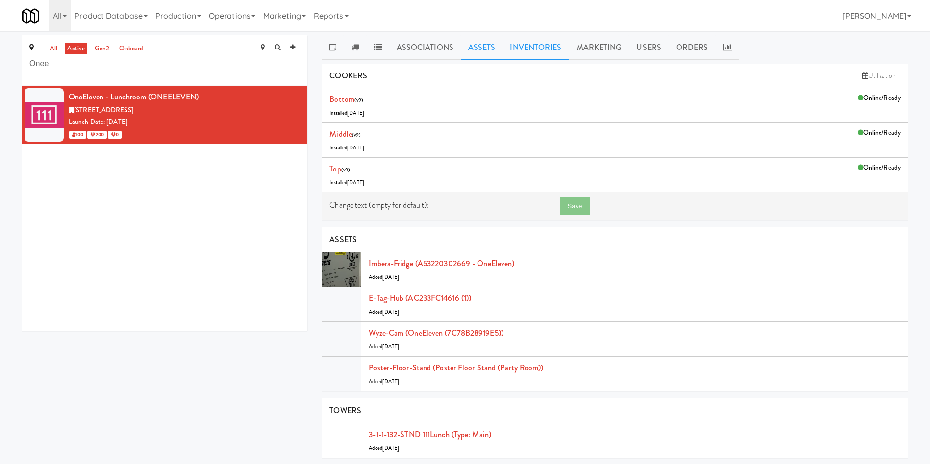
click at [545, 59] on link "Inventories" at bounding box center [535, 47] width 66 height 25
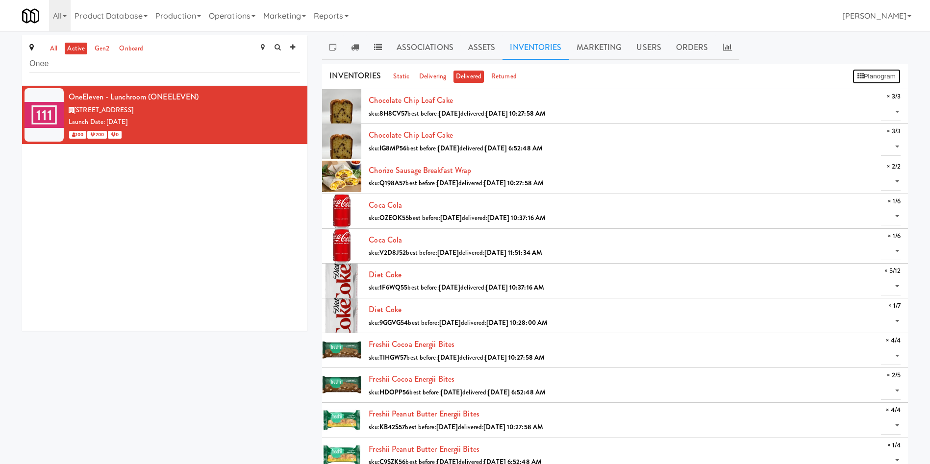
click at [877, 76] on button "Planogram" at bounding box center [876, 76] width 48 height 15
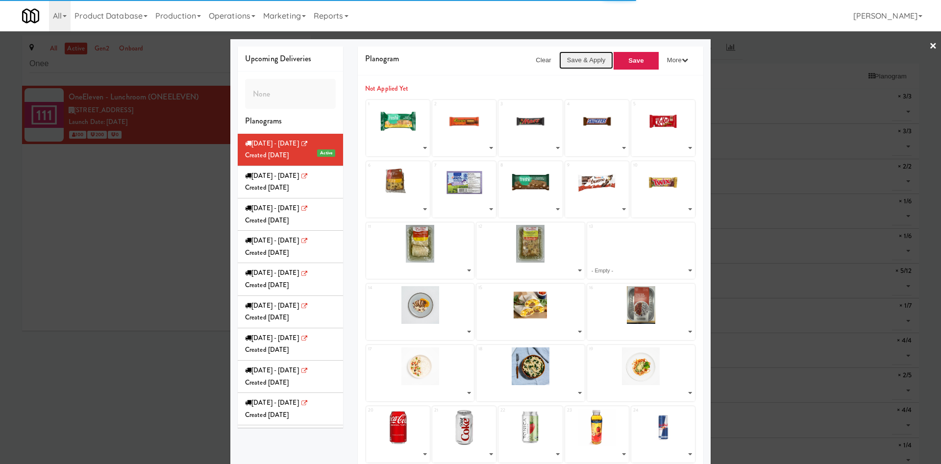
click at [585, 57] on button "Save & Apply" at bounding box center [586, 60] width 54 height 18
select select "number:279628"
select select "number:275626"
select select "number:257260"
select select "number:275598"
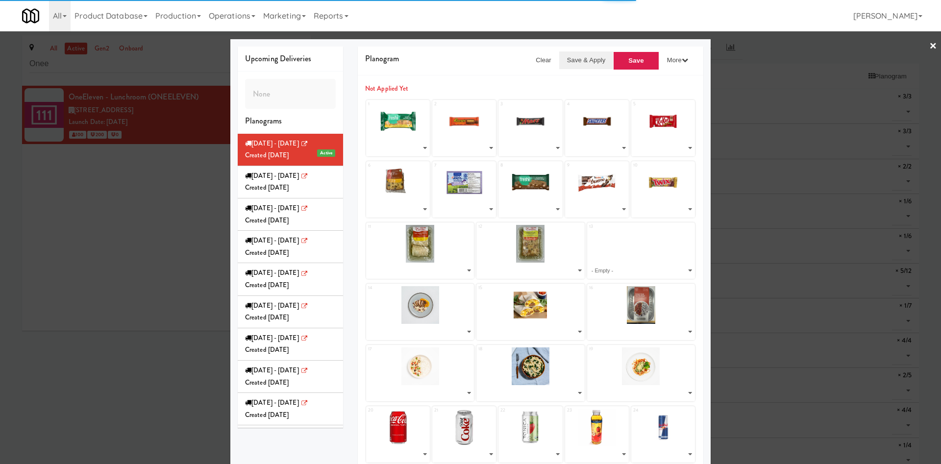
select select "number:275509"
select select "number:279388"
select select "number:275971"
select select "number:279454"
select select "number:275564"
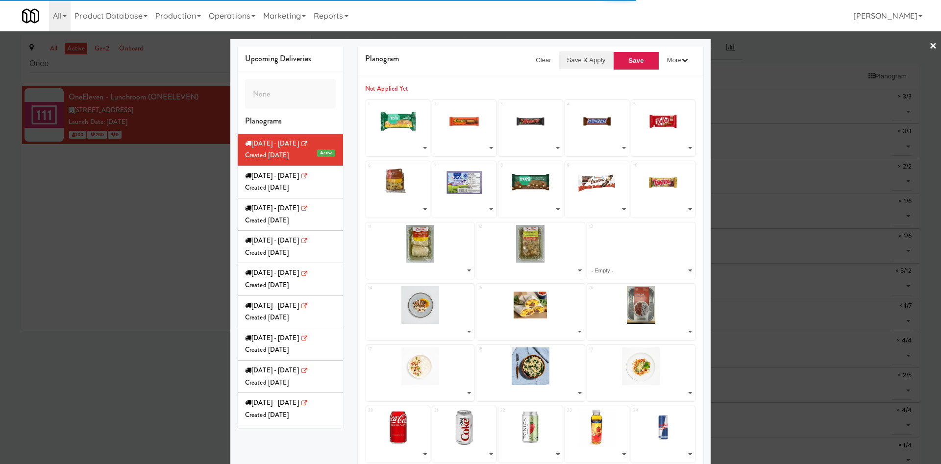
select select "number:231438"
select select "number:279580"
select select "number:279518"
select select "number:277728"
select select "number:279111"
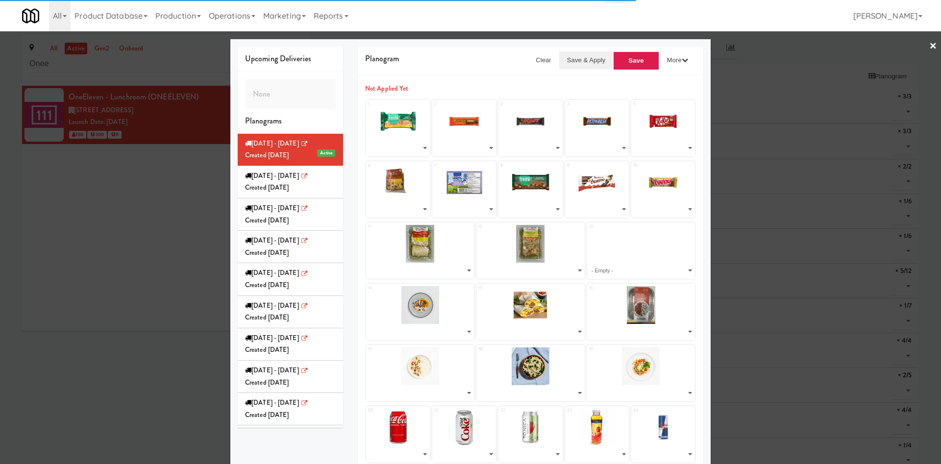
select select "number:277666"
select select "number:277833"
select select "number:277603"
select select "number:277786"
select select "number:271671"
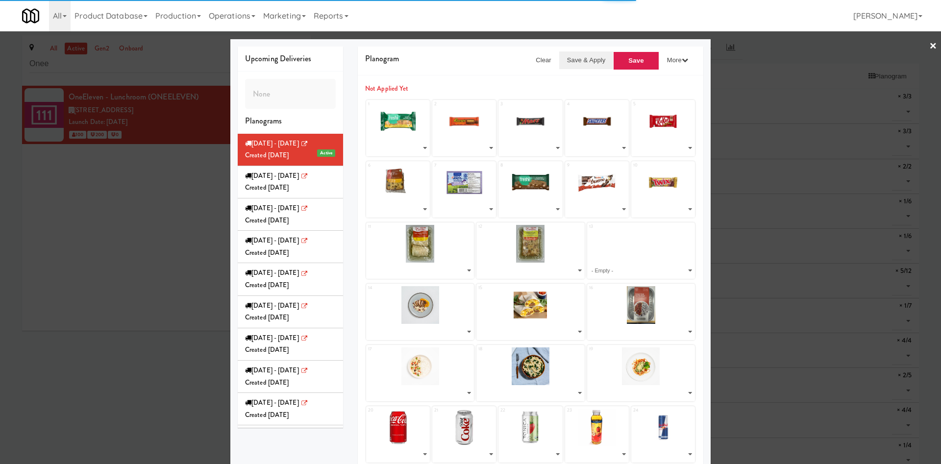
select select "number:271650"
select select "number:268480"
select select "number:241032"
select select "number:268137"
select select "number:250872"
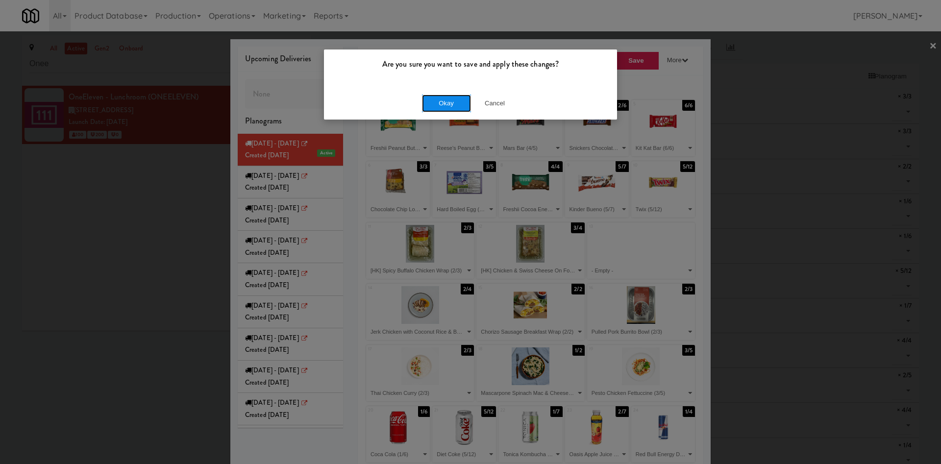
click at [455, 102] on button "Okay" at bounding box center [446, 104] width 49 height 18
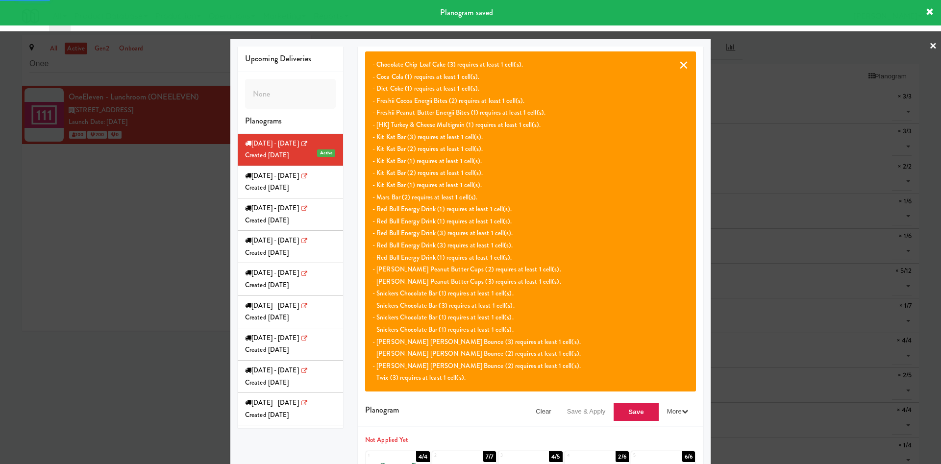
click at [679, 66] on button "×" at bounding box center [684, 65] width 10 height 12
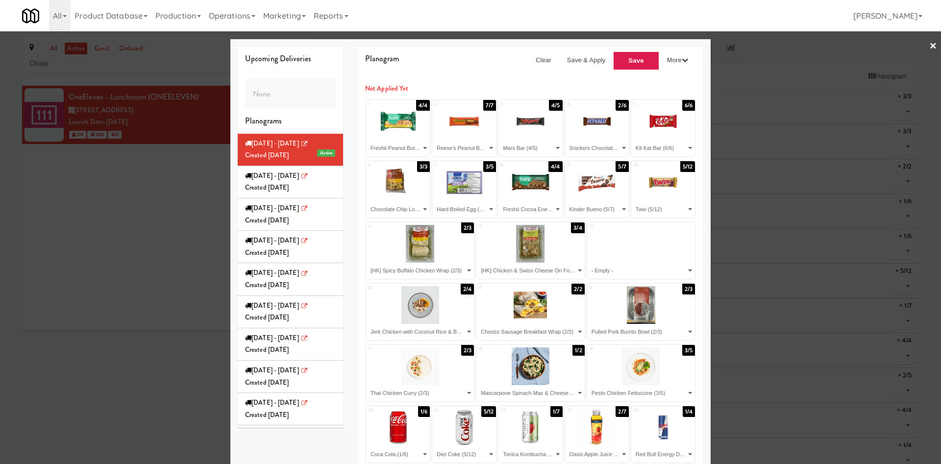
drag, startPoint x: 120, startPoint y: 150, endPoint x: 188, endPoint y: 81, distance: 97.4
click at [120, 150] on div at bounding box center [470, 232] width 941 height 464
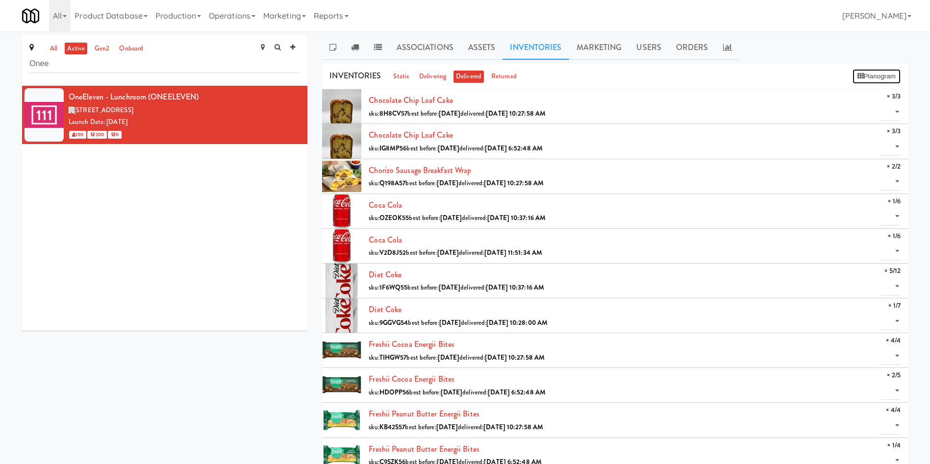
drag, startPoint x: 894, startPoint y: 74, endPoint x: 819, endPoint y: 76, distance: 75.5
click at [894, 74] on button "Planogram" at bounding box center [876, 76] width 48 height 15
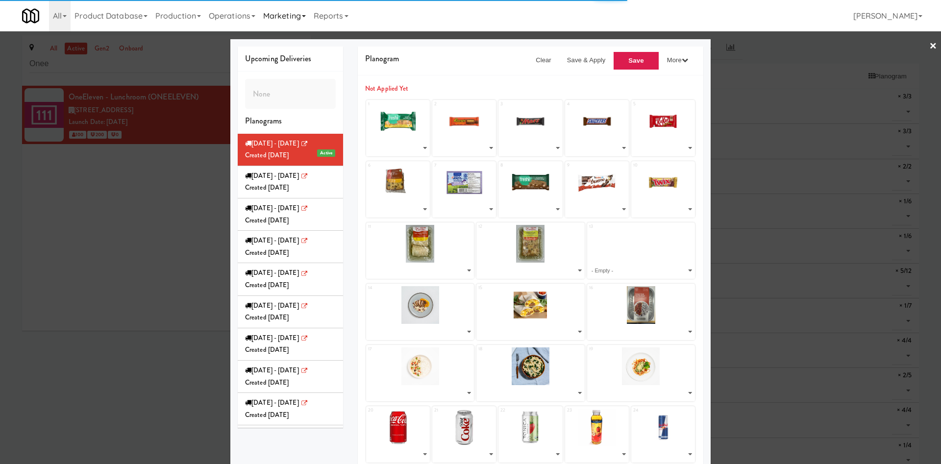
select select "number:279628"
select select "number:275626"
select select "number:257260"
select select "number:275598"
select select "number:275509"
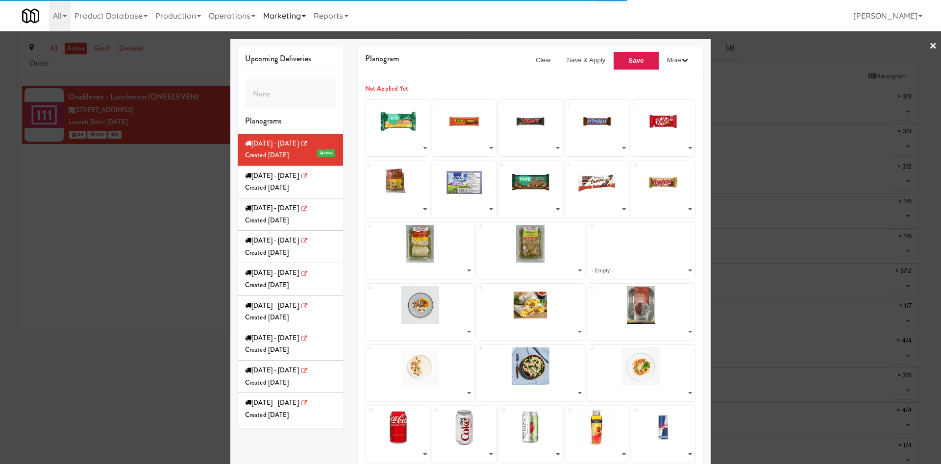
select select "number:279388"
select select "number:275971"
select select "number:279454"
select select "number:275564"
select select "number:231438"
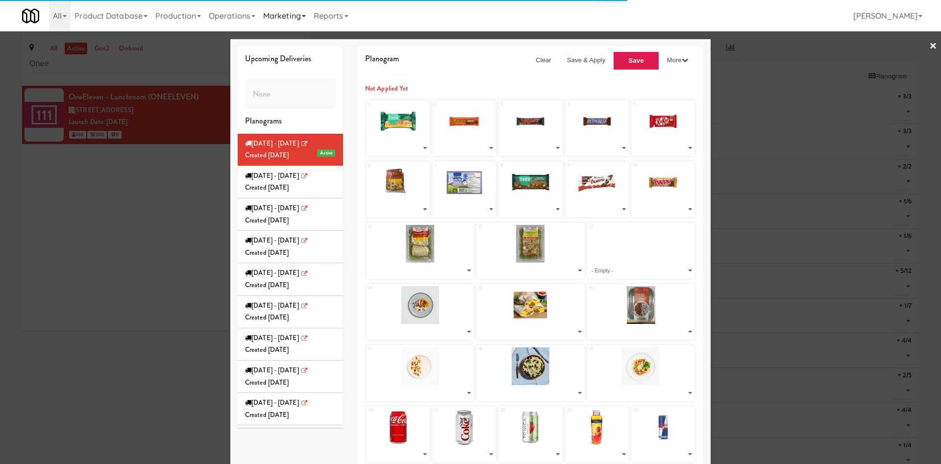
select select "number:279580"
select select "number:279518"
select select "number:277728"
select select "number:279111"
select select "number:277666"
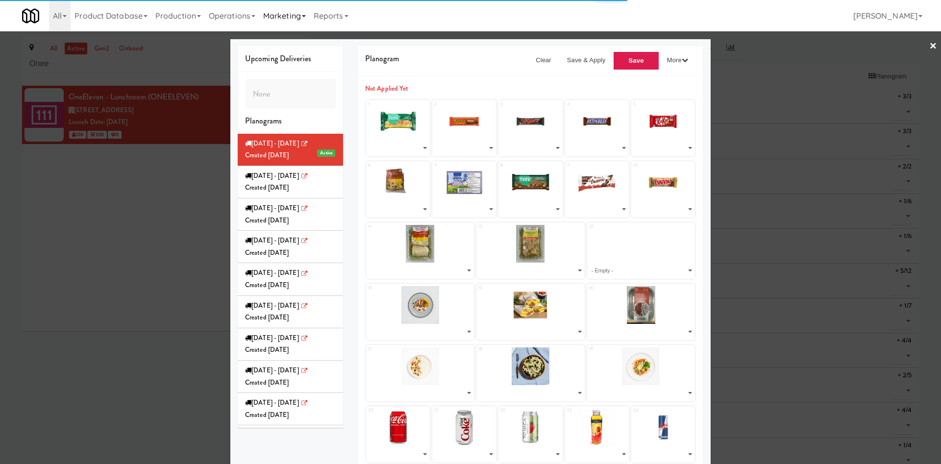
select select "number:277833"
select select "number:277603"
select select "number:277786"
select select "number:271671"
select select "number:271650"
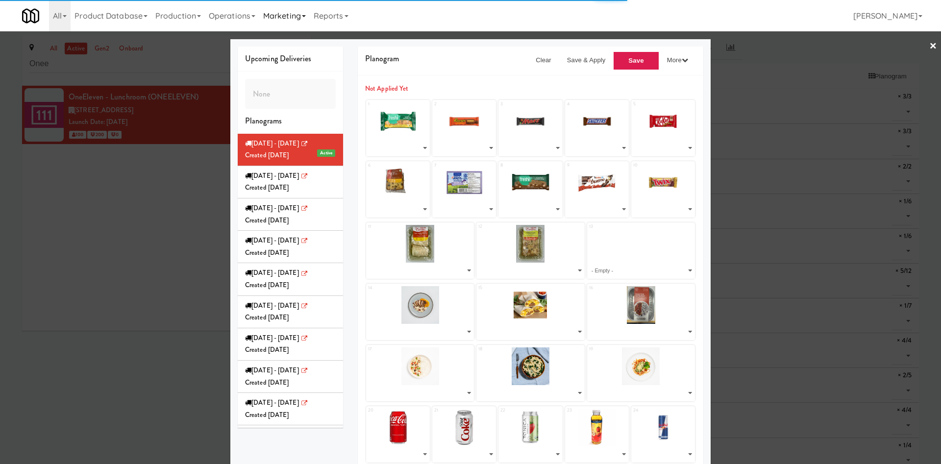
select select "number:268480"
select select "number:241032"
select select "number:268137"
select select "number:250872"
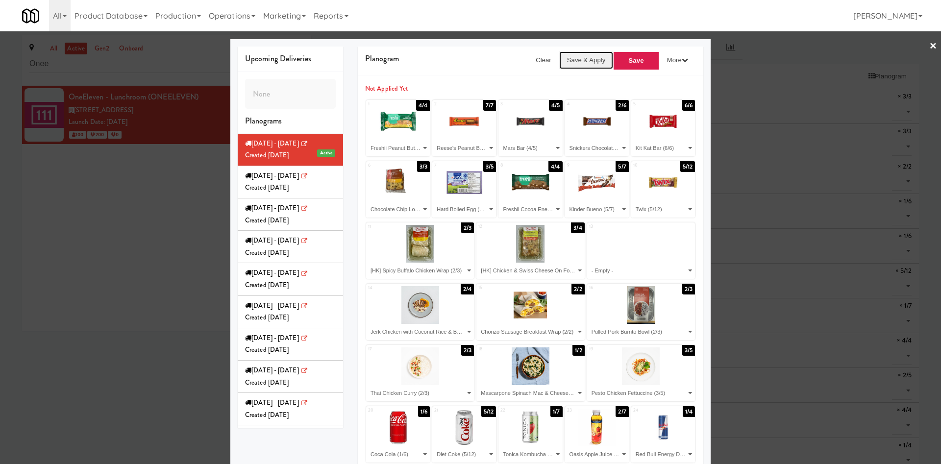
click at [580, 61] on button "Save & Apply" at bounding box center [586, 60] width 54 height 18
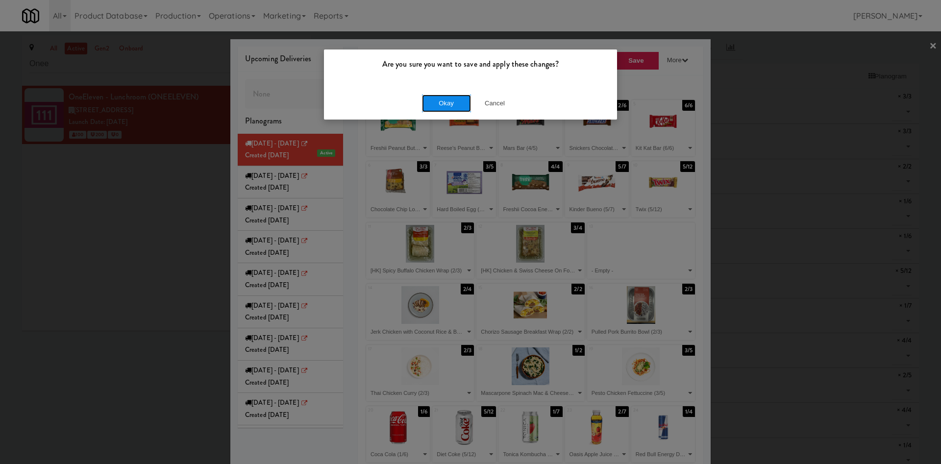
click at [458, 99] on button "Okay" at bounding box center [446, 104] width 49 height 18
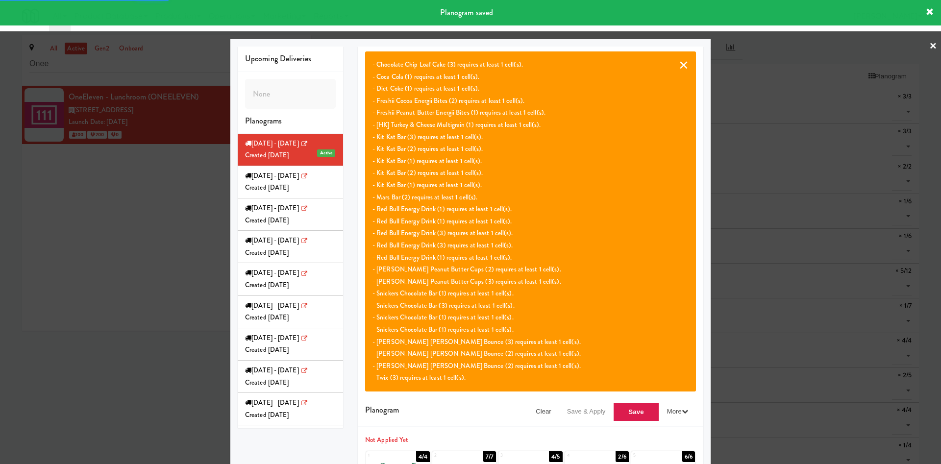
click at [679, 66] on button "×" at bounding box center [684, 65] width 10 height 12
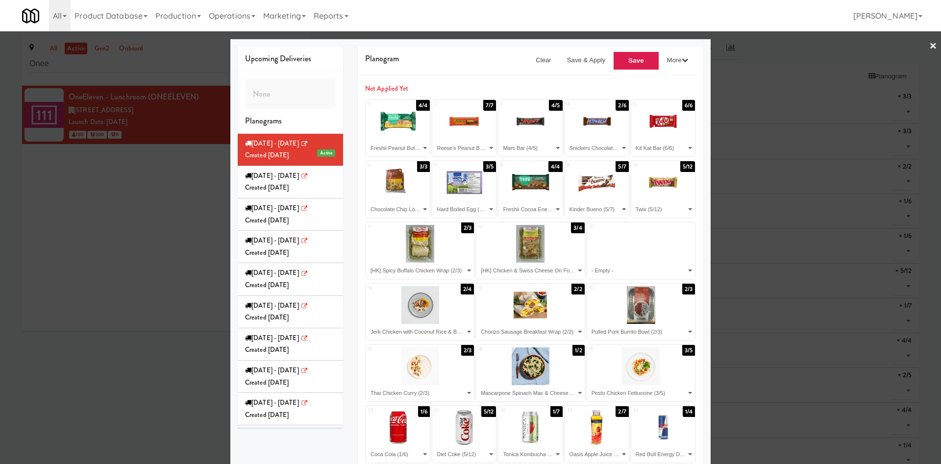
drag, startPoint x: 825, startPoint y: 103, endPoint x: 881, endPoint y: 103, distance: 55.9
click at [826, 103] on div at bounding box center [470, 232] width 941 height 464
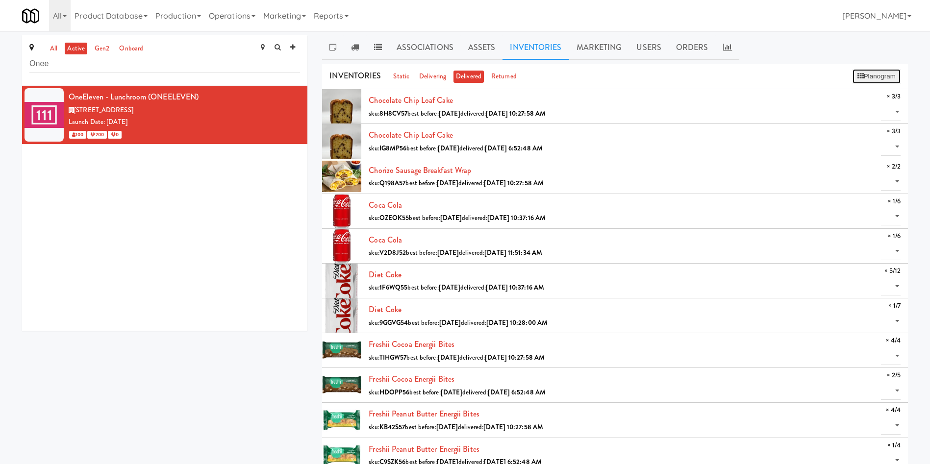
click at [874, 73] on button "Planogram" at bounding box center [876, 76] width 48 height 15
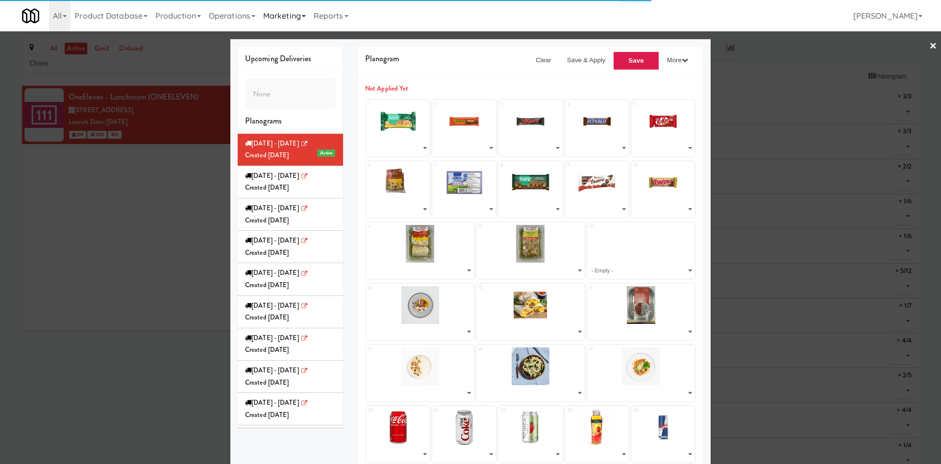
select select "number:279628"
select select "number:275626"
select select "number:257260"
select select "number:275598"
select select "number:275509"
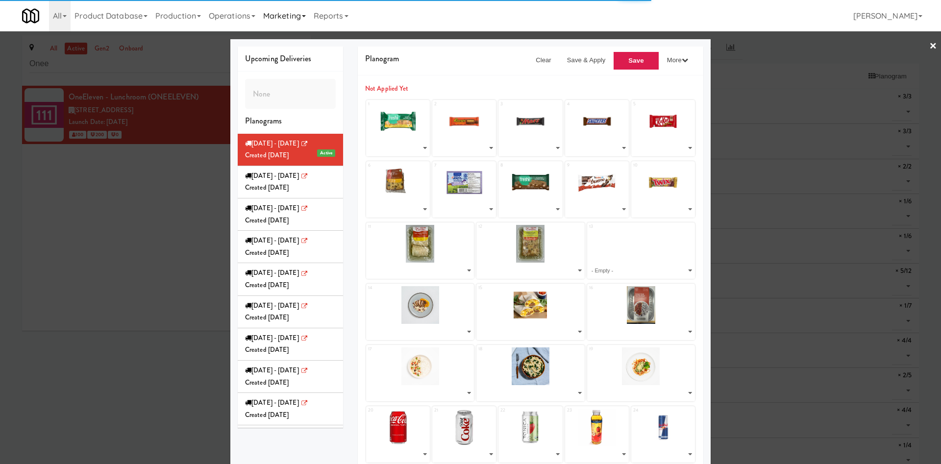
select select "number:279388"
select select "number:275971"
select select "number:279454"
select select "number:275564"
select select "number:231438"
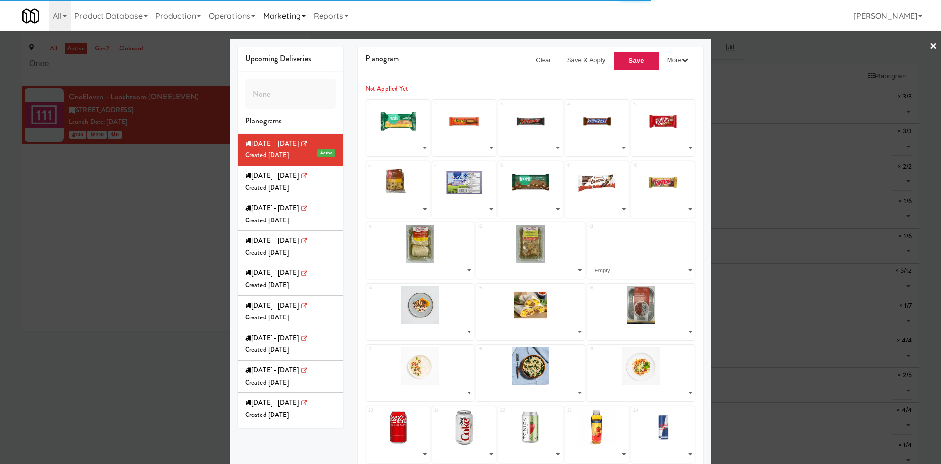
select select "number:279580"
select select "number:279518"
select select "number:277728"
select select "number:279111"
select select "number:277666"
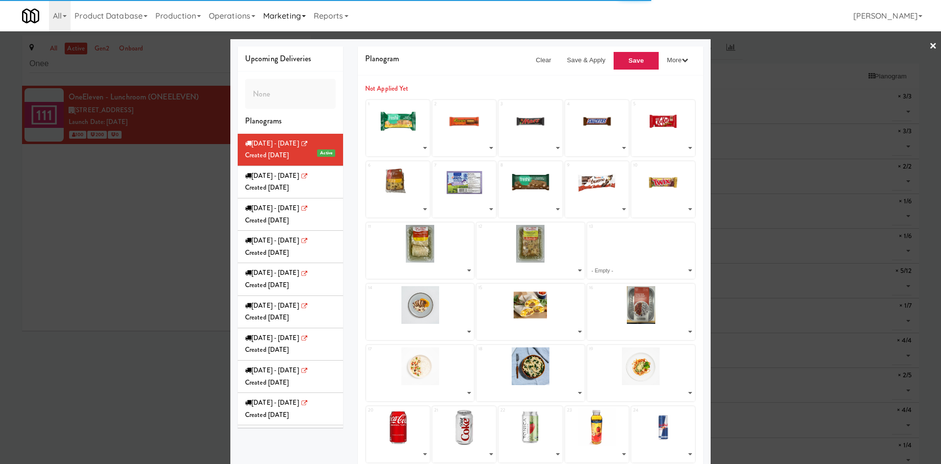
select select "number:277833"
select select "number:277603"
select select "number:277786"
select select "number:271671"
select select "number:271650"
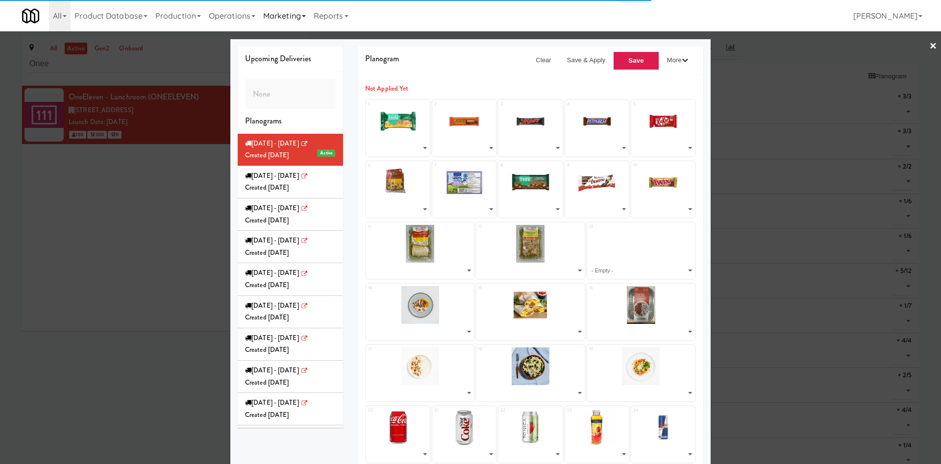
select select "number:268480"
select select "number:241032"
select select "number:268137"
select select "number:250872"
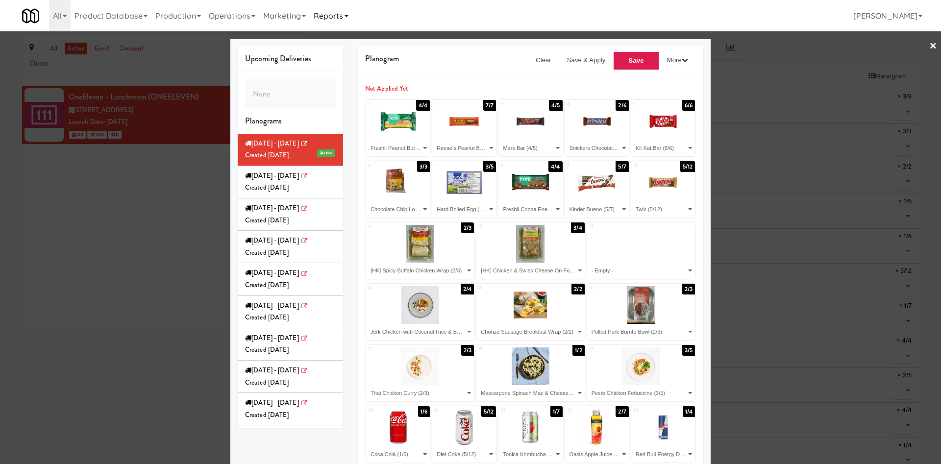
click at [319, 18] on link "Reports" at bounding box center [331, 15] width 43 height 31
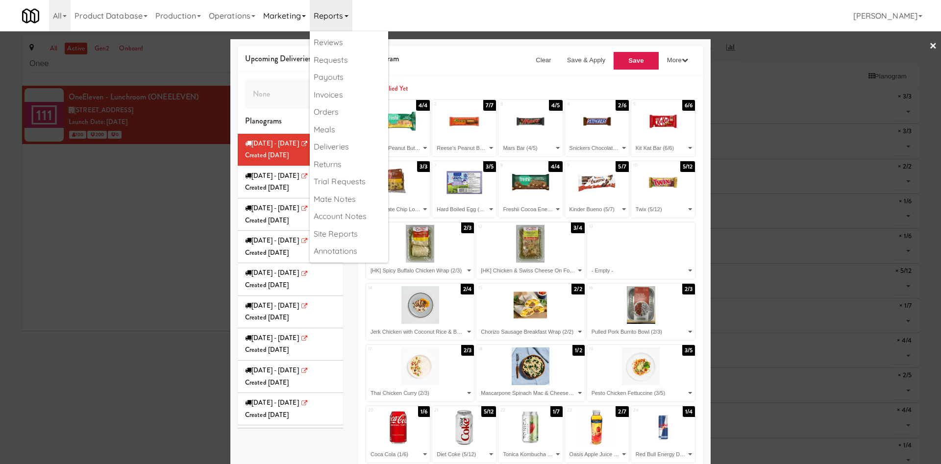
click at [291, 15] on link "Marketing" at bounding box center [284, 15] width 50 height 31
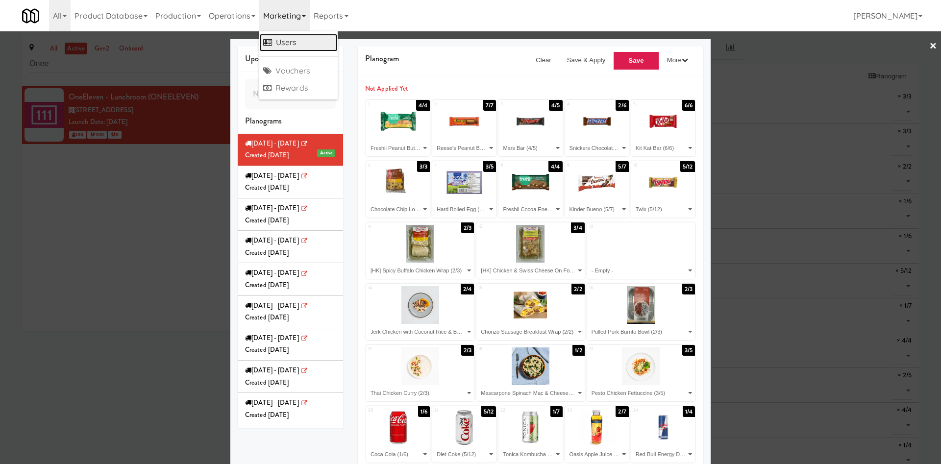
click at [300, 41] on link "Users" at bounding box center [298, 43] width 78 height 18
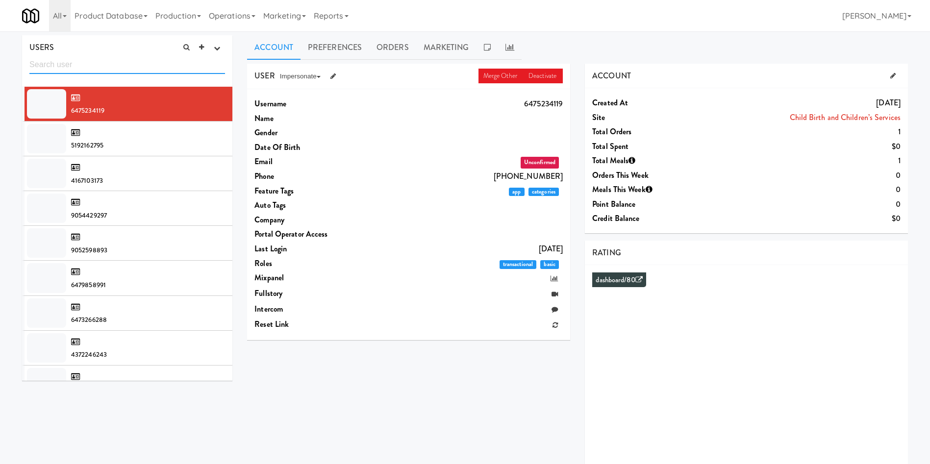
click at [100, 69] on input "text" at bounding box center [127, 65] width 196 height 18
paste input "Mohamoud Ali"
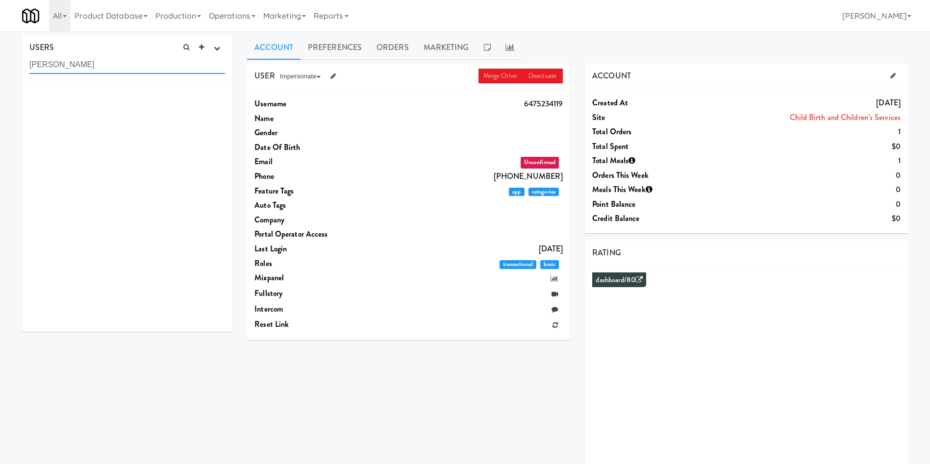
click at [93, 68] on input "Mohamoud" at bounding box center [127, 65] width 196 height 18
drag, startPoint x: 98, startPoint y: 64, endPoint x: 4, endPoint y: 55, distance: 94.6
click at [4, 55] on div "USERS active Ordered this week Didn't order this week 1 this week 2 this week 3…" at bounding box center [465, 261] width 930 height 453
click at [113, 62] on input "Mohamoud" at bounding box center [127, 65] width 196 height 18
type input "Mohamoud"
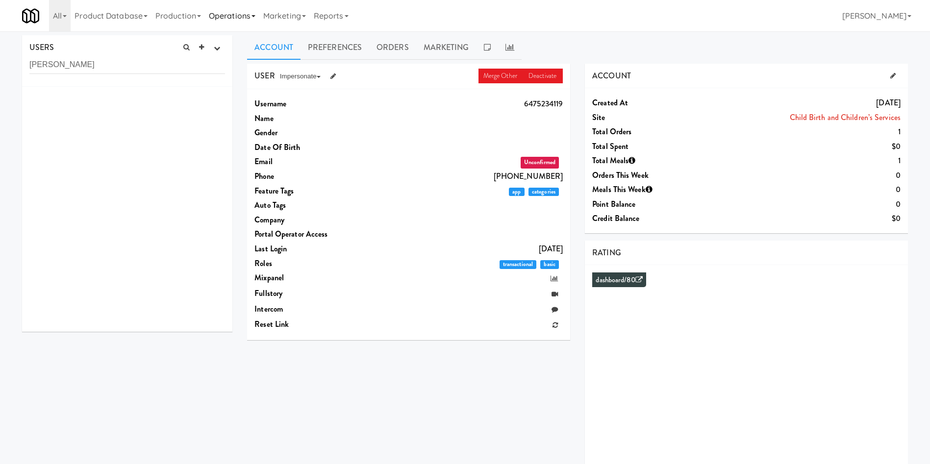
click at [244, 12] on link "Operations" at bounding box center [232, 15] width 54 height 31
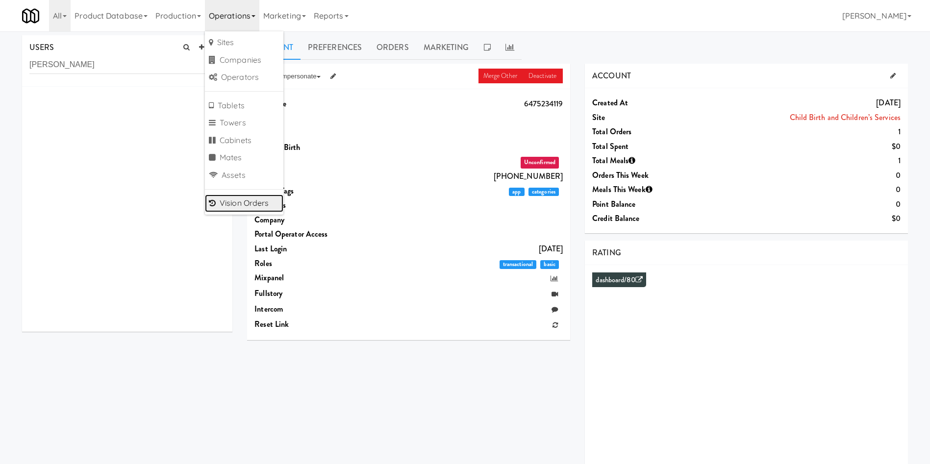
click at [242, 200] on link "Vision Orders" at bounding box center [244, 204] width 78 height 18
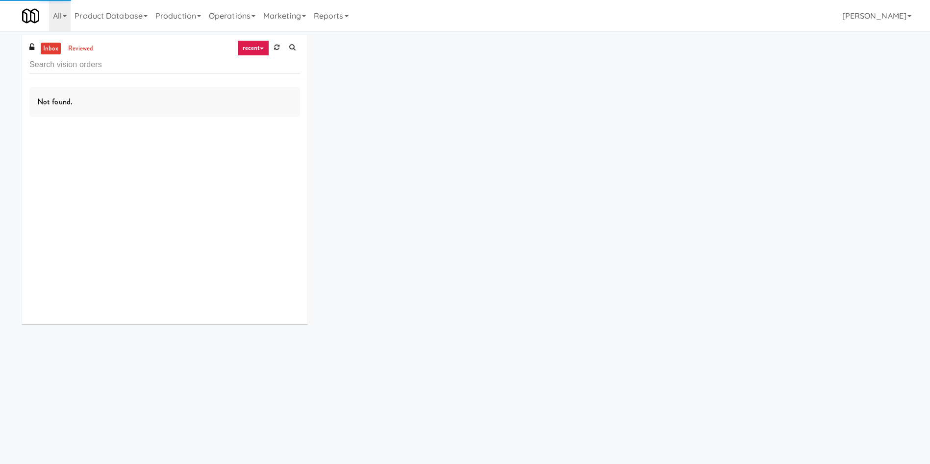
click at [94, 65] on input "text" at bounding box center [164, 65] width 271 height 18
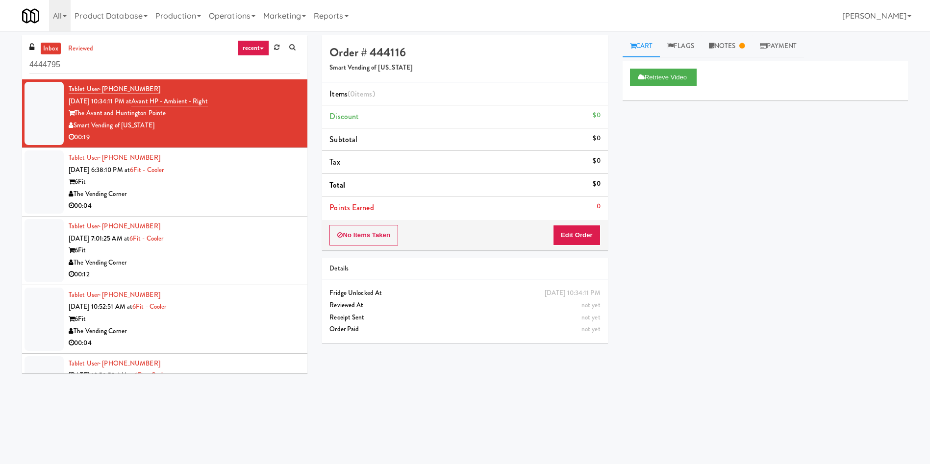
type input "4444795"
click at [48, 47] on link "inbox" at bounding box center [51, 49] width 20 height 12
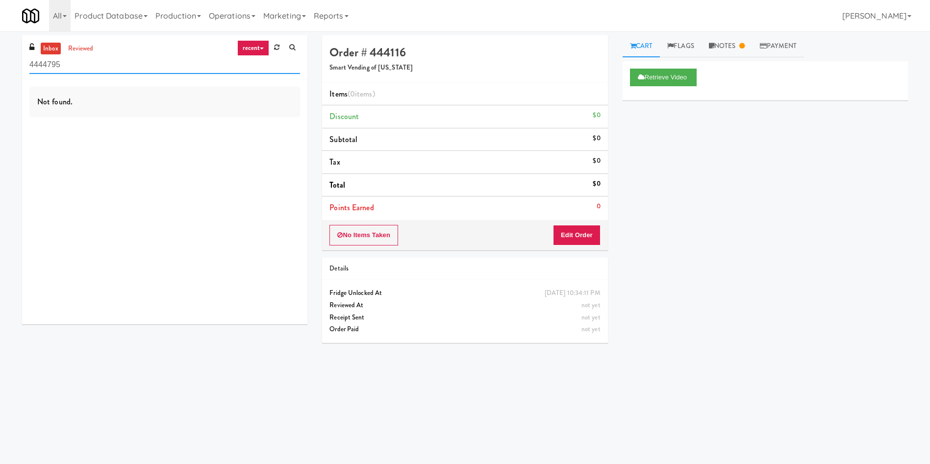
click at [68, 61] on input "4444795" at bounding box center [164, 65] width 271 height 18
drag, startPoint x: 77, startPoint y: 62, endPoint x: 0, endPoint y: 64, distance: 77.0
click at [0, 64] on div "inbox reviewed recent all unclear take inventory issue suspicious failed recent…" at bounding box center [465, 232] width 930 height 394
click at [124, 73] on input "4444795" at bounding box center [164, 65] width 271 height 18
click at [343, 11] on link "Reports" at bounding box center [331, 15] width 43 height 31
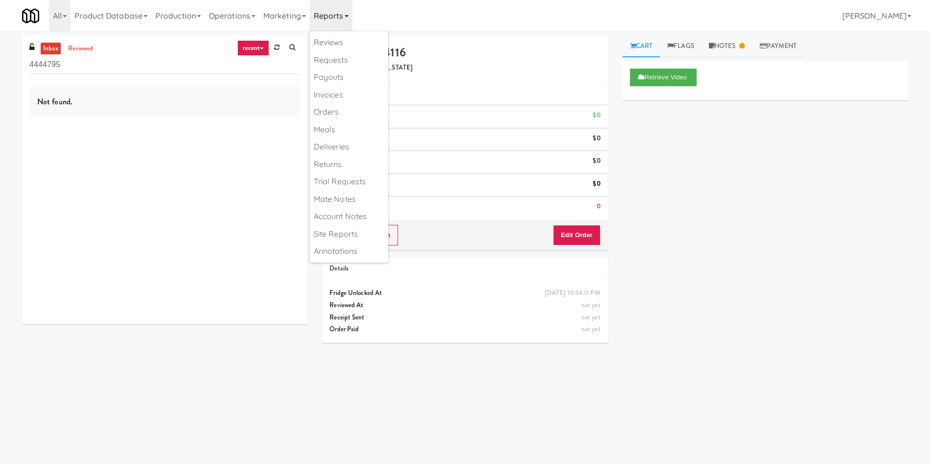
drag, startPoint x: 193, startPoint y: 83, endPoint x: 191, endPoint y: 69, distance: 14.8
click at [193, 83] on div "Not found." at bounding box center [164, 201] width 285 height 245
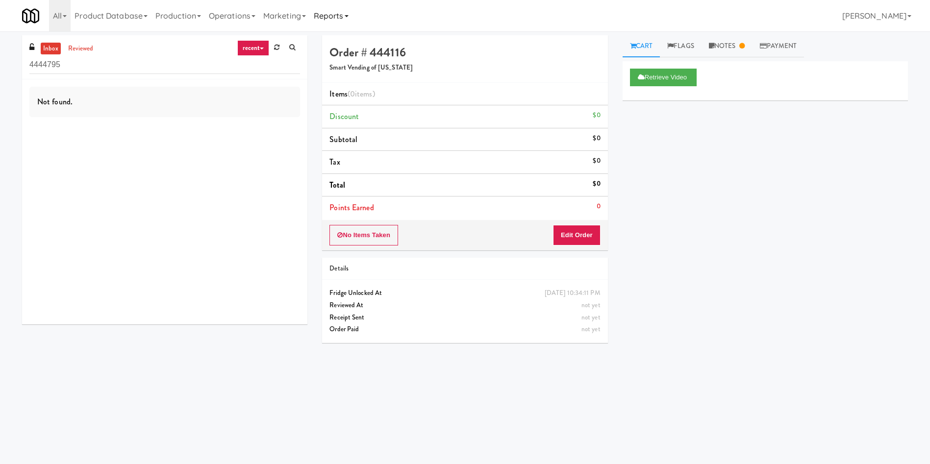
click at [346, 16] on link "Reports" at bounding box center [331, 15] width 43 height 31
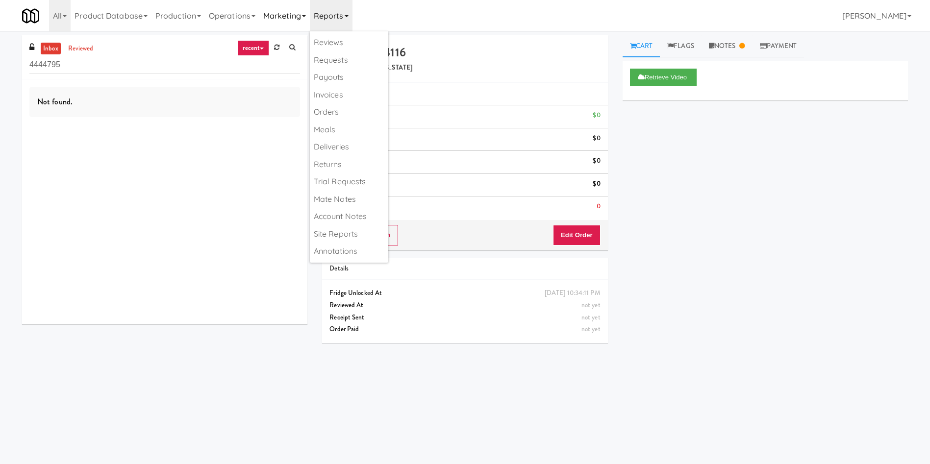
click at [294, 16] on link "Marketing" at bounding box center [284, 15] width 50 height 31
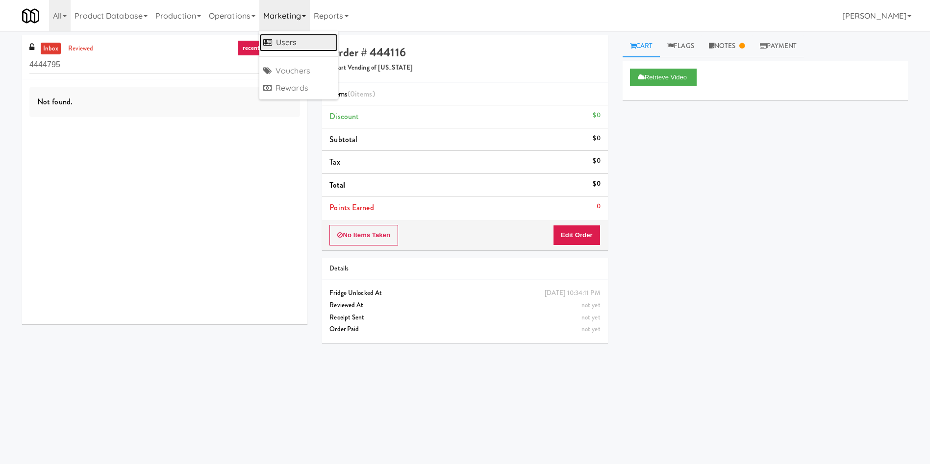
click at [294, 39] on link "Users" at bounding box center [298, 43] width 78 height 18
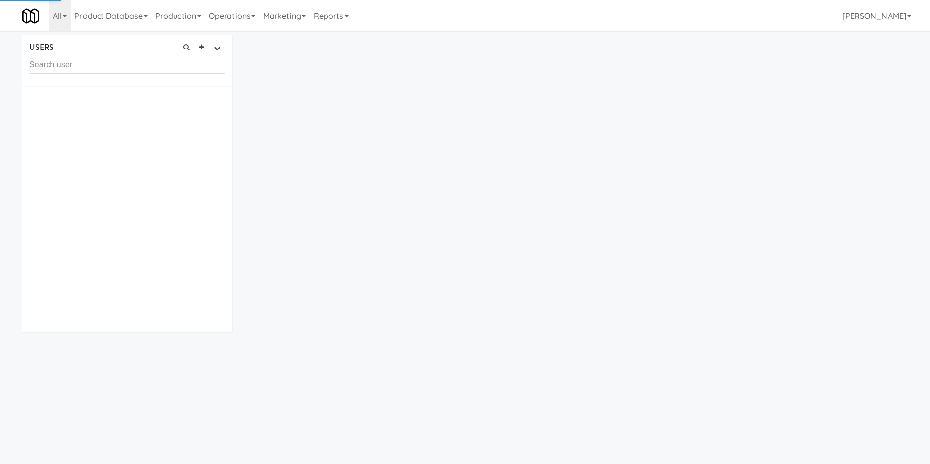
click at [117, 65] on input "text" at bounding box center [127, 65] width 196 height 18
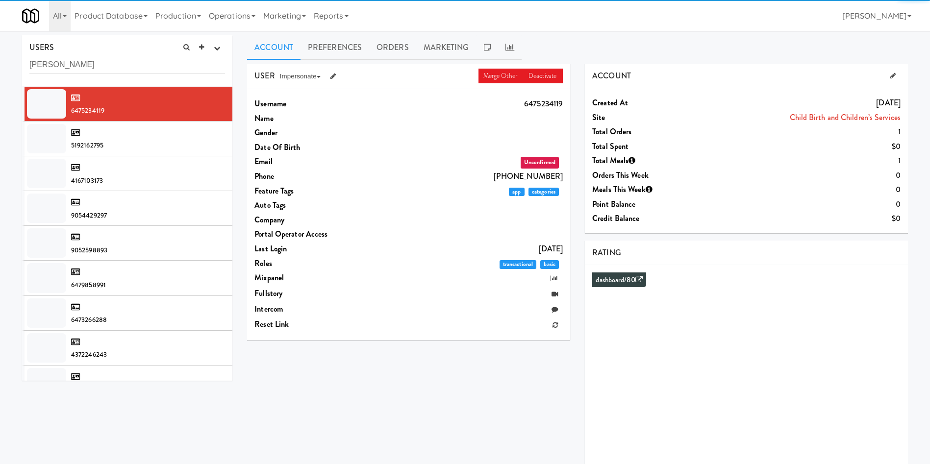
drag, startPoint x: 91, startPoint y: 64, endPoint x: 0, endPoint y: 63, distance: 91.2
click at [0, 63] on div "USERS active Ordered this week Didn't order this week 1 this week 2 this week 3…" at bounding box center [465, 261] width 930 height 453
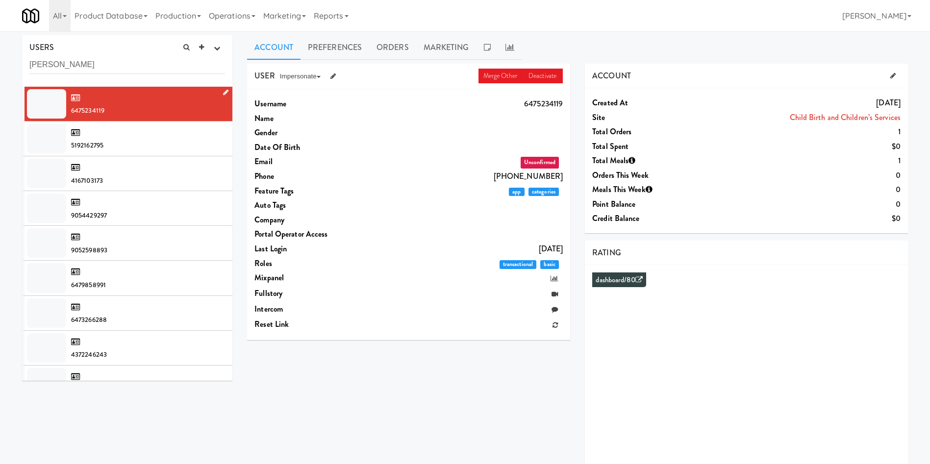
type input "Ernie Ocampo"
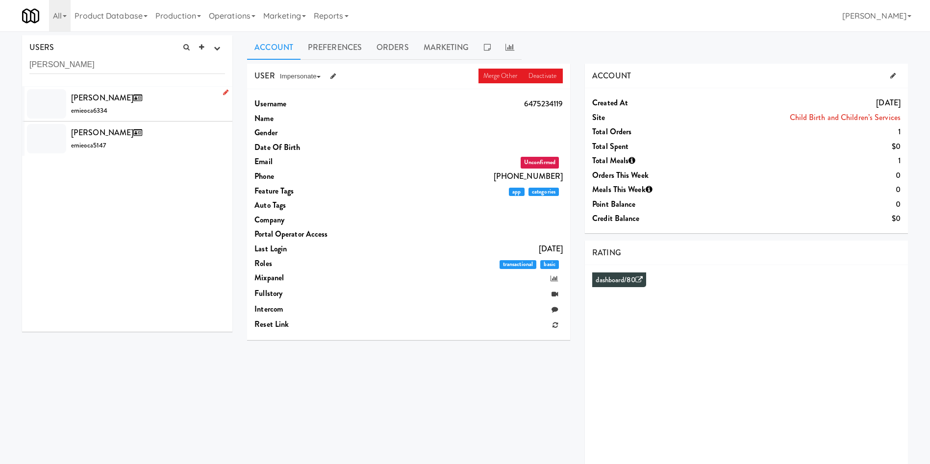
click at [36, 97] on div at bounding box center [46, 103] width 39 height 29
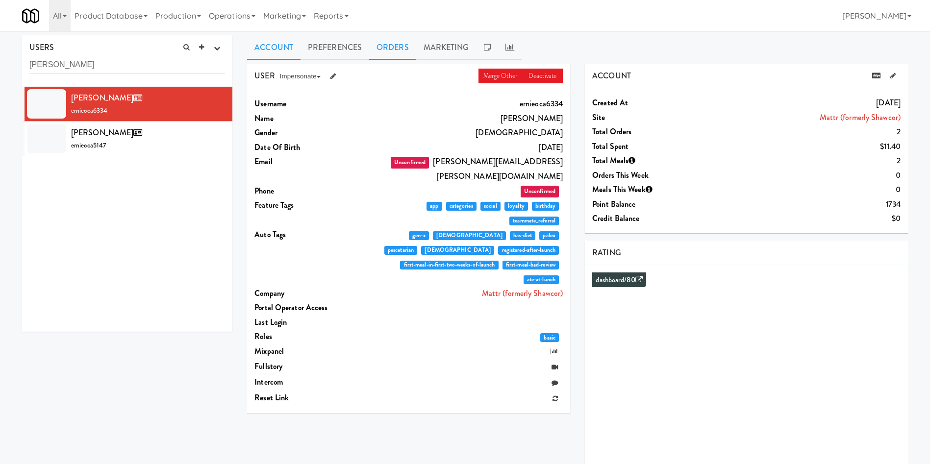
click at [393, 50] on link "Orders" at bounding box center [392, 47] width 47 height 25
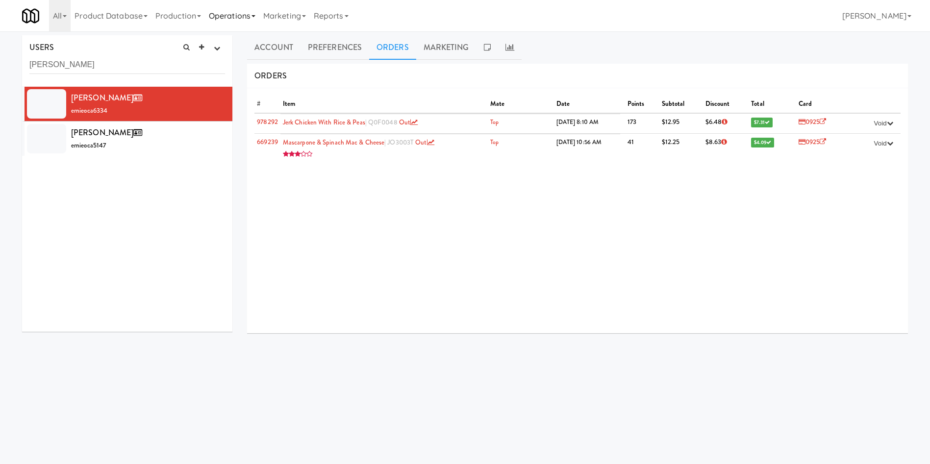
click at [222, 20] on link "Operations" at bounding box center [232, 15] width 54 height 31
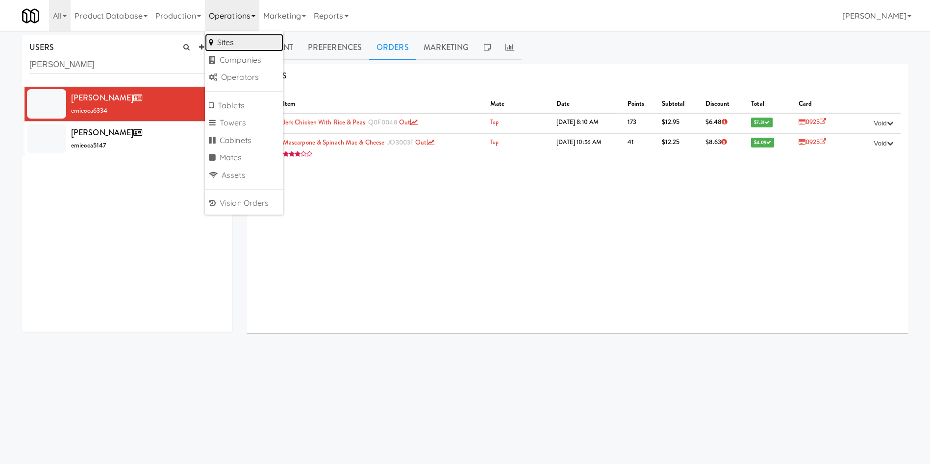
click at [233, 42] on link "Sites" at bounding box center [244, 43] width 78 height 18
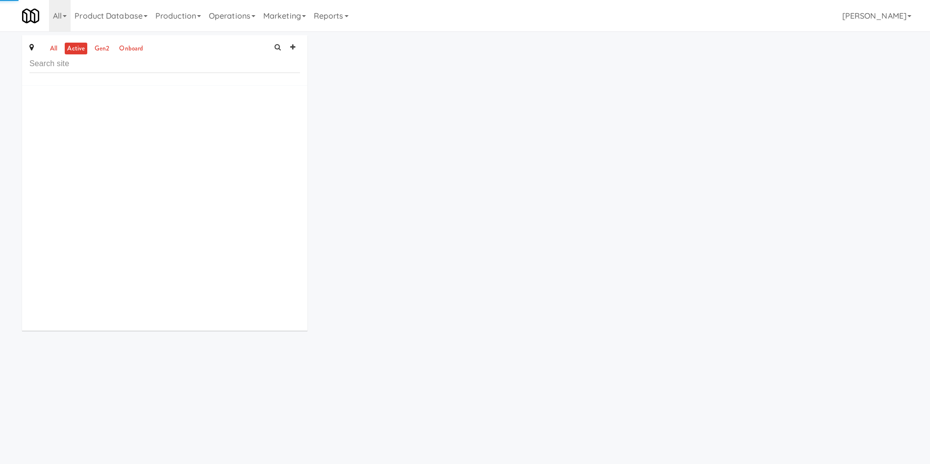
click at [138, 67] on input "text" at bounding box center [164, 64] width 271 height 18
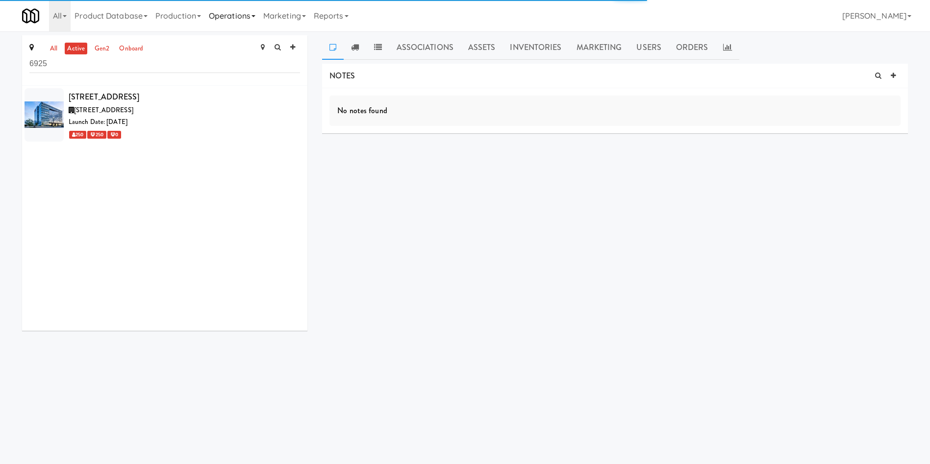
type input "6925"
click at [257, 14] on link "Operations" at bounding box center [232, 15] width 54 height 31
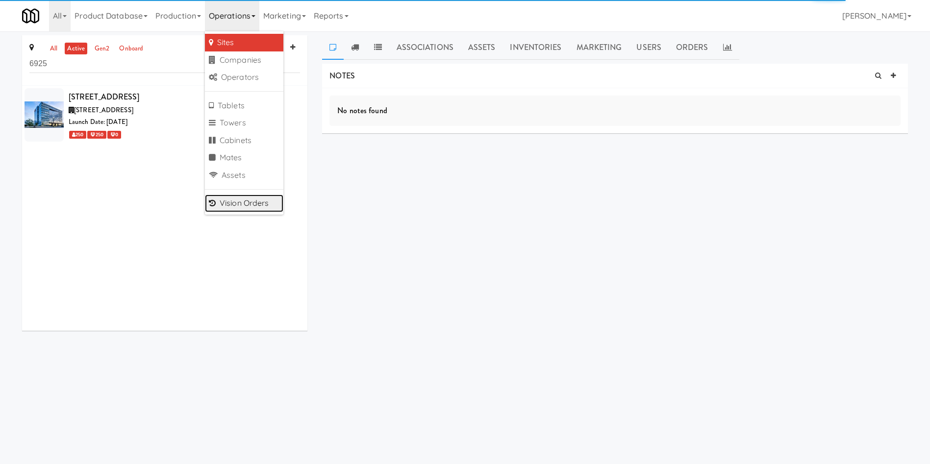
drag, startPoint x: 245, startPoint y: 201, endPoint x: 129, endPoint y: 125, distance: 138.4
click at [245, 201] on link "Vision Orders" at bounding box center [244, 204] width 78 height 18
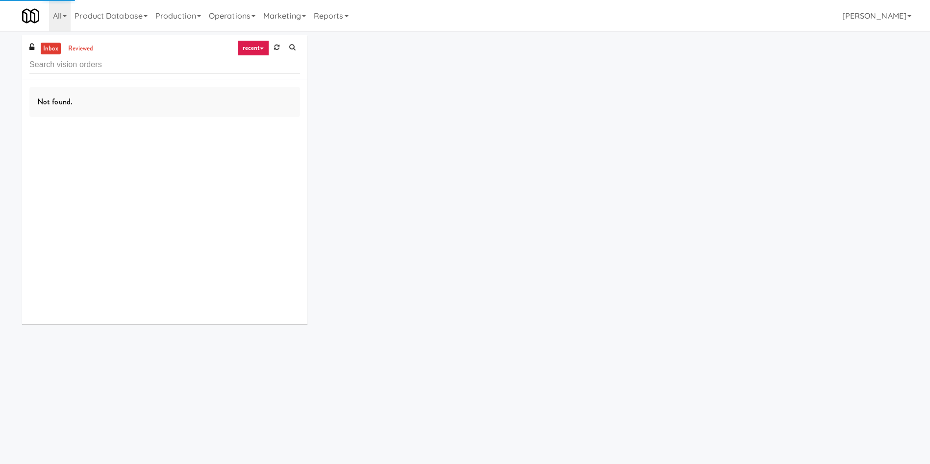
click at [94, 68] on input "text" at bounding box center [164, 65] width 271 height 18
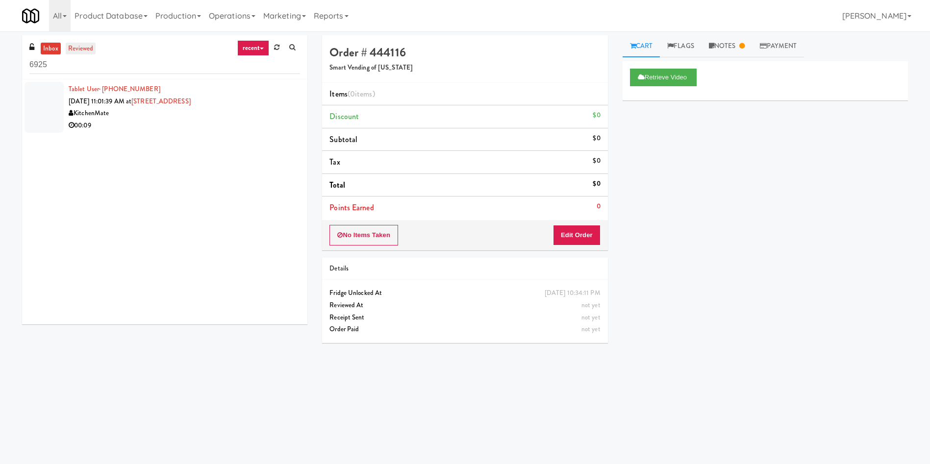
type input "6925"
click at [82, 49] on link "reviewed" at bounding box center [81, 49] width 30 height 12
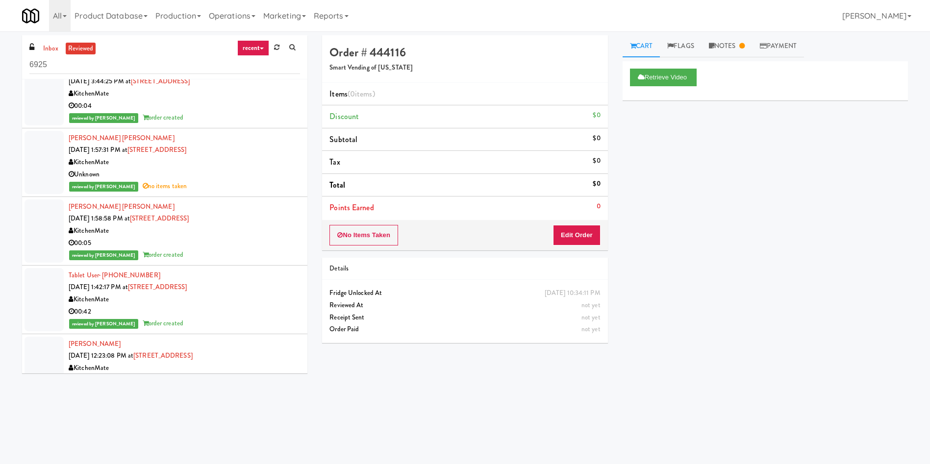
scroll to position [368, 0]
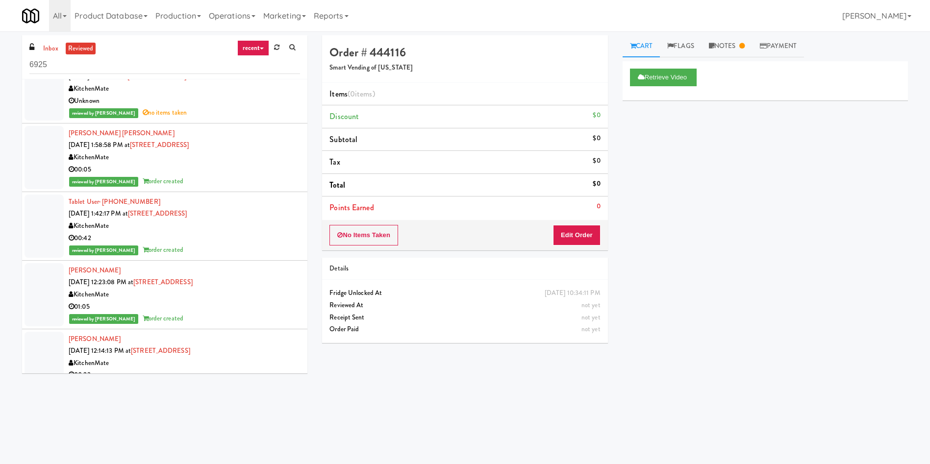
click at [50, 227] on div at bounding box center [44, 226] width 39 height 63
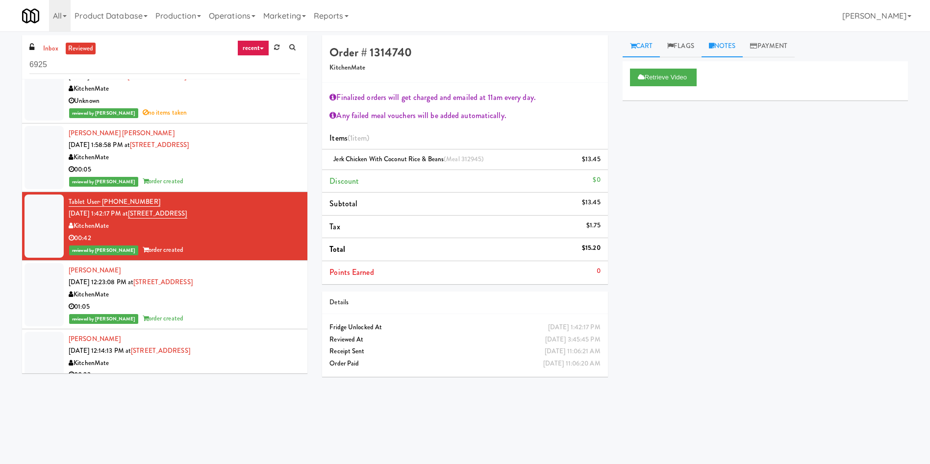
click at [736, 45] on link "Notes" at bounding box center [722, 46] width 42 height 22
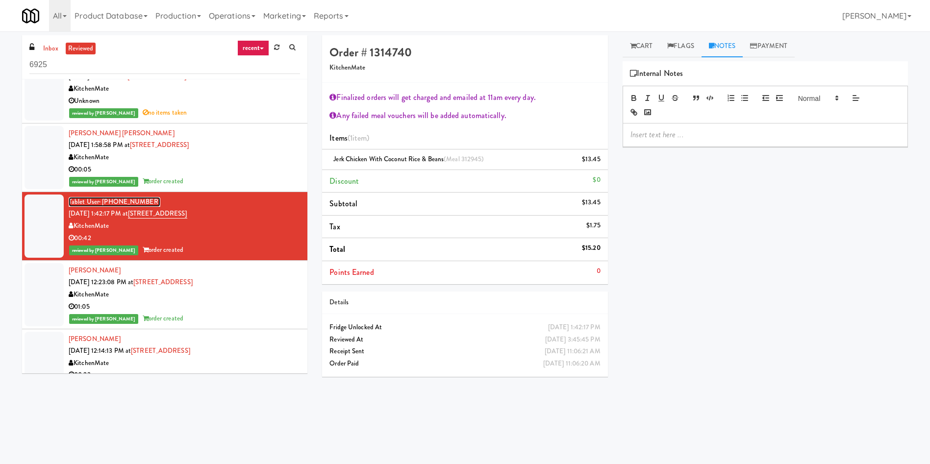
click at [132, 203] on span "· (416) 471-5696" at bounding box center [129, 201] width 61 height 9
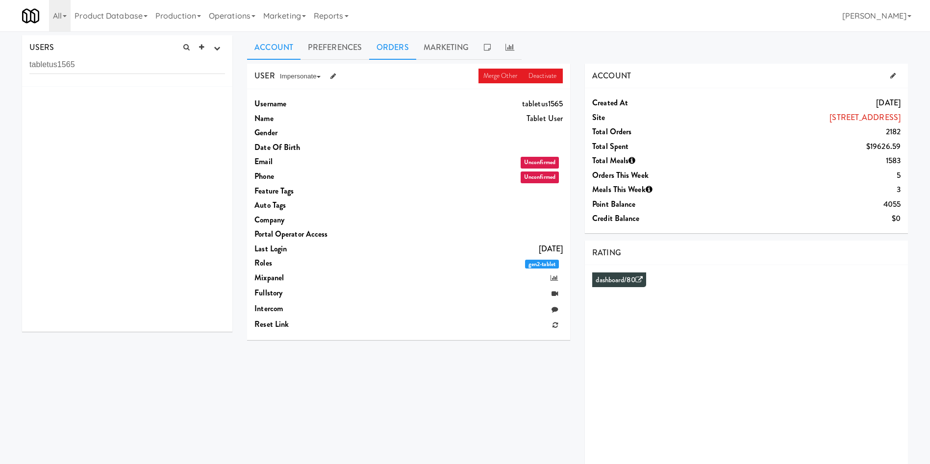
click at [391, 43] on link "Orders" at bounding box center [392, 47] width 47 height 25
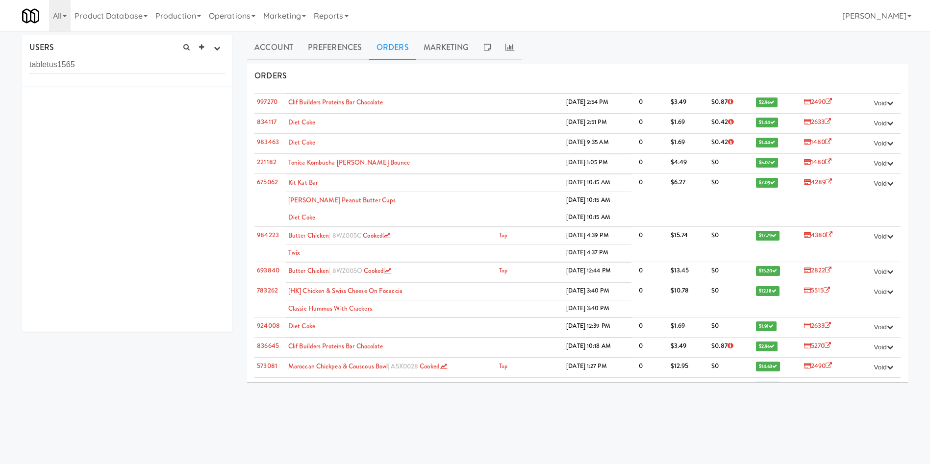
scroll to position [1029, 0]
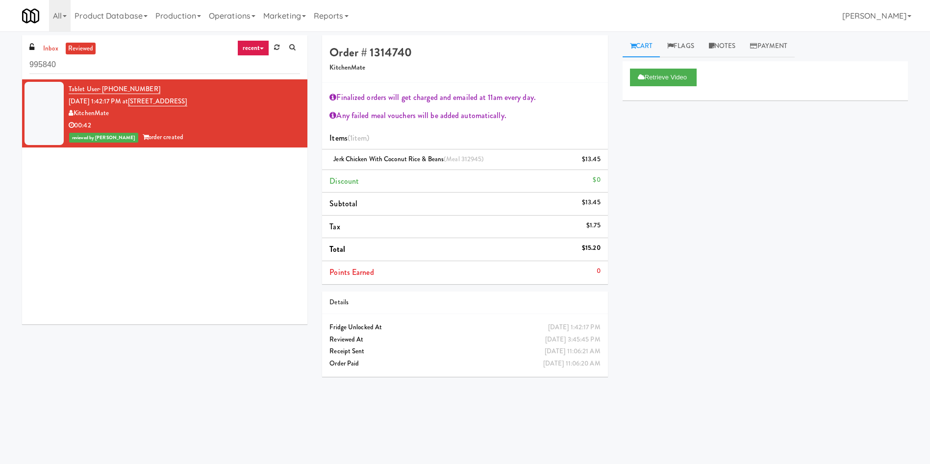
click at [156, 187] on div "Tablet User · (416) 471-5696 Sep 8, 2025 1:42:17 PM at 6925 Century Avenue Kitc…" at bounding box center [164, 201] width 285 height 245
click at [110, 89] on span "· (416) 471-5696" at bounding box center [129, 88] width 61 height 9
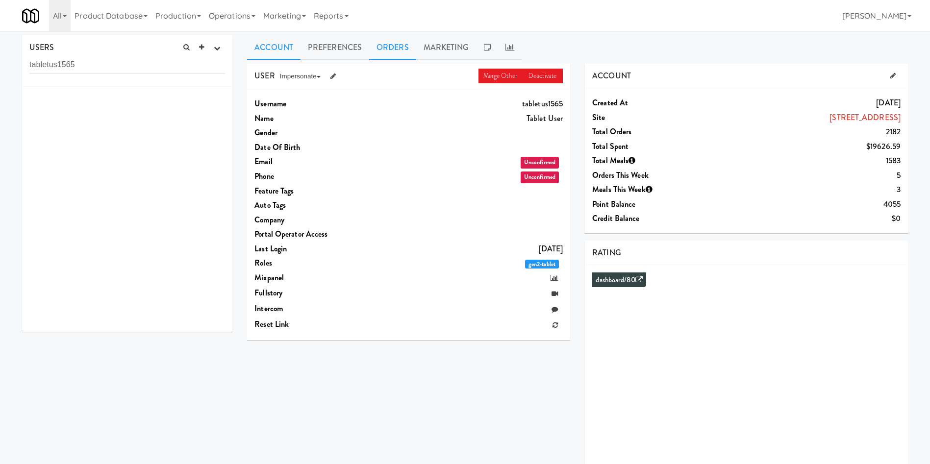
click at [391, 49] on link "Orders" at bounding box center [392, 47] width 47 height 25
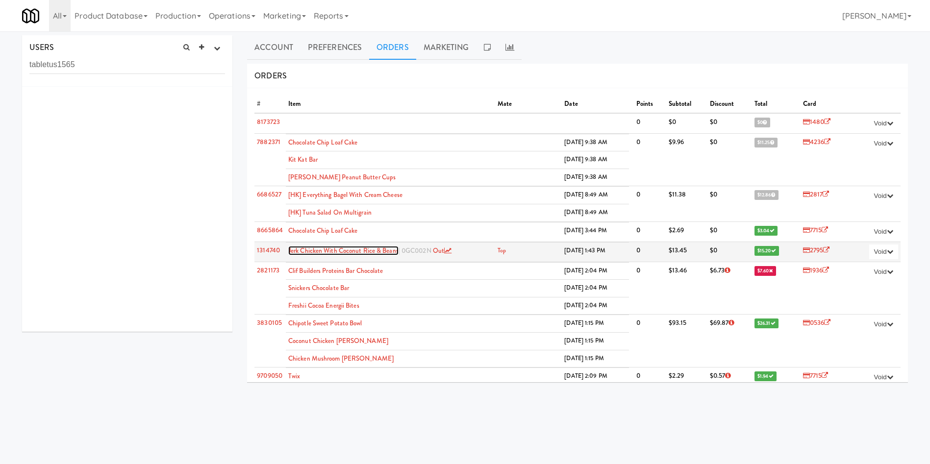
click at [334, 247] on link "Jerk Chicken with Coconut Rice & Beans" at bounding box center [343, 250] width 110 height 9
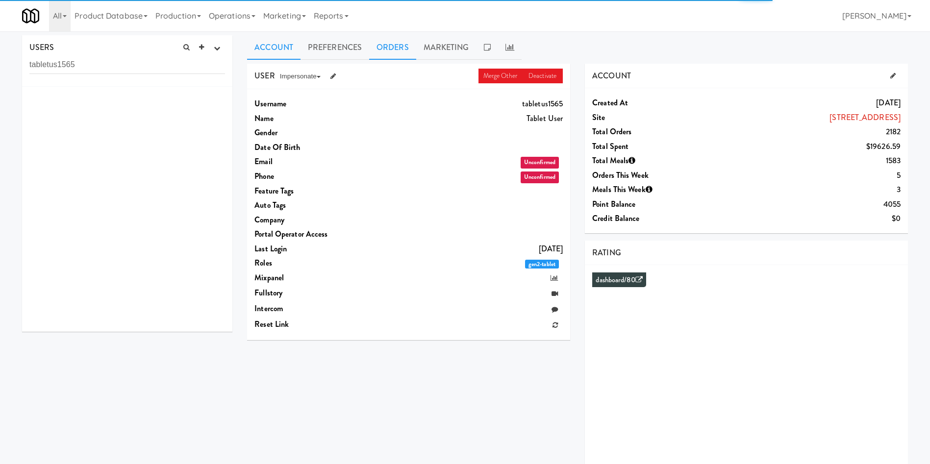
click at [383, 48] on link "Orders" at bounding box center [392, 47] width 47 height 25
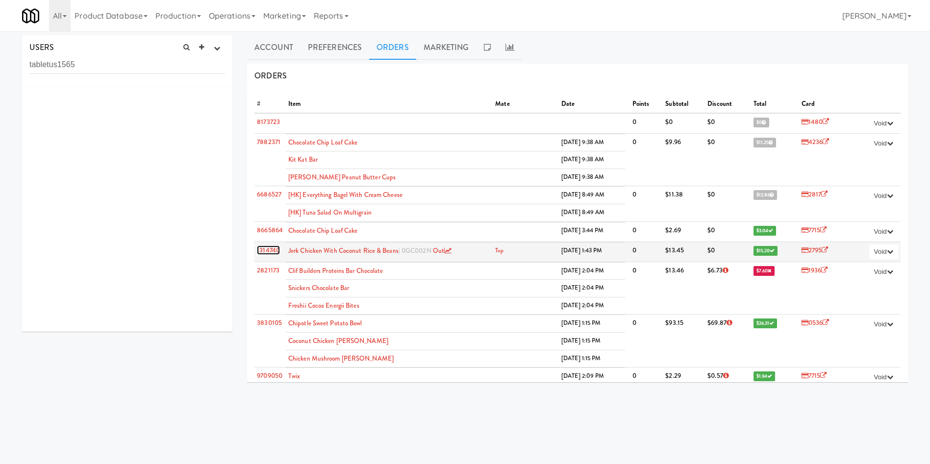
click at [265, 251] on link "1314740" at bounding box center [268, 250] width 23 height 9
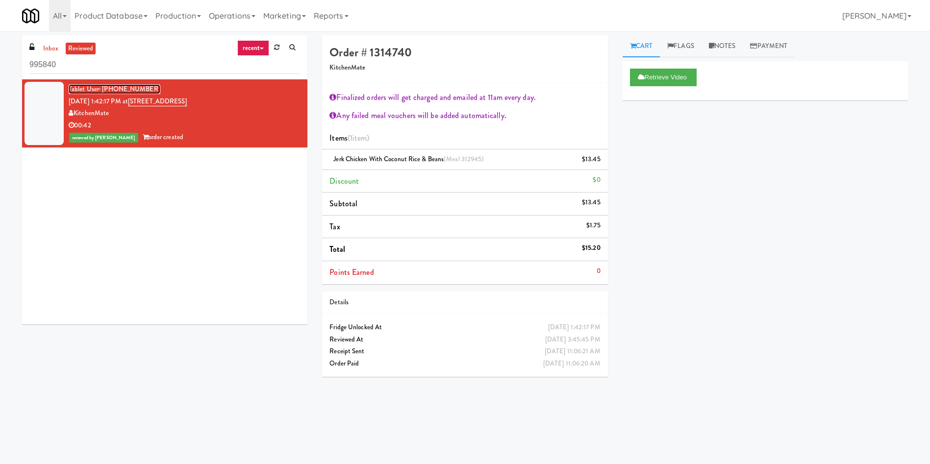
click at [124, 93] on span "· (416) 471-5696" at bounding box center [129, 88] width 61 height 9
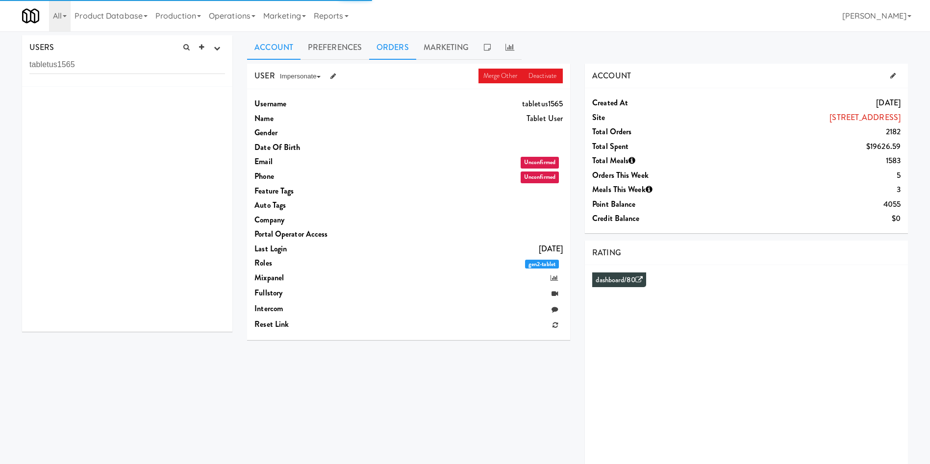
click at [410, 46] on link "Orders" at bounding box center [392, 47] width 47 height 25
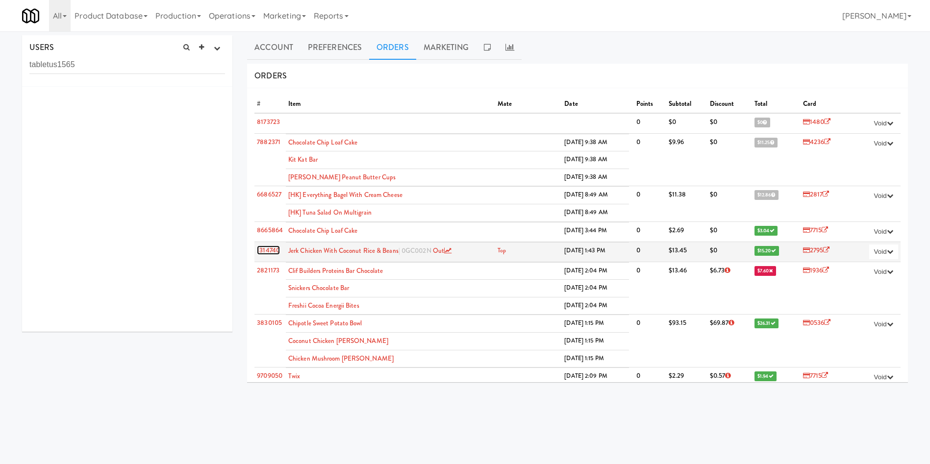
click at [269, 247] on link "1314740" at bounding box center [268, 250] width 23 height 9
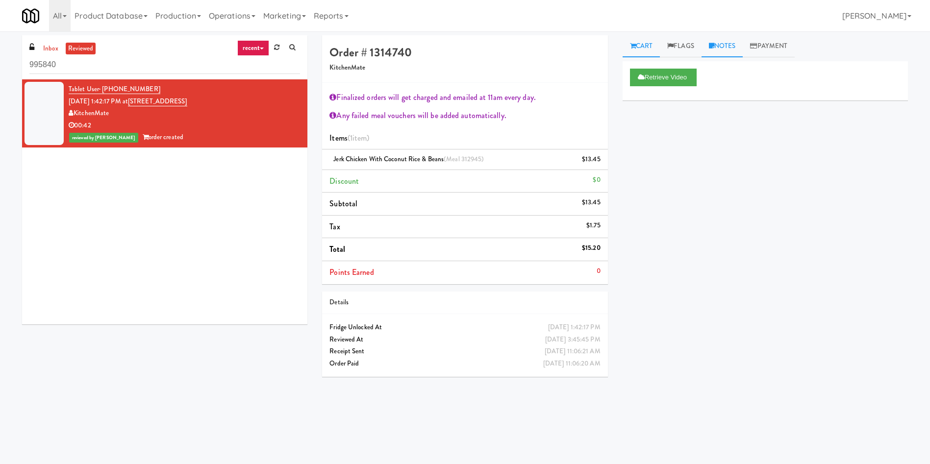
click at [718, 47] on link "Notes" at bounding box center [722, 46] width 42 height 22
click at [683, 137] on p at bounding box center [765, 134] width 270 height 11
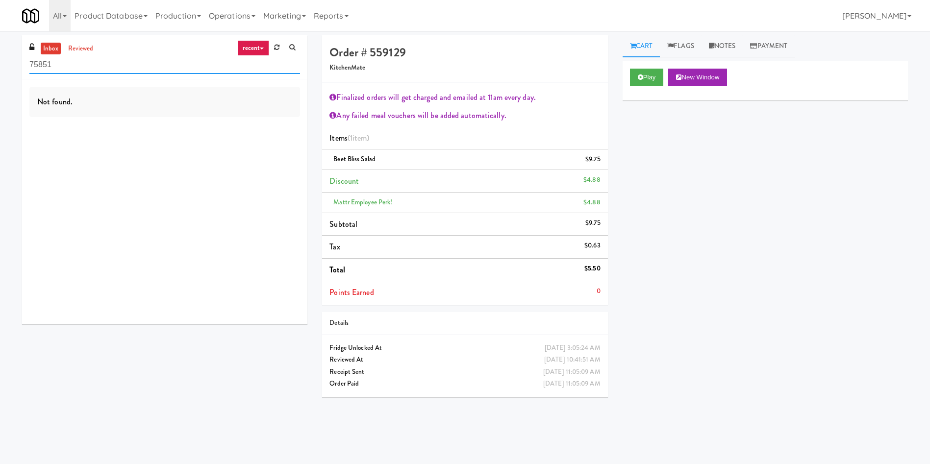
drag, startPoint x: 133, startPoint y: 61, endPoint x: 0, endPoint y: 47, distance: 133.6
click at [0, 47] on div "inbox reviewed recent all unclear take inventory issue suspicious failed recent…" at bounding box center [465, 232] width 930 height 394
type input "[PERSON_NAME]"
click at [81, 51] on link "reviewed" at bounding box center [81, 49] width 30 height 12
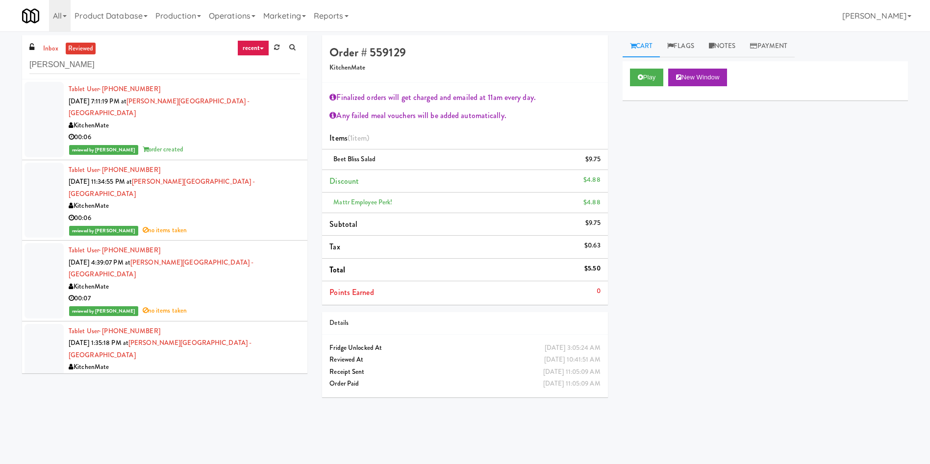
click at [32, 110] on div at bounding box center [44, 119] width 39 height 75
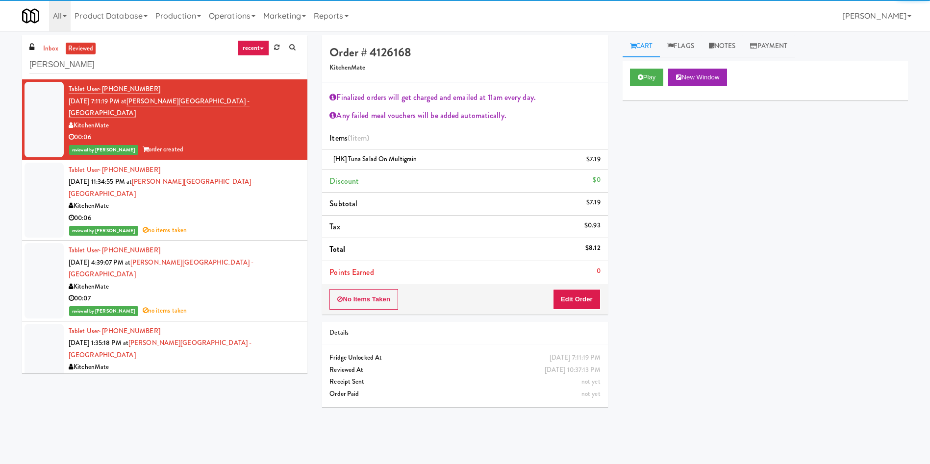
click at [55, 174] on div at bounding box center [44, 200] width 39 height 75
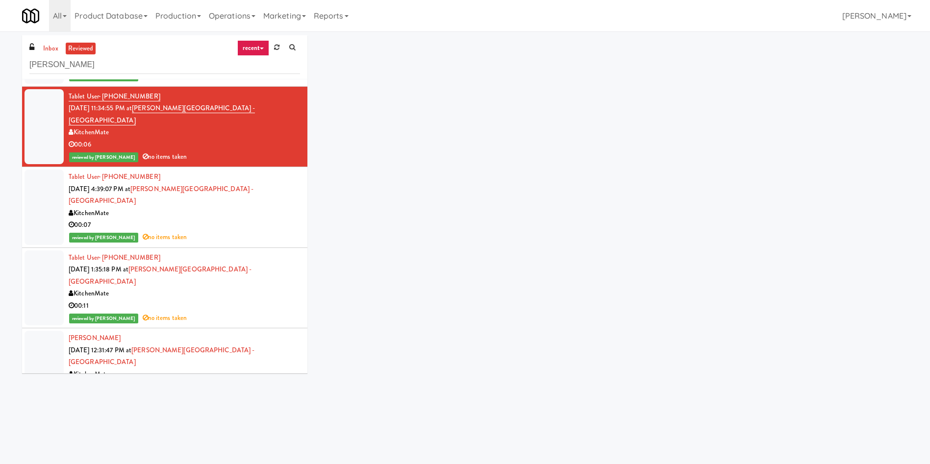
click at [50, 250] on div at bounding box center [44, 287] width 39 height 75
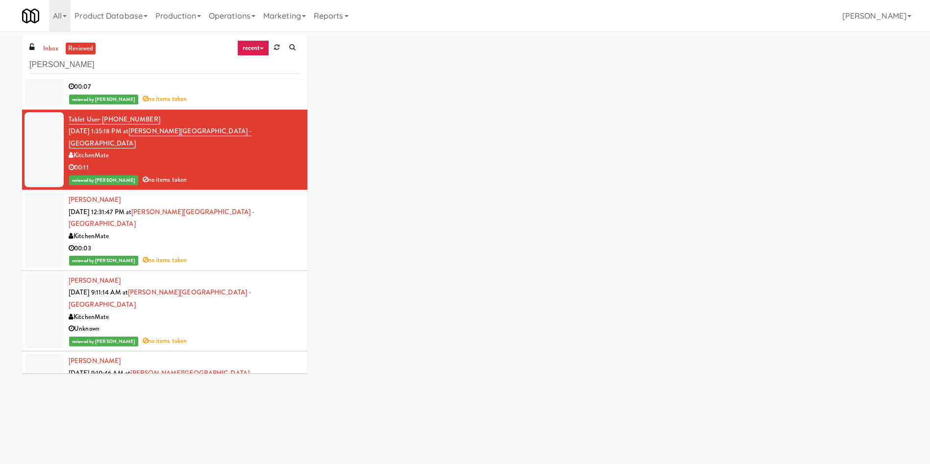
scroll to position [221, 0]
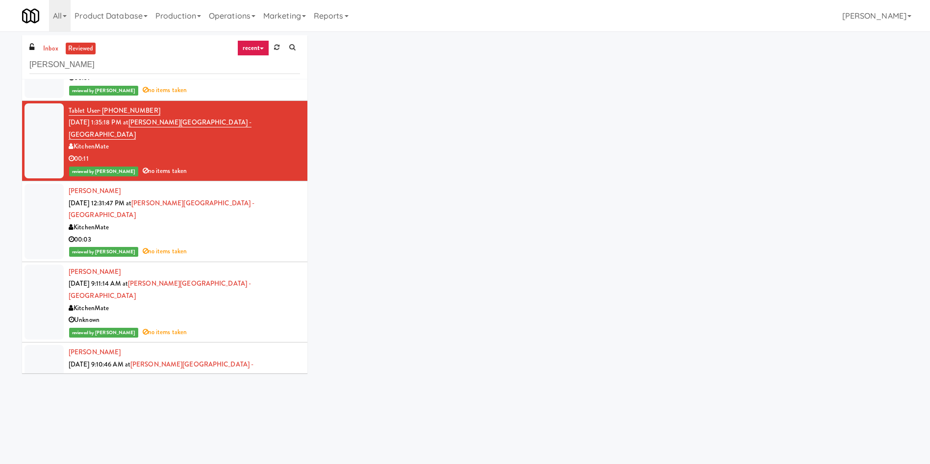
click at [50, 188] on div at bounding box center [44, 221] width 39 height 75
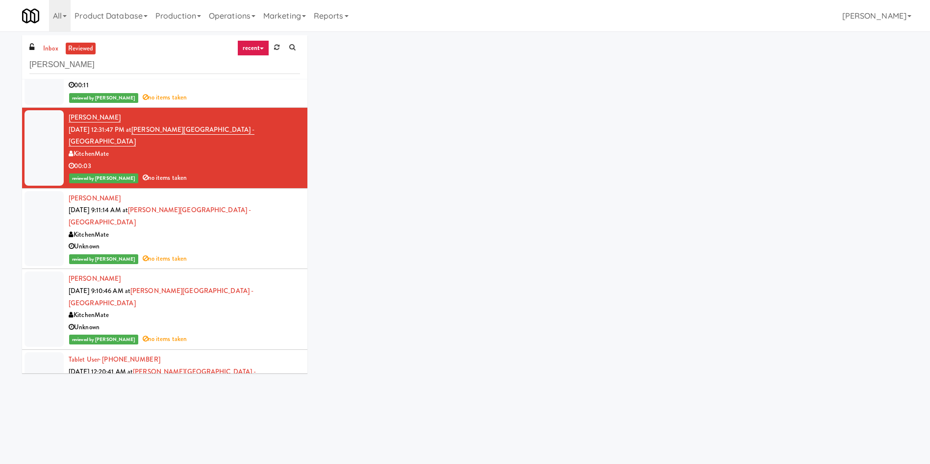
click at [55, 272] on div at bounding box center [44, 309] width 39 height 75
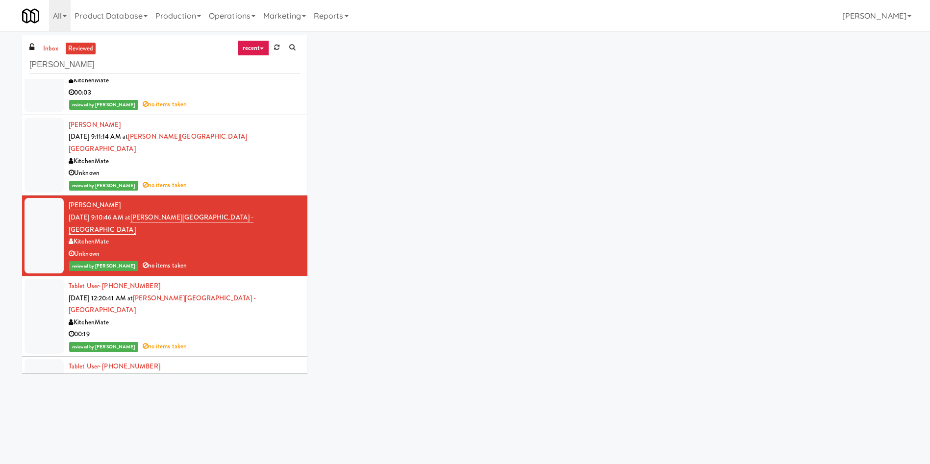
click at [55, 279] on div at bounding box center [44, 316] width 39 height 75
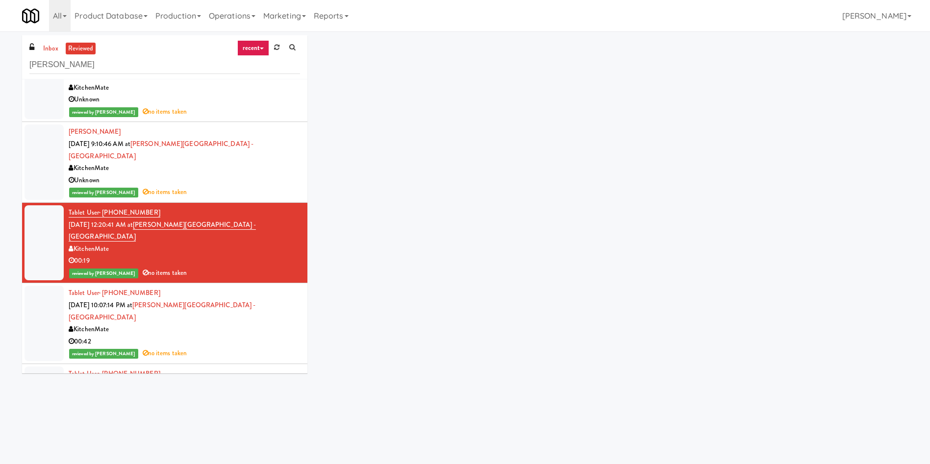
click at [59, 309] on div at bounding box center [44, 404] width 39 height 75
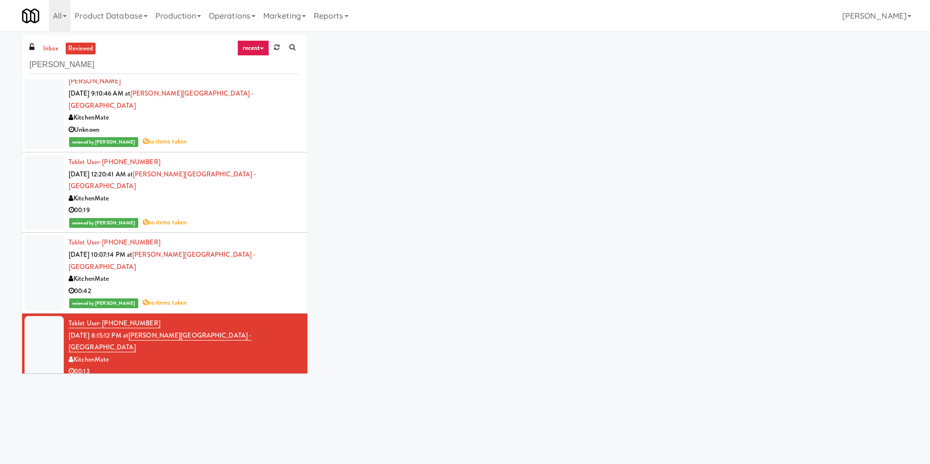
scroll to position [515, 0]
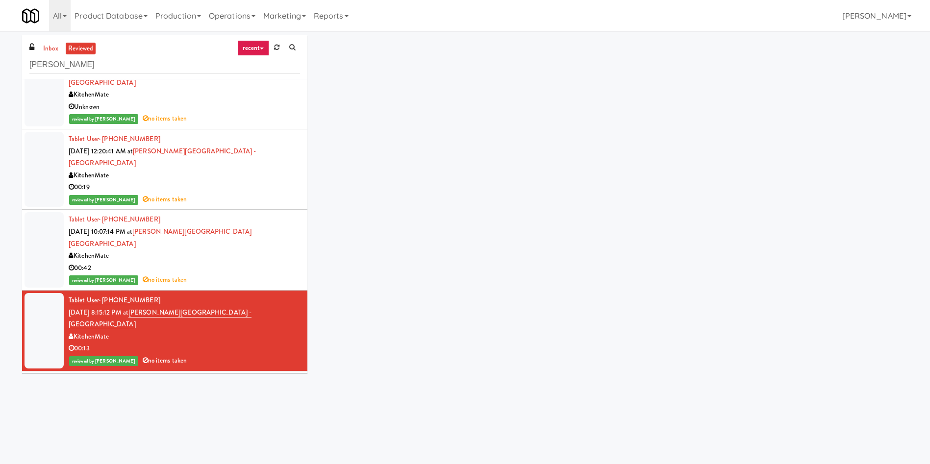
click at [58, 309] on div at bounding box center [44, 411] width 39 height 75
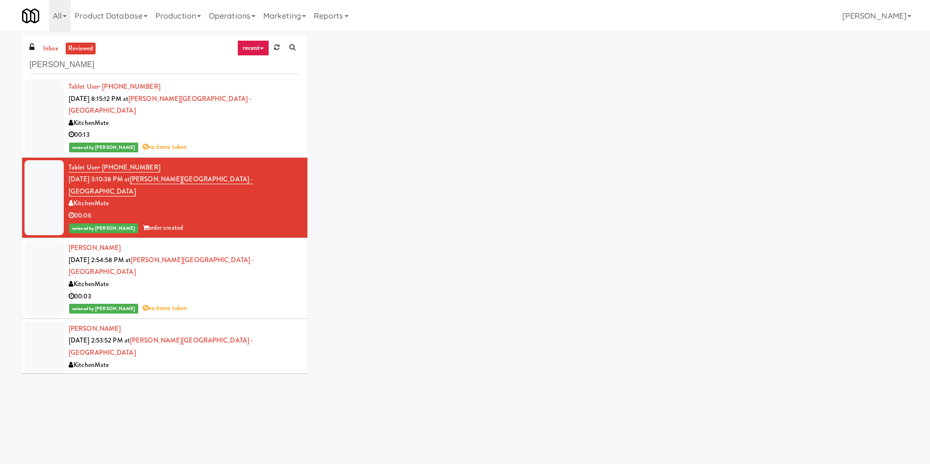
scroll to position [735, 0]
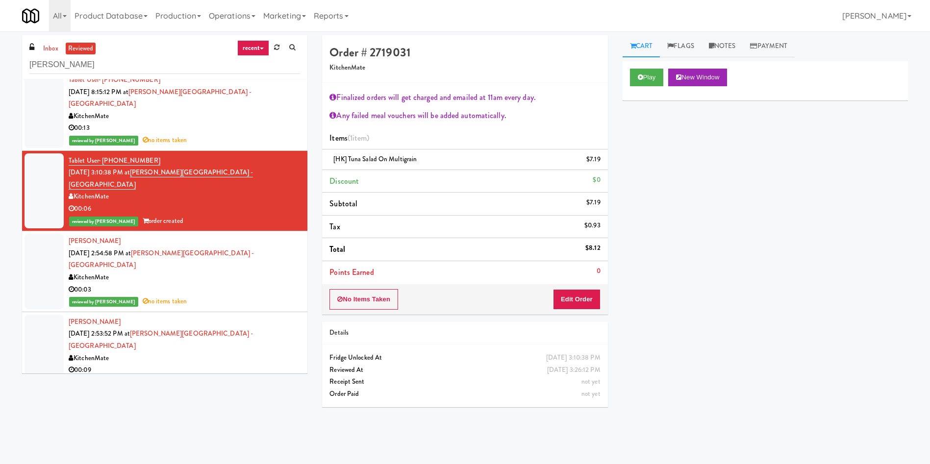
click at [55, 234] on div at bounding box center [44, 271] width 39 height 75
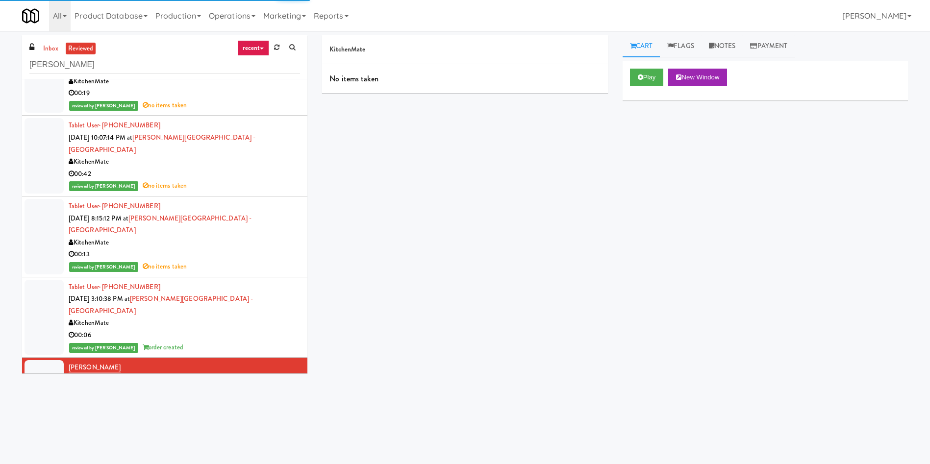
scroll to position [588, 0]
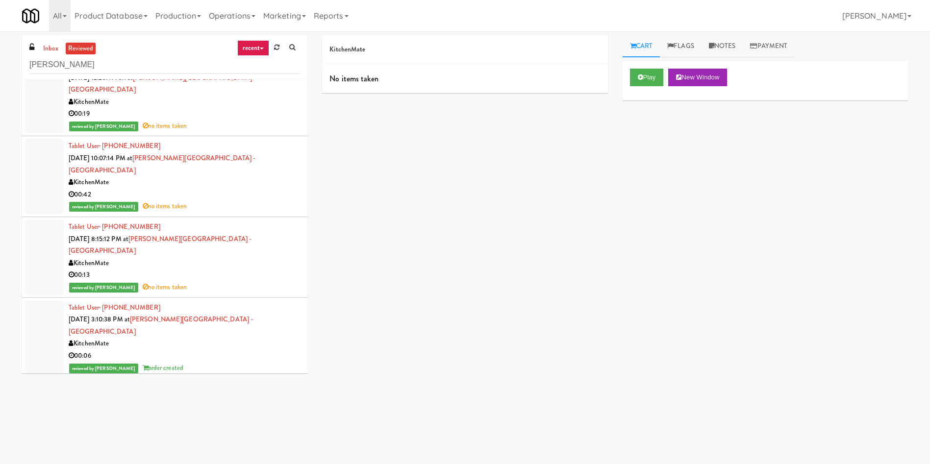
click at [42, 300] on div at bounding box center [44, 337] width 39 height 75
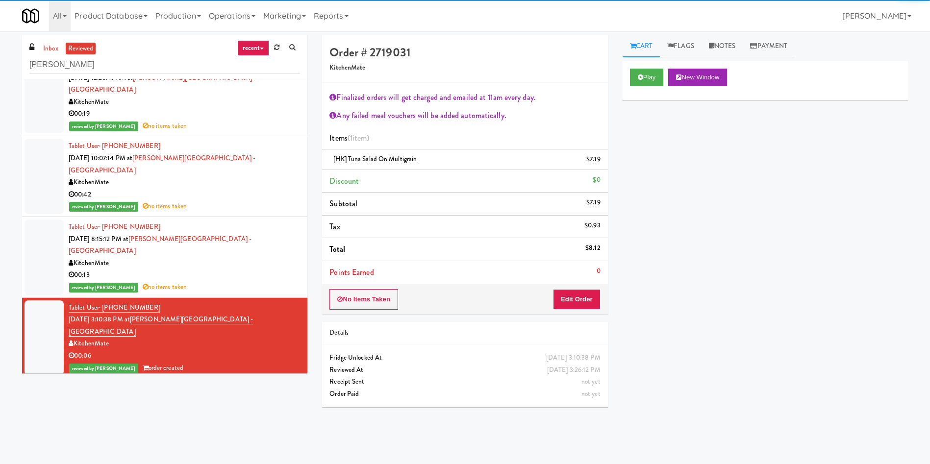
click at [57, 309] on div at bounding box center [44, 418] width 39 height 75
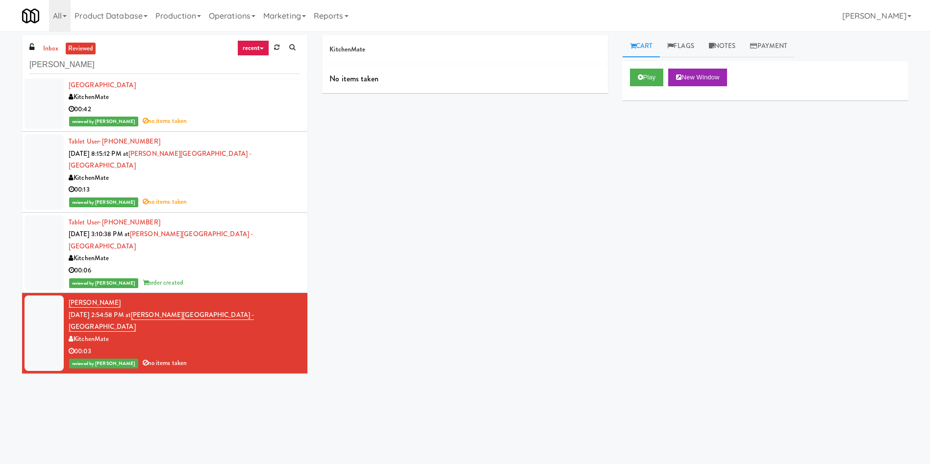
scroll to position [735, 0]
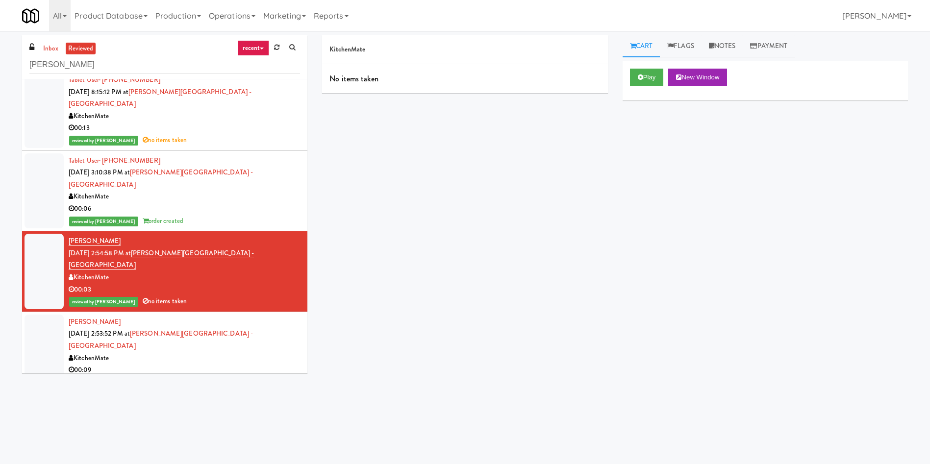
click at [53, 309] on div at bounding box center [44, 352] width 39 height 75
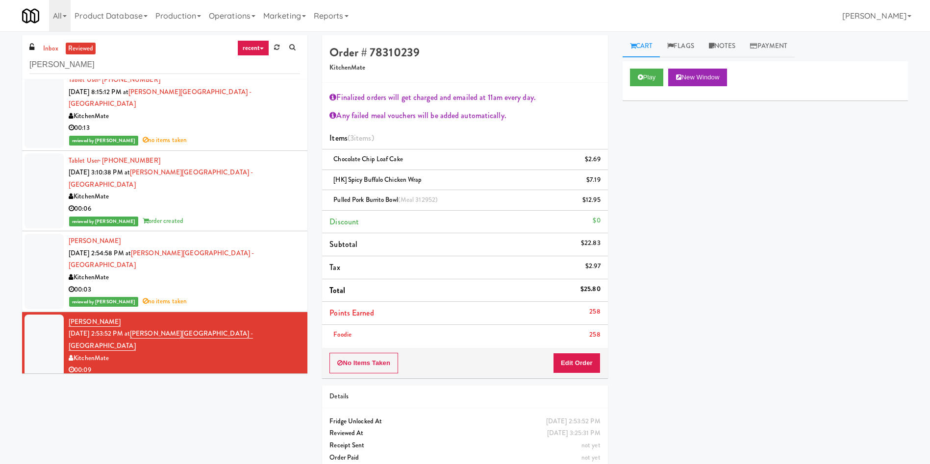
click at [57, 309] on div at bounding box center [44, 432] width 39 height 75
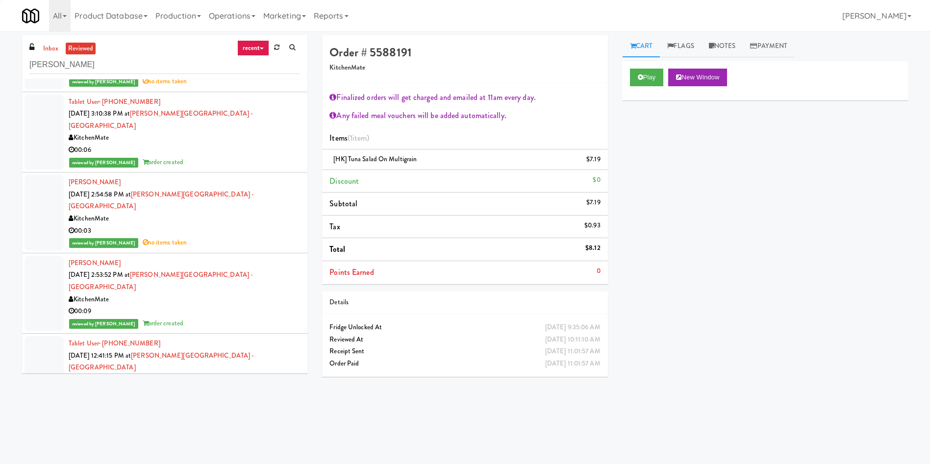
scroll to position [882, 0]
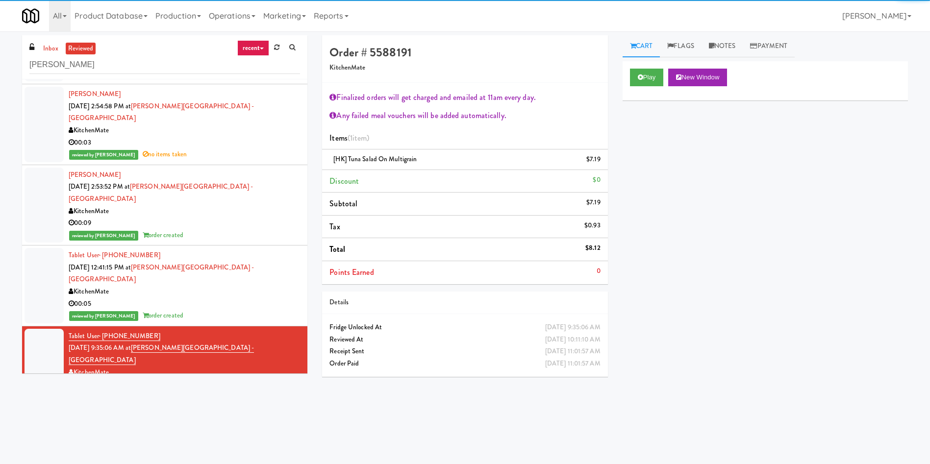
click at [51, 309] on div at bounding box center [44, 446] width 39 height 75
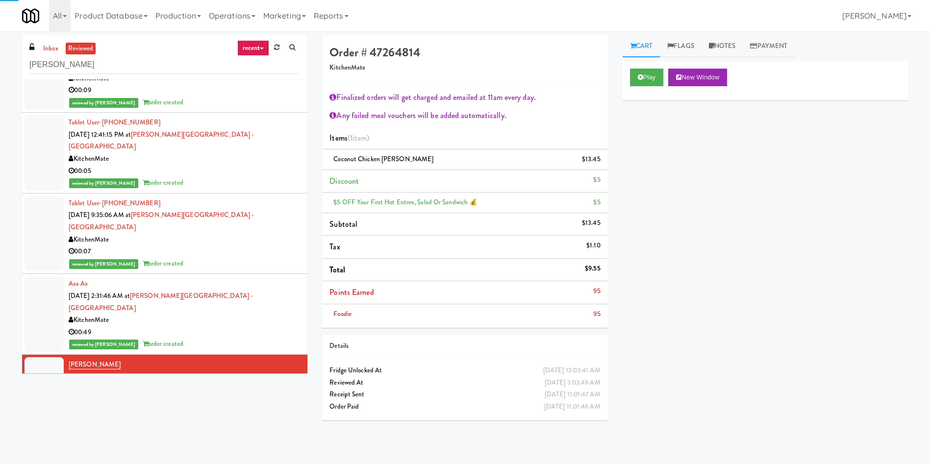
scroll to position [1029, 0]
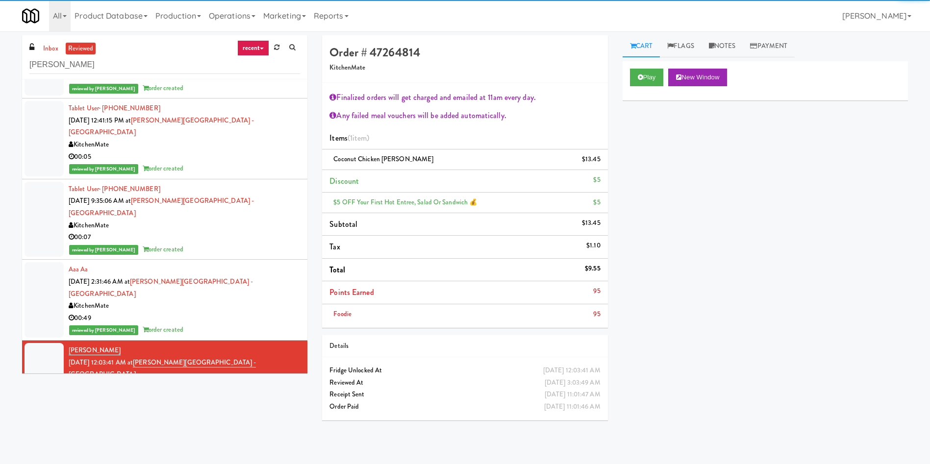
click at [45, 309] on div at bounding box center [44, 461] width 39 height 75
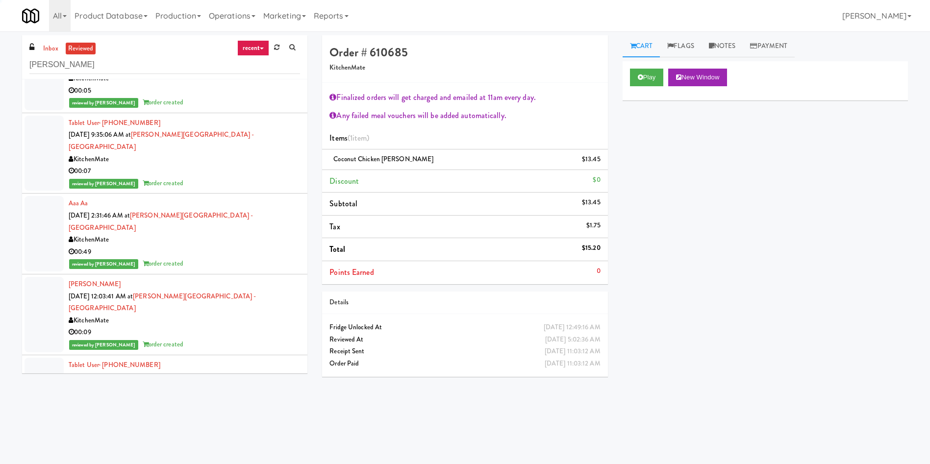
scroll to position [1176, 0]
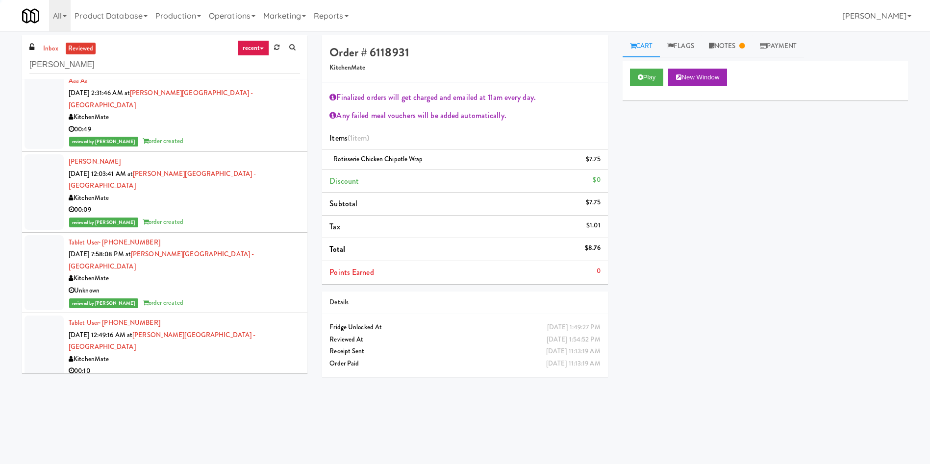
scroll to position [1250, 0]
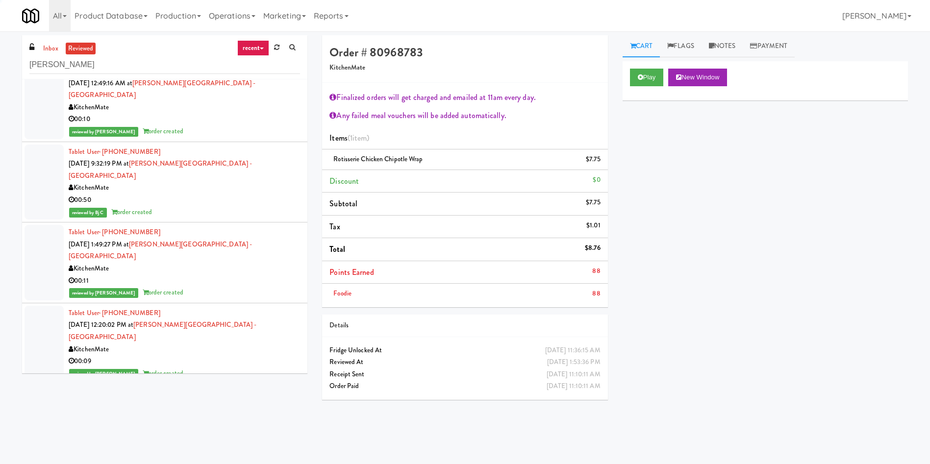
scroll to position [1470, 0]
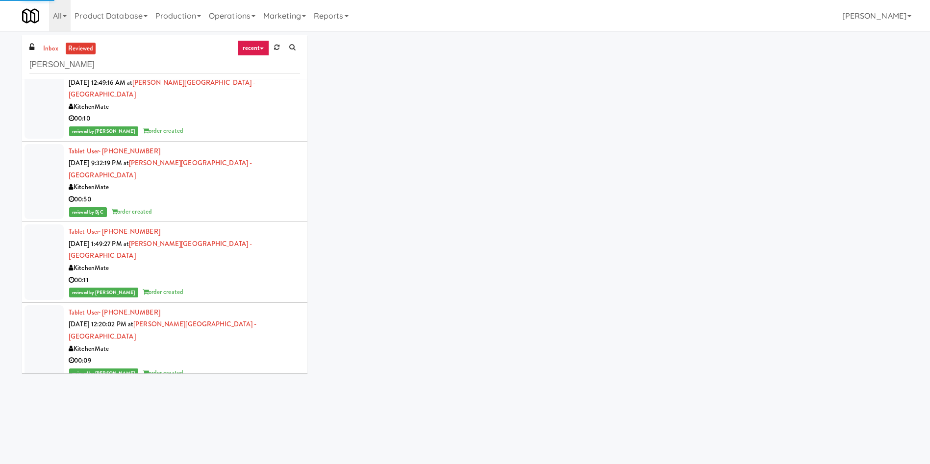
scroll to position [1544, 0]
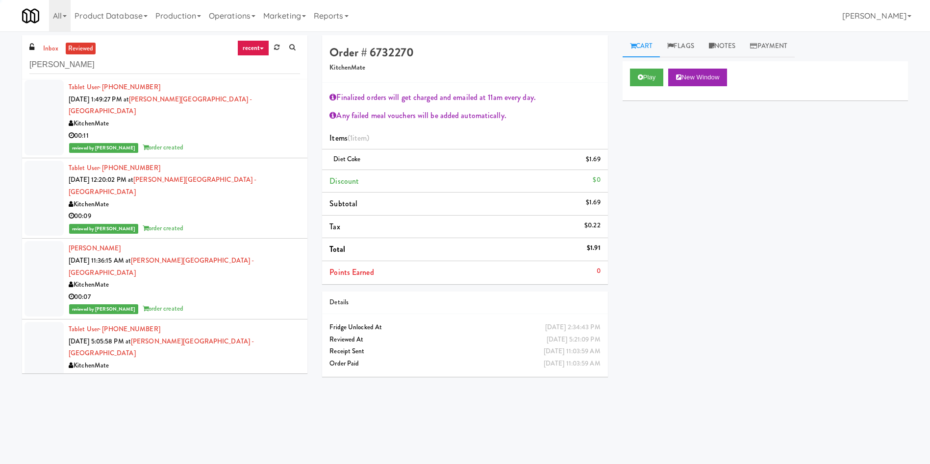
scroll to position [1617, 0]
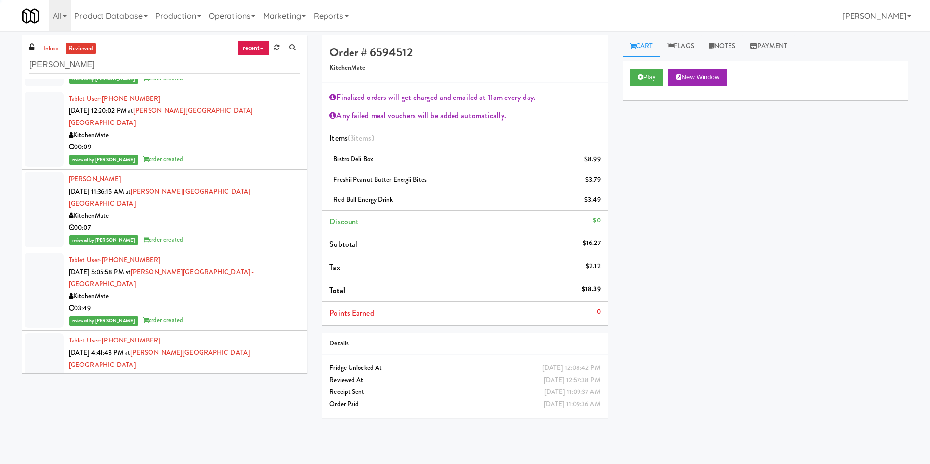
scroll to position [1691, 0]
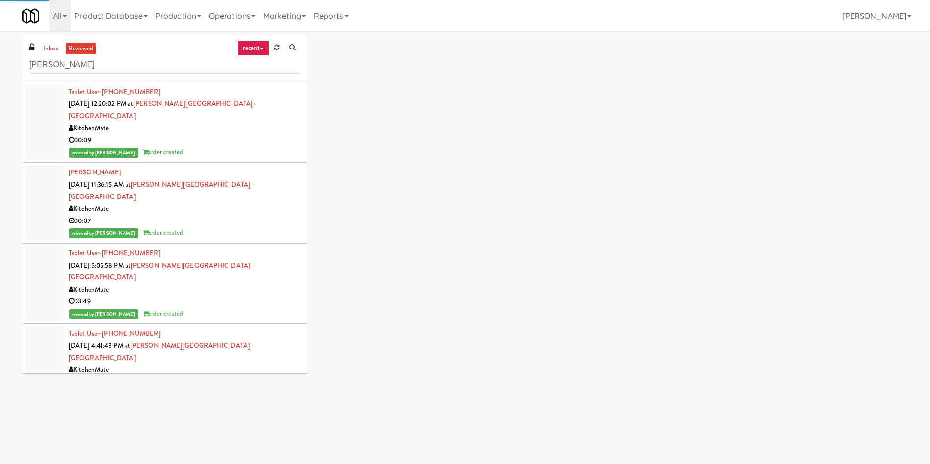
scroll to position [1764, 0]
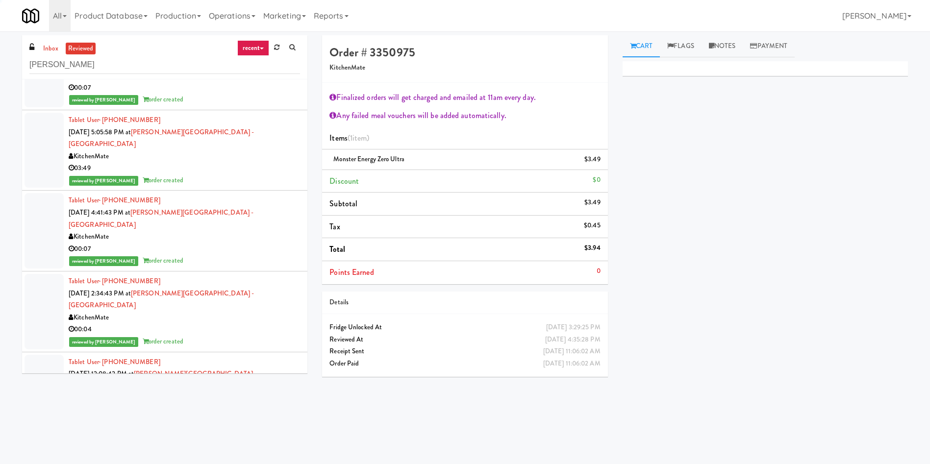
scroll to position [1838, 0]
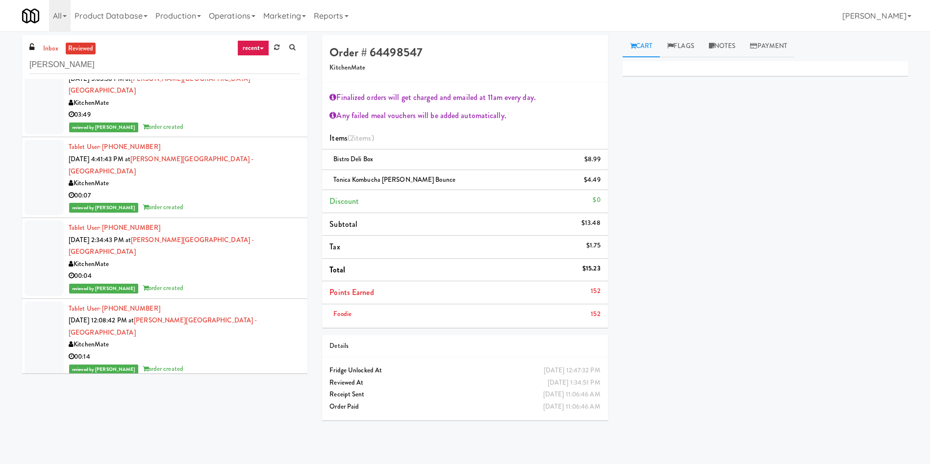
scroll to position [1912, 0]
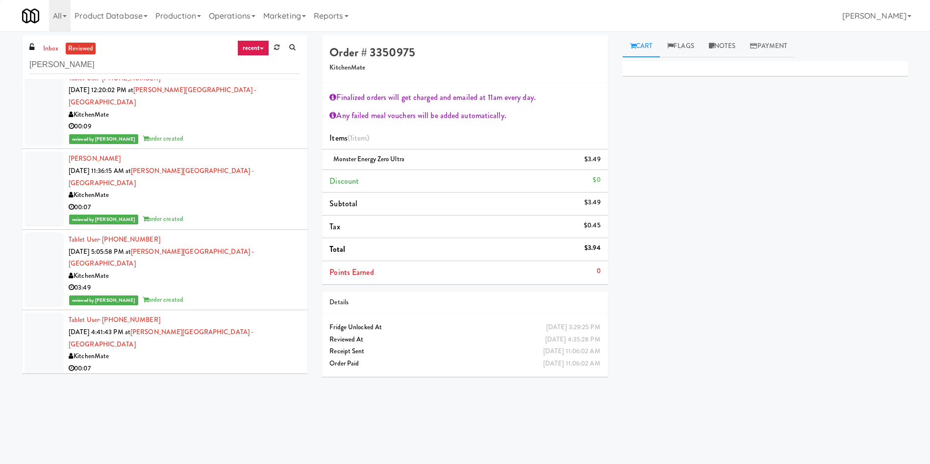
scroll to position [1691, 0]
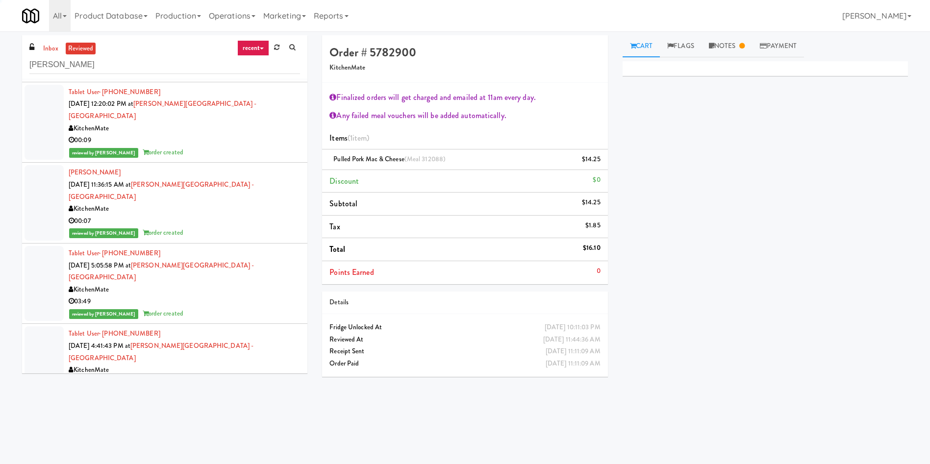
scroll to position [1617, 0]
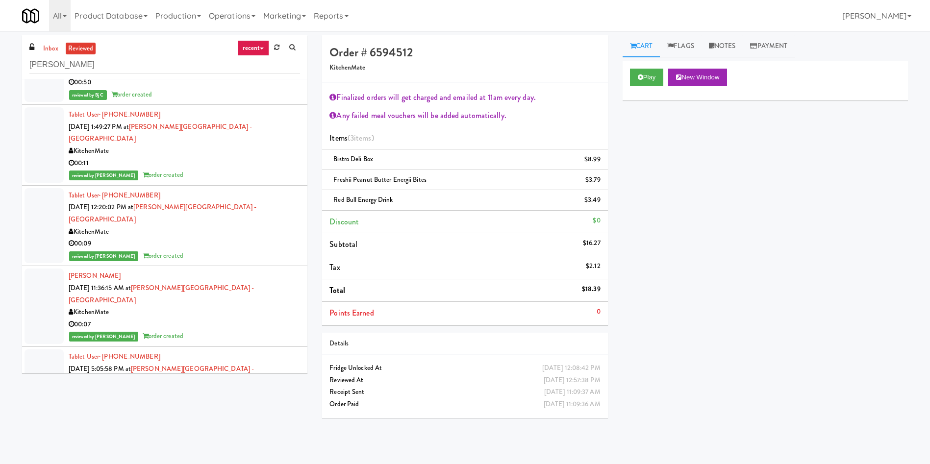
scroll to position [1617, 0]
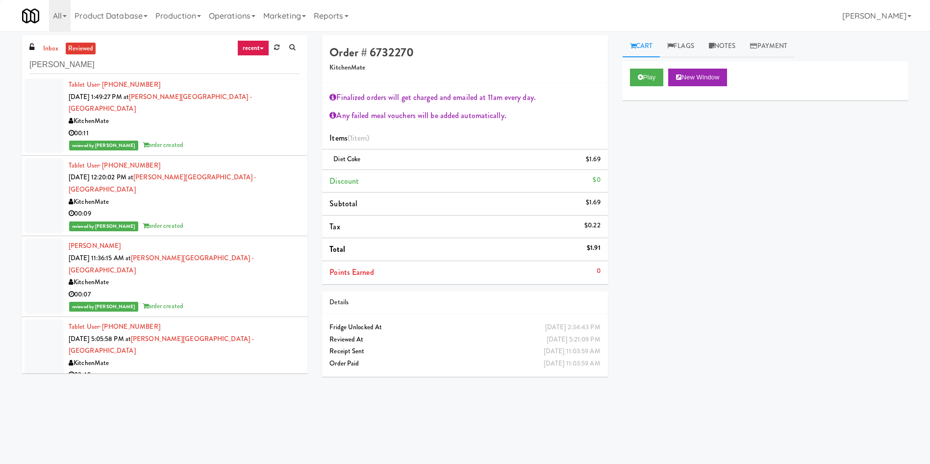
scroll to position [1544, 0]
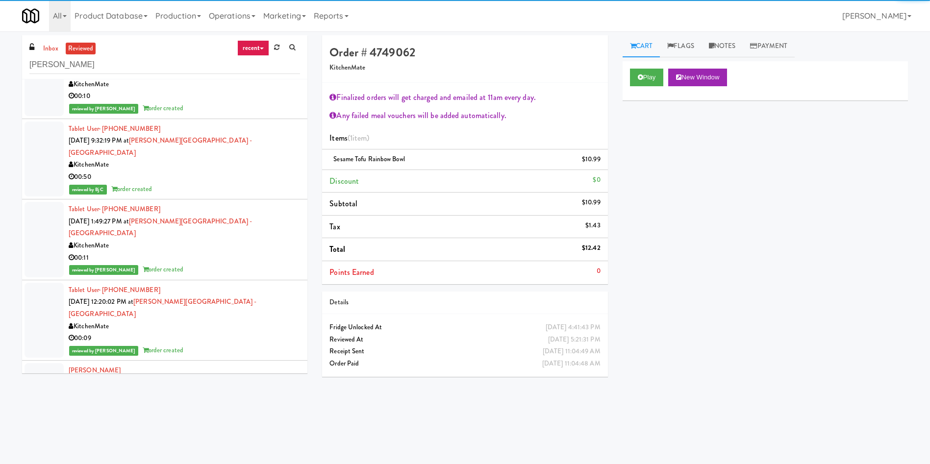
scroll to position [1470, 0]
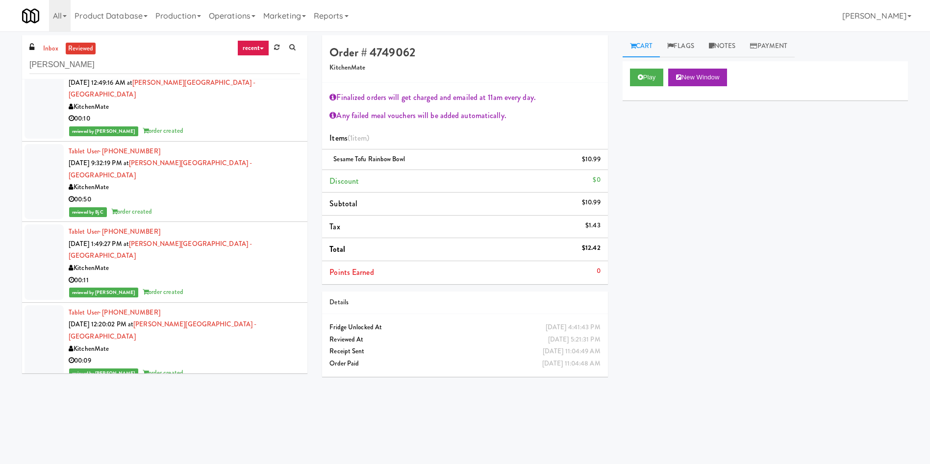
click at [40, 309] on div at bounding box center [44, 423] width 39 height 75
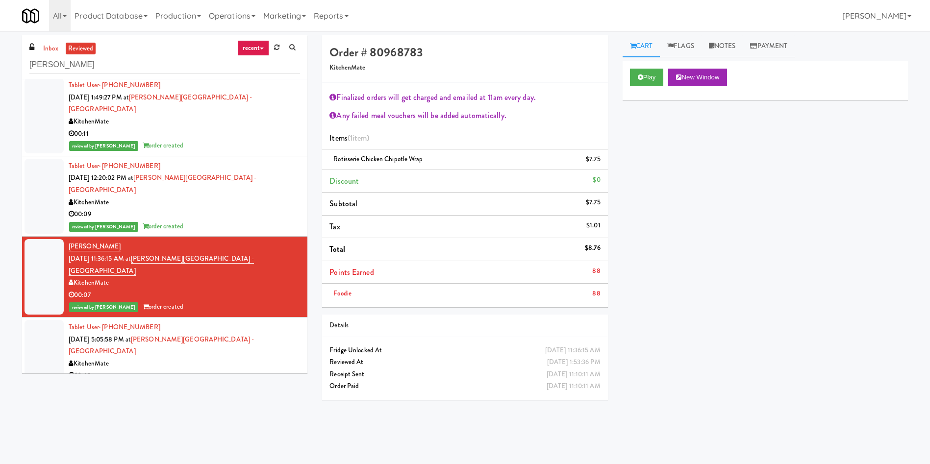
scroll to position [1617, 0]
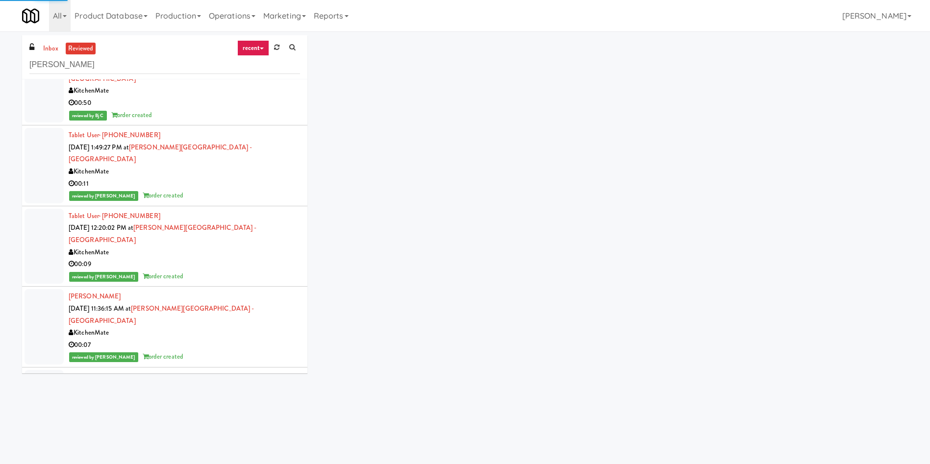
scroll to position [1544, 0]
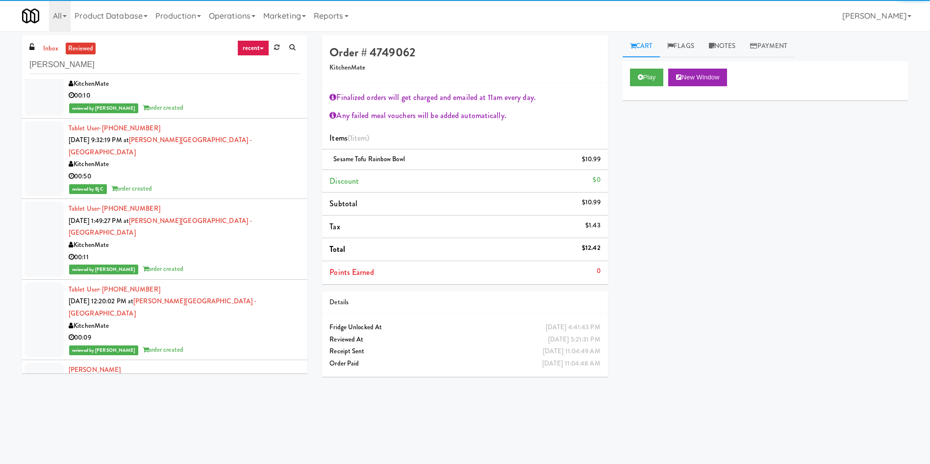
scroll to position [1470, 0]
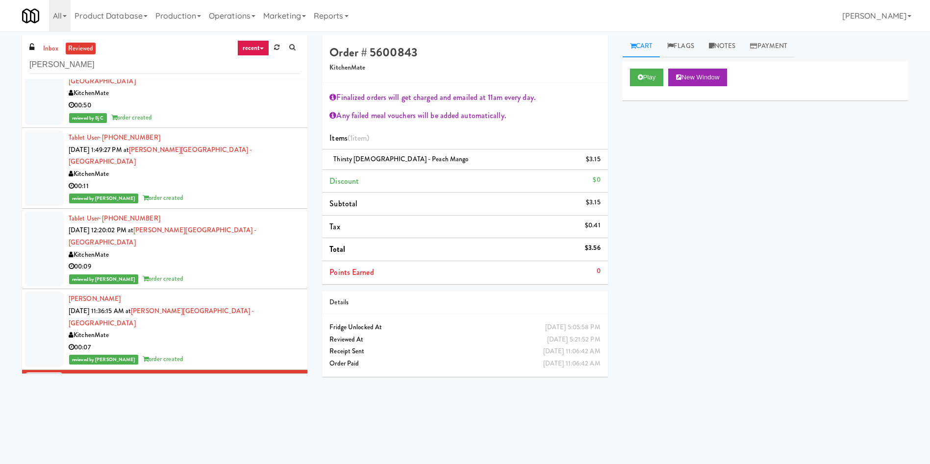
scroll to position [1544, 0]
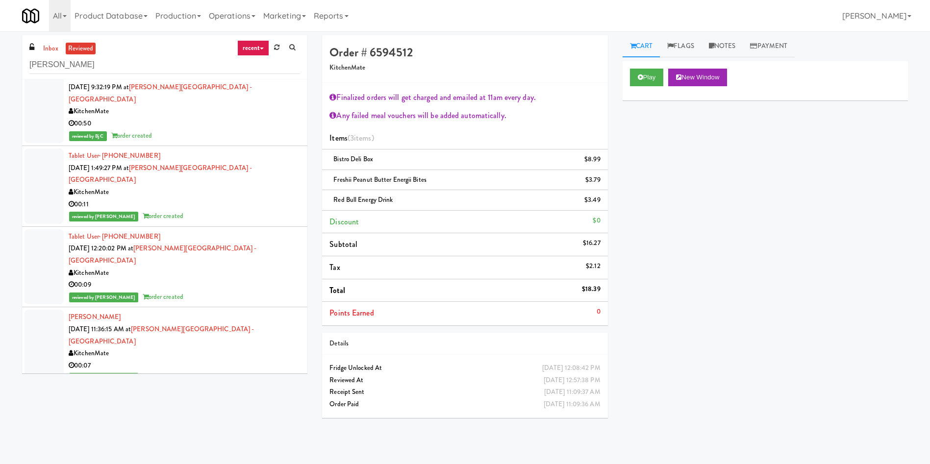
scroll to position [1544, 0]
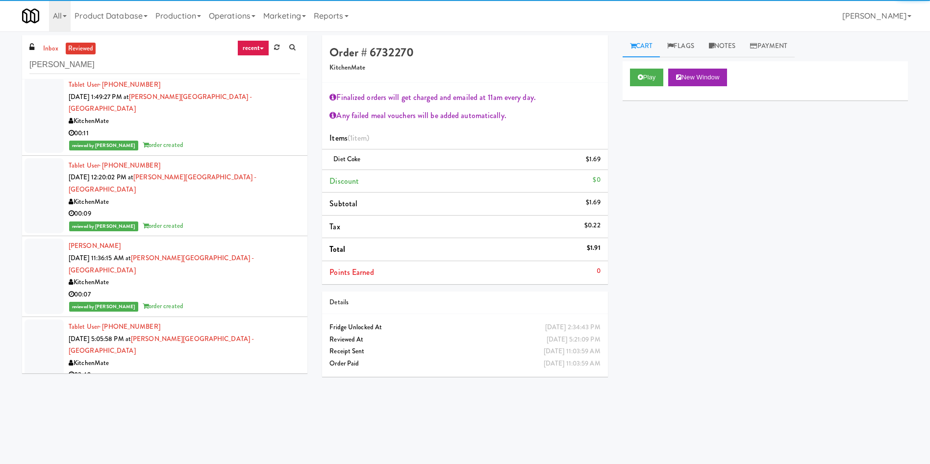
scroll to position [1764, 0]
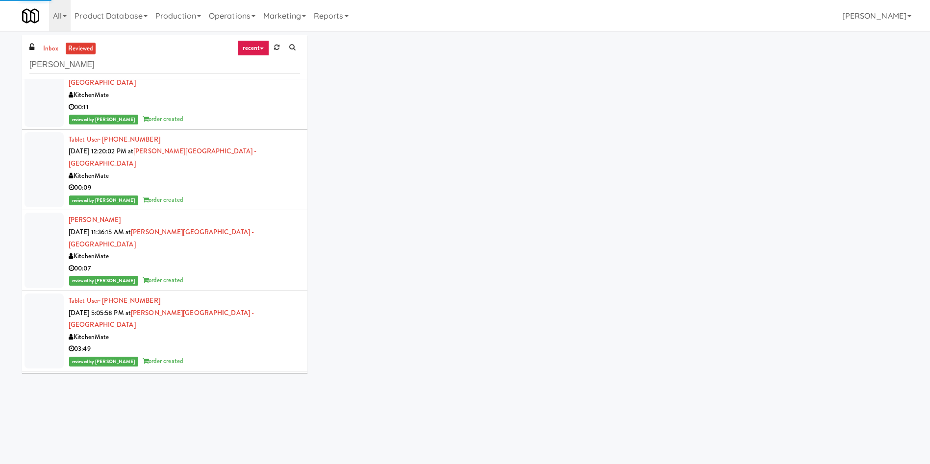
scroll to position [1617, 0]
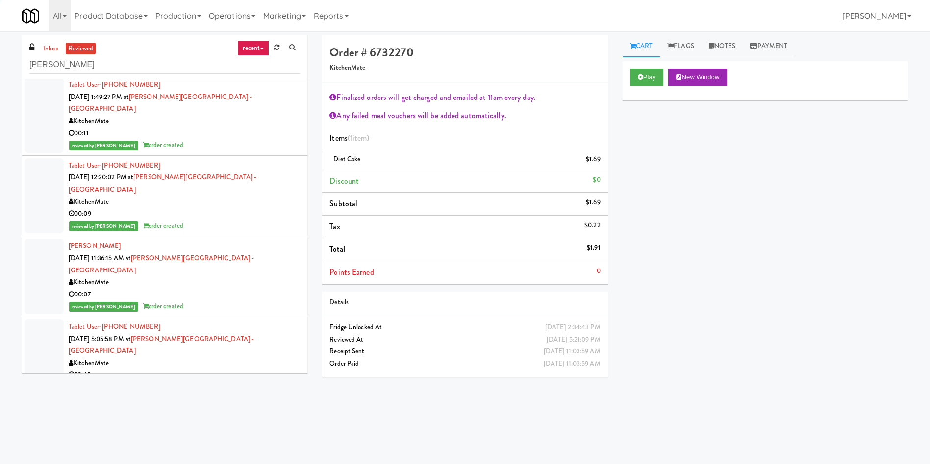
scroll to position [1544, 0]
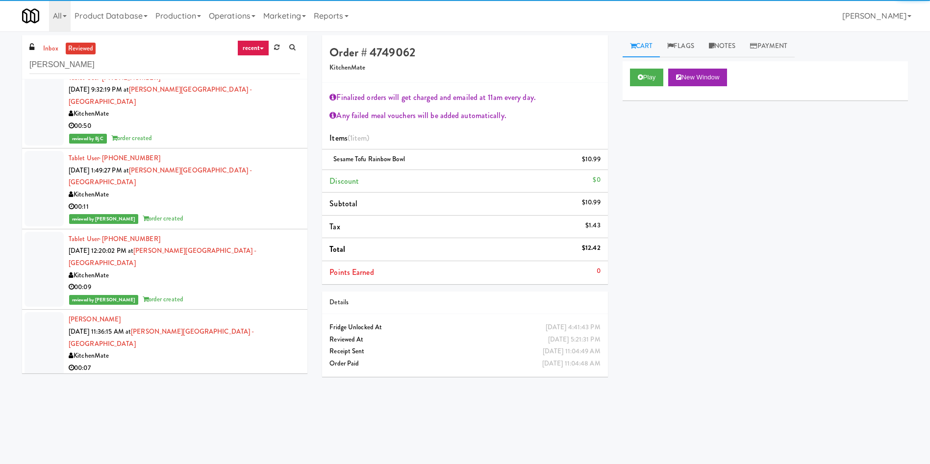
scroll to position [1470, 0]
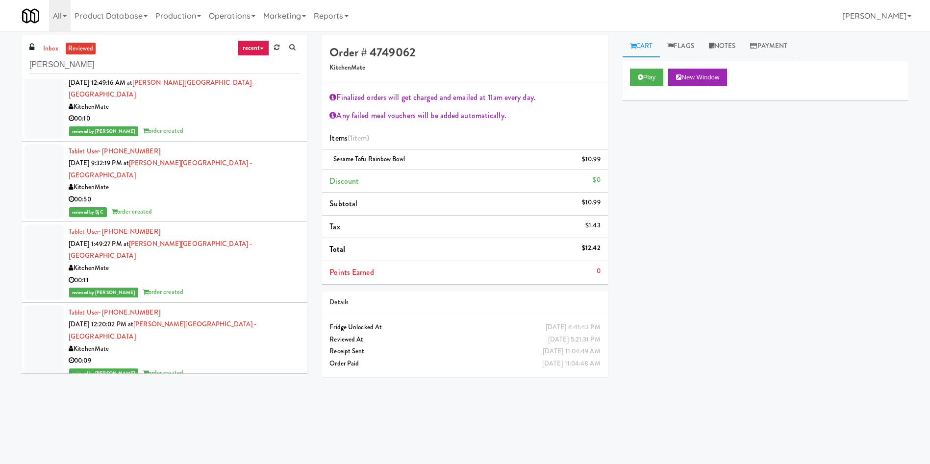
click at [242, 12] on link "Operations" at bounding box center [232, 15] width 54 height 31
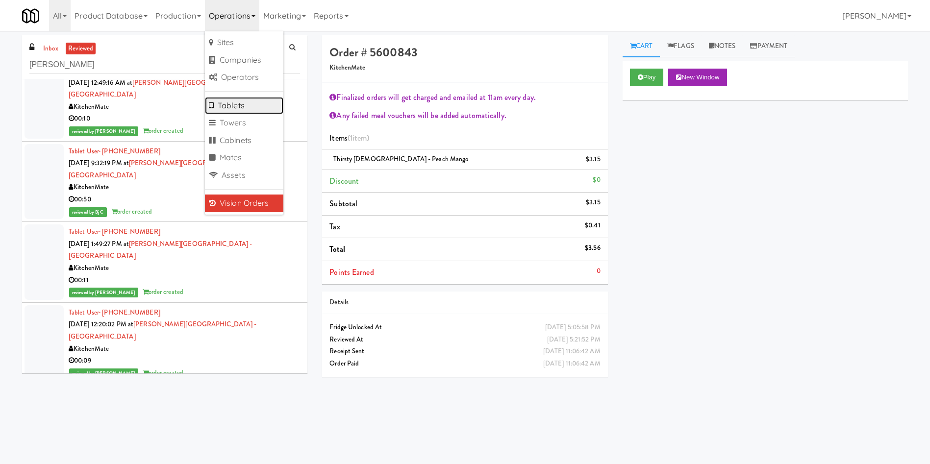
click at [240, 101] on link "Tablets" at bounding box center [244, 106] width 78 height 18
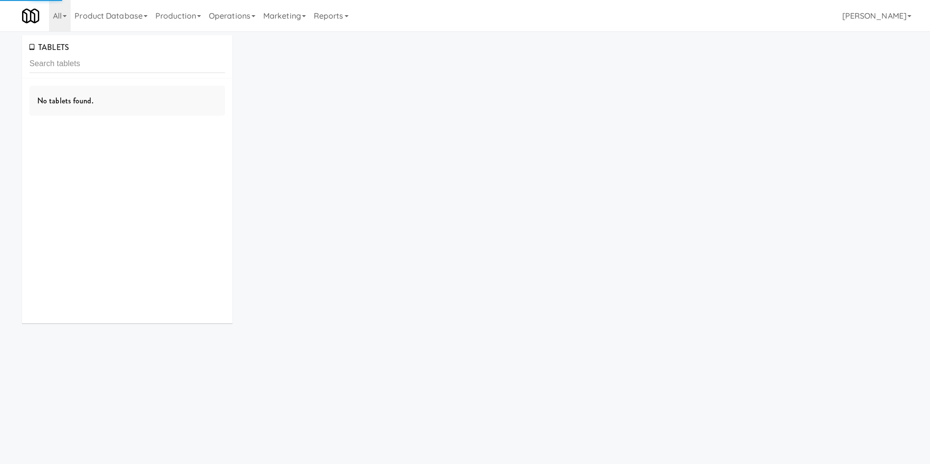
click at [159, 69] on input "text" at bounding box center [127, 64] width 196 height 18
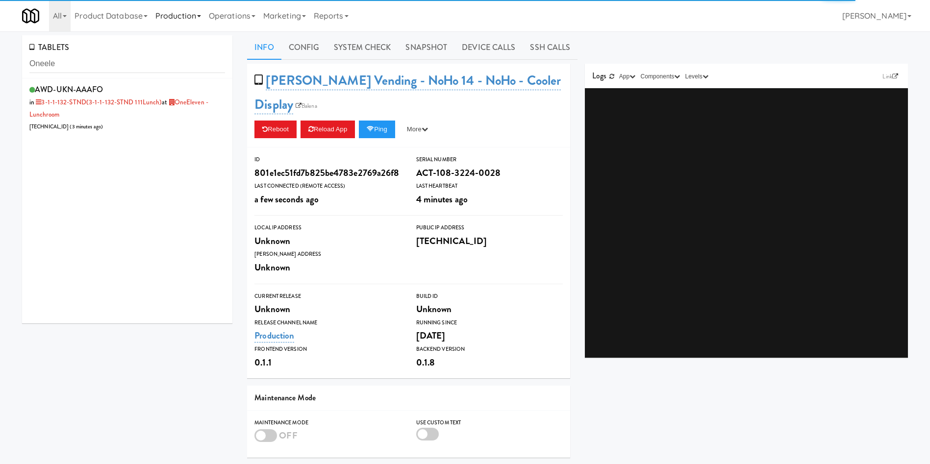
type input "Oneele"
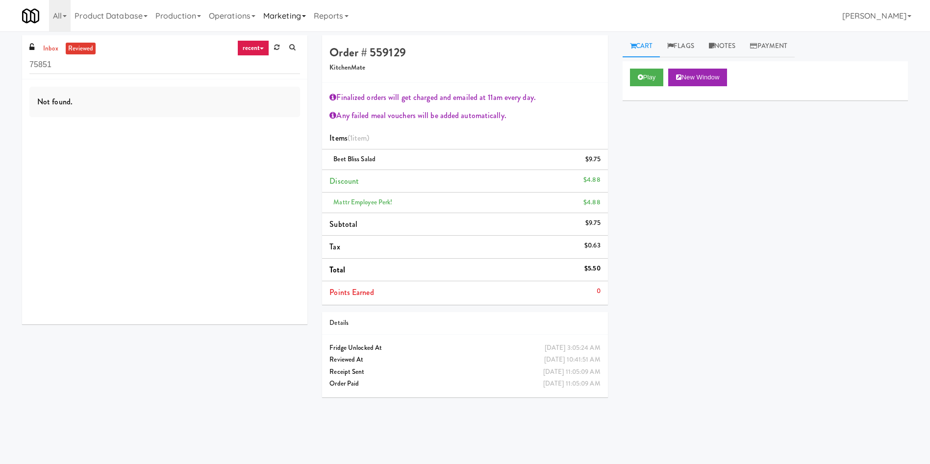
click at [292, 18] on link "Marketing" at bounding box center [284, 15] width 50 height 31
click at [344, 17] on link "Reports" at bounding box center [331, 15] width 43 height 31
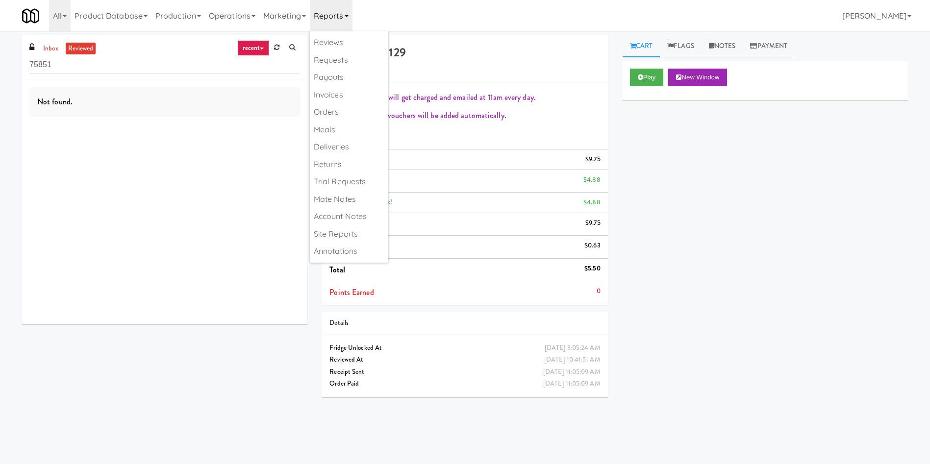
click at [109, 85] on div "Not found." at bounding box center [164, 201] width 285 height 245
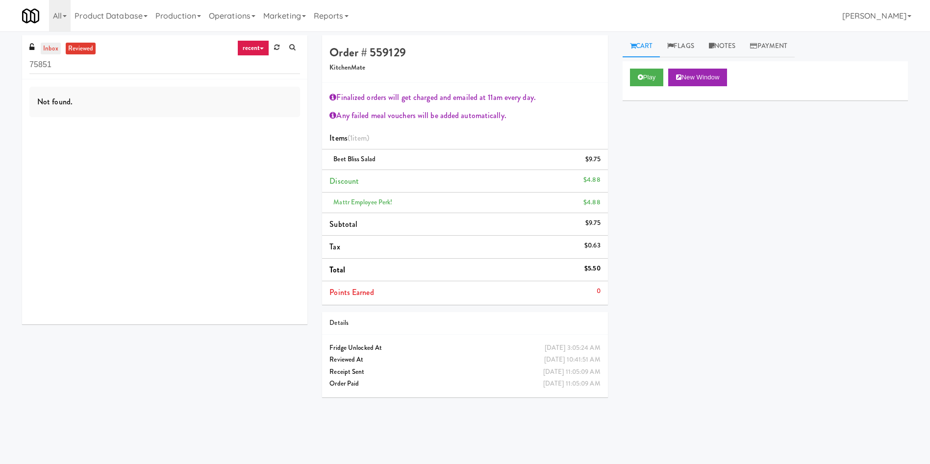
click at [43, 47] on link "inbox" at bounding box center [51, 49] width 20 height 12
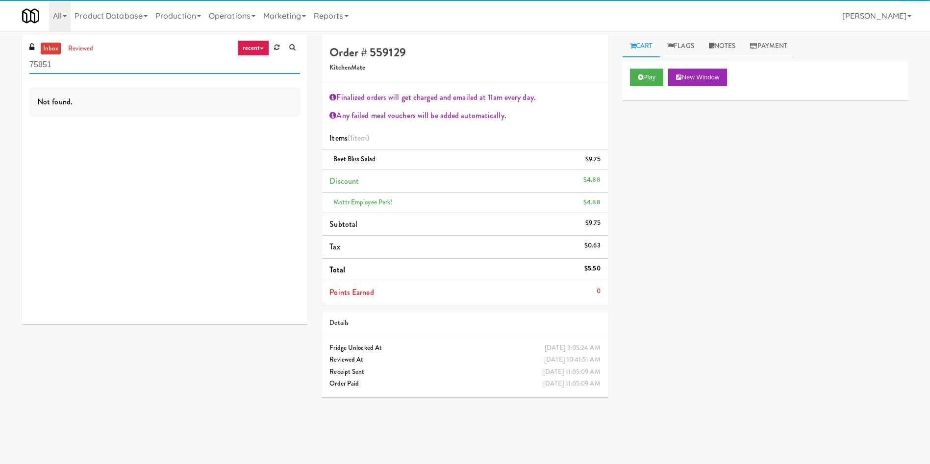
drag, startPoint x: 65, startPoint y: 64, endPoint x: 0, endPoint y: 64, distance: 64.7
click at [0, 64] on div "inbox reviewed recent all unclear take inventory issue suspicious failed recent…" at bounding box center [465, 232] width 930 height 394
paste input "9786719"
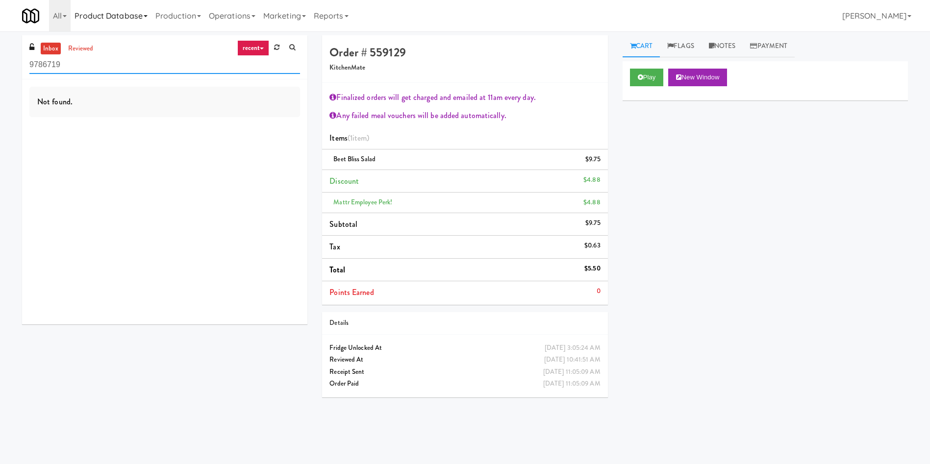
type input "9786719"
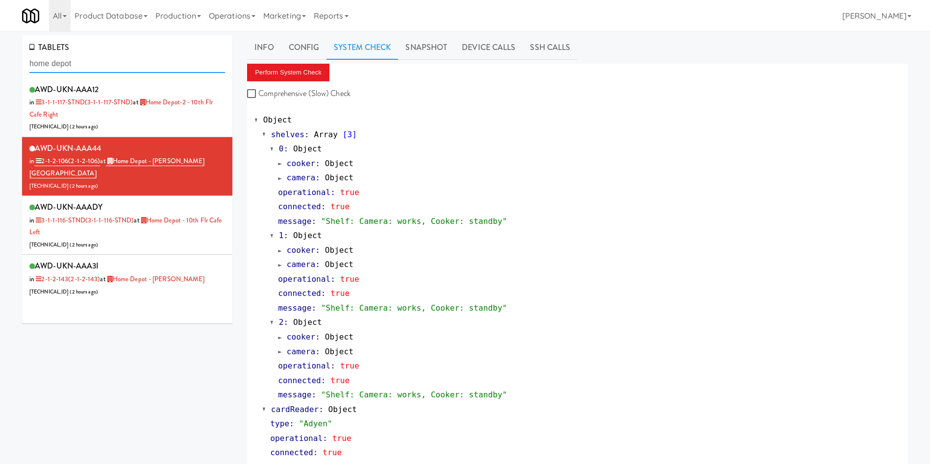
drag, startPoint x: 135, startPoint y: 69, endPoint x: 0, endPoint y: 75, distance: 134.9
click at [0, 75] on div "TABLETS home depot AWD-UKN-AAA12 in 3-1-1-117-STND (3-1-1-117-STND) at [GEOGRAP…" at bounding box center [465, 472] width 930 height 874
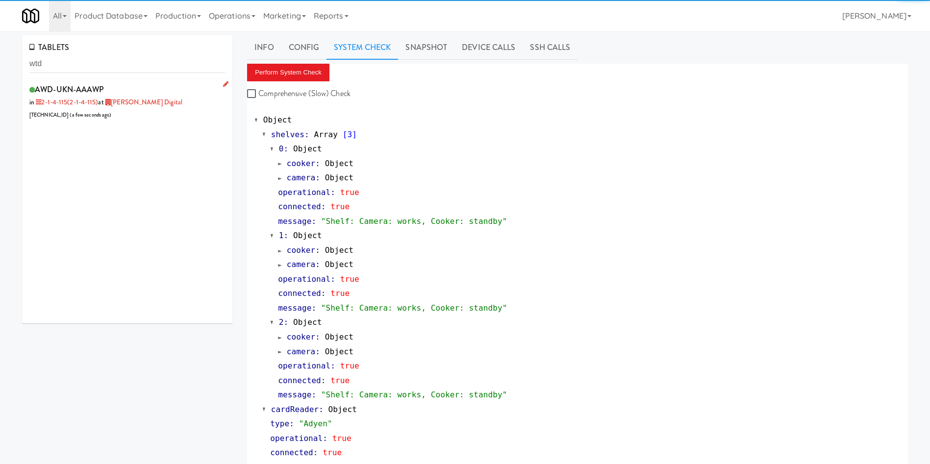
click at [169, 118] on div "AWD-UKN-AAAWP in 2-1-4-115 (2-1-4-115) at [PERSON_NAME] Digital [TECHNICAL_ID] …" at bounding box center [127, 101] width 196 height 39
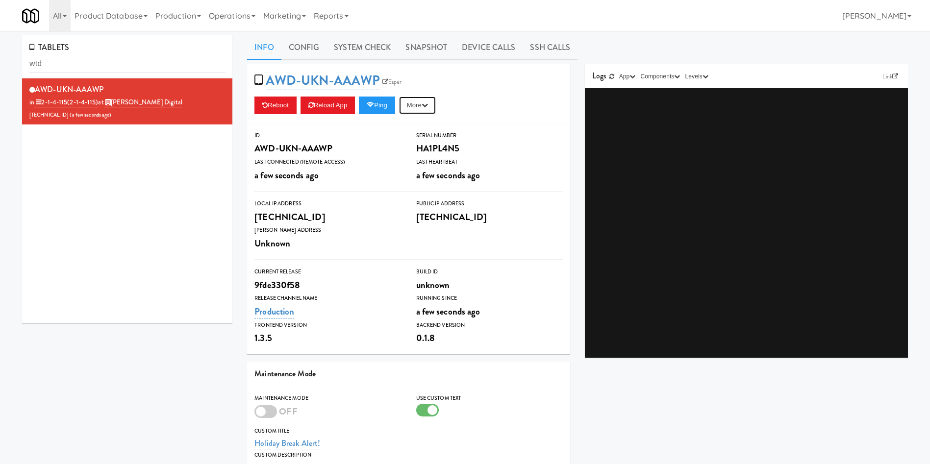
drag, startPoint x: 420, startPoint y: 102, endPoint x: 424, endPoint y: 128, distance: 26.3
click at [420, 103] on button "More" at bounding box center [417, 106] width 37 height 18
click at [424, 143] on link "Restart Server" at bounding box center [394, 143] width 89 height 18
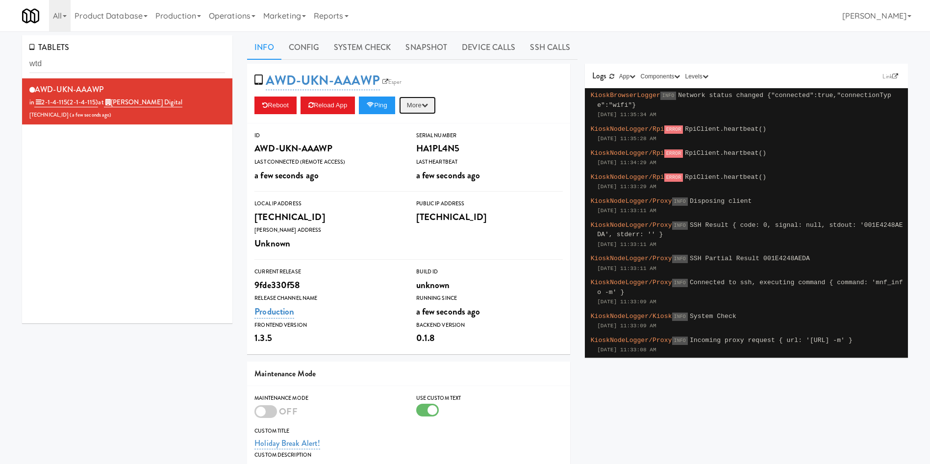
click at [425, 107] on button "More" at bounding box center [417, 106] width 37 height 18
click at [428, 139] on link "Restart Server" at bounding box center [394, 143] width 89 height 18
drag, startPoint x: 137, startPoint y: 61, endPoint x: 0, endPoint y: 62, distance: 137.2
click at [0, 62] on div "TABLETS wtd AWD-UKN-AAAWP in 2-1-4-115 (2-1-4-115) at [PERSON_NAME] Digital [TE…" at bounding box center [465, 321] width 930 height 572
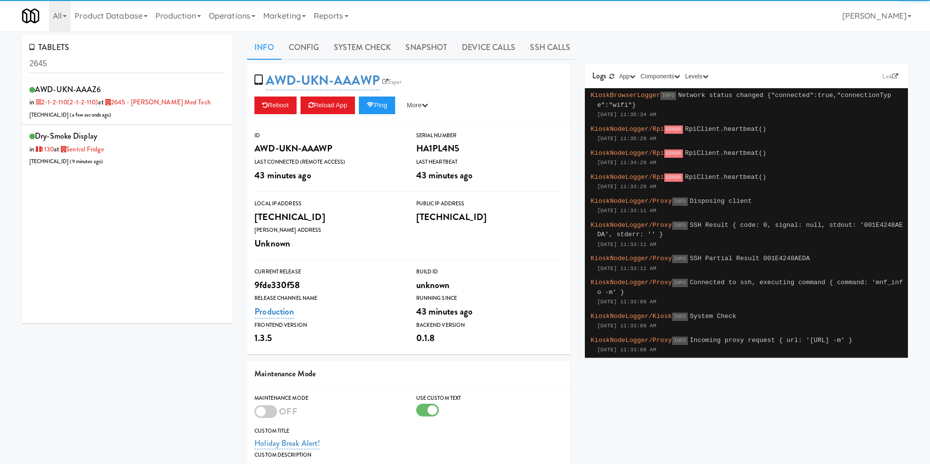
click at [169, 119] on div "AWD-UKN-AAAZ6 in 2-1-2-110 (2-1-2-110) at 2645 - [PERSON_NAME] Med Tech [TECHNI…" at bounding box center [127, 101] width 196 height 39
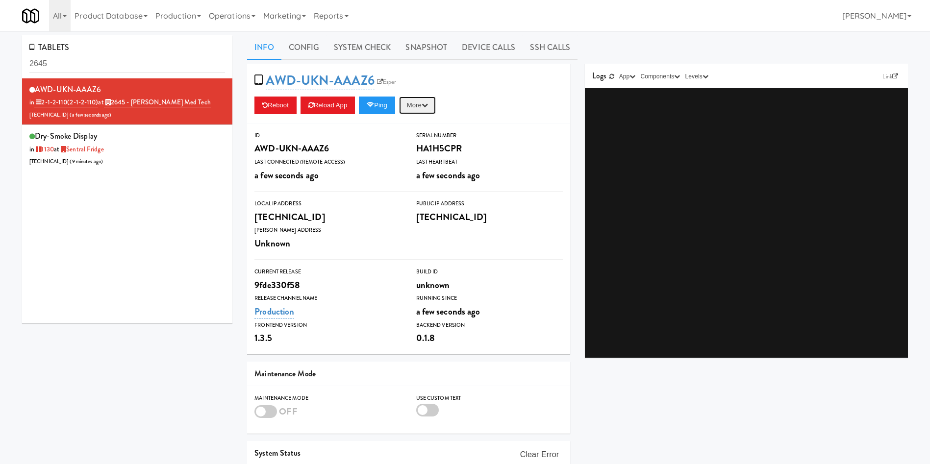
click at [428, 102] on icon "button" at bounding box center [425, 105] width 6 height 6
click at [423, 145] on link "Restart Server" at bounding box center [394, 143] width 89 height 18
click at [42, 259] on div "AWD-UKN-AAAZ6 in 2-1-2-110 (2-1-2-110) at 2645 - [PERSON_NAME] Med Tech [TECHNI…" at bounding box center [127, 200] width 210 height 245
drag, startPoint x: 422, startPoint y: 50, endPoint x: 410, endPoint y: 55, distance: 13.4
click at [410, 55] on link "Snapshot" at bounding box center [426, 47] width 56 height 25
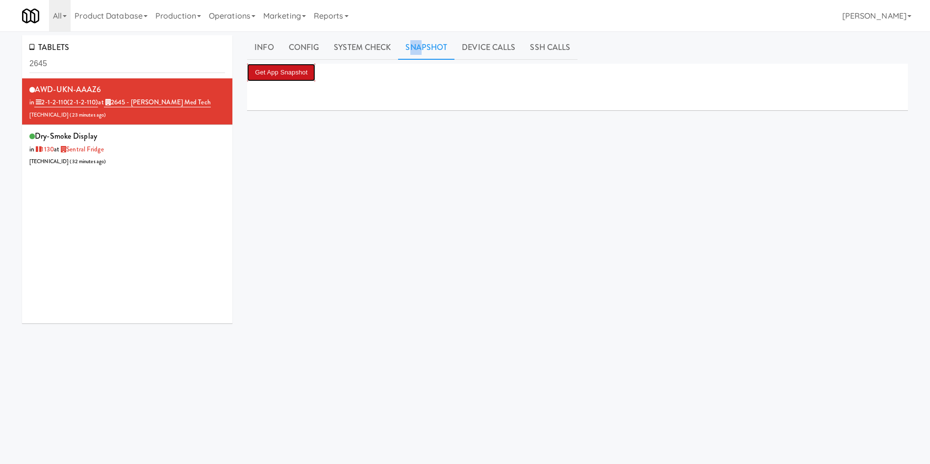
click at [298, 74] on button "Get App Snapshot" at bounding box center [281, 73] width 68 height 18
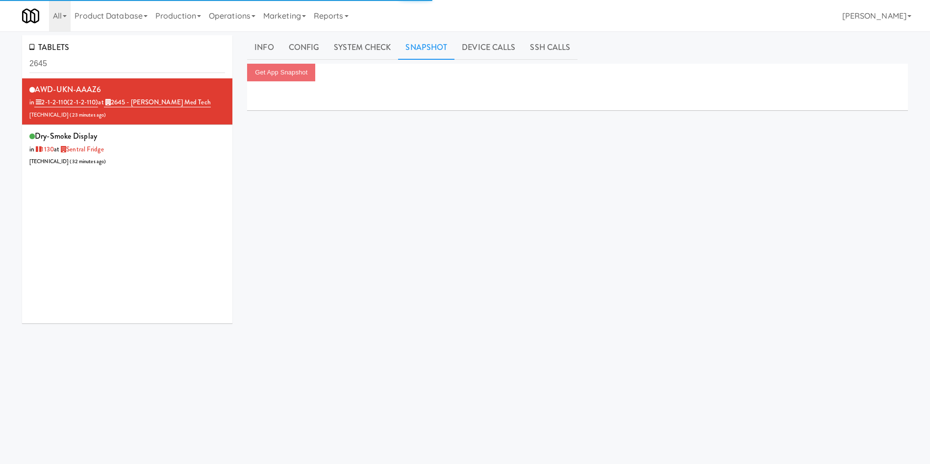
click at [168, 286] on div "AWD-UKN-AAAZ6 in 2-1-2-110 (2-1-2-110) at 2645 - [PERSON_NAME] Med Tech [TECHNI…" at bounding box center [127, 200] width 210 height 245
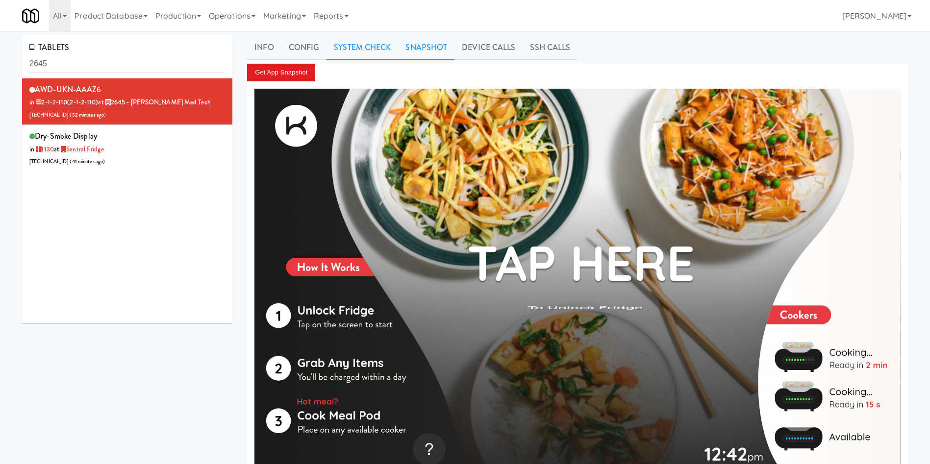
click at [370, 39] on link "System Check" at bounding box center [362, 47] width 72 height 25
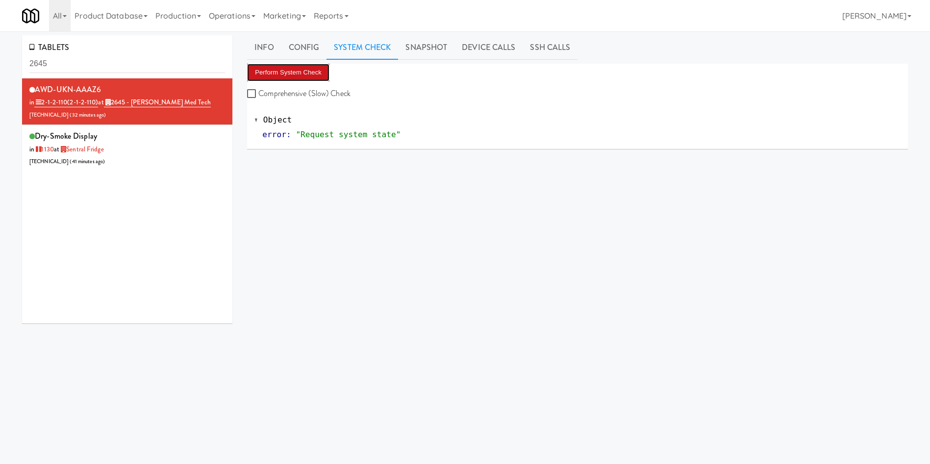
click at [314, 71] on button "Perform System Check" at bounding box center [288, 73] width 82 height 18
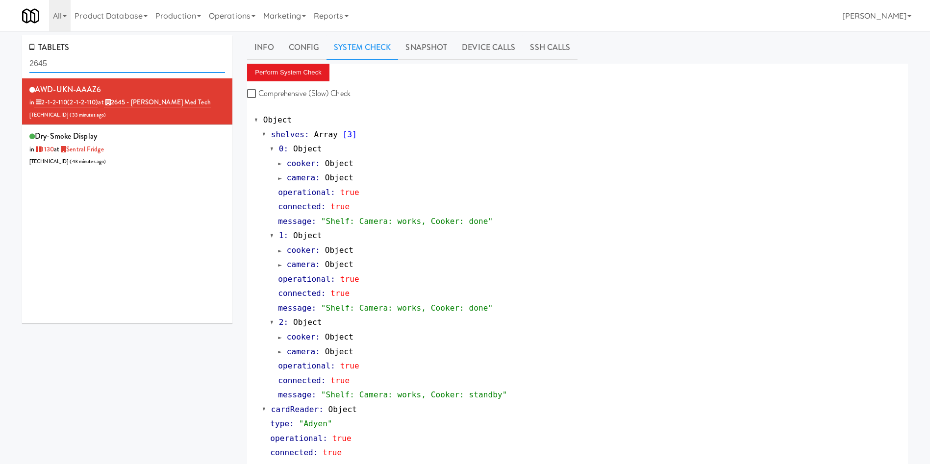
drag, startPoint x: 97, startPoint y: 62, endPoint x: 0, endPoint y: 50, distance: 97.4
click at [0, 50] on div "TABLETS 2645 AWD-UKN-AAAZ6 in 2-1-2-110 (2-1-2-110) at 2645 - Baylis Med Tech 2…" at bounding box center [465, 472] width 930 height 874
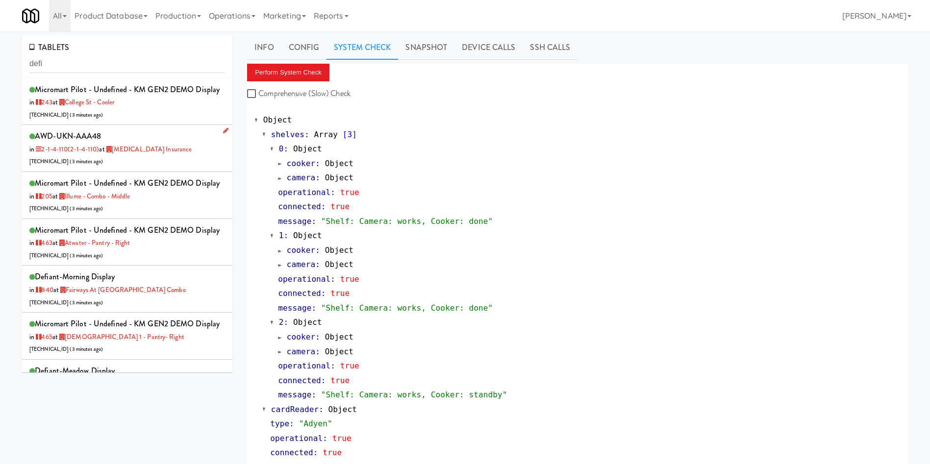
click at [167, 172] on li "AWD-UKN-AAA48 in 2-1-4-110 (2-1-4-110) at Definity Insurance 206.0.69.57 ( 3 mi…" at bounding box center [127, 148] width 210 height 47
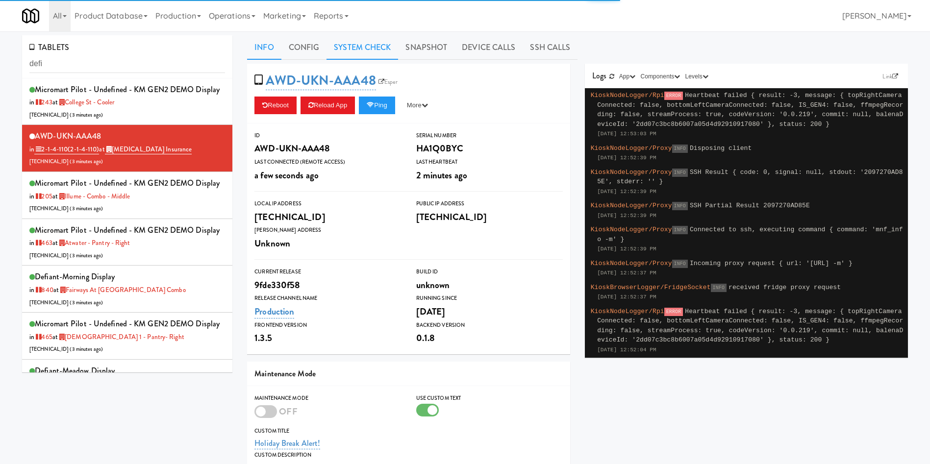
click at [373, 45] on link "System Check" at bounding box center [362, 47] width 72 height 25
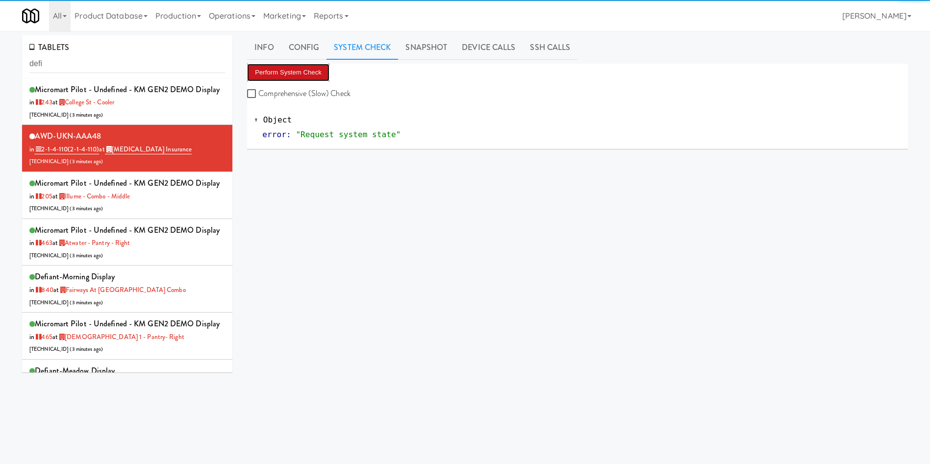
click at [300, 75] on button "Perform System Check" at bounding box center [288, 73] width 82 height 18
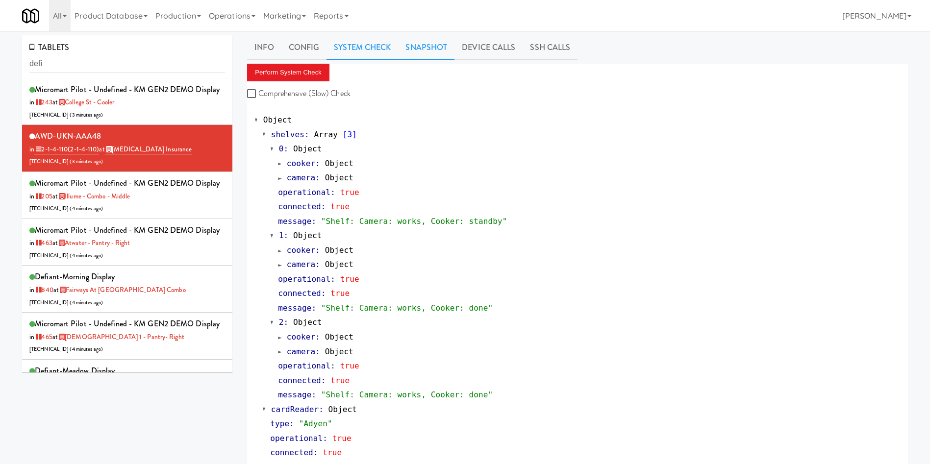
click at [431, 50] on link "Snapshot" at bounding box center [426, 47] width 56 height 25
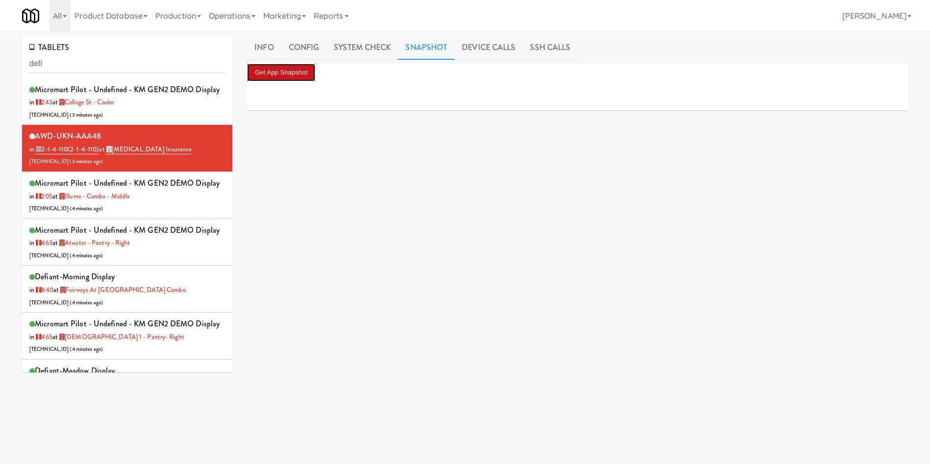
click at [265, 75] on button "Get App Snapshot" at bounding box center [281, 73] width 68 height 18
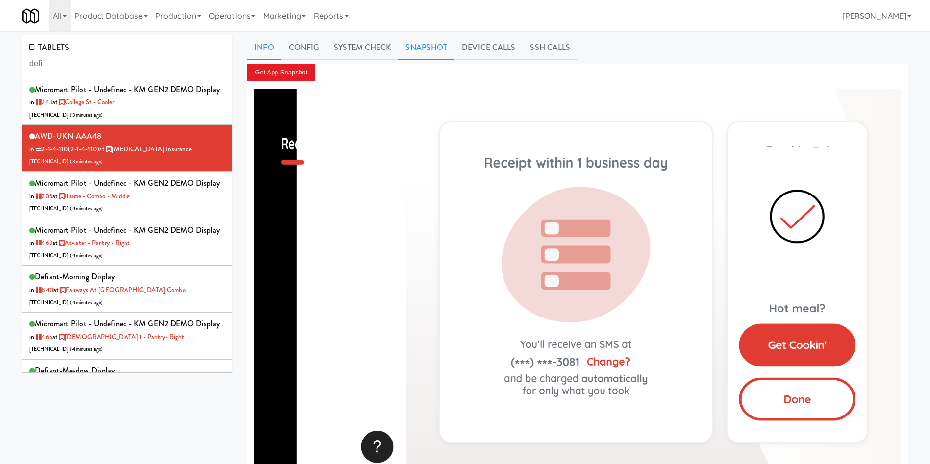
click at [270, 43] on link "Info" at bounding box center [264, 47] width 34 height 25
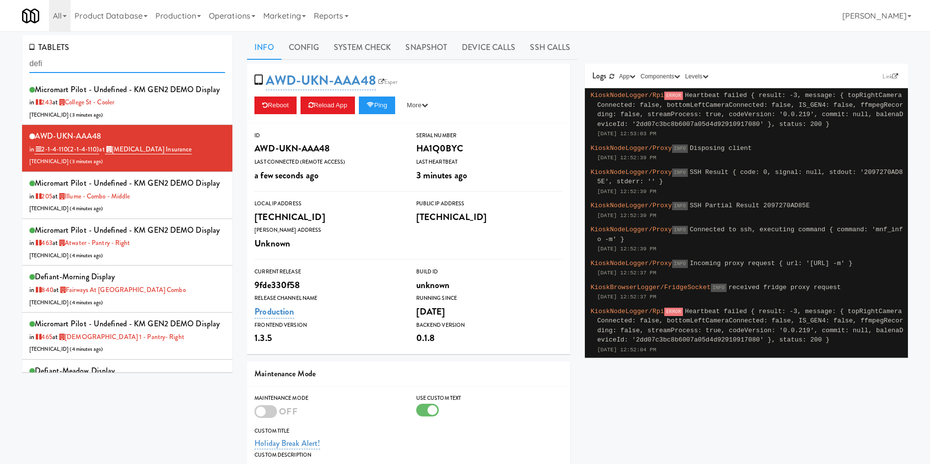
drag, startPoint x: 126, startPoint y: 57, endPoint x: 0, endPoint y: 58, distance: 126.0
click at [0, 58] on div "TABLETS defi Micromart Pilot - undefined - KM GEN2 DEMO Display in 243 at Colle…" at bounding box center [465, 321] width 930 height 572
paste input "Network Error > Check if someone using the kiosk: None Rebooted in Esper -Ran a…"
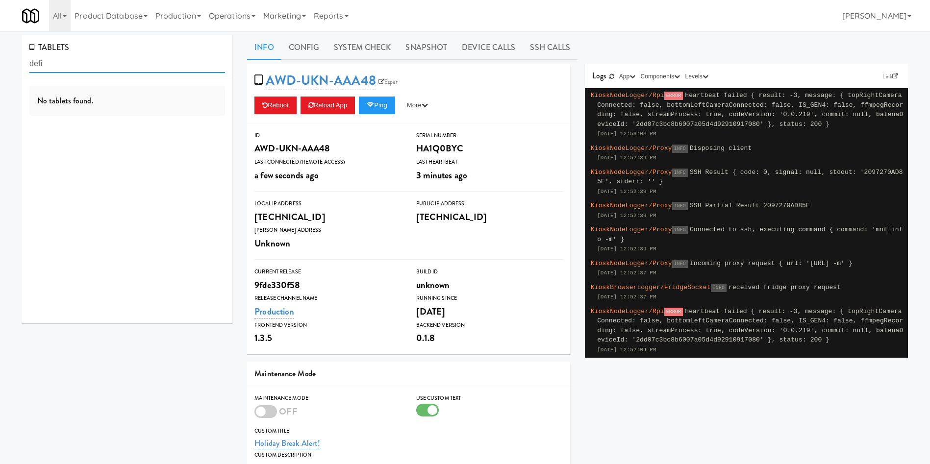
click at [118, 71] on input "defi" at bounding box center [127, 64] width 196 height 18
drag, startPoint x: 116, startPoint y: 65, endPoint x: 0, endPoint y: 54, distance: 116.2
click at [0, 54] on div "TABLETS defi No tablets found. Info Config System Check Snapshot Device Calls S…" at bounding box center [465, 321] width 930 height 572
type input "ikea bu"
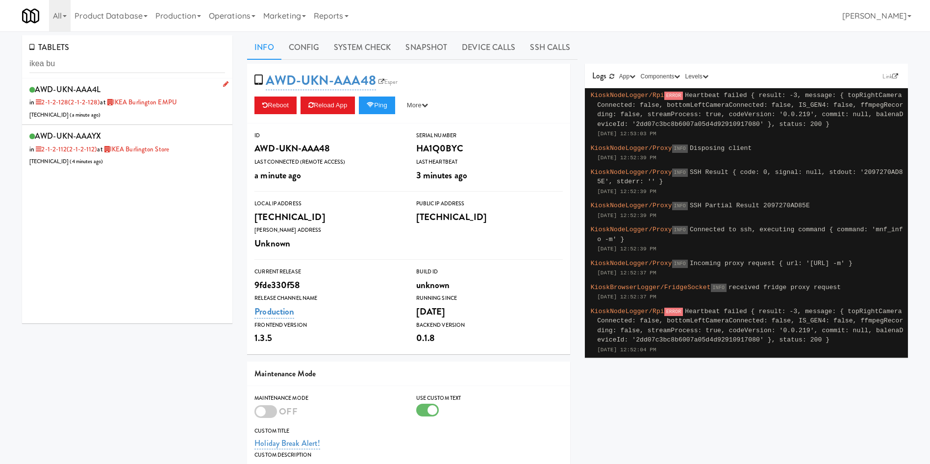
click at [172, 117] on div "AWD-UKN-AAA4L in 2-1-2-128 (2-1-2-128) at IKEA Burlington EMPU 206.0.69.46 ( a …" at bounding box center [127, 101] width 196 height 39
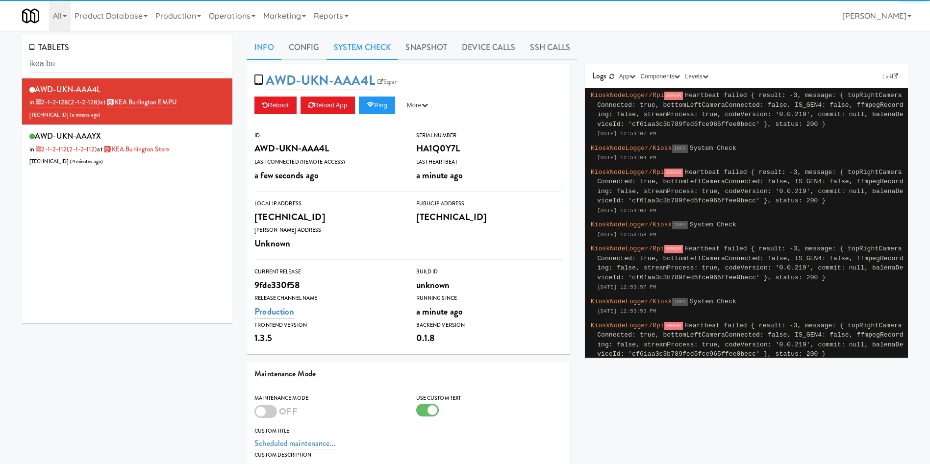
drag, startPoint x: 365, startPoint y: 53, endPoint x: 332, endPoint y: 63, distance: 34.1
click at [365, 53] on link "System Check" at bounding box center [362, 47] width 72 height 25
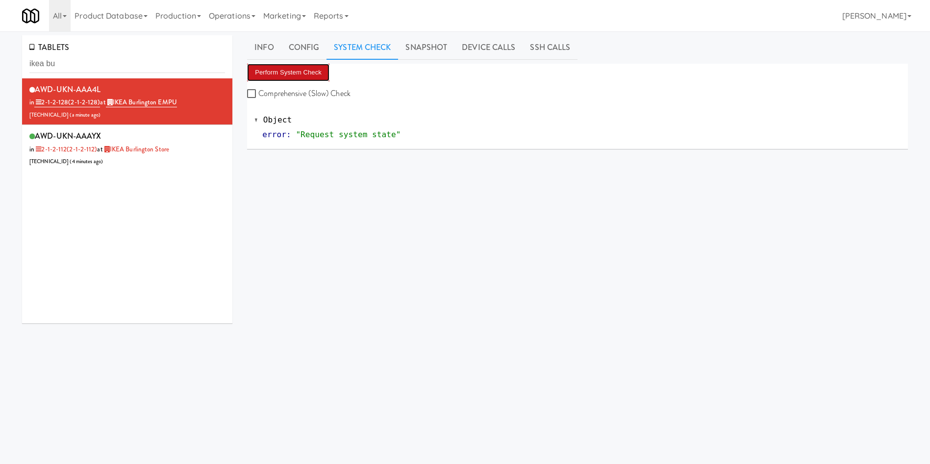
click at [304, 75] on button "Perform System Check" at bounding box center [288, 73] width 82 height 18
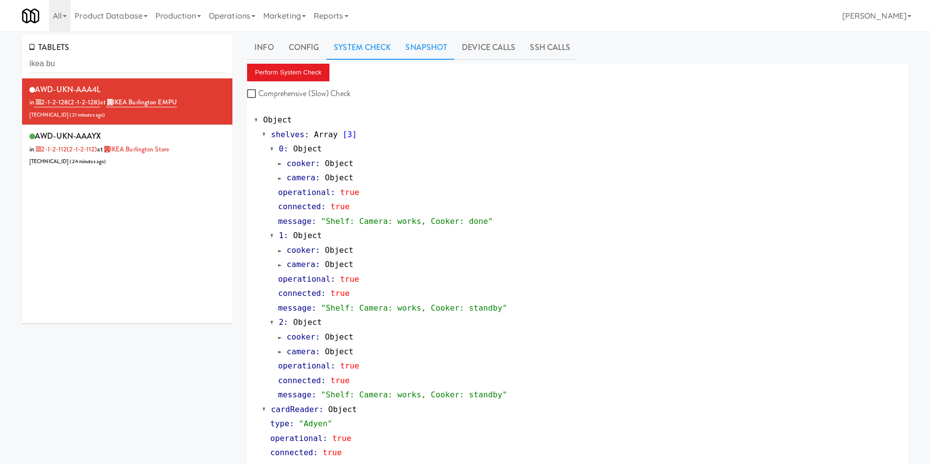
click at [427, 43] on link "Snapshot" at bounding box center [426, 47] width 56 height 25
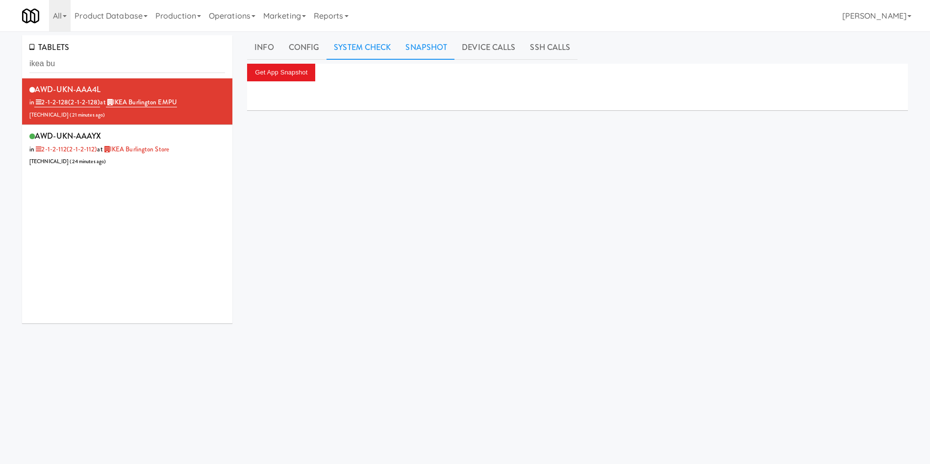
click at [368, 52] on link "System Check" at bounding box center [362, 47] width 72 height 25
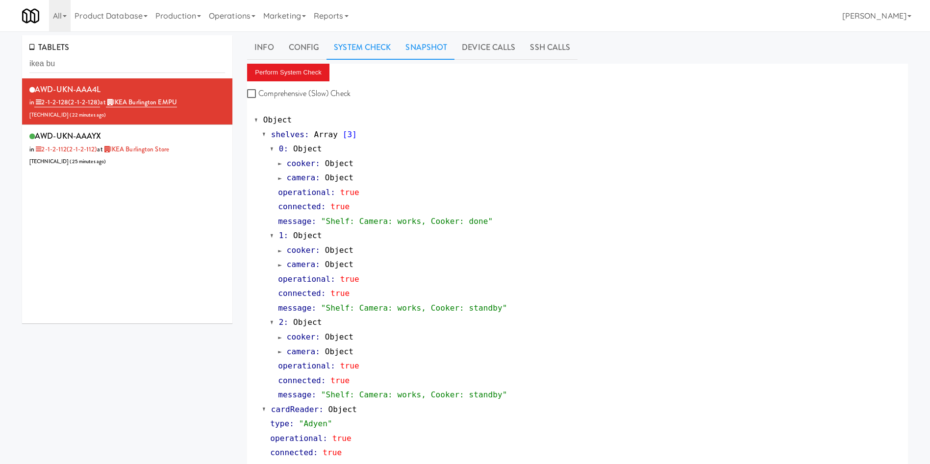
click at [427, 52] on link "Snapshot" at bounding box center [426, 47] width 56 height 25
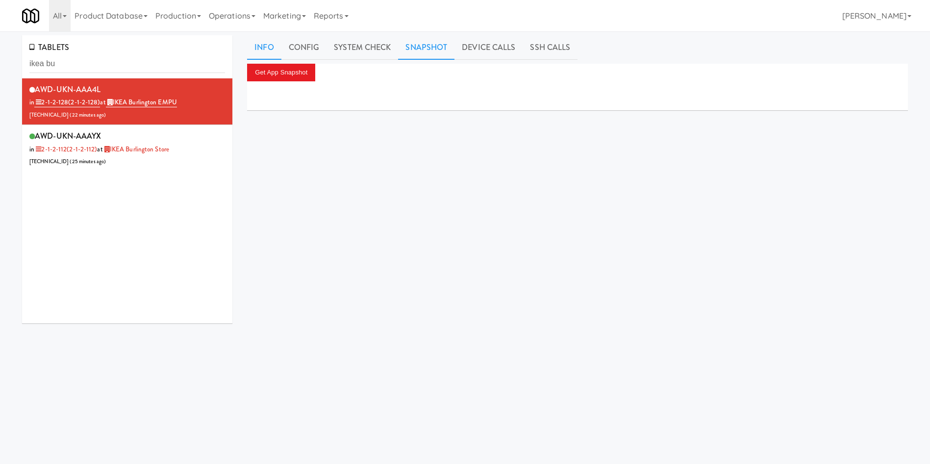
click at [263, 49] on link "Info" at bounding box center [264, 47] width 34 height 25
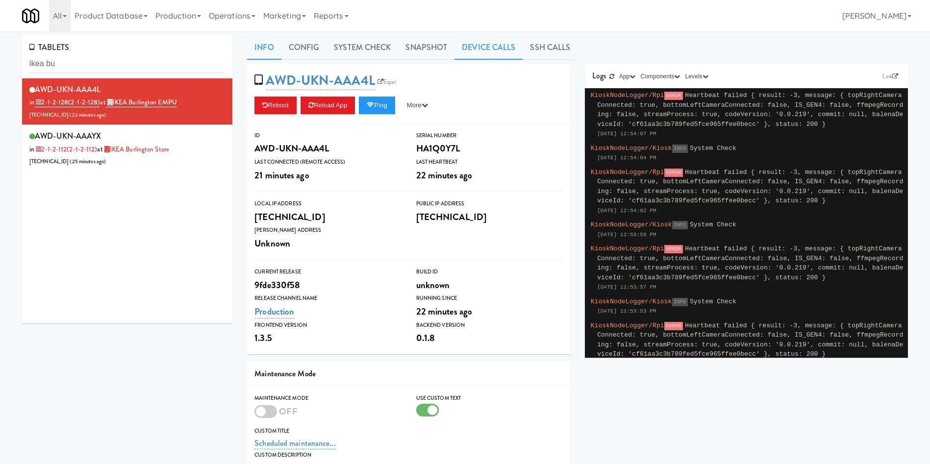
click at [479, 45] on link "Device Calls" at bounding box center [488, 47] width 68 height 25
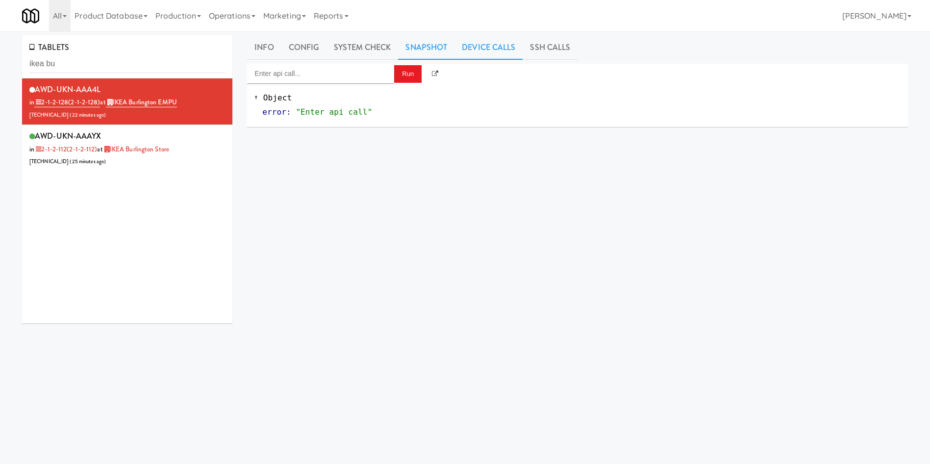
click at [407, 50] on link "Snapshot" at bounding box center [426, 47] width 56 height 25
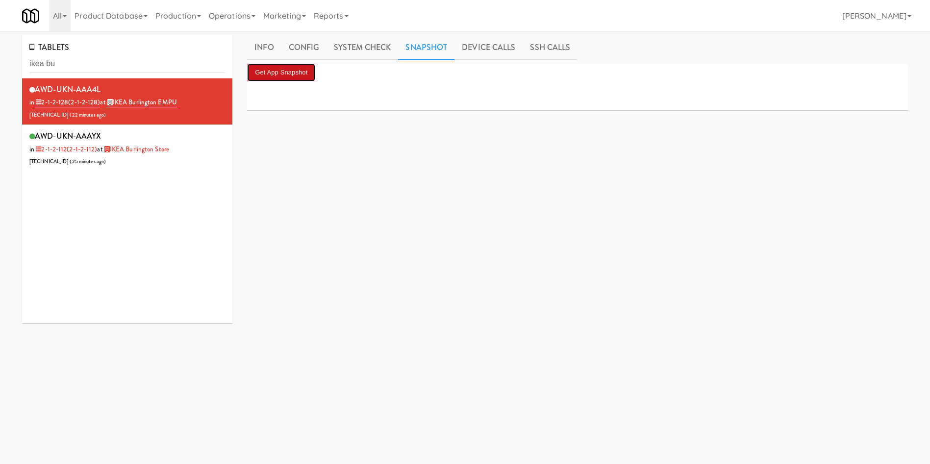
click at [301, 80] on button "Get App Snapshot" at bounding box center [281, 73] width 68 height 18
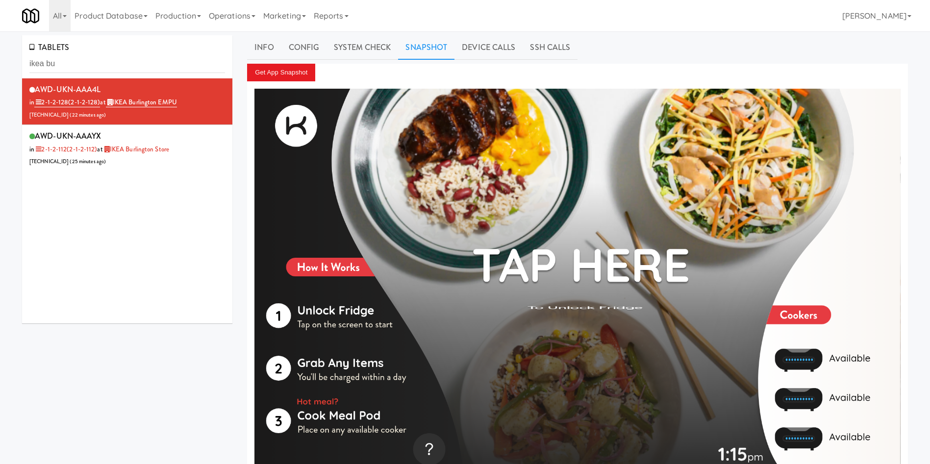
click at [347, 34] on div "TABLETS ikea bu AWD-UKN-AAA4L in 2-1-2-128 (2-1-2-128) at IKEA Burlington EMPU …" at bounding box center [465, 260] width 930 height 459
click at [504, 41] on link "Device Calls" at bounding box center [488, 47] width 68 height 25
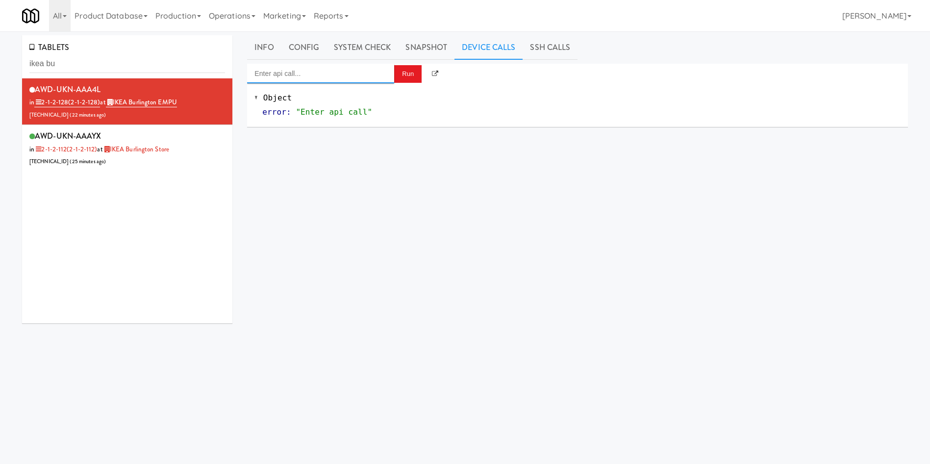
click at [338, 69] on input "Enter api call..." at bounding box center [320, 74] width 147 height 20
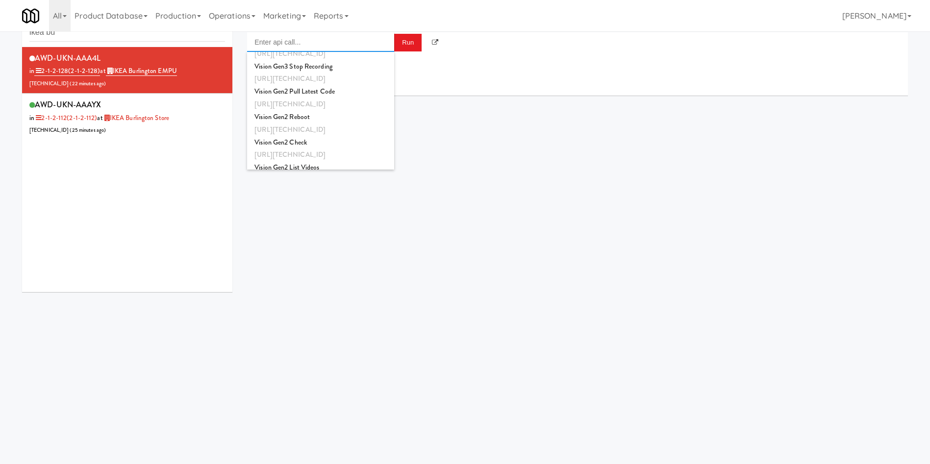
scroll to position [319, 0]
click at [351, 108] on div "http://192.168.1.242:8000/helpers/reboot" at bounding box center [320, 108] width 132 height 13
type input "Vision Gen2 Reboot"
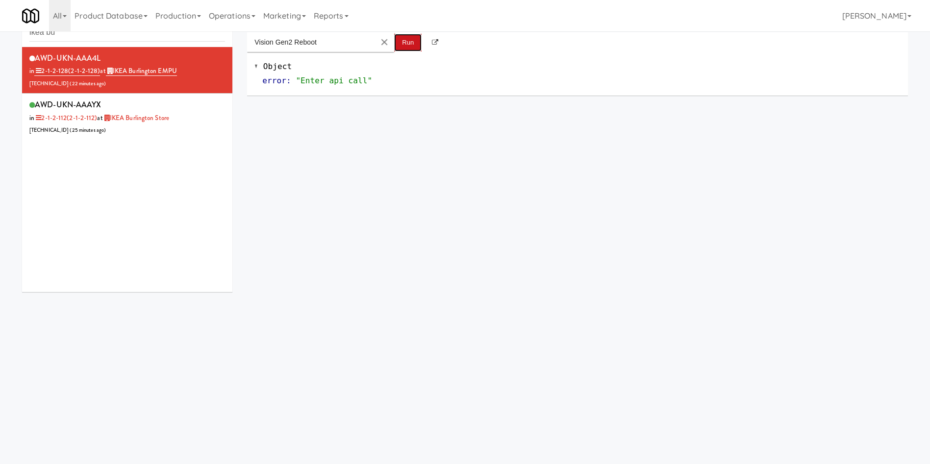
click at [405, 41] on button "Run" at bounding box center [407, 43] width 27 height 18
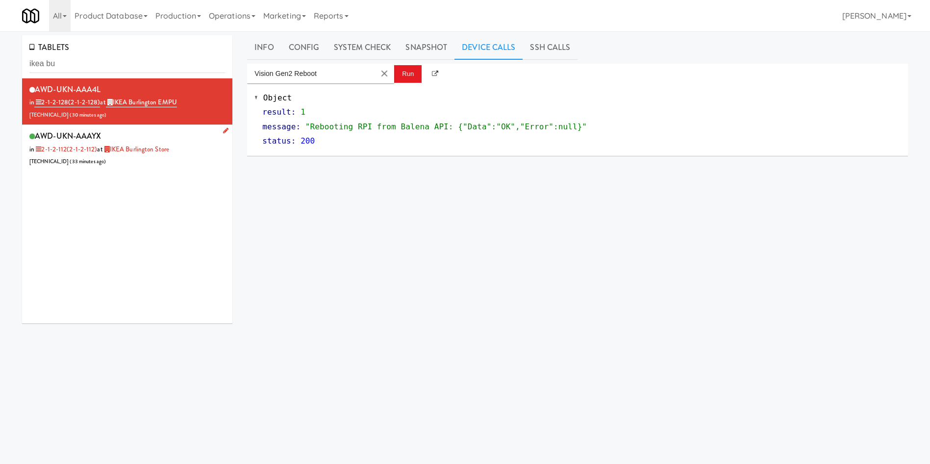
click at [168, 168] on li "AWD-UKN-AAAYX in 2-1-2-112 (2-1-2-112) at IKEA Burlington Store 206.0.69.39 ( 3…" at bounding box center [127, 148] width 210 height 47
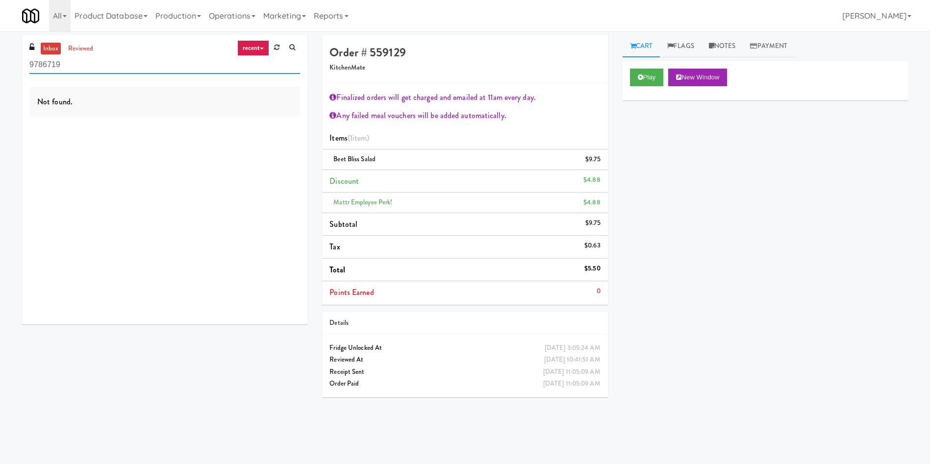
drag, startPoint x: 120, startPoint y: 68, endPoint x: 0, endPoint y: 64, distance: 119.6
click at [0, 64] on div "inbox reviewed recent all unclear take inventory issue suspicious failed recent…" at bounding box center [465, 232] width 930 height 394
paste input "[PERSON_NAME][GEOGRAPHIC_DATA]"
type input "[PERSON_NAME][GEOGRAPHIC_DATA]"
click at [87, 50] on link "reviewed" at bounding box center [81, 49] width 30 height 12
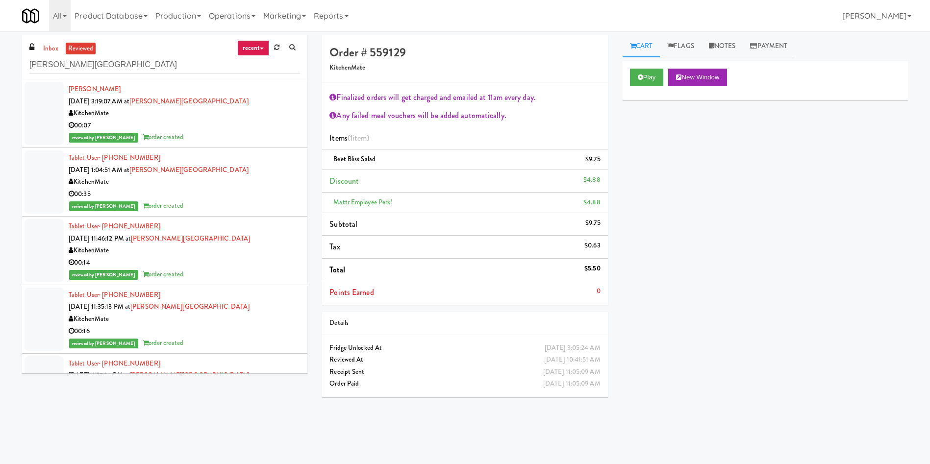
click at [34, 109] on div at bounding box center [44, 113] width 39 height 63
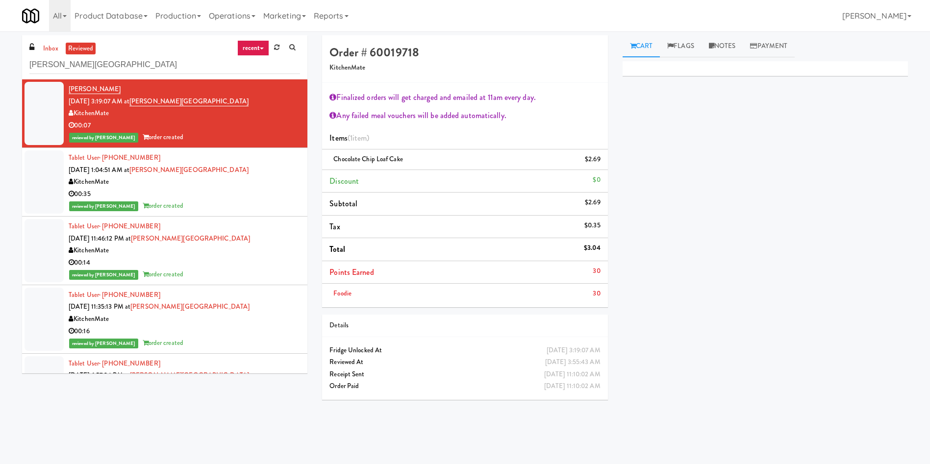
click at [54, 200] on div at bounding box center [44, 181] width 39 height 63
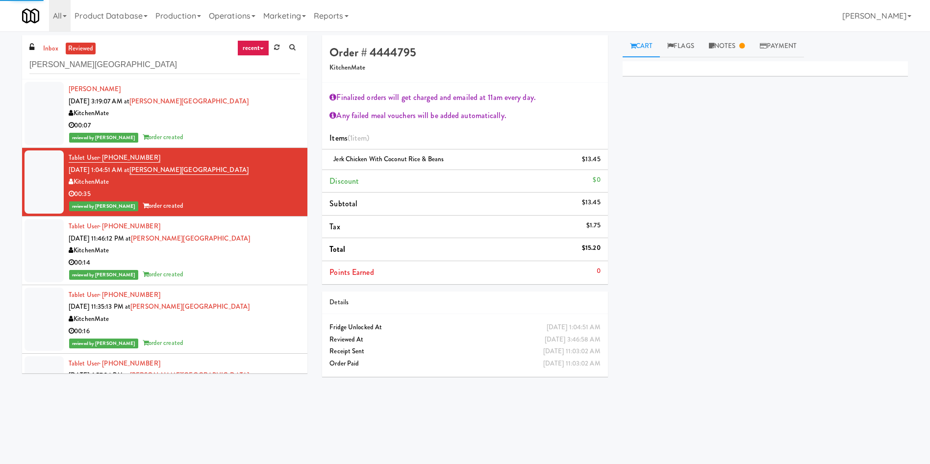
click at [53, 249] on div at bounding box center [44, 250] width 39 height 63
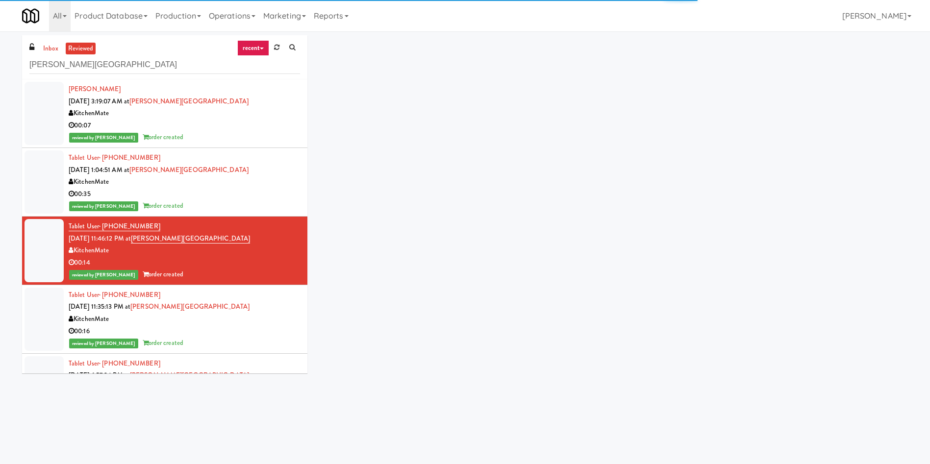
scroll to position [74, 0]
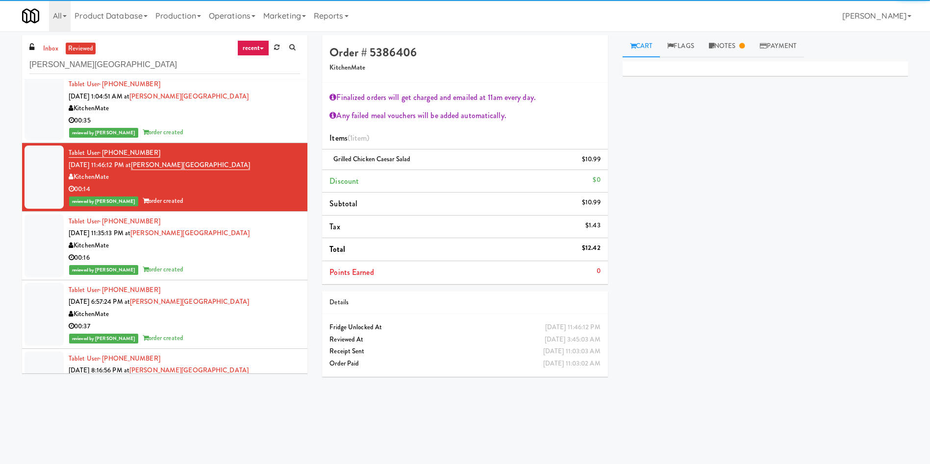
click at [53, 249] on div at bounding box center [44, 245] width 39 height 63
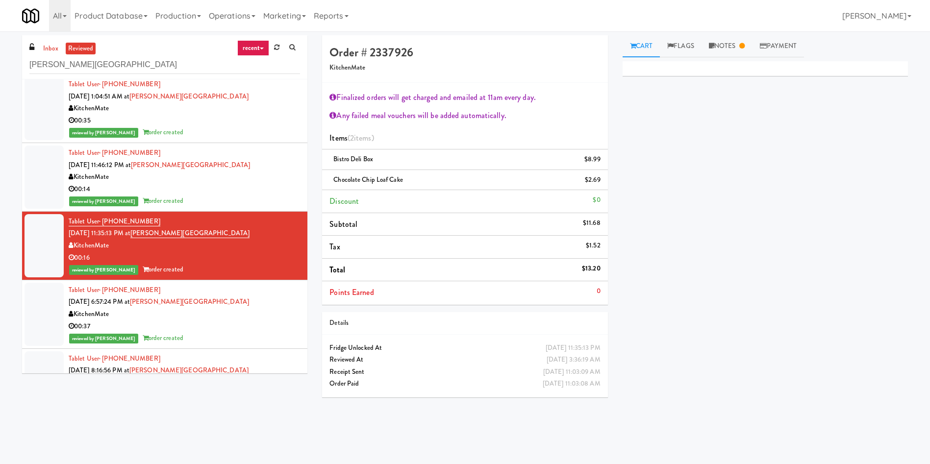
click at [49, 312] on div at bounding box center [44, 314] width 39 height 63
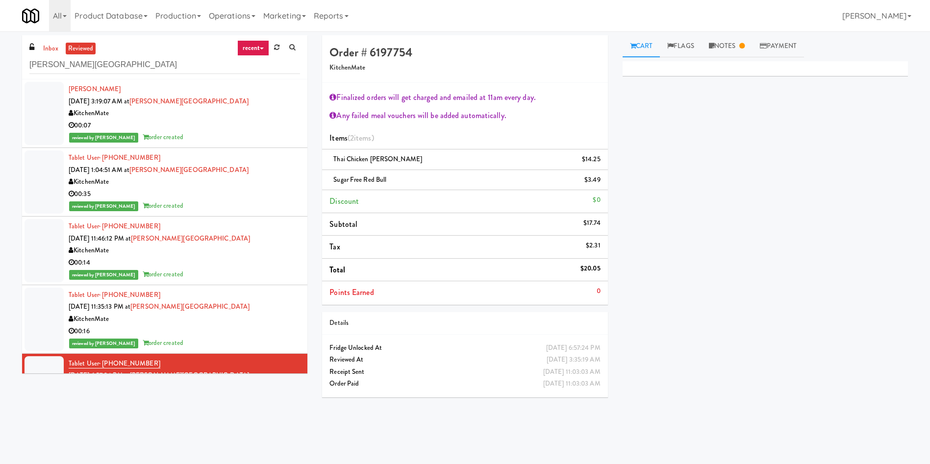
click at [47, 180] on div at bounding box center [44, 181] width 39 height 63
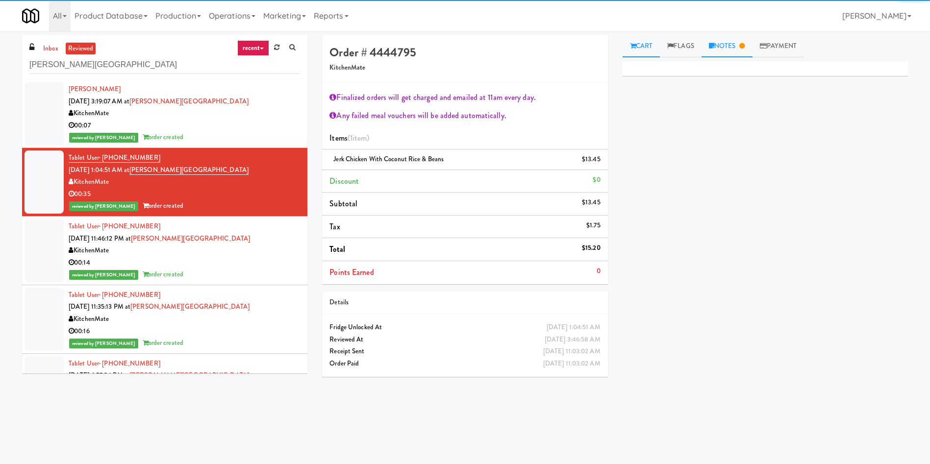
click at [726, 53] on link "Notes" at bounding box center [726, 46] width 51 height 22
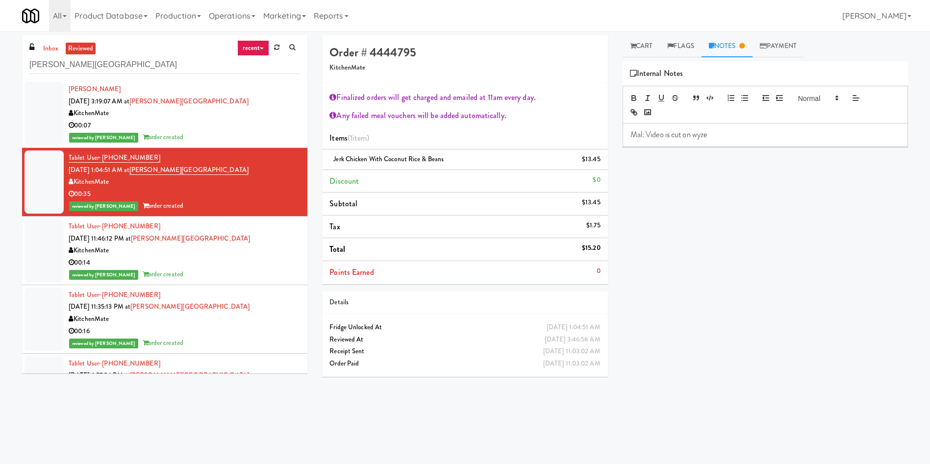
click at [731, 139] on p "Mal: Video is cut on wyze" at bounding box center [765, 134] width 270 height 11
drag, startPoint x: 422, startPoint y: 372, endPoint x: 439, endPoint y: 370, distance: 16.8
click at [422, 373] on div "[DATE] 1:04:51 AM Fridge Unlocked At [DATE] 3:46:58 AM Reviewed At [DATE] 11:03…" at bounding box center [464, 345] width 285 height 63
drag, startPoint x: 579, startPoint y: 248, endPoint x: 603, endPoint y: 247, distance: 23.5
click at [603, 247] on li "Total $15.20" at bounding box center [464, 249] width 285 height 23
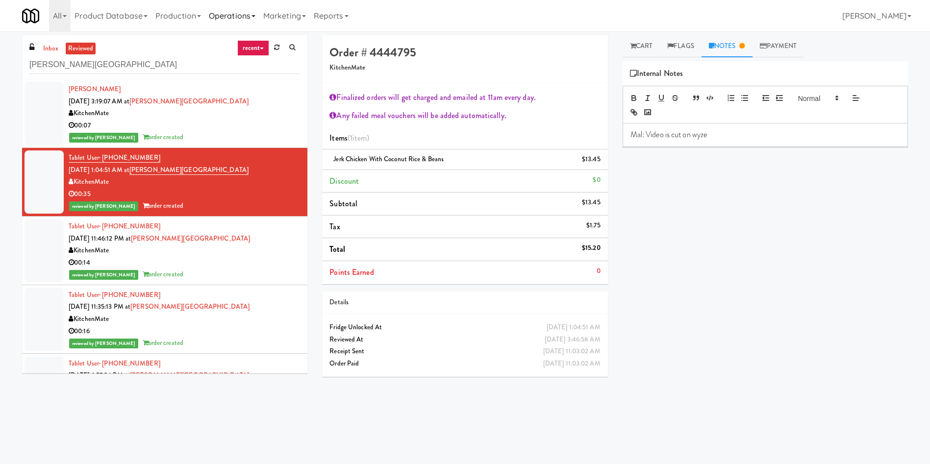
click at [231, 18] on link "Operations" at bounding box center [232, 15] width 54 height 31
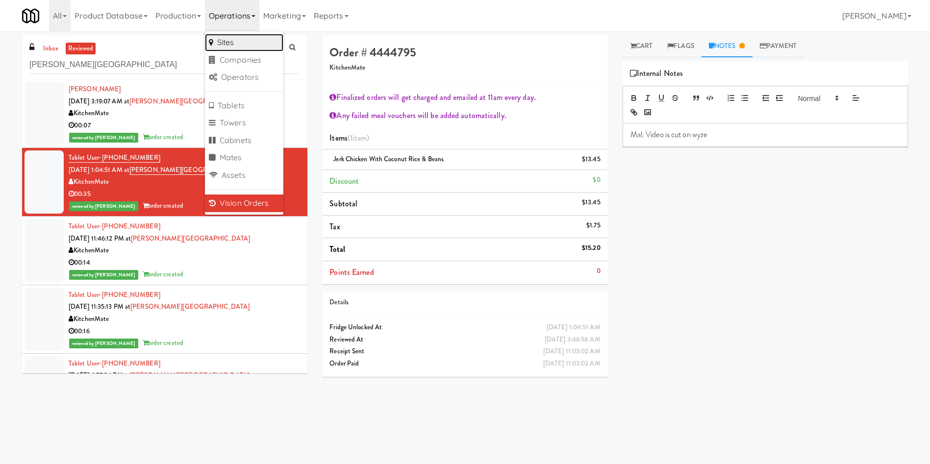
click at [255, 46] on link "Sites" at bounding box center [244, 43] width 78 height 18
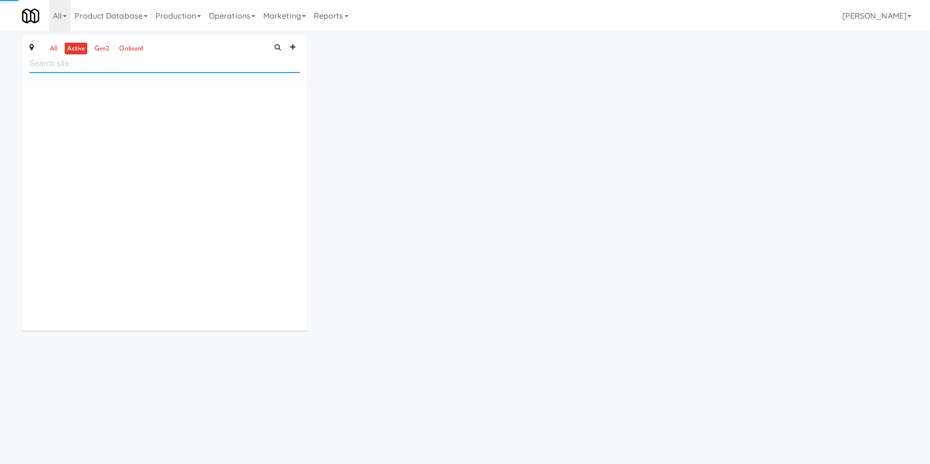
click at [224, 61] on input "text" at bounding box center [164, 64] width 271 height 18
paste input "Ikea Burlington EMPU"
type input "Ikea Burlington EMPU"
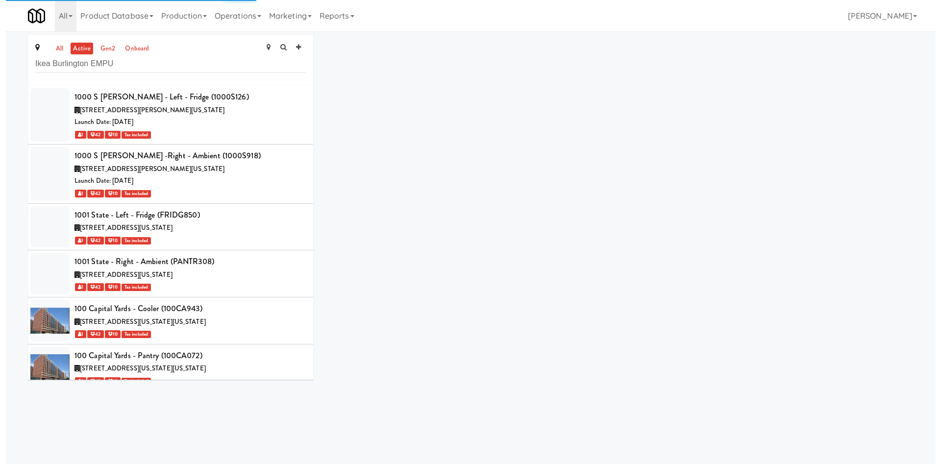
scroll to position [20985, 0]
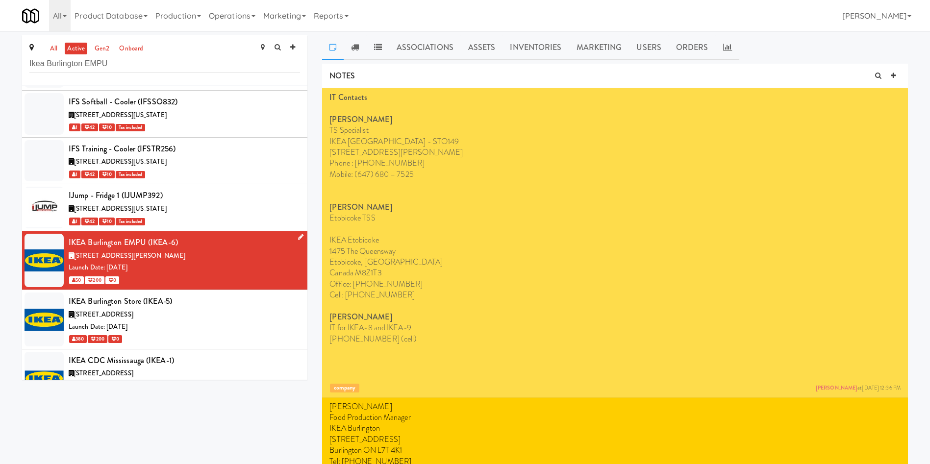
click at [255, 250] on div "[STREET_ADDRESS][PERSON_NAME]" at bounding box center [184, 256] width 231 height 12
click at [543, 44] on link "Inventories" at bounding box center [535, 47] width 66 height 25
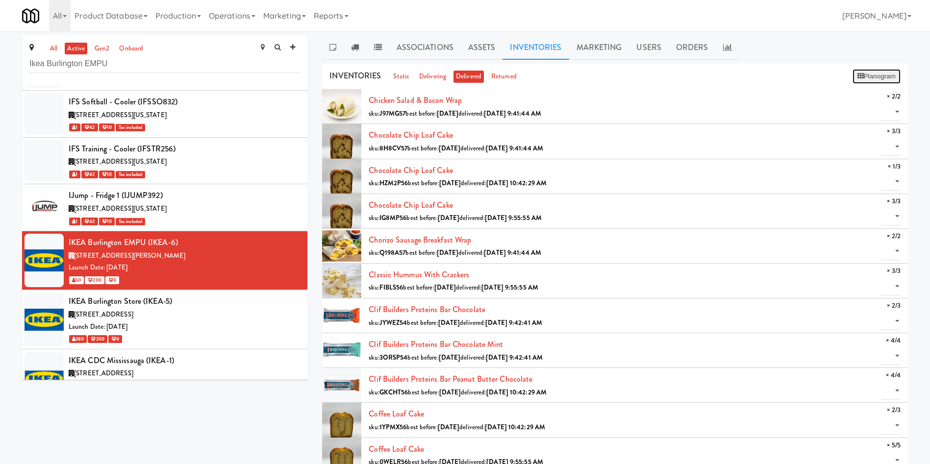
click at [861, 74] on icon at bounding box center [860, 76] width 6 height 6
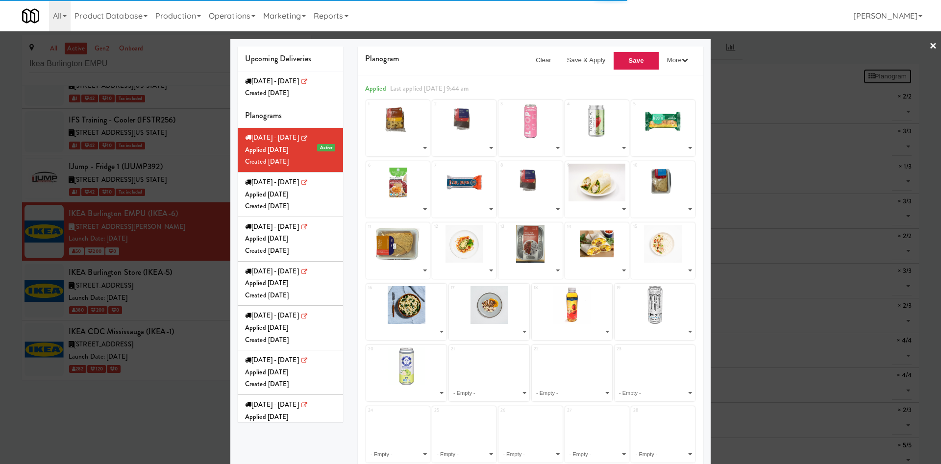
select select "number:279472"
select select "number:279535"
select select "number:231929"
select select "number:266051"
select select "number:270201"
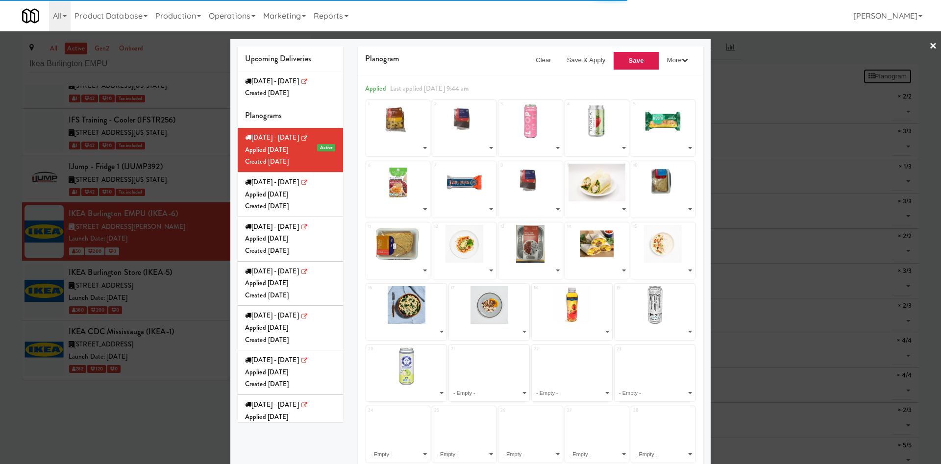
select select "number:279406"
select select "number:268123"
select select "number:279535"
select select "number:279079"
select select "number:279592"
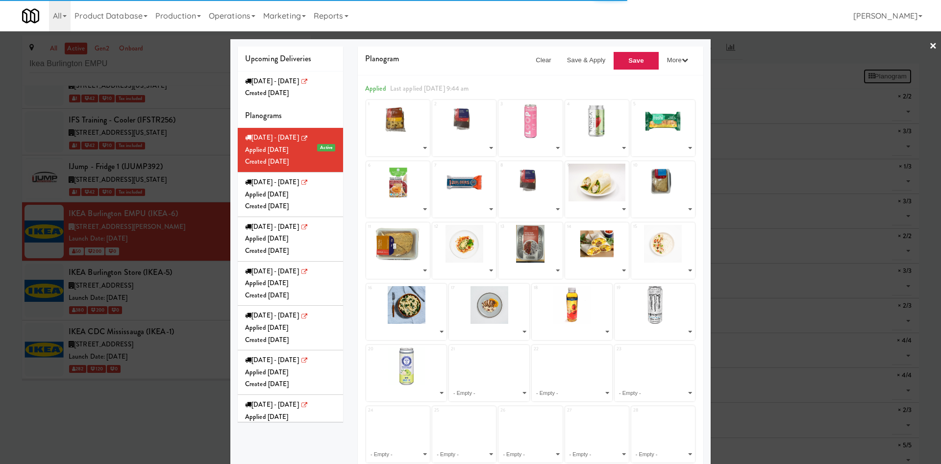
select select "number:279340"
select select "number:277771"
select select "number:277649"
select select "number:279127"
select select "number:277822"
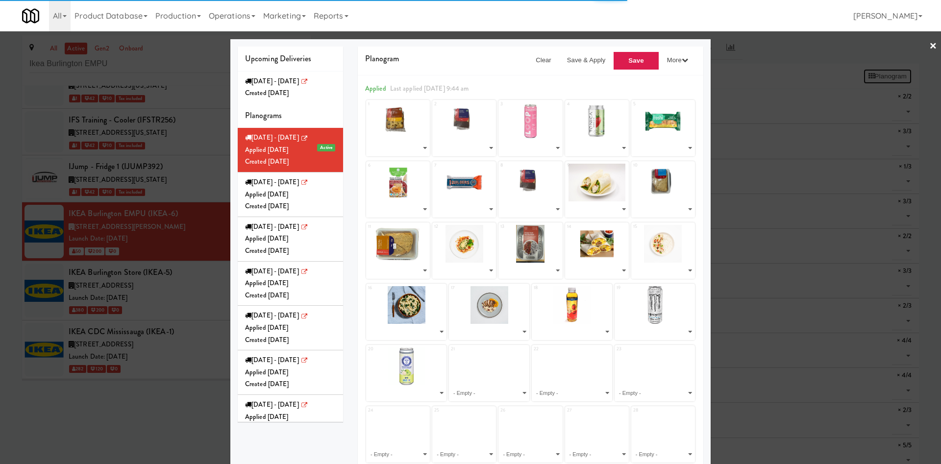
select select "number:277586"
select select "number:277712"
select select "number:279228"
select select "number:273297"
select select "number:271574"
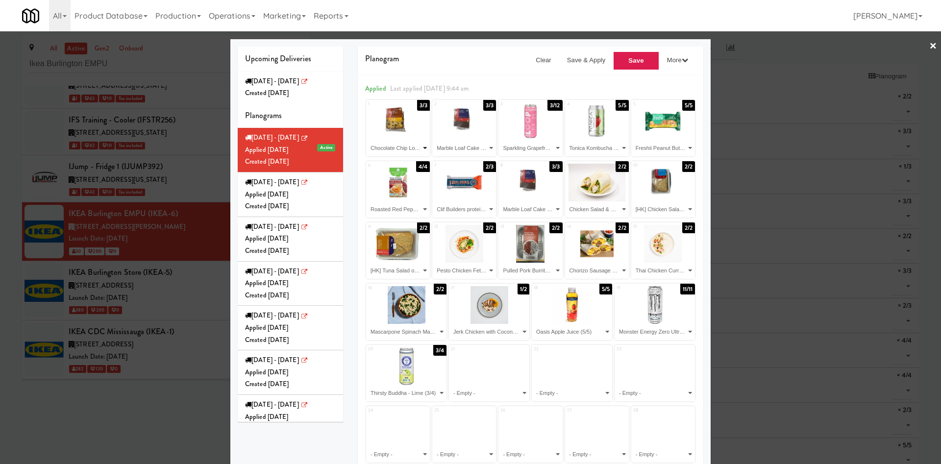
click at [412, 145] on select "- Empty - Chicken Salad & Bacon Wrap (2/2) Chocolate Chip Loaf Cake (3/3) Choco…" at bounding box center [398, 148] width 61 height 16
select select "number:279592"
click at [368, 140] on select "- Empty - Chicken Salad & Bacon Wrap (2/2) Chocolate Chip Loaf Cake (3/3) Choco…" at bounding box center [398, 148] width 61 height 16
click at [462, 145] on select "- Empty - Chicken Salad & Bacon Wrap (2/2) Chocolate Chip Loaf Cake (3/3) Choco…" at bounding box center [464, 148] width 61 height 16
select select "number:279592"
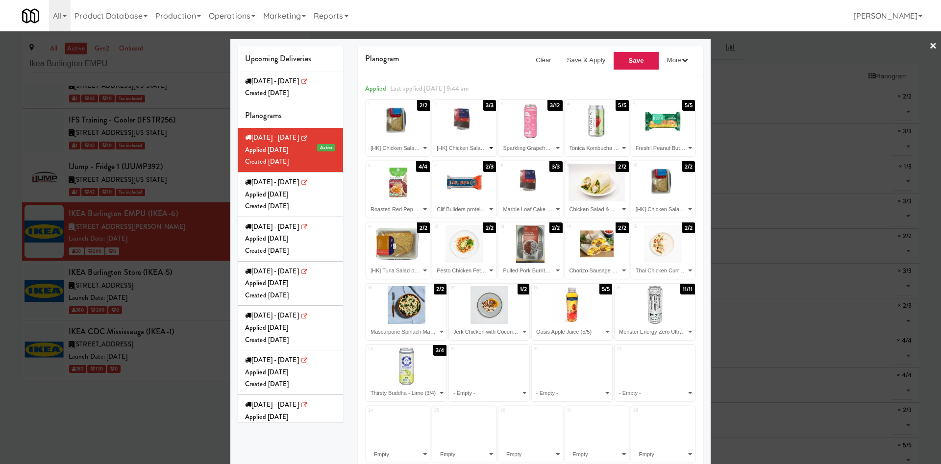
click at [434, 140] on select "- Empty - Chicken Salad & Bacon Wrap (2/2) Chocolate Chip Loaf Cake (3/3) Choco…" at bounding box center [464, 148] width 61 height 16
click at [528, 147] on select "- Empty - Chicken Salad & Bacon Wrap (2/2) Chocolate Chip Loaf Cake (3/3) Choco…" at bounding box center [530, 148] width 61 height 16
select select "number:279340"
click at [500, 140] on select "- Empty - Chicken Salad & Bacon Wrap (2/2) Chocolate Chip Loaf Cake (3/3) Choco…" at bounding box center [530, 148] width 61 height 16
drag, startPoint x: 578, startPoint y: 148, endPoint x: 584, endPoint y: 155, distance: 9.0
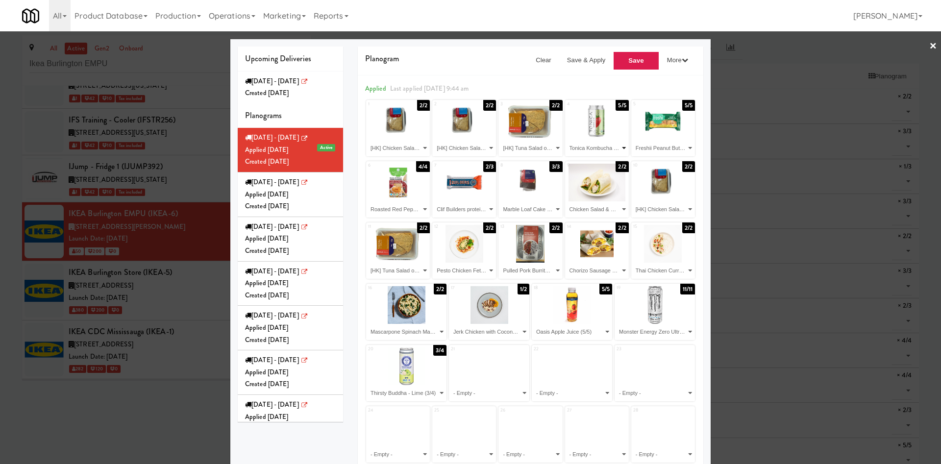
click at [578, 148] on select "- Empty - Chicken Salad & Bacon Wrap (2/2) Chocolate Chip Loaf Cake (3/3) Choco…" at bounding box center [597, 148] width 61 height 16
select select "number:279340"
click at [567, 140] on select "- Empty - Chicken Salad & Bacon Wrap (2/2) Chocolate Chip Loaf Cake (3/3) Choco…" at bounding box center [597, 148] width 61 height 16
click at [655, 152] on select "- Empty - Chicken Salad & Bacon Wrap (2/2) Chocolate Chip Loaf Cake (3/3) Choco…" at bounding box center [663, 148] width 61 height 16
select select "number:279079"
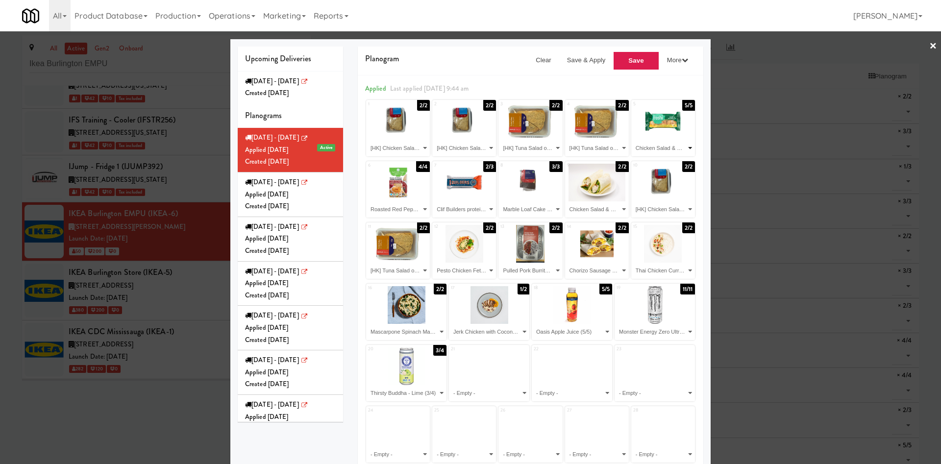
click at [633, 140] on select "- Empty - Chicken Salad & Bacon Wrap (2/2) Chocolate Chip Loaf Cake (3/3) Choco…" at bounding box center [663, 148] width 61 height 16
click at [391, 208] on select "- Empty - Chicken Salad & Bacon Wrap (2/2) Chocolate Chip Loaf Cake (3/3) Choco…" at bounding box center [398, 209] width 61 height 16
select select "number:279127"
click at [368, 201] on select "- Empty - Chicken Salad & Bacon Wrap (2/2) Chocolate Chip Loaf Cake (3/3) Choco…" at bounding box center [398, 209] width 61 height 16
drag, startPoint x: 474, startPoint y: 210, endPoint x: 475, endPoint y: 202, distance: 8.0
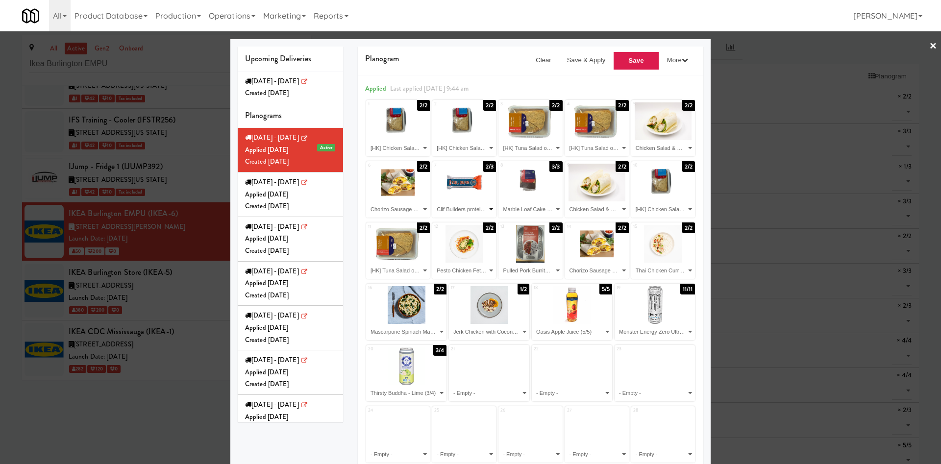
click at [474, 210] on select "- Empty - Chicken Salad & Bacon Wrap (2/2) Chocolate Chip Loaf Cake (3/3) Choco…" at bounding box center [464, 209] width 61 height 16
click at [434, 201] on select "- Empty - Chicken Salad & Bacon Wrap (2/2) Chocolate Chip Loaf Cake (3/3) Choco…" at bounding box center [464, 209] width 61 height 16
click at [472, 206] on select "- Empty - Chicken Salad & Bacon Wrap (2/2) Chocolate Chip Loaf Cake (3/3) Choco…" at bounding box center [464, 209] width 61 height 16
select select "number:276028"
click at [434, 201] on select "- Empty - Chicken Salad & Bacon Wrap (2/2) Chocolate Chip Loaf Cake (3/3) Choco…" at bounding box center [464, 209] width 61 height 16
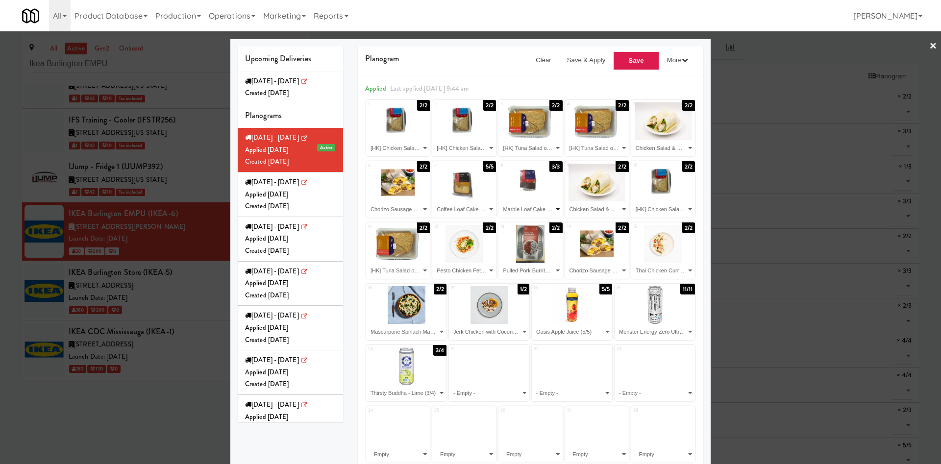
click at [520, 211] on select "- Empty - Chicken Salad & Bacon Wrap (2/2) Chocolate Chip Loaf Cake (3/3) Choco…" at bounding box center [530, 209] width 61 height 16
select select "number:279472"
click at [500, 201] on select "- Empty - Chicken Salad & Bacon Wrap (2/2) Chocolate Chip Loaf Cake (3/3) Choco…" at bounding box center [530, 209] width 61 height 16
drag, startPoint x: 577, startPoint y: 209, endPoint x: 581, endPoint y: 202, distance: 7.5
click at [577, 209] on select "- Empty - Chicken Salad & Bacon Wrap (2/2) Chocolate Chip Loaf Cake (3/3) Choco…" at bounding box center [597, 209] width 61 height 16
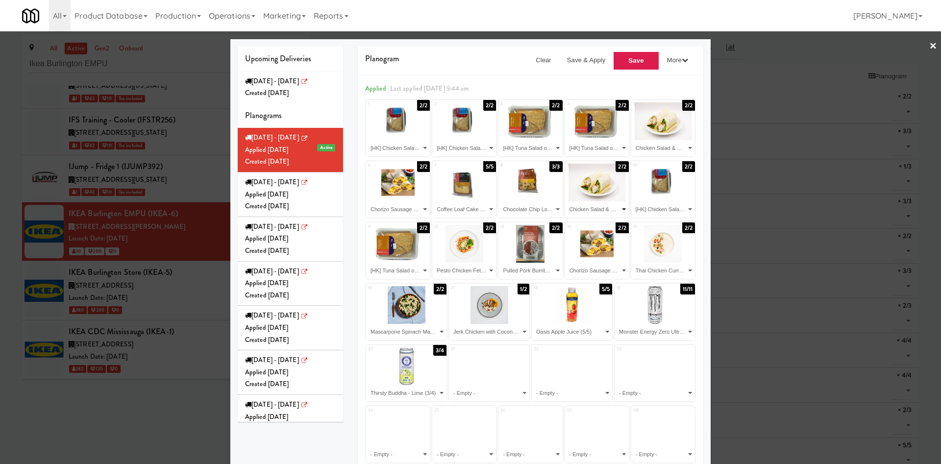
select select "number:279535"
click at [567, 201] on select "- Empty - Chicken Salad & Bacon Wrap (2/2) Chocolate Chip Loaf Cake (3/3) Choco…" at bounding box center [597, 209] width 61 height 16
click at [646, 212] on select "- Empty - Chicken Salad & Bacon Wrap (2/2) Chocolate Chip Loaf Cake (3/3) Choco…" at bounding box center [663, 209] width 61 height 16
select select "number:279406"
click at [633, 201] on select "- Empty - Chicken Salad & Bacon Wrap (2/2) Chocolate Chip Loaf Cake (3/3) Choco…" at bounding box center [663, 209] width 61 height 16
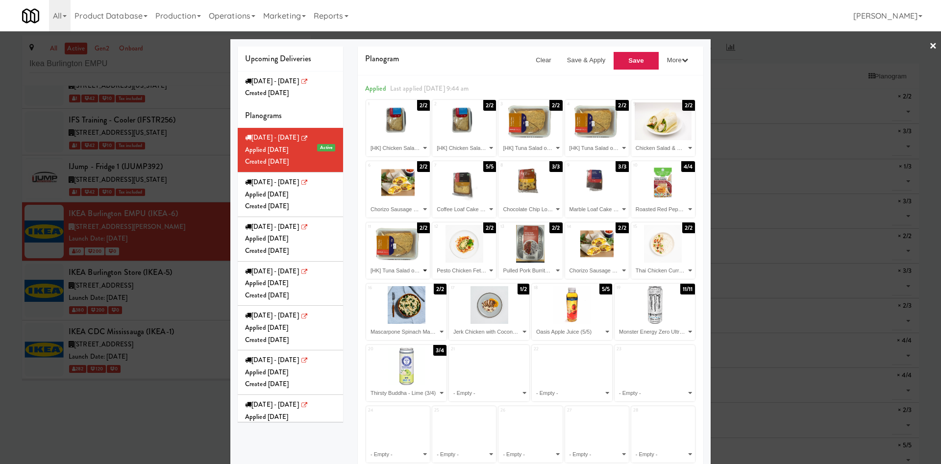
click at [396, 273] on select "- Empty - Chicken Salad & Bacon Wrap (2/2) Chocolate Chip Loaf Cake (3/3) Choco…" at bounding box center [398, 271] width 61 height 16
select select "number:268171"
click at [368, 263] on select "- Empty - Chicken Salad & Bacon Wrap (2/2) Chocolate Chip Loaf Cake (3/3) Choco…" at bounding box center [398, 271] width 61 height 16
click at [478, 270] on select "- Empty - Chicken Salad & Bacon Wrap (2/2) Chocolate Chip Loaf Cake (3/3) Choco…" at bounding box center [464, 271] width 61 height 16
select select "number:268123"
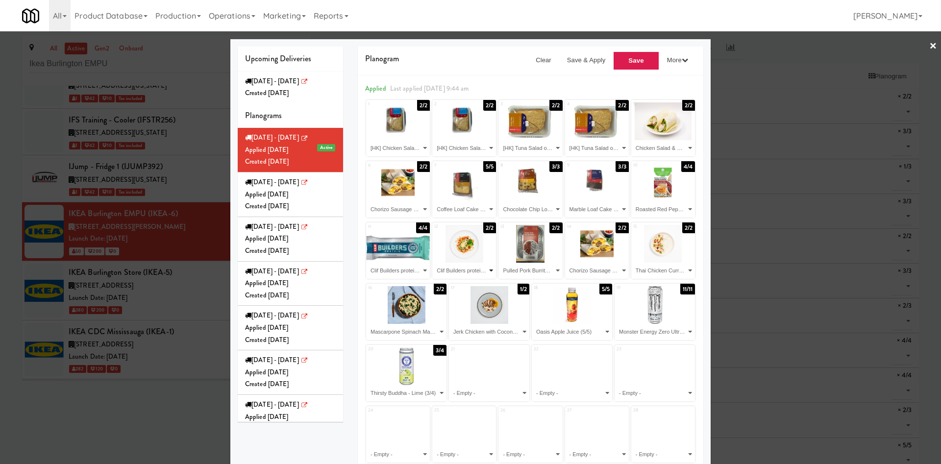
click at [434, 263] on select "- Empty - Chicken Salad & Bacon Wrap (2/2) Chocolate Chip Loaf Cake (3/3) Choco…" at bounding box center [464, 271] width 61 height 16
click at [528, 268] on select "- Empty - Chicken Salad & Bacon Wrap (2/2) Chocolate Chip Loaf Cake (3/3) Choco…" at bounding box center [530, 271] width 61 height 16
select select "number:277087"
click at [500, 263] on select "- Empty - Chicken Salad & Bacon Wrap (2/2) Chocolate Chip Loaf Cake (3/3) Choco…" at bounding box center [530, 271] width 61 height 16
click at [598, 268] on select "- Empty - Chicken Salad & Bacon Wrap (2/2) Chocolate Chip Loaf Cake (3/3) Choco…" at bounding box center [597, 271] width 61 height 16
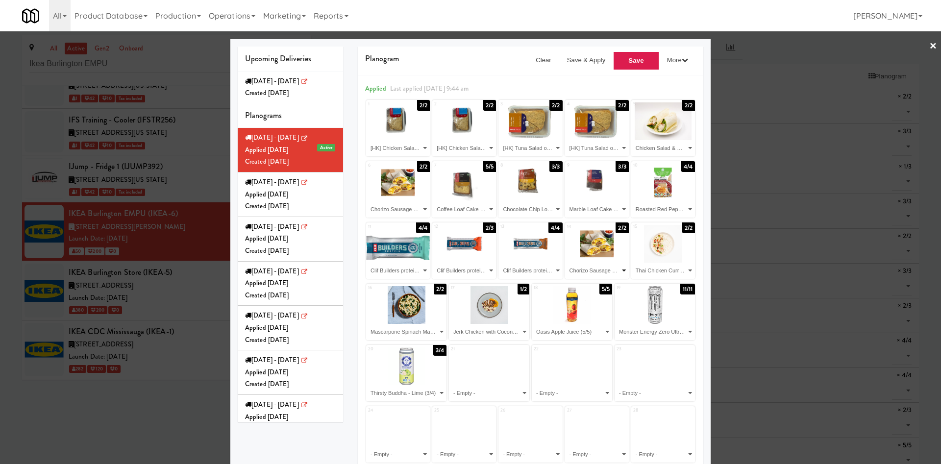
select select "number:270201"
click at [567, 263] on select "- Empty - Chicken Salad & Bacon Wrap (2/2) Chocolate Chip Loaf Cake (3/3) Choco…" at bounding box center [597, 271] width 61 height 16
drag, startPoint x: 649, startPoint y: 276, endPoint x: 654, endPoint y: 265, distance: 12.1
click at [649, 276] on select "- Empty - Chicken Salad & Bacon Wrap (2/2) Chocolate Chip Loaf Cake (3/3) Choco…" at bounding box center [663, 271] width 61 height 16
select select "number:270201"
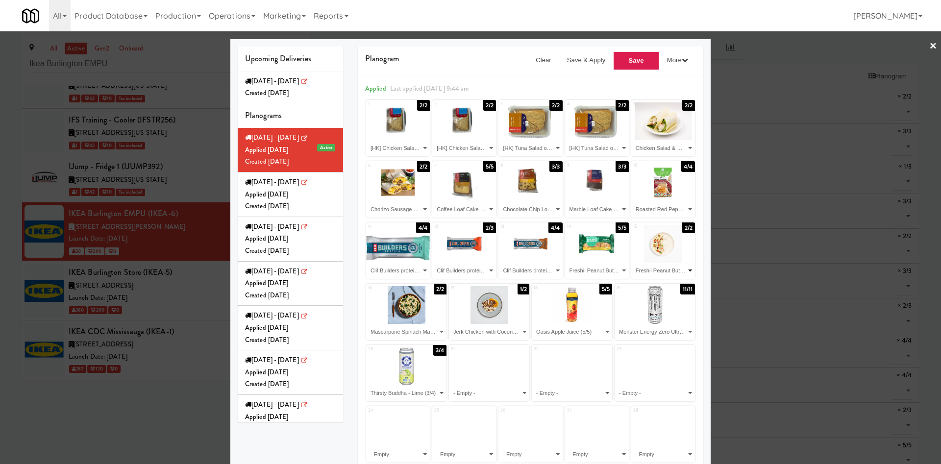
click at [633, 263] on select "- Empty - Chicken Salad & Bacon Wrap (2/2) Chocolate Chip Loaf Cake (3/3) Choco…" at bounding box center [663, 271] width 61 height 16
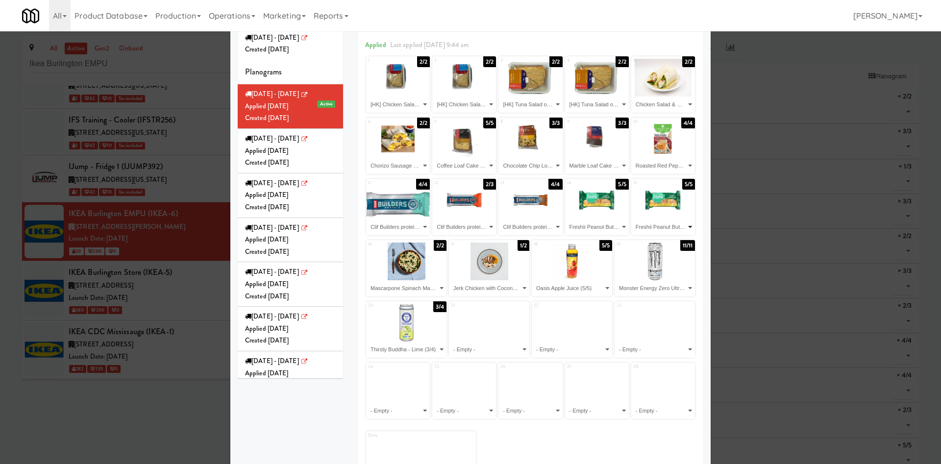
scroll to position [74, 0]
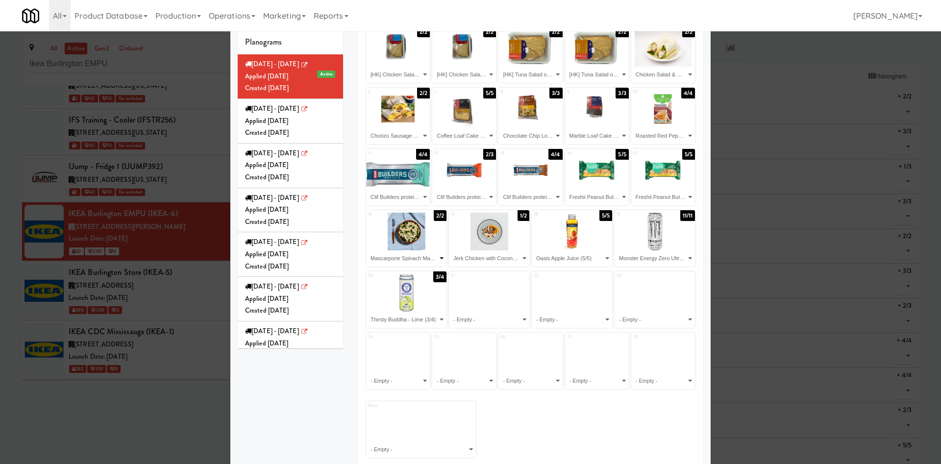
click at [421, 260] on select "- Empty - Chicken Salad & Bacon Wrap (2/2) Chocolate Chip Loaf Cake (3/3) Choco…" at bounding box center [406, 258] width 77 height 16
select select "number:277649"
click at [368, 250] on select "- Empty - Chicken Salad & Bacon Wrap (2/2) Chocolate Chip Loaf Cake (3/3) Choco…" at bounding box center [406, 258] width 77 height 16
click at [474, 261] on select "- Empty - Chicken Salad & Bacon Wrap (2/2) Chocolate Chip Loaf Cake (3/3) Choco…" at bounding box center [488, 258] width 77 height 16
click at [450, 250] on select "- Empty - Chicken Salad & Bacon Wrap (2/2) Chocolate Chip Loaf Cake (3/3) Choco…" at bounding box center [488, 258] width 77 height 16
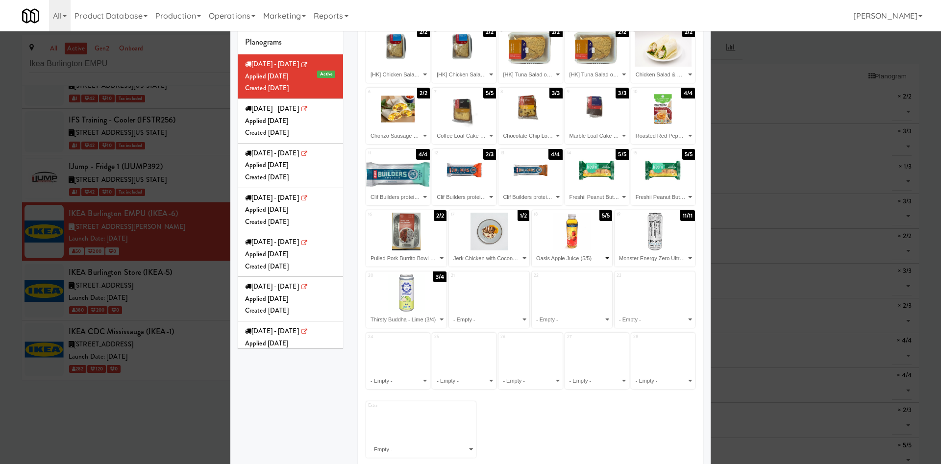
click at [556, 257] on select "- Empty - Chicken Salad & Bacon Wrap (2/2) Chocolate Chip Loaf Cake (3/3) Choco…" at bounding box center [571, 258] width 77 height 16
select select "number:277586"
click at [533, 250] on select "- Empty - Chicken Salad & Bacon Wrap (2/2) Chocolate Chip Loaf Cake (3/3) Choco…" at bounding box center [571, 258] width 77 height 16
click at [628, 256] on select "- Empty - Chicken Salad & Bacon Wrap (2/2) Chocolate Chip Loaf Cake (3/3) Choco…" at bounding box center [654, 258] width 77 height 16
select select "number:277586"
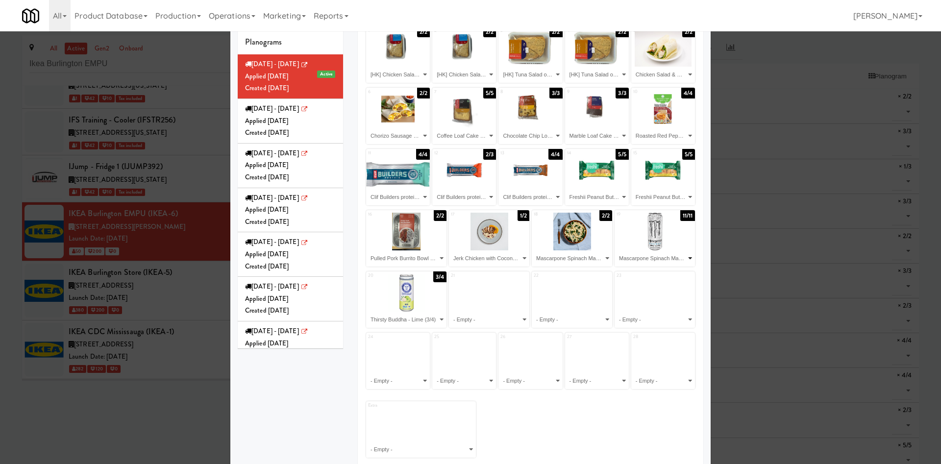
click at [616, 250] on select "- Empty - Chicken Salad & Bacon Wrap (2/2) Chocolate Chip Loaf Cake (3/3) Choco…" at bounding box center [654, 258] width 77 height 16
click at [430, 316] on select "- Empty - Chicken Salad & Bacon Wrap (2/2) Chocolate Chip Loaf Cake (3/3) Choco…" at bounding box center [406, 320] width 77 height 16
select select "number:273737"
click at [368, 312] on select "- Empty - Chicken Salad & Bacon Wrap (2/2) Chocolate Chip Loaf Cake (3/3) Choco…" at bounding box center [406, 320] width 77 height 16
drag, startPoint x: 468, startPoint y: 318, endPoint x: 477, endPoint y: 312, distance: 11.7
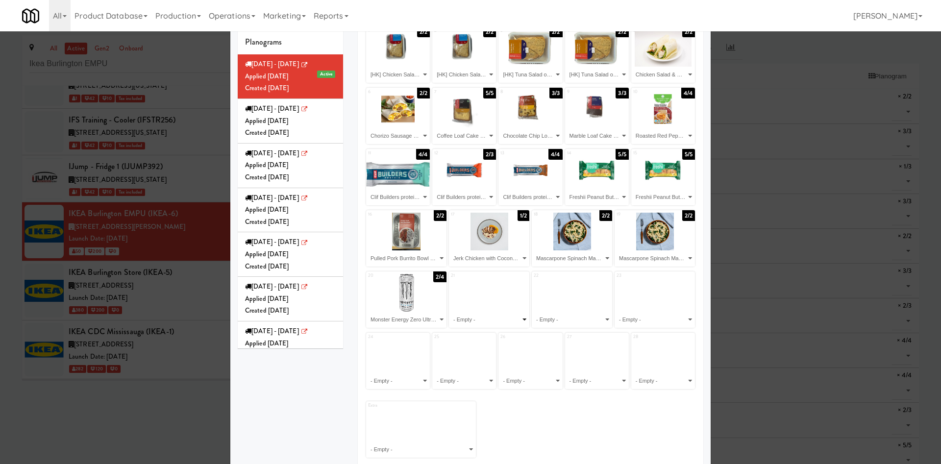
click at [468, 318] on select "- Empty - Chicken Salad & Bacon Wrap (2/2) Chocolate Chip Loaf Cake (3/3) Choco…" at bounding box center [488, 320] width 77 height 16
select select "number:277822"
click at [450, 312] on select "- Empty - Chicken Salad & Bacon Wrap (2/2) Chocolate Chip Loaf Cake (3/3) Choco…" at bounding box center [488, 320] width 77 height 16
drag, startPoint x: 544, startPoint y: 320, endPoint x: 548, endPoint y: 312, distance: 8.6
click at [544, 320] on select "- Empty - Chicken Salad & Bacon Wrap (2/2) Chocolate Chip Loaf Cake (3/3) Choco…" at bounding box center [571, 320] width 77 height 16
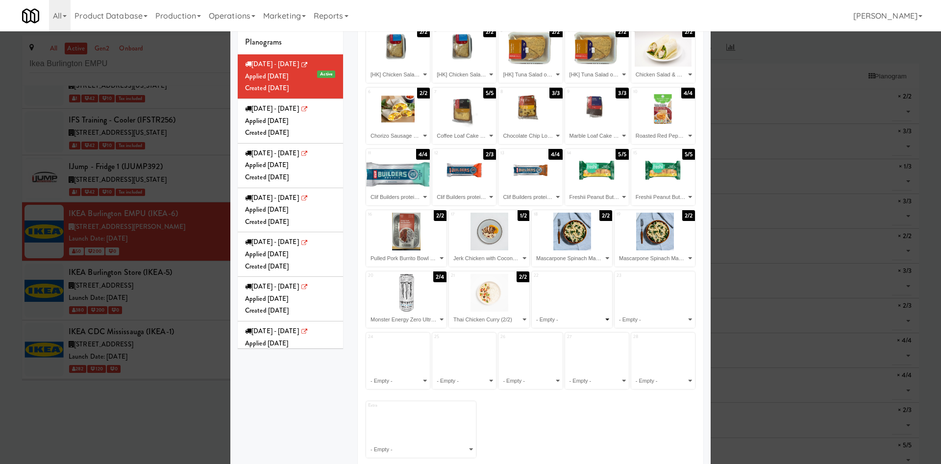
select select "number:277822"
click at [533, 312] on select "- Empty - Chicken Salad & Bacon Wrap (2/2) Chocolate Chip Loaf Cake (3/3) Choco…" at bounding box center [571, 320] width 77 height 16
click at [626, 316] on select "- Empty - Chicken Salad & Bacon Wrap (2/2) Chocolate Chip Loaf Cake (3/3) Choco…" at bounding box center [654, 320] width 77 height 16
select select "number:277771"
click at [616, 312] on select "- Empty - Chicken Salad & Bacon Wrap (2/2) Chocolate Chip Loaf Cake (3/3) Choco…" at bounding box center [654, 320] width 77 height 16
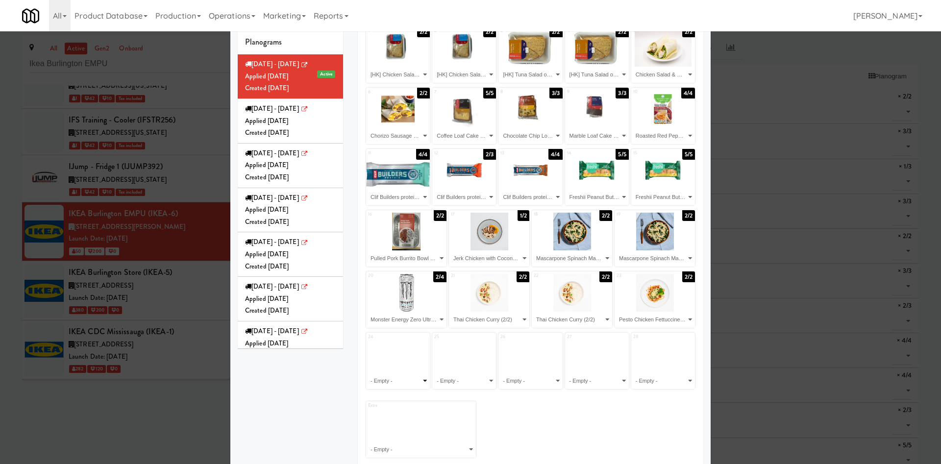
click at [388, 382] on select "- Empty - Chicken Salad & Bacon Wrap (2/2) Chocolate Chip Loaf Cake (3/3) Choco…" at bounding box center [398, 381] width 61 height 16
select select "number:273297"
click at [368, 373] on select "- Empty - Chicken Salad & Bacon Wrap (2/2) Chocolate Chip Loaf Cake (3/3) Choco…" at bounding box center [398, 381] width 61 height 16
click at [469, 381] on select "- Empty - Chicken Salad & Bacon Wrap (2/2) Chocolate Chip Loaf Cake (3/3) Choco…" at bounding box center [464, 381] width 61 height 16
click at [434, 373] on select "- Empty - Chicken Salad & Bacon Wrap (2/2) Chocolate Chip Loaf Cake (3/3) Choco…" at bounding box center [464, 381] width 61 height 16
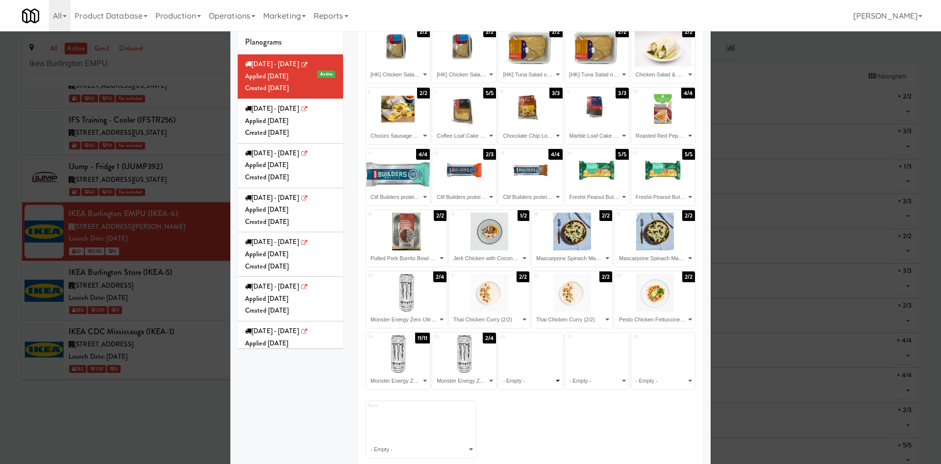
click at [511, 380] on select "- Empty - Chicken Salad & Bacon Wrap (2/2) Chocolate Chip Loaf Cake (3/3) Choco…" at bounding box center [530, 381] width 61 height 16
click at [471, 383] on select "- Empty - Chicken Salad & Bacon Wrap (2/2) Chocolate Chip Loaf Cake (3/3) Choco…" at bounding box center [464, 381] width 61 height 16
select select "number:271574"
click at [434, 373] on select "- Empty - Chicken Salad & Bacon Wrap (2/2) Chocolate Chip Loaf Cake (3/3) Choco…" at bounding box center [464, 381] width 61 height 16
click at [524, 380] on select "- Empty - Chicken Salad & Bacon Wrap (2/2) Chocolate Chip Loaf Cake (3/3) Choco…" at bounding box center [530, 381] width 61 height 16
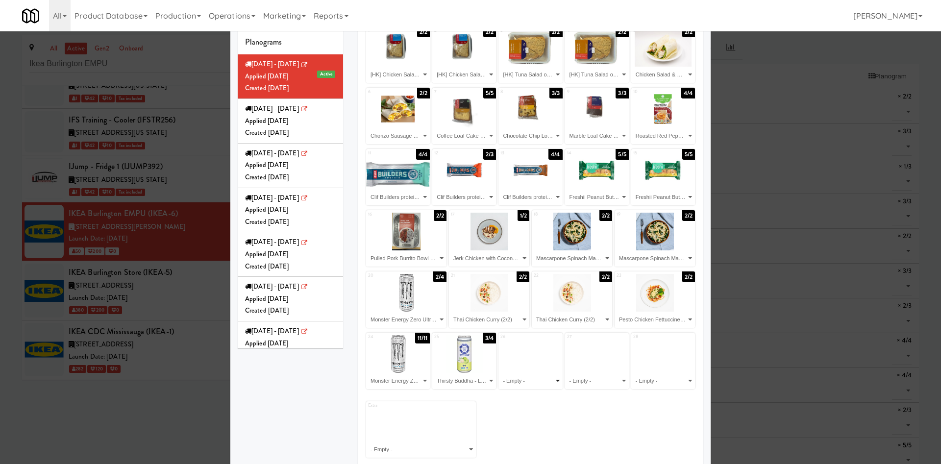
select select "number:279228"
click at [500, 373] on select "- Empty - Chicken Salad & Bacon Wrap (2/2) Chocolate Chip Loaf Cake (3/3) Choco…" at bounding box center [530, 381] width 61 height 16
click at [584, 386] on select "- Empty - Chicken Salad & Bacon Wrap (2/2) Chocolate Chip Loaf Cake (3/3) Choco…" at bounding box center [597, 381] width 61 height 16
select select "number:231929"
click at [567, 373] on select "- Empty - Chicken Salad & Bacon Wrap (2/2) Chocolate Chip Loaf Cake (3/3) Choco…" at bounding box center [597, 381] width 61 height 16
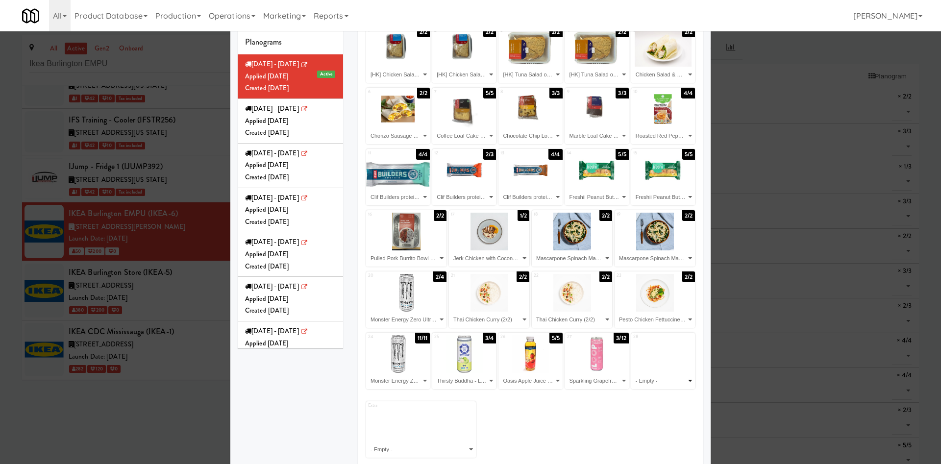
click at [640, 378] on select "- Empty - Chicken Salad & Bacon Wrap (2/2) Chocolate Chip Loaf Cake (3/3) Choco…" at bounding box center [663, 381] width 61 height 16
select select "number:266051"
click at [633, 373] on select "- Empty - Chicken Salad & Bacon Wrap (2/2) Chocolate Chip Loaf Cake (3/3) Choco…" at bounding box center [663, 381] width 61 height 16
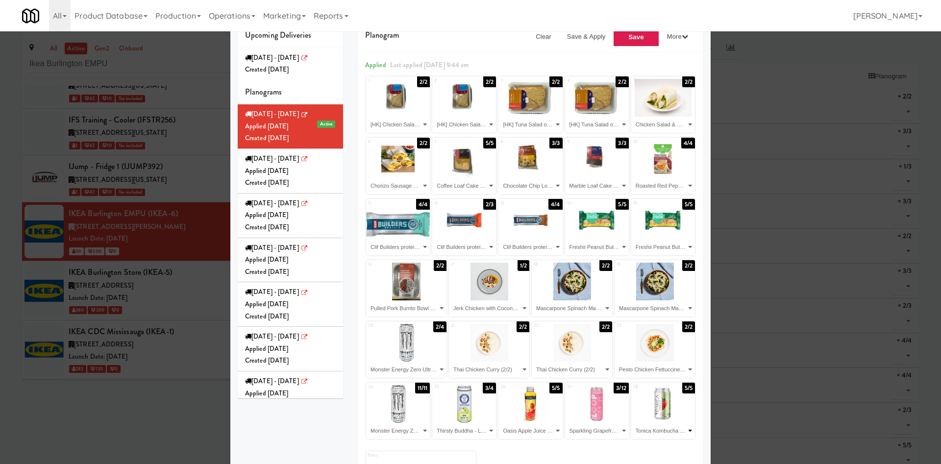
scroll to position [0, 0]
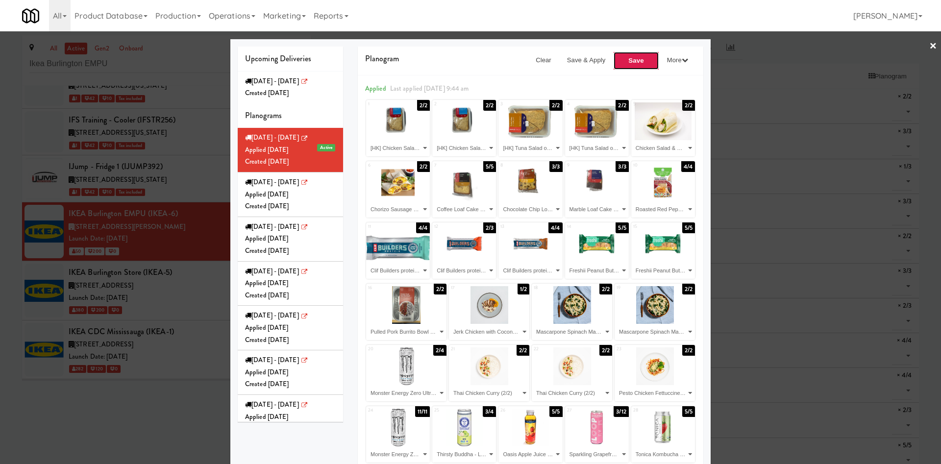
click at [626, 65] on button "Save" at bounding box center [636, 60] width 46 height 19
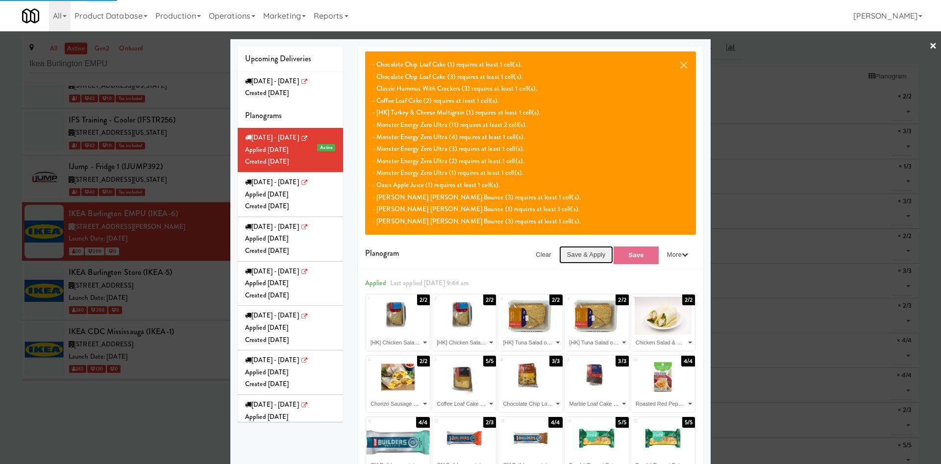
click at [590, 255] on button "Save & Apply" at bounding box center [586, 255] width 54 height 18
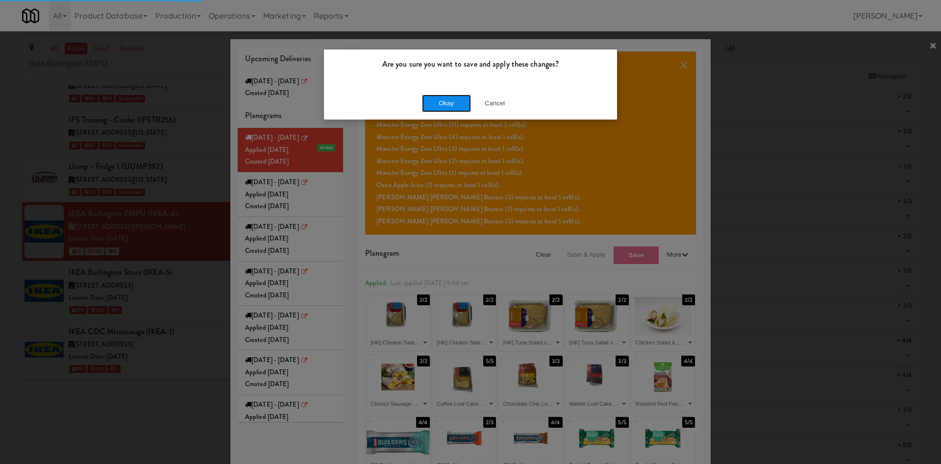
click at [451, 102] on button "Okay" at bounding box center [446, 104] width 49 height 18
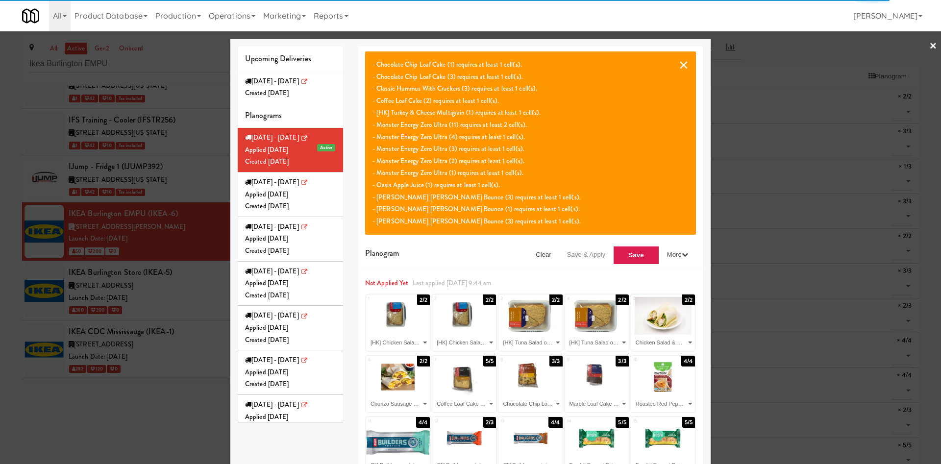
click at [680, 69] on button "×" at bounding box center [684, 65] width 10 height 12
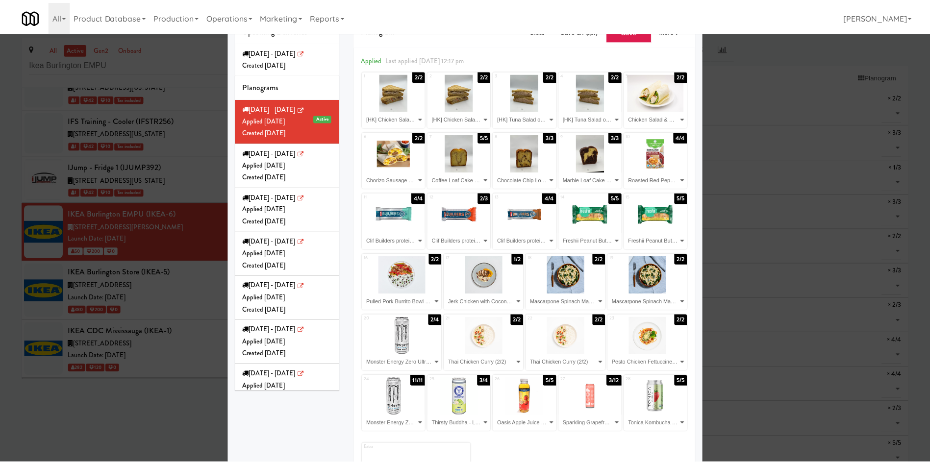
scroll to position [9, 0]
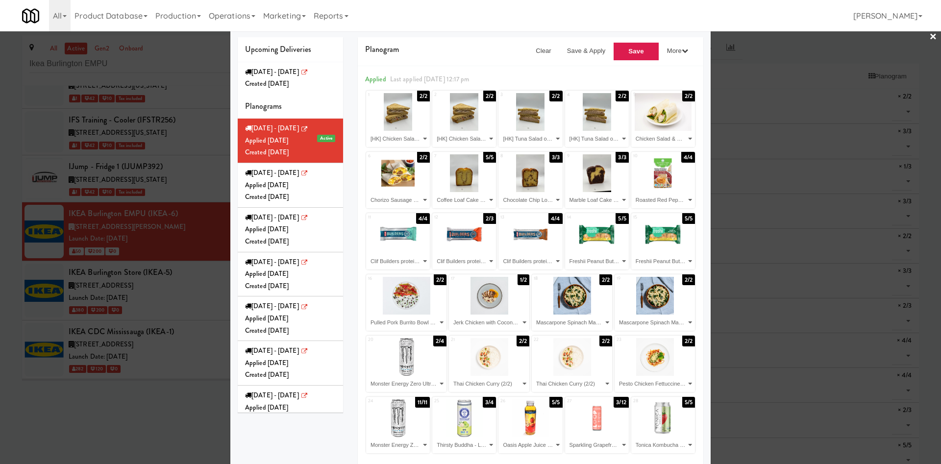
click at [180, 418] on div at bounding box center [470, 232] width 941 height 464
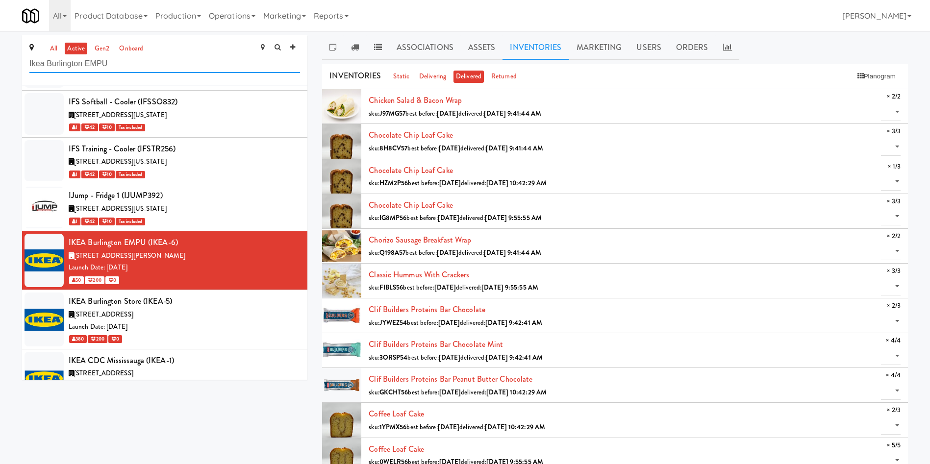
drag, startPoint x: 202, startPoint y: 64, endPoint x: 0, endPoint y: 65, distance: 201.9
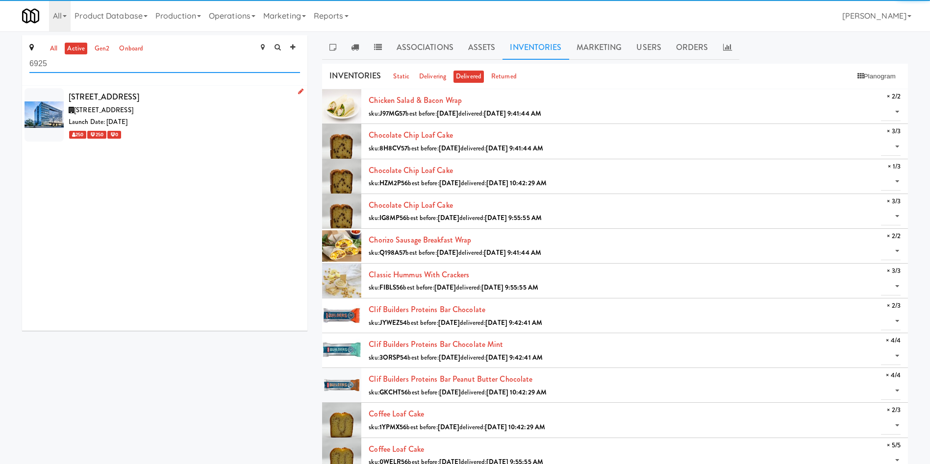
type input "6925"
drag, startPoint x: 207, startPoint y: 117, endPoint x: 273, endPoint y: 126, distance: 66.3
click at [209, 116] on div "Launch Date: Dec 04, 2023" at bounding box center [184, 122] width 231 height 12
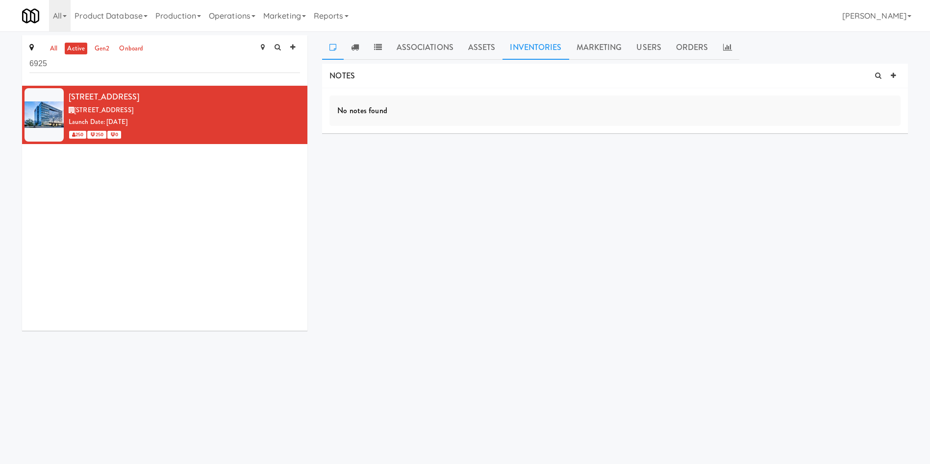
click at [531, 38] on link "Inventories" at bounding box center [535, 47] width 66 height 25
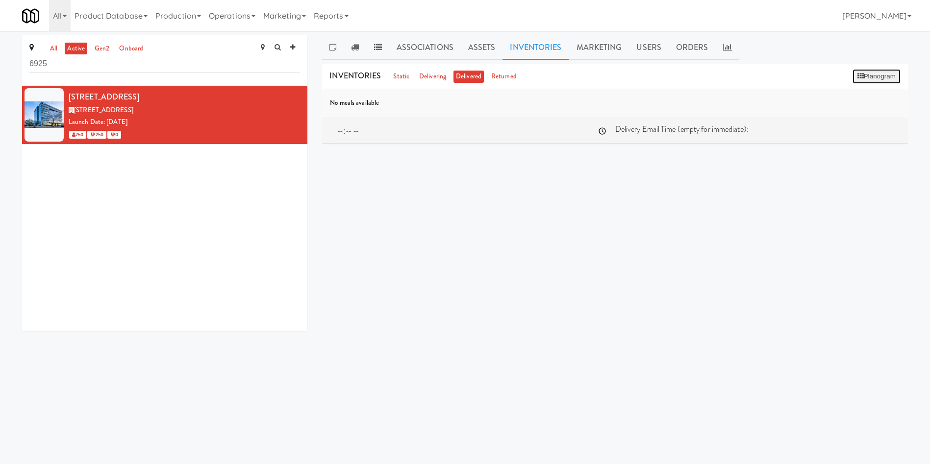
click at [882, 76] on button "Planogram" at bounding box center [876, 76] width 48 height 15
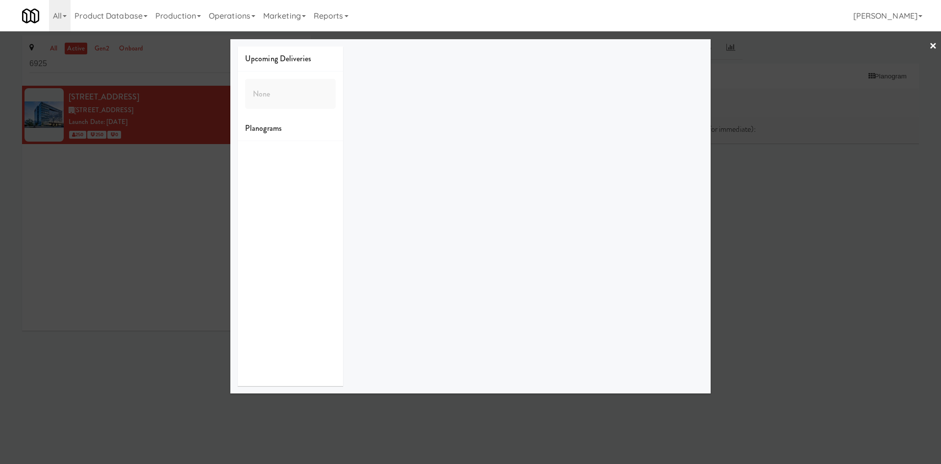
click at [159, 193] on div at bounding box center [470, 232] width 941 height 464
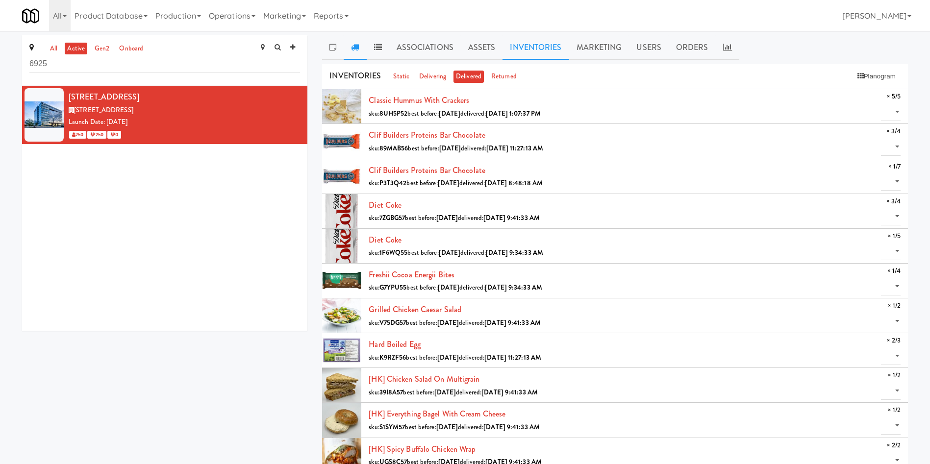
click at [354, 45] on icon at bounding box center [355, 47] width 8 height 8
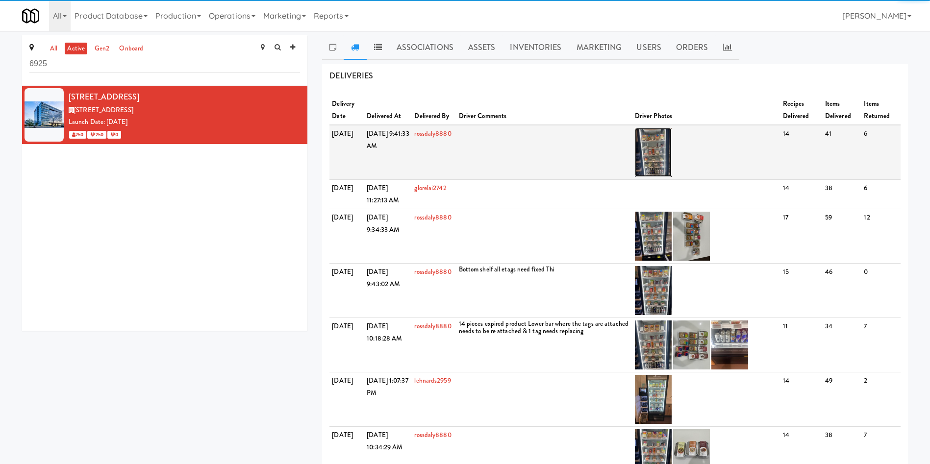
click at [667, 154] on img at bounding box center [653, 152] width 37 height 49
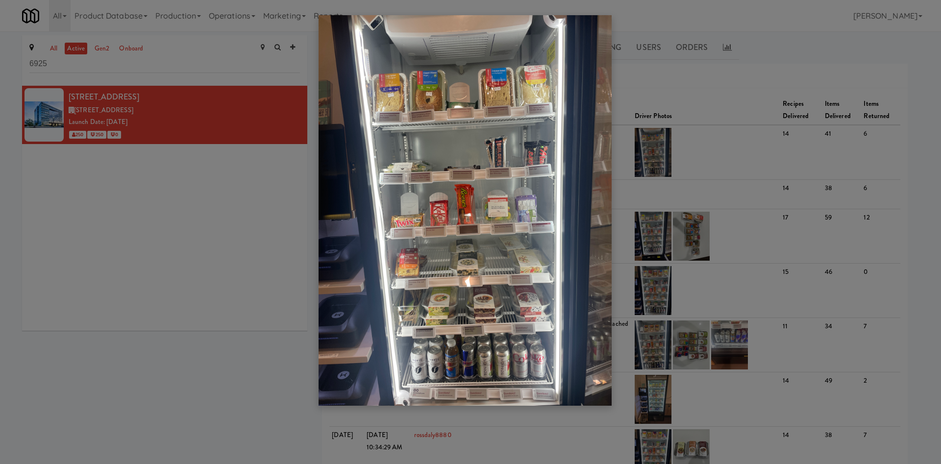
click at [214, 318] on div at bounding box center [470, 232] width 941 height 464
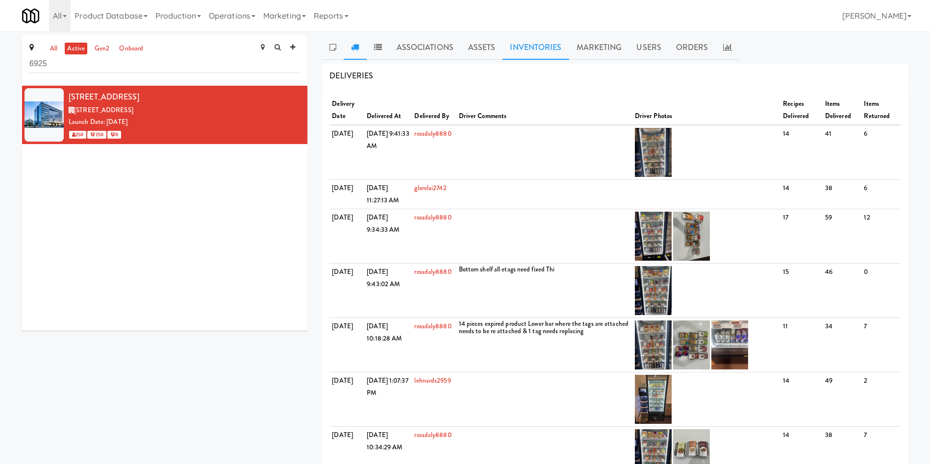
click at [537, 54] on link "Inventories" at bounding box center [535, 47] width 66 height 25
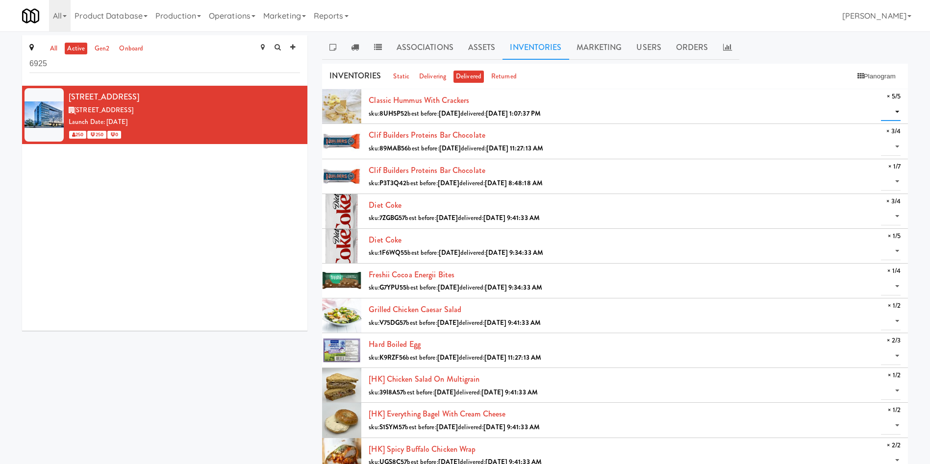
click at [894, 111] on select "0 1 2 3 4 5" at bounding box center [891, 112] width 20 height 18
select select "5"
click at [881, 103] on select "0 1 2 3 4 5" at bounding box center [891, 112] width 20 height 18
click at [894, 75] on icon "button" at bounding box center [892, 76] width 6 height 6
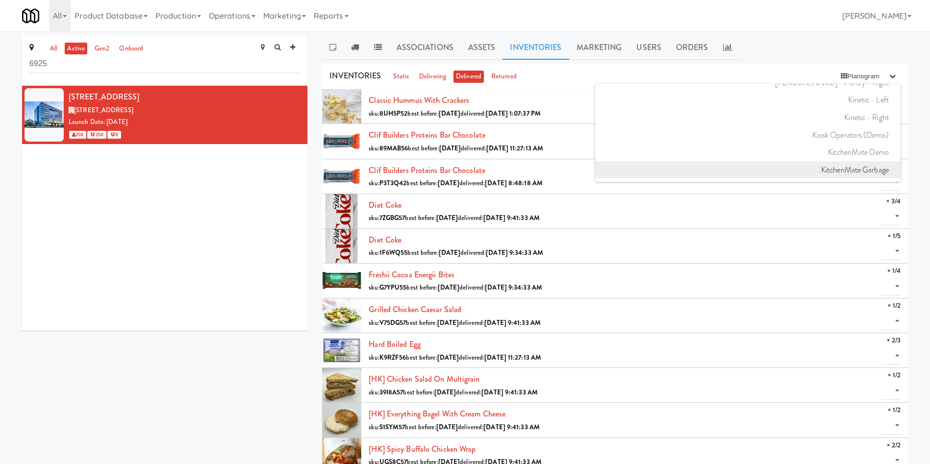
click at [857, 163] on link "KitchenMate Garbage" at bounding box center [747, 170] width 305 height 18
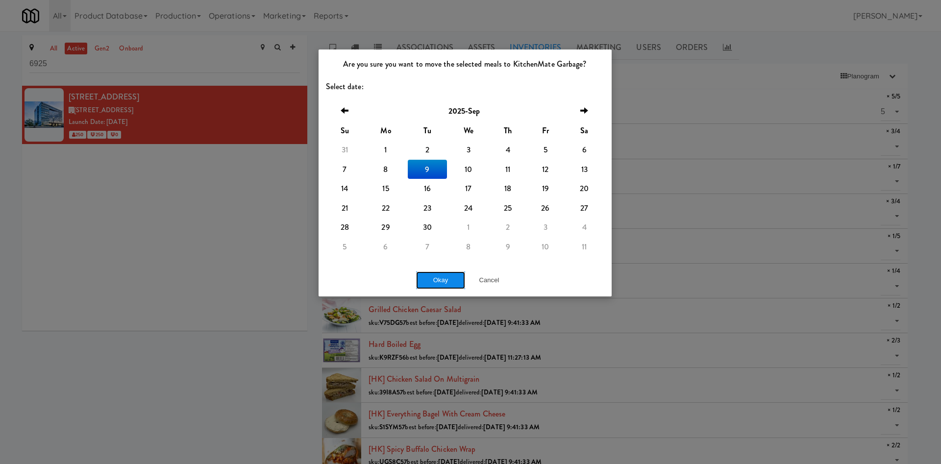
click at [456, 274] on button "Okay" at bounding box center [440, 281] width 49 height 18
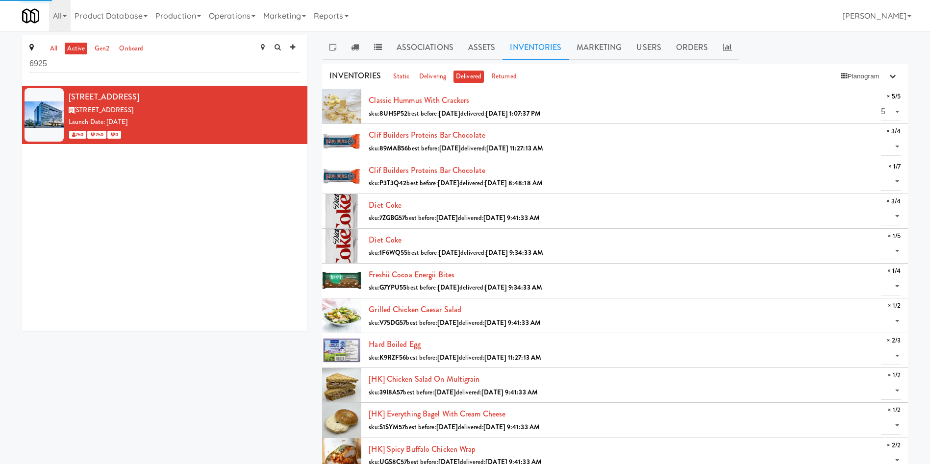
select select "? string:null ?"
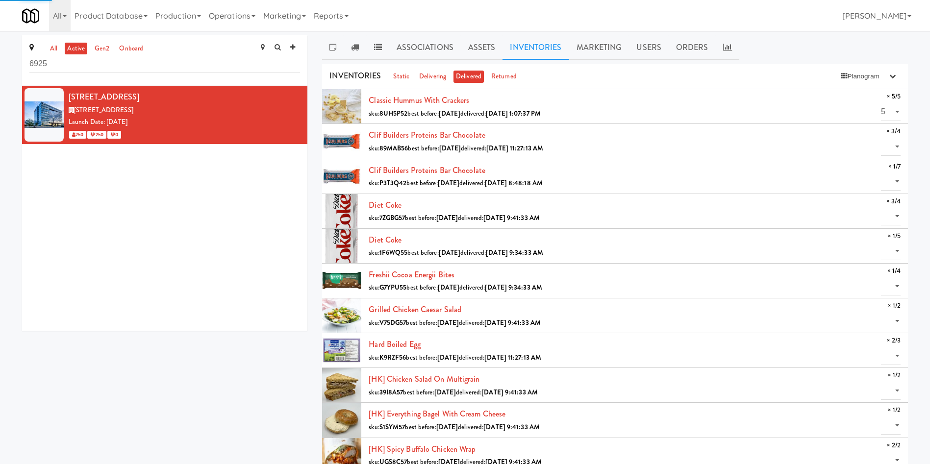
select select "? string:null ?"
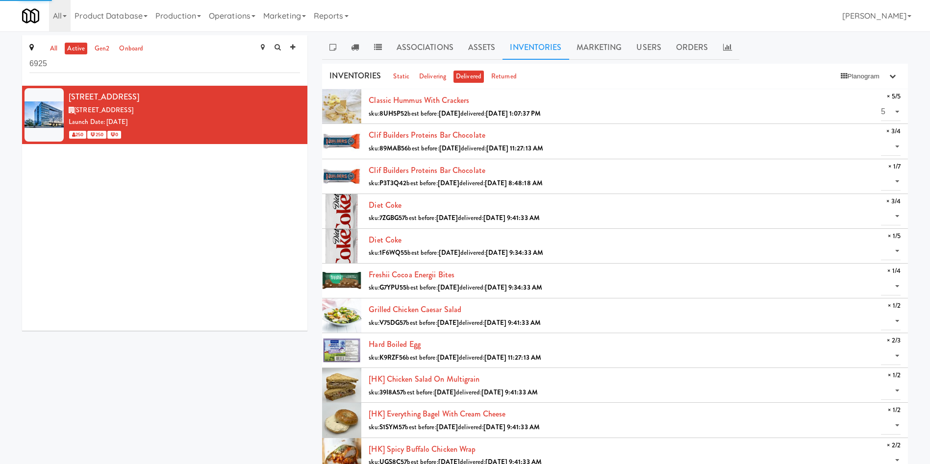
select select "? string:null ?"
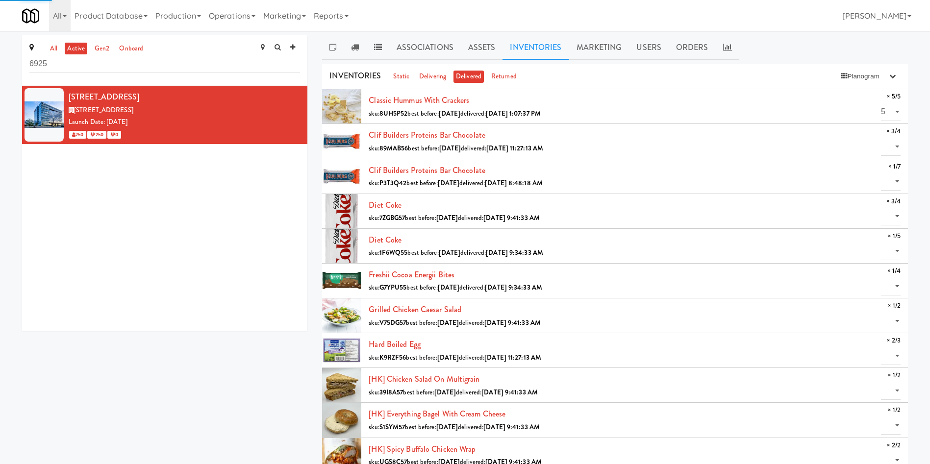
select select "? string:null ?"
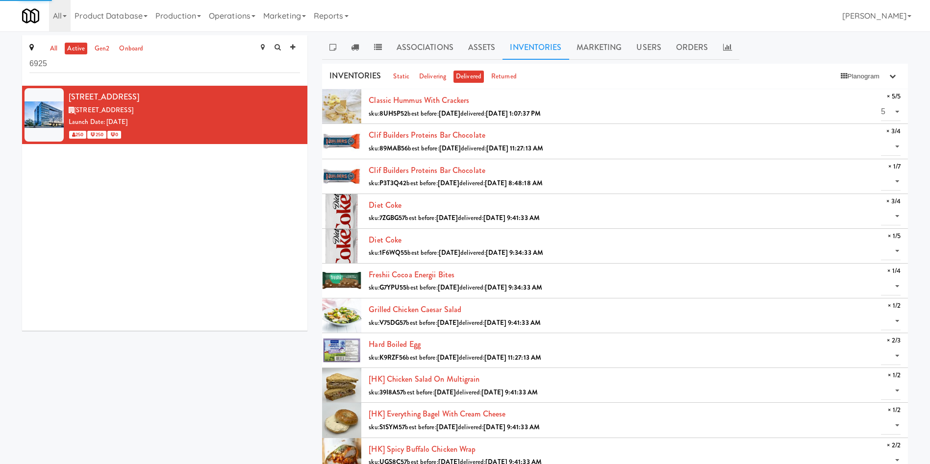
select select "? string:null ?"
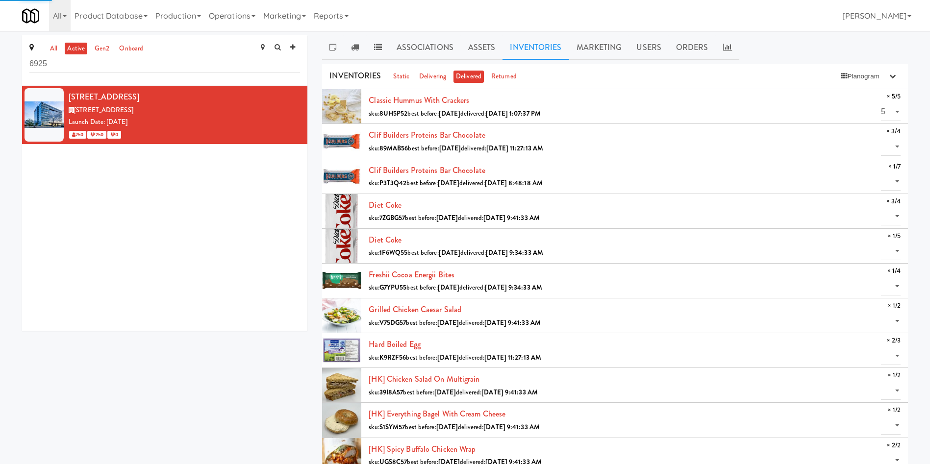
select select "? string:null ?"
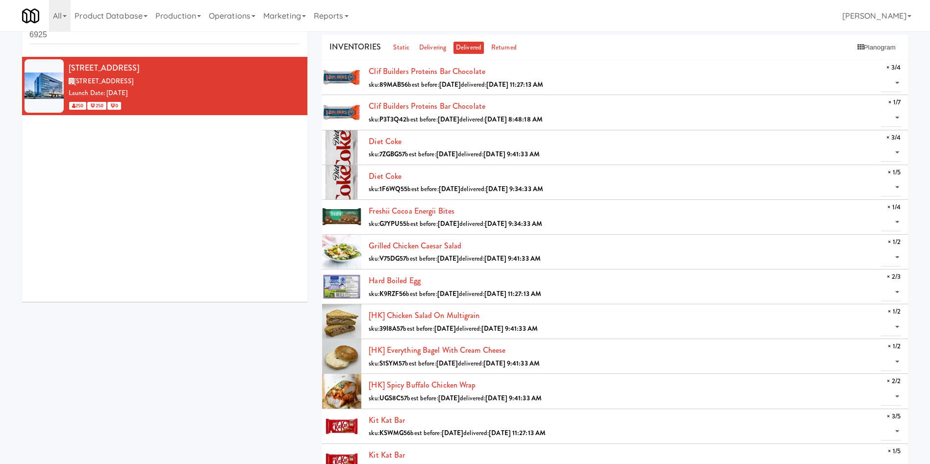
scroll to position [0, 0]
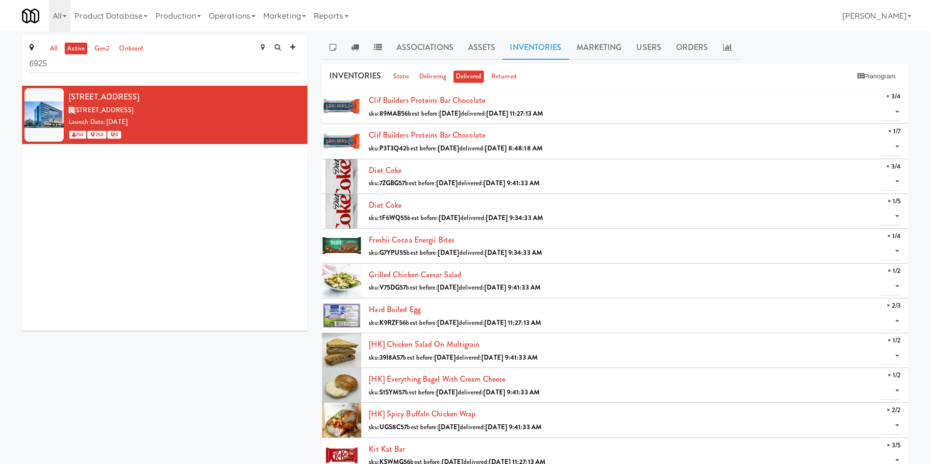
click at [235, 239] on div "6925 Century Avenue (6925CENTURY) 6925 Century Ave, Mississauga ON Launch Date:…" at bounding box center [164, 208] width 285 height 245
drag, startPoint x: 97, startPoint y: 67, endPoint x: 0, endPoint y: 76, distance: 97.0
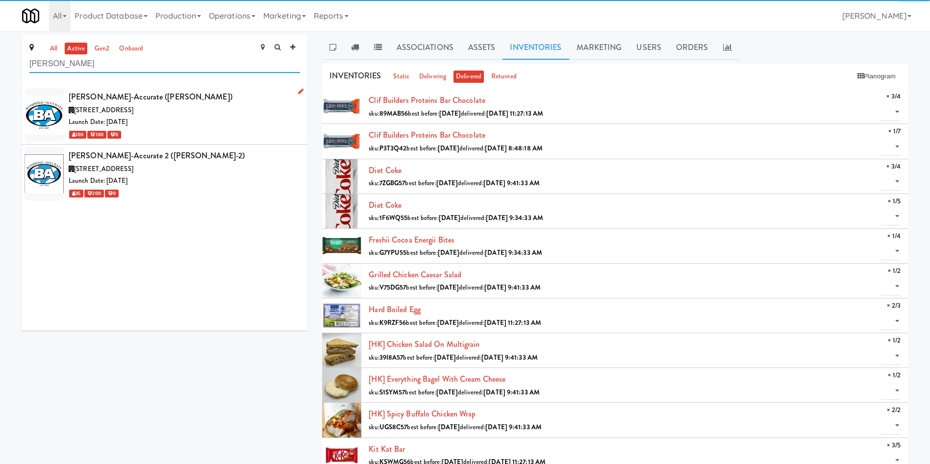
type input "bothwell"
click at [190, 118] on div "Launch Date: Feb 03, 2020" at bounding box center [184, 122] width 231 height 12
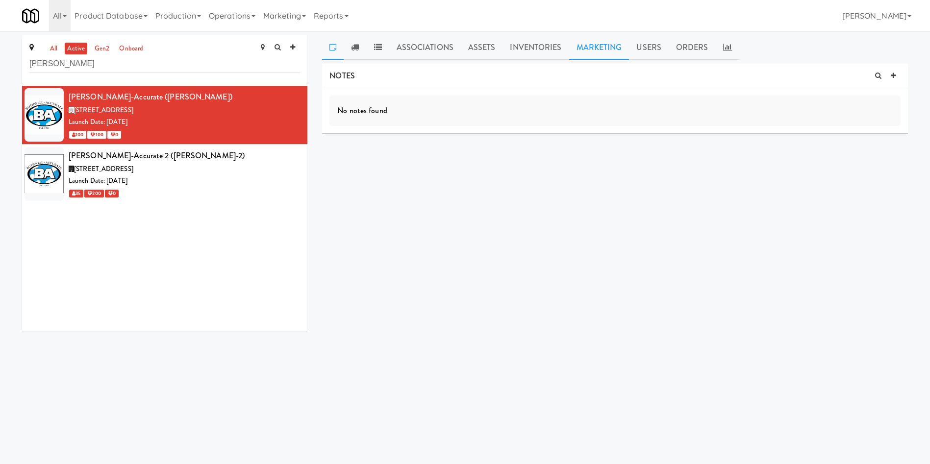
click at [599, 48] on link "Marketing" at bounding box center [599, 47] width 60 height 25
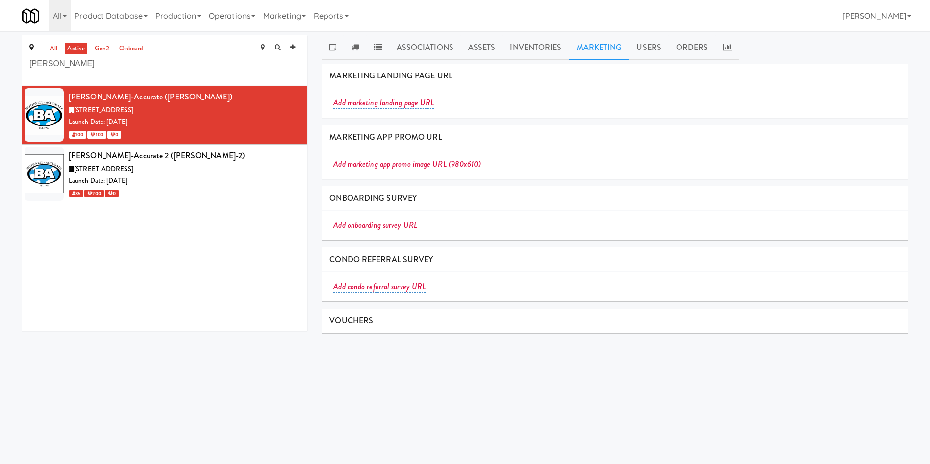
click at [362, 320] on span "VOUCHERS" at bounding box center [351, 320] width 44 height 11
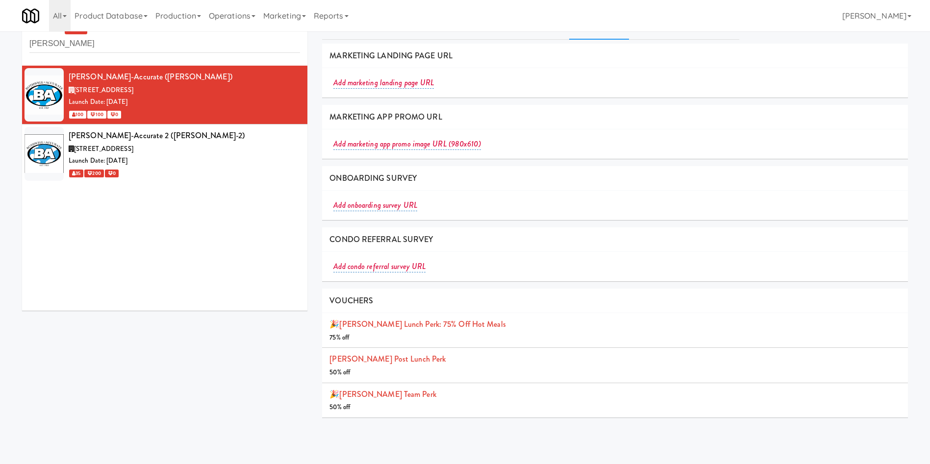
scroll to position [31, 0]
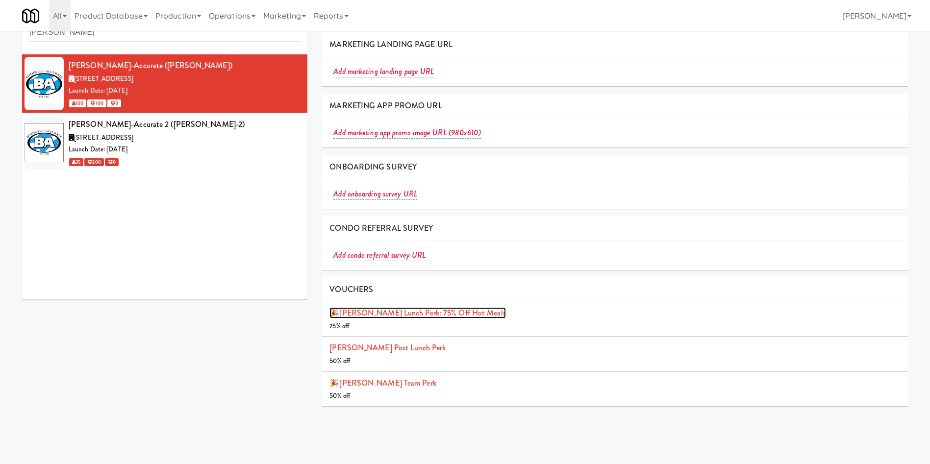
click at [396, 310] on link "🎉Bothwell Lunch Perk: 75% off Hot Meals" at bounding box center [417, 312] width 176 height 11
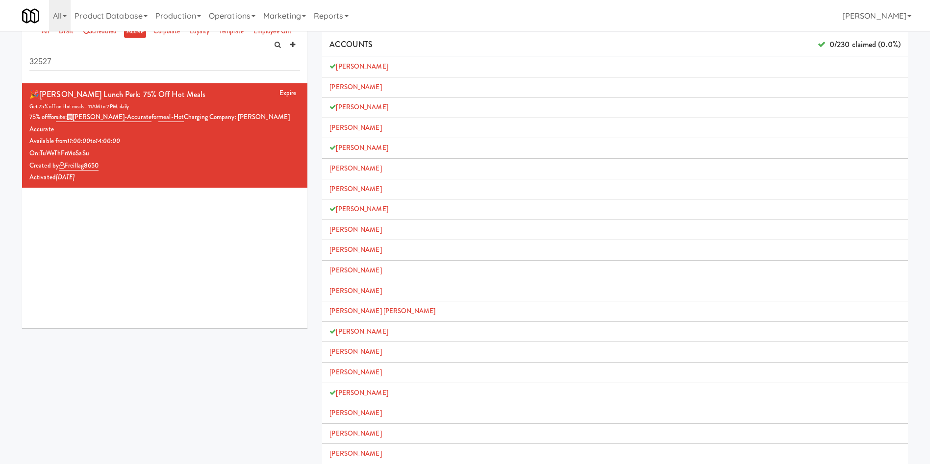
click at [76, 216] on div "Expire 🎉Bothwell Lunch Perk: 75% off Hot Meals Get 75% off on Hot meals - 11AM …" at bounding box center [164, 205] width 285 height 245
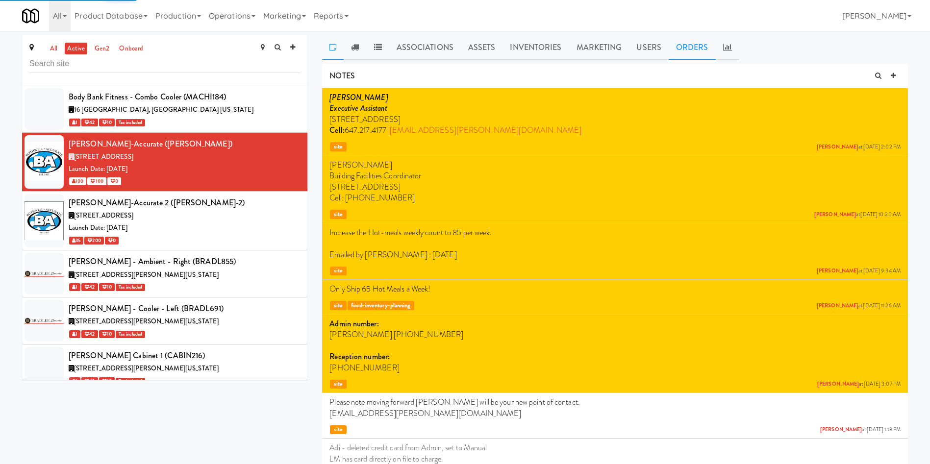
click at [680, 48] on link "Orders" at bounding box center [692, 47] width 47 height 25
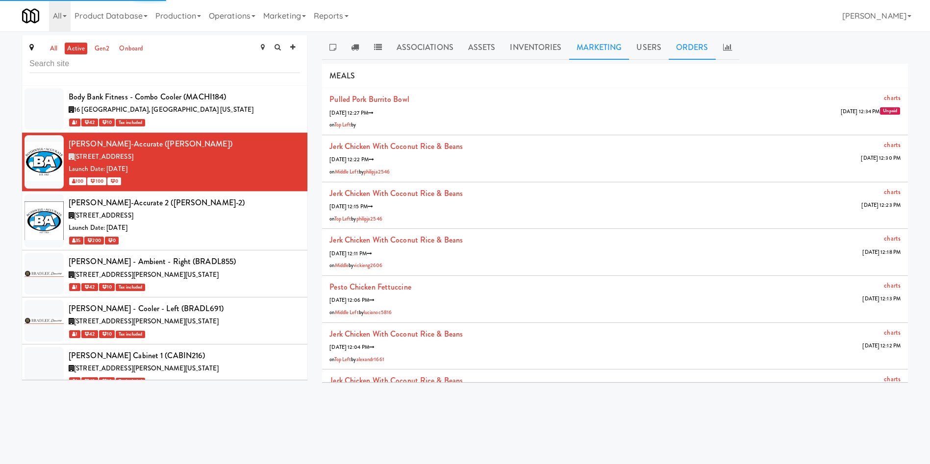
click at [607, 48] on link "Marketing" at bounding box center [599, 47] width 60 height 25
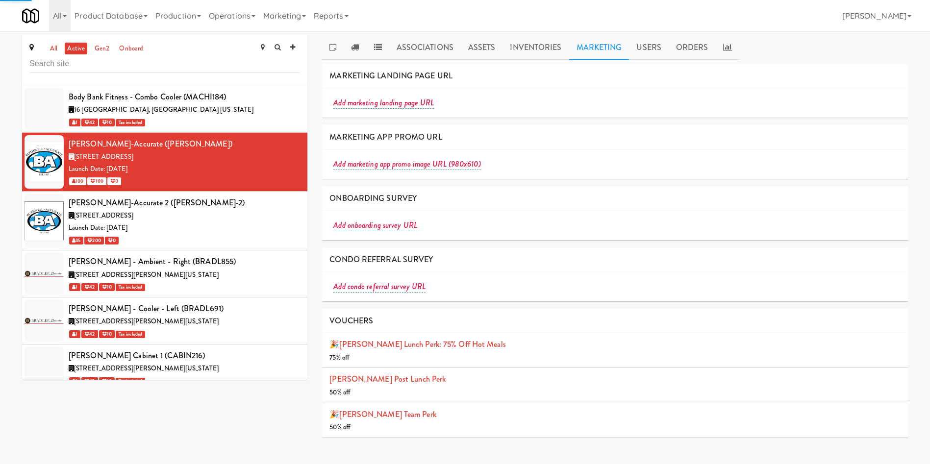
scroll to position [31, 0]
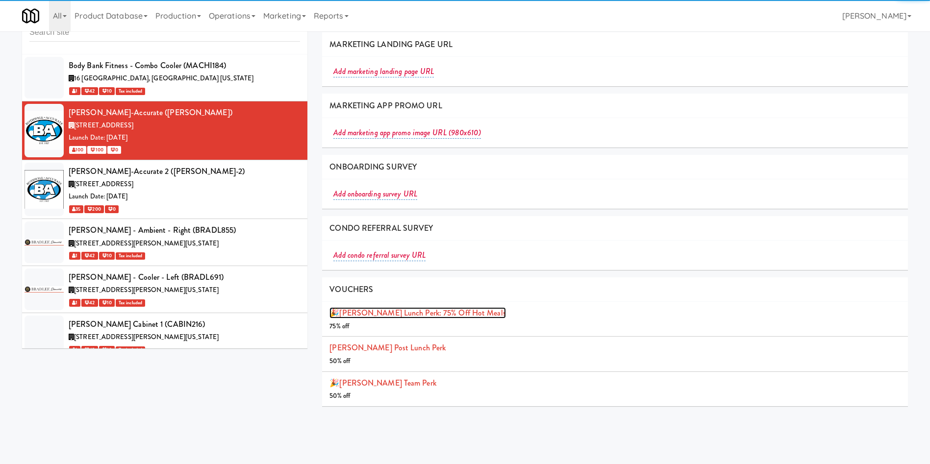
click at [373, 309] on link "🎉Bothwell Lunch Perk: 75% off Hot Meals" at bounding box center [417, 312] width 176 height 11
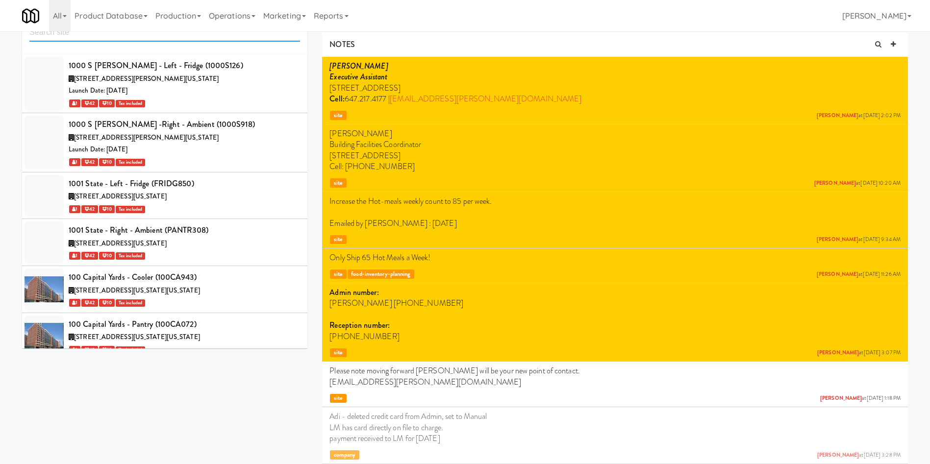
scroll to position [10221, 0]
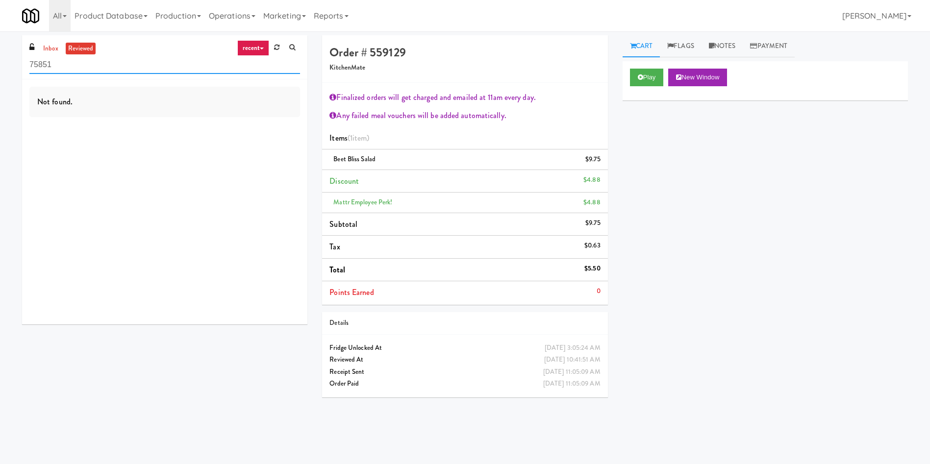
drag, startPoint x: 149, startPoint y: 62, endPoint x: 68, endPoint y: 50, distance: 81.2
click at [148, 61] on input "75851" at bounding box center [164, 65] width 271 height 18
click at [60, 45] on link "inbox" at bounding box center [51, 49] width 20 height 12
paste input "Home Depot - [PERSON_NAME]"
drag, startPoint x: 73, startPoint y: 66, endPoint x: 7, endPoint y: 72, distance: 65.9
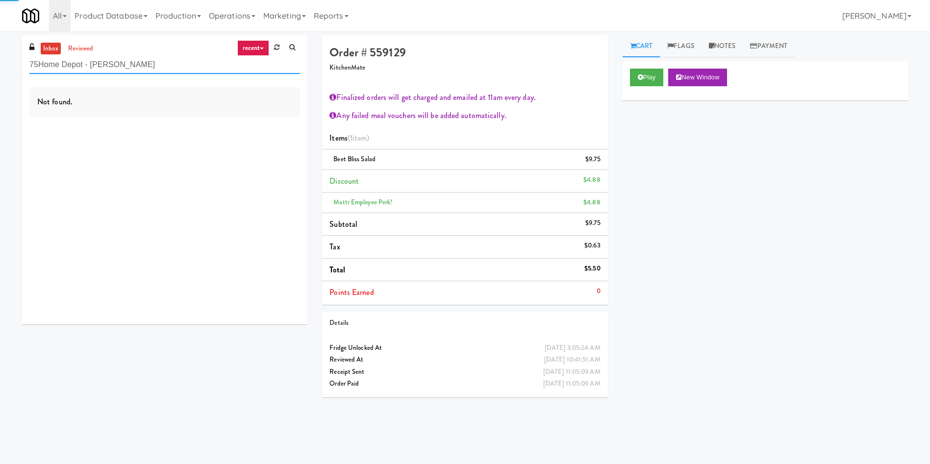
click at [24, 73] on div "inbox reviewed recent all unclear take inventory issue suspicious failed recent…" at bounding box center [164, 57] width 285 height 44
drag, startPoint x: 163, startPoint y: 64, endPoint x: 0, endPoint y: 70, distance: 163.3
click at [0, 70] on div "inbox reviewed recent all unclear take inventory issue suspicious failed recent…" at bounding box center [465, 232] width 930 height 394
paste input "text"
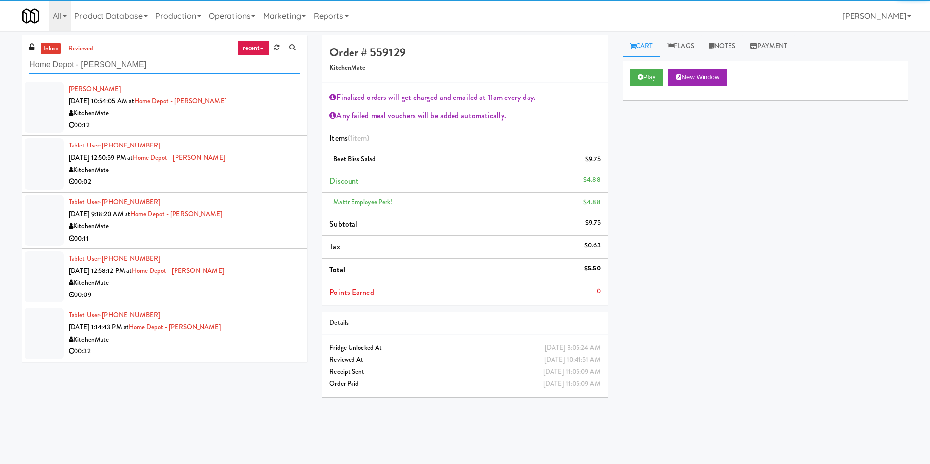
type input "Home Depot - [PERSON_NAME]"
drag, startPoint x: 25, startPoint y: 104, endPoint x: 36, endPoint y: 106, distance: 11.1
click at [25, 104] on div at bounding box center [44, 107] width 39 height 51
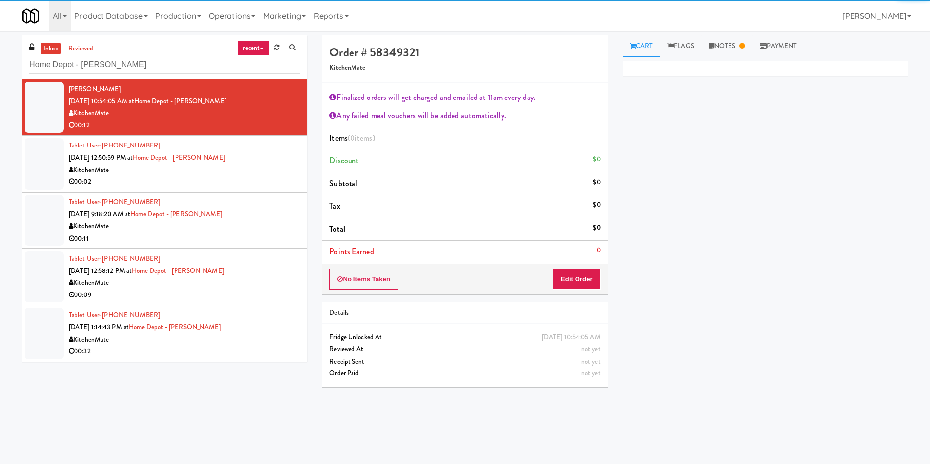
click at [59, 169] on div at bounding box center [44, 163] width 39 height 51
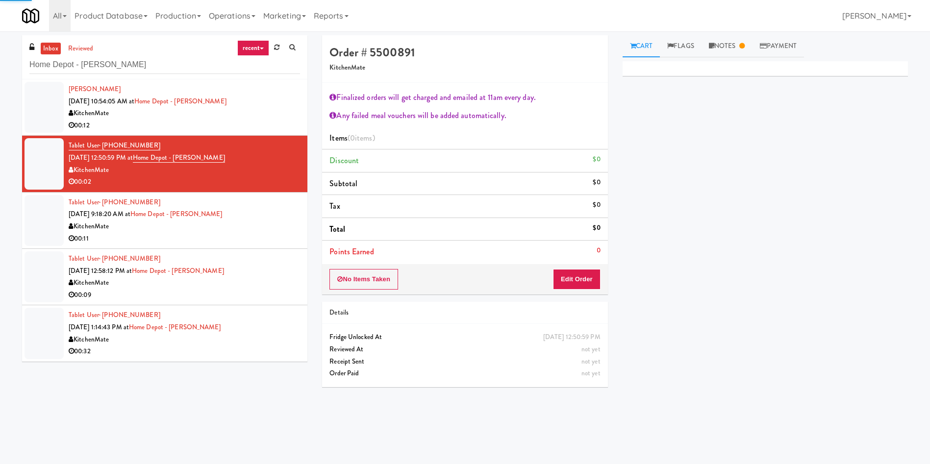
click at [51, 222] on div at bounding box center [44, 220] width 39 height 51
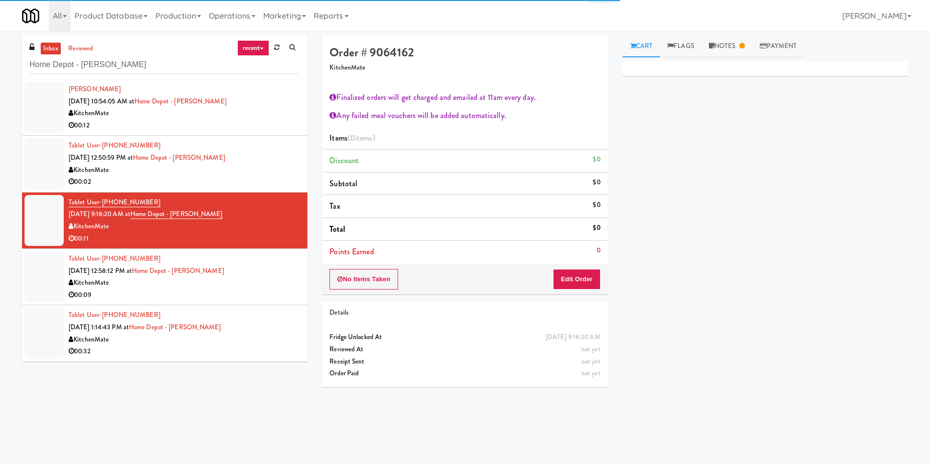
click at [35, 266] on div at bounding box center [44, 276] width 39 height 51
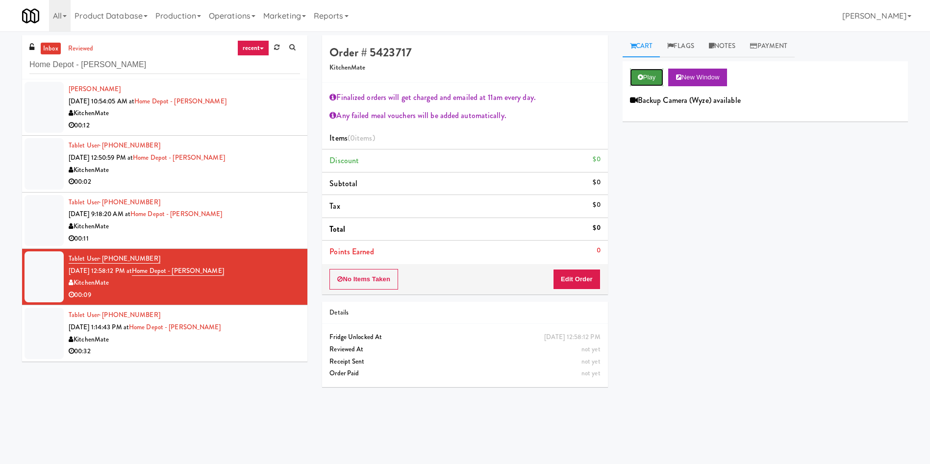
click at [652, 76] on button "Play" at bounding box center [647, 78] width 34 height 18
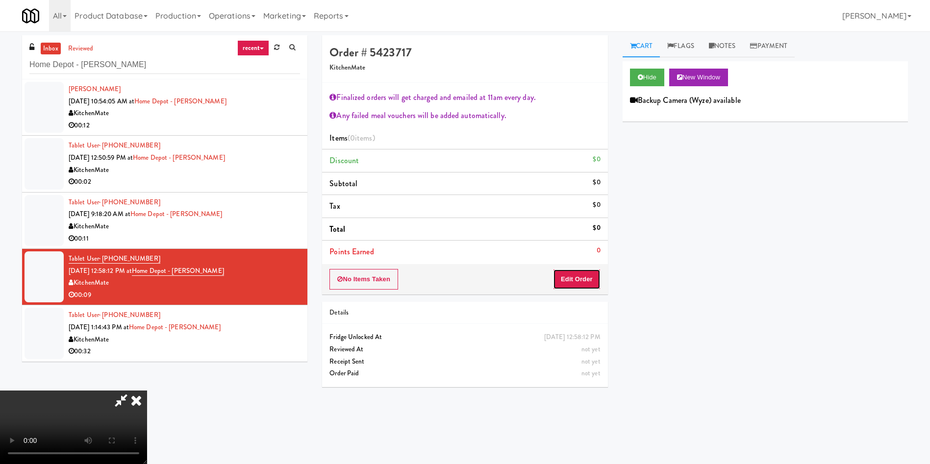
click at [580, 274] on button "Edit Order" at bounding box center [577, 279] width 48 height 21
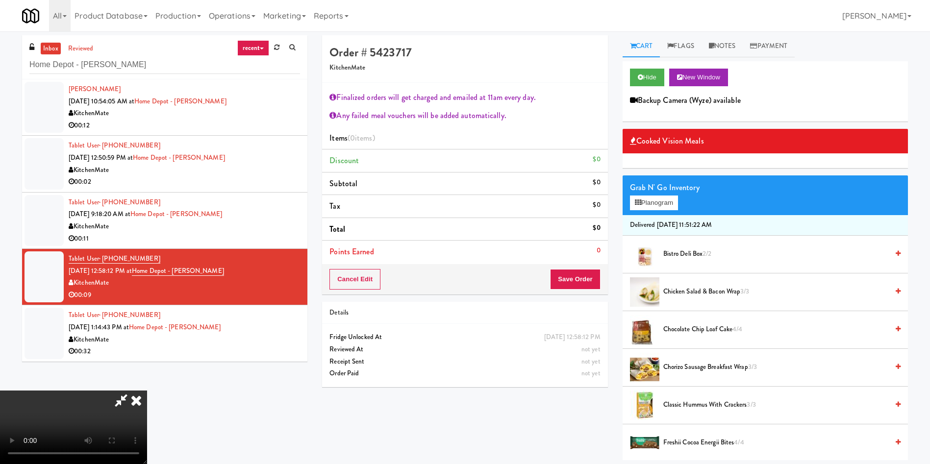
scroll to position [74, 0]
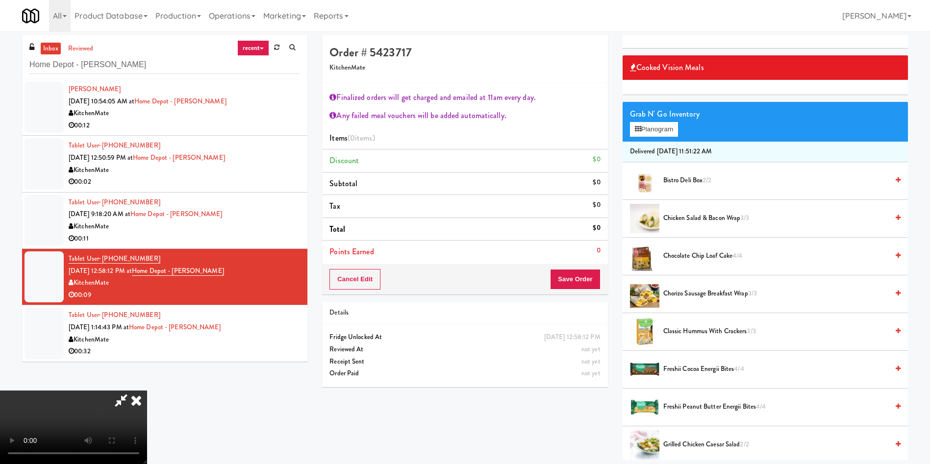
click at [691, 259] on span "Chocolate Chip Loaf Cake 4/4" at bounding box center [775, 256] width 225 height 12
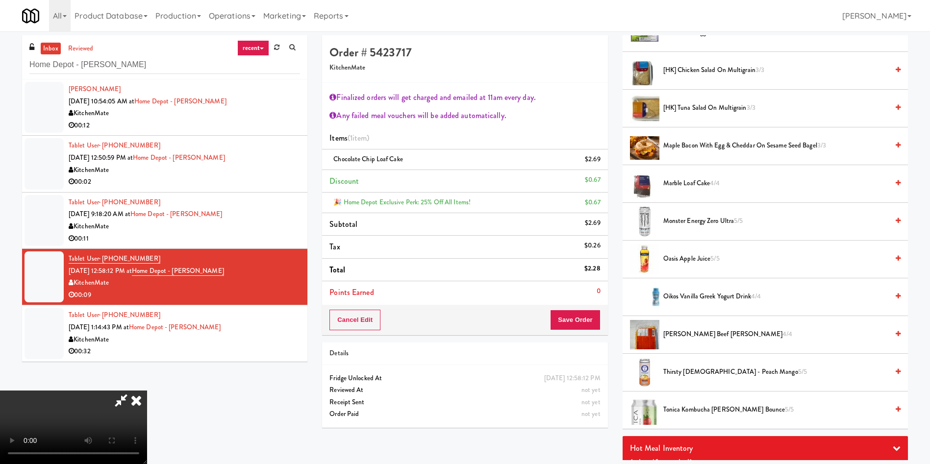
scroll to position [588, 0]
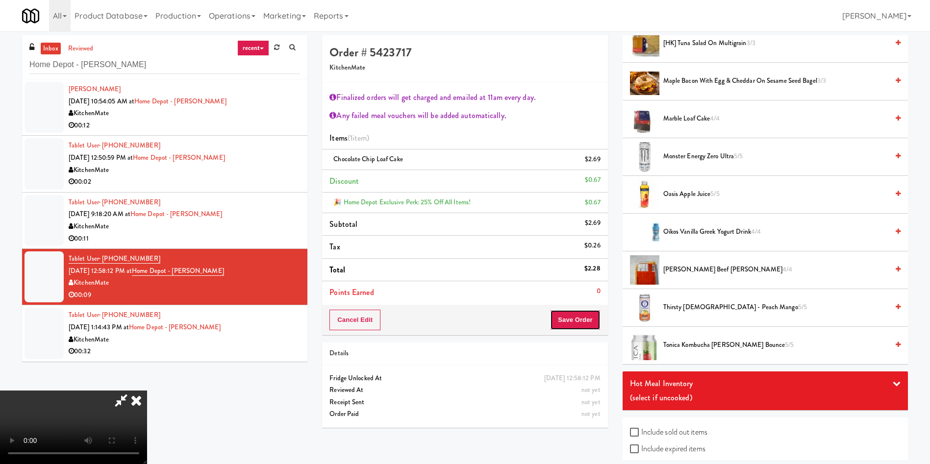
click at [574, 319] on button "Save Order" at bounding box center [575, 320] width 50 height 21
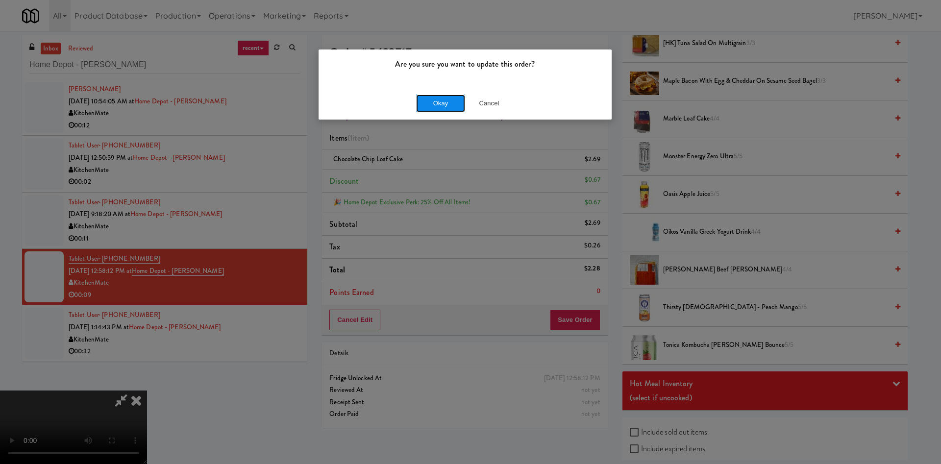
click at [436, 106] on button "Okay" at bounding box center [440, 104] width 49 height 18
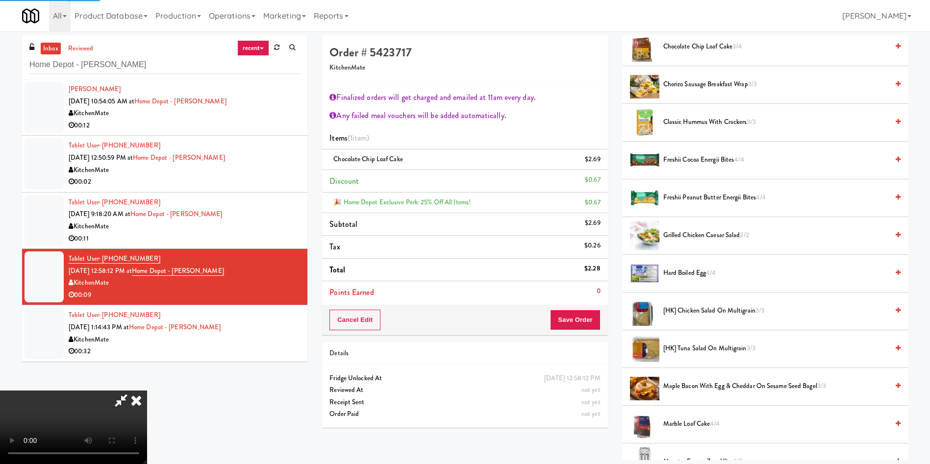
scroll to position [0, 0]
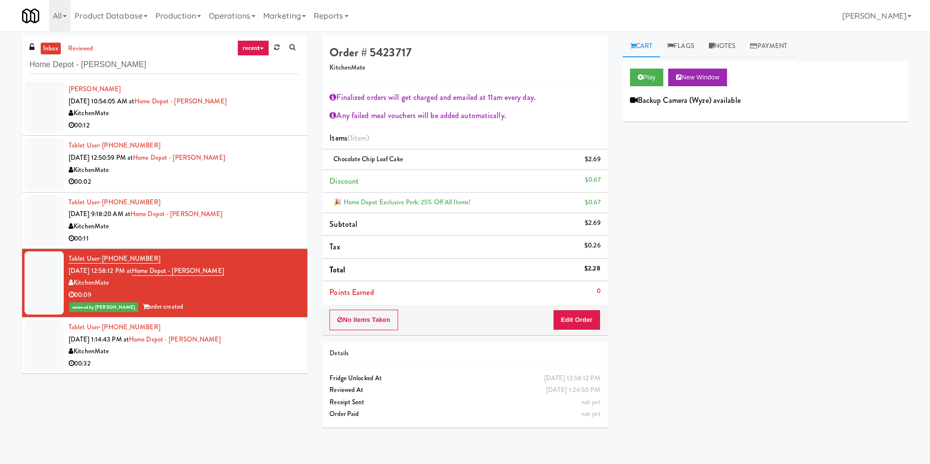
click at [28, 347] on div at bounding box center [44, 345] width 39 height 51
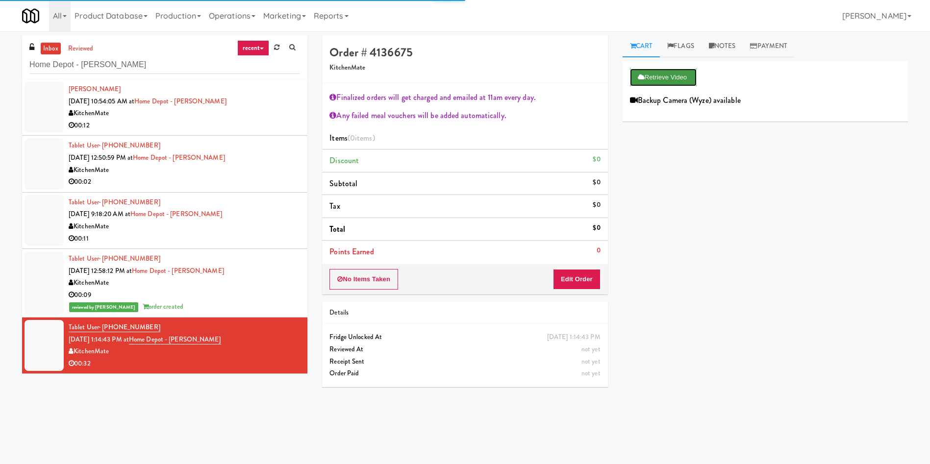
click at [650, 74] on button "Retrieve Video" at bounding box center [663, 78] width 67 height 18
click at [39, 215] on div at bounding box center [44, 220] width 39 height 51
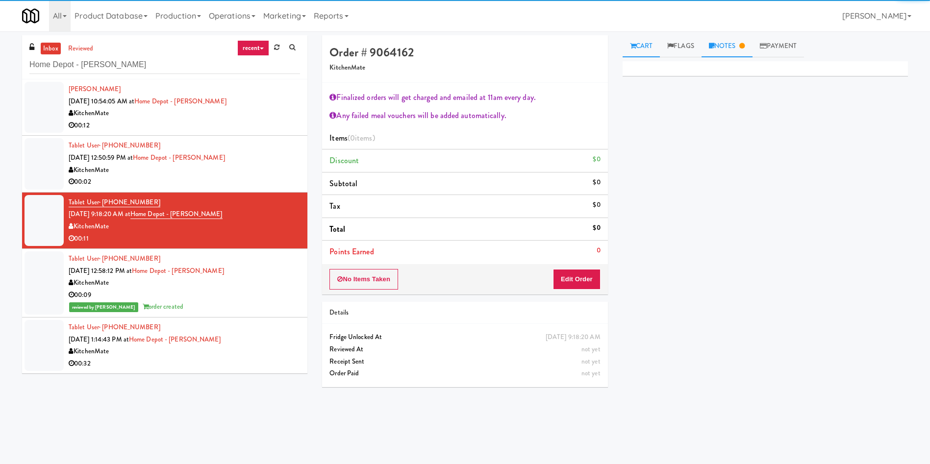
click at [729, 47] on link "Notes" at bounding box center [726, 46] width 51 height 22
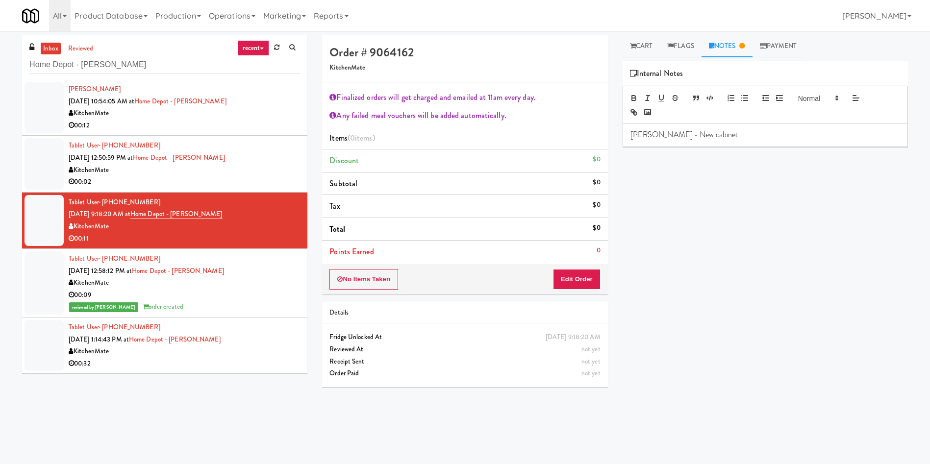
click at [38, 342] on div at bounding box center [44, 345] width 39 height 51
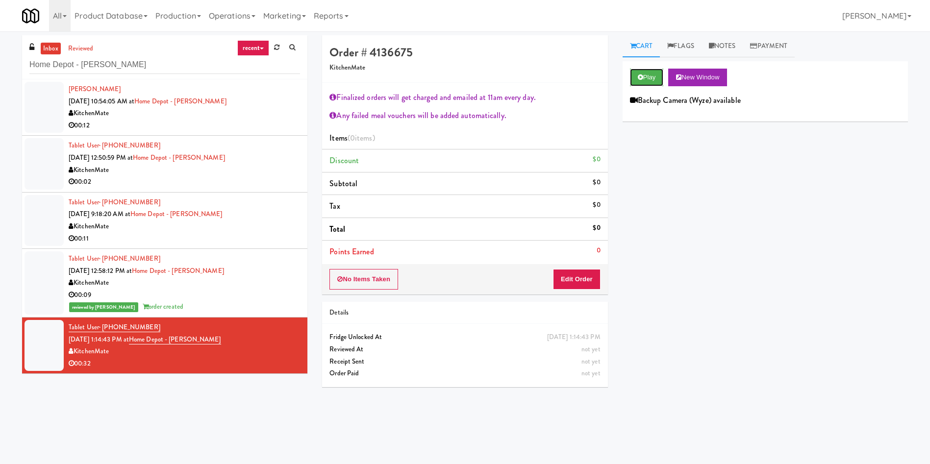
drag, startPoint x: 658, startPoint y: 69, endPoint x: 646, endPoint y: 87, distance: 21.4
click at [658, 69] on button "Play" at bounding box center [647, 78] width 34 height 18
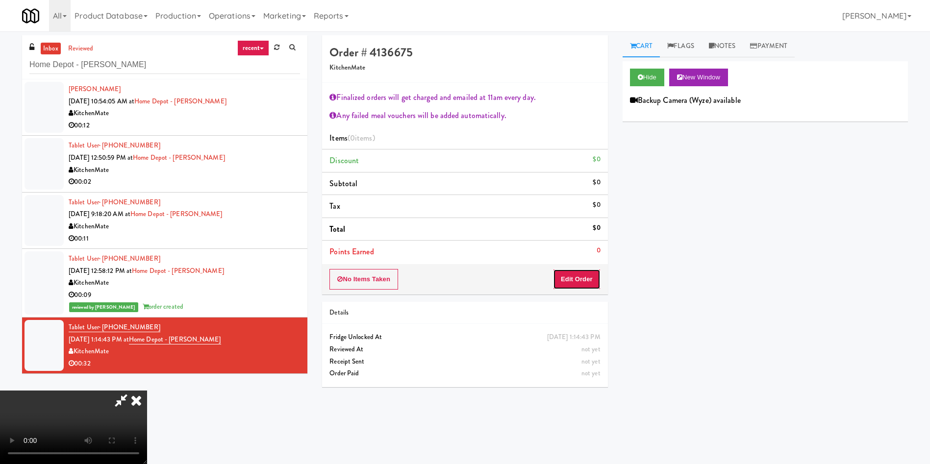
drag, startPoint x: 587, startPoint y: 278, endPoint x: 609, endPoint y: 290, distance: 24.6
click at [587, 281] on button "Edit Order" at bounding box center [577, 279] width 48 height 21
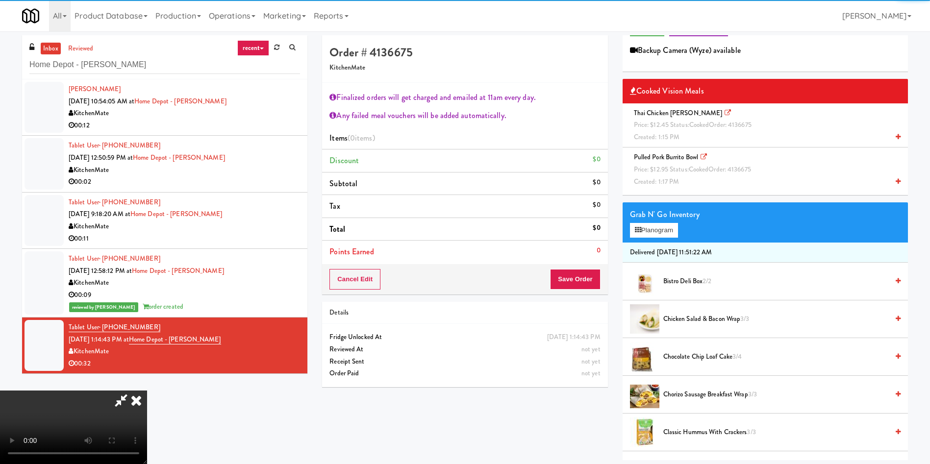
scroll to position [74, 0]
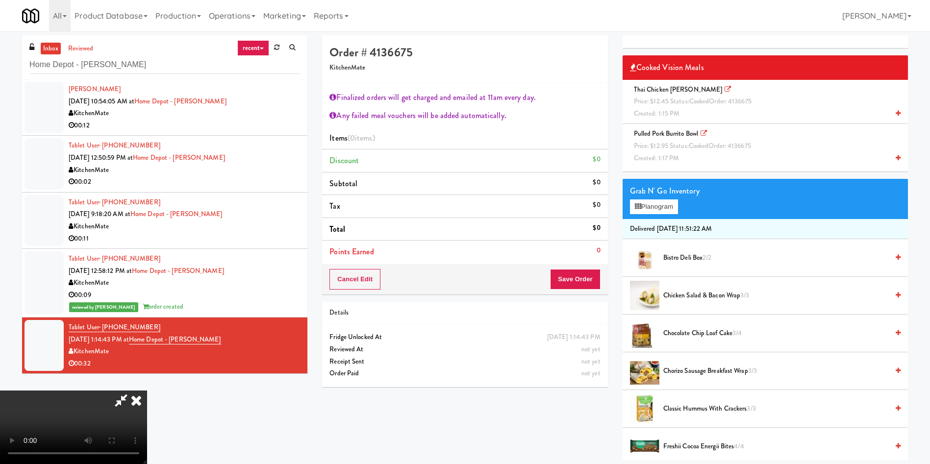
click at [666, 150] on div "Pulled Pork Burrito Bowl Price: $12.95 Status: cooked Order: 4136675 Created: 1…" at bounding box center [765, 146] width 271 height 36
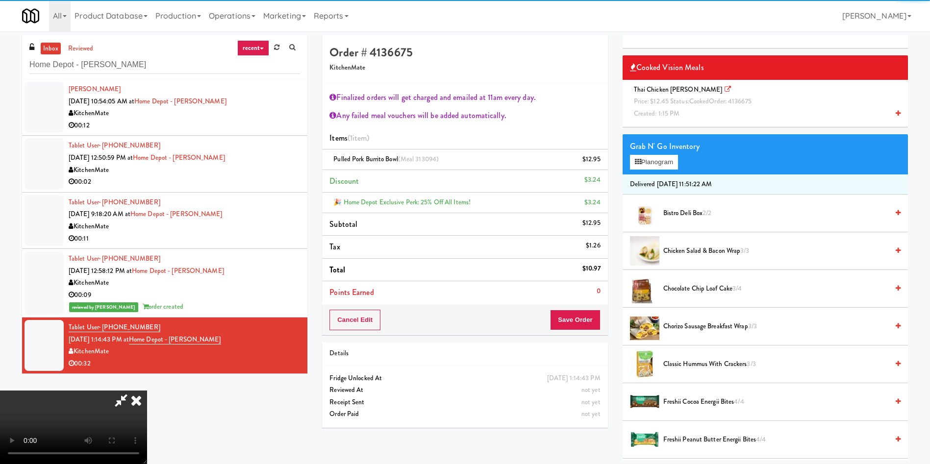
click at [666, 104] on span "Price: $12.45 Status: cooked Order: 4136675" at bounding box center [693, 101] width 118 height 9
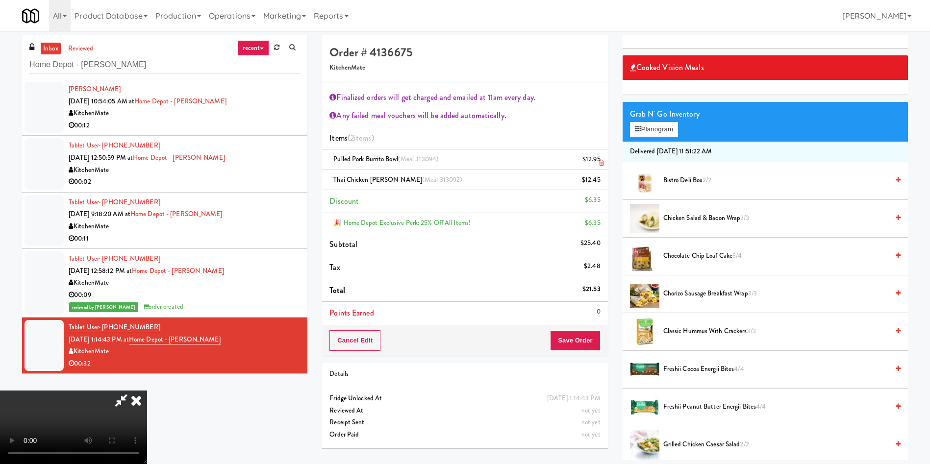
click at [600, 155] on div "$12.95" at bounding box center [591, 159] width 18 height 12
click at [599, 160] on icon at bounding box center [601, 163] width 5 height 6
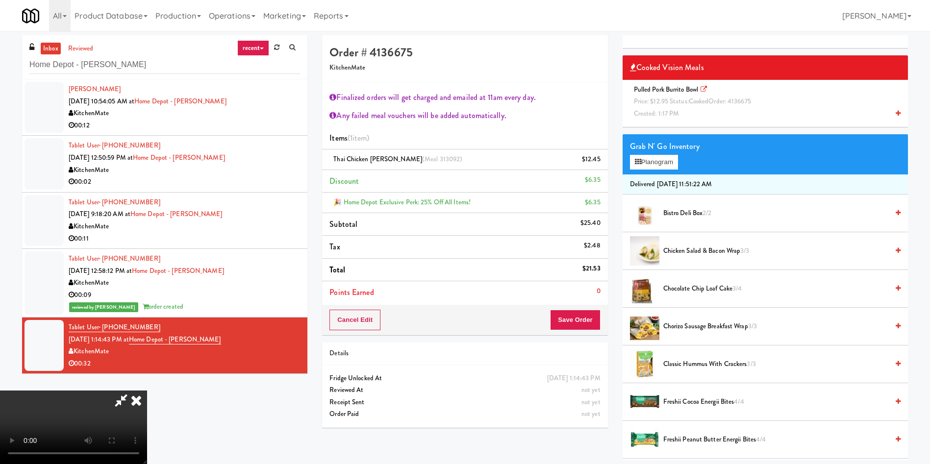
click at [599, 160] on icon at bounding box center [601, 163] width 5 height 6
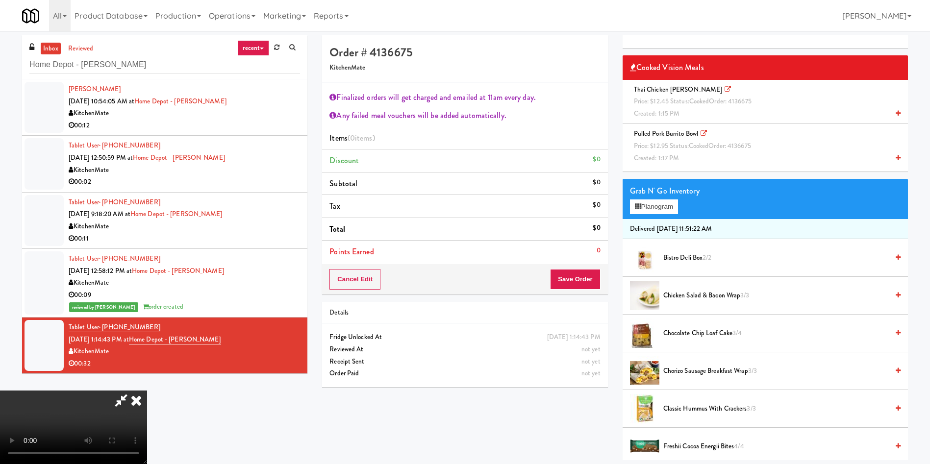
scroll to position [0, 0]
click at [665, 106] on div "Thai Chicken [PERSON_NAME] Price: $12.45 Status: cooked Order: 4136675 Created:…" at bounding box center [765, 102] width 271 height 36
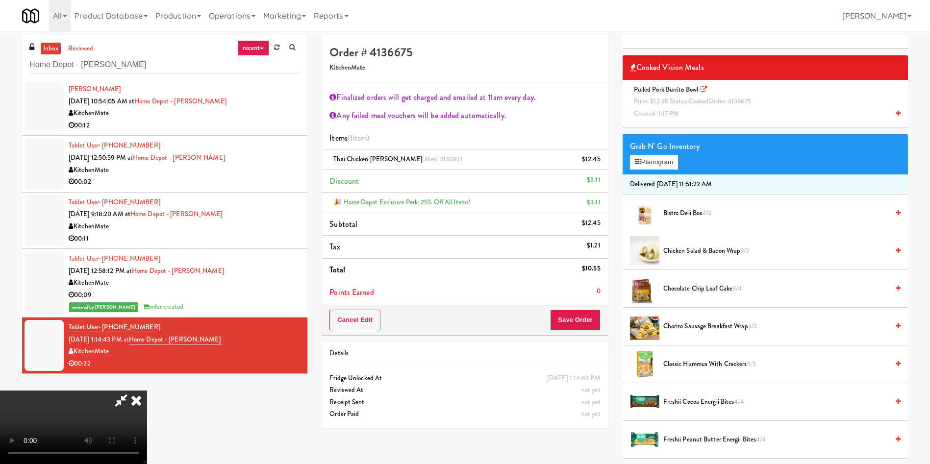
click at [671, 112] on span "Created: 1:17 PM" at bounding box center [657, 113] width 46 height 9
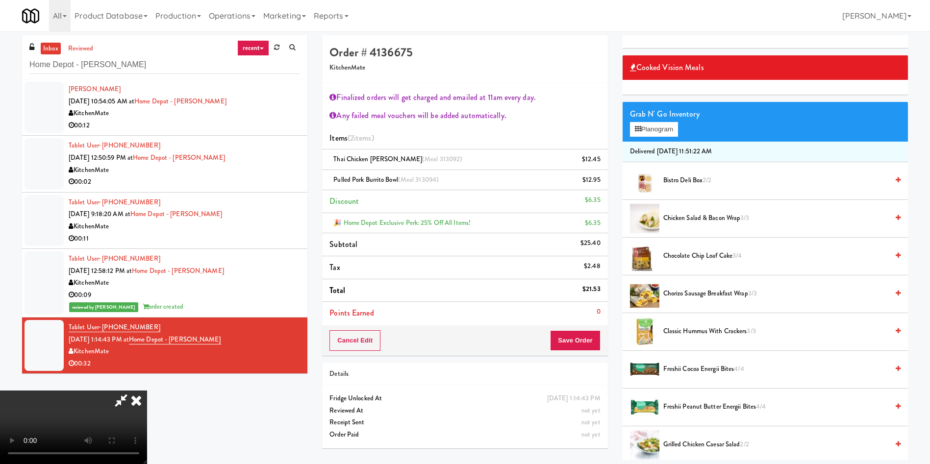
click at [147, 391] on icon at bounding box center [136, 401] width 22 height 20
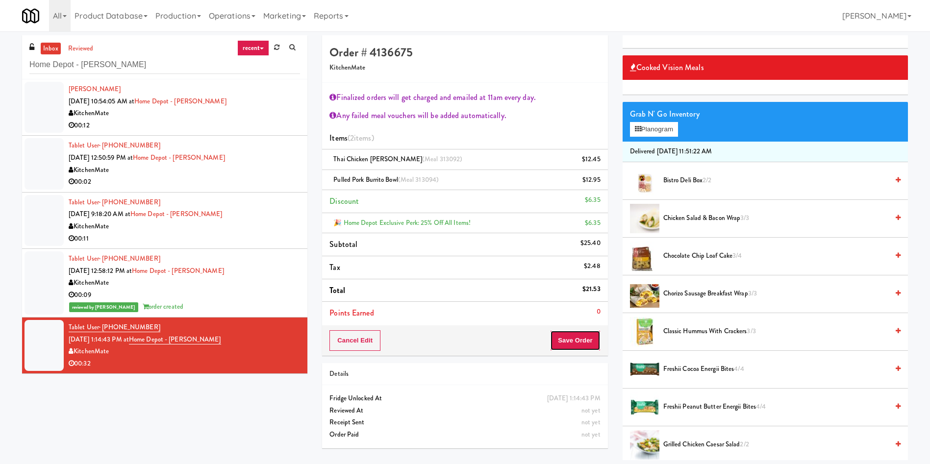
drag, startPoint x: 590, startPoint y: 337, endPoint x: 584, endPoint y: 334, distance: 6.8
click at [590, 338] on button "Save Order" at bounding box center [575, 340] width 50 height 21
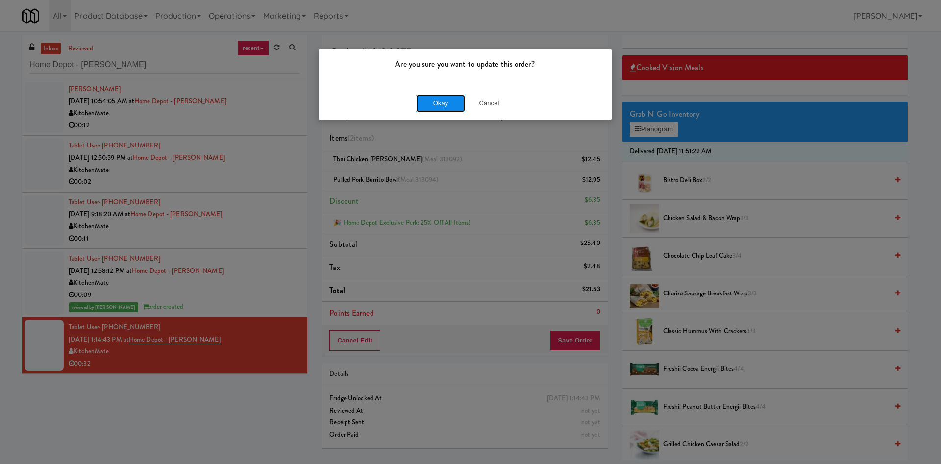
click at [439, 109] on button "Okay" at bounding box center [440, 104] width 49 height 18
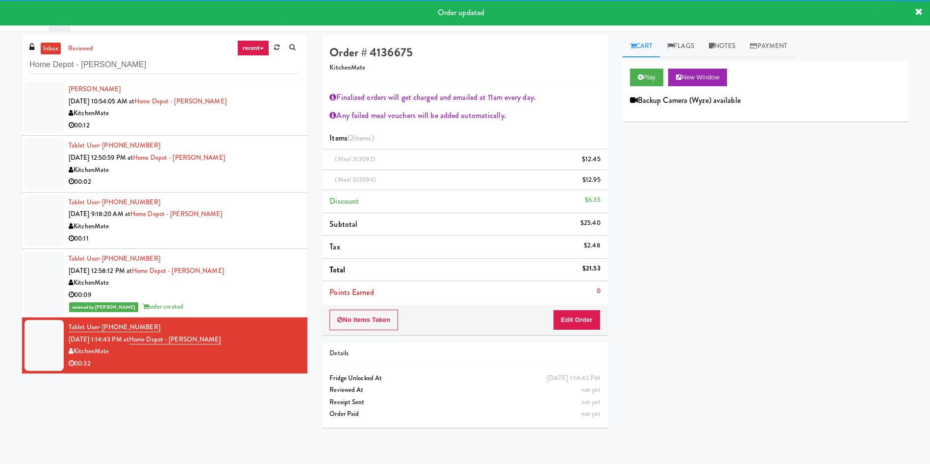
click at [40, 220] on div at bounding box center [44, 220] width 39 height 51
